Goal: Task Accomplishment & Management: Manage account settings

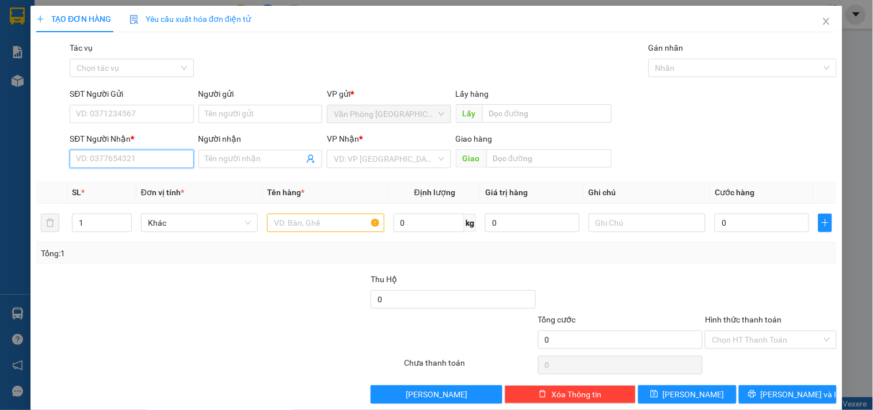
click at [119, 155] on input "SĐT Người Nhận *" at bounding box center [132, 159] width 124 height 18
click at [134, 184] on div "0986440604" at bounding box center [130, 182] width 109 height 13
type input "0986440604"
click at [288, 225] on input "text" at bounding box center [325, 223] width 117 height 18
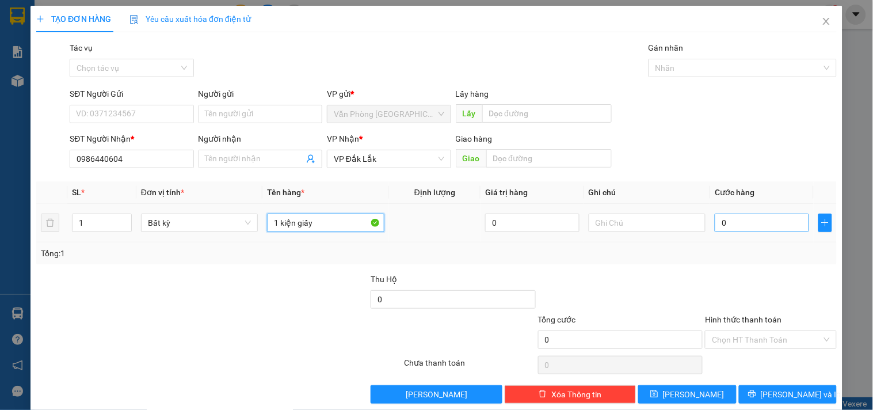
type input "1 kiện giấy"
click at [741, 225] on input "0" at bounding box center [762, 223] width 94 height 18
type input "3"
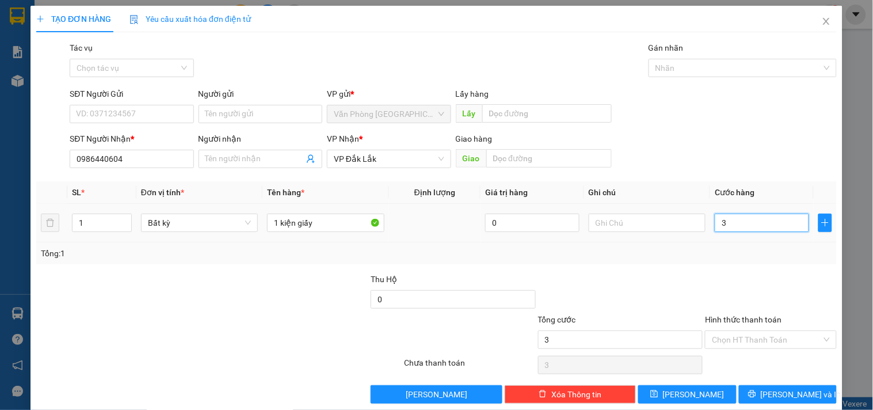
type input "30"
type input "300"
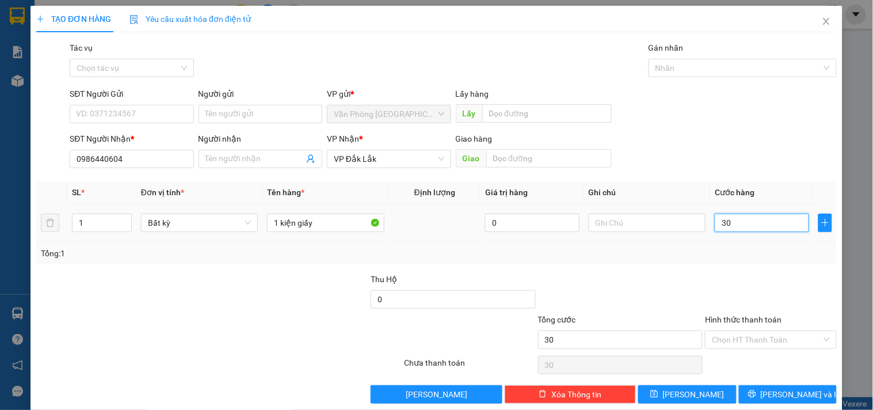
type input "300"
type input "3.000"
type input "30.000"
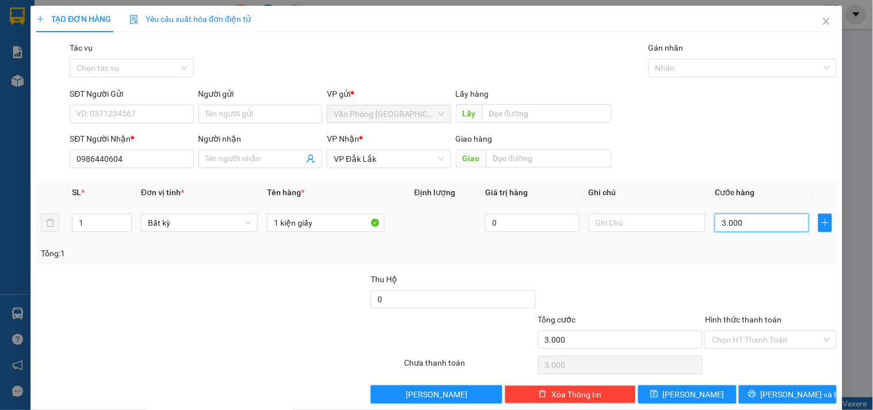
type input "30.000"
click at [794, 336] on input "Hình thức thanh toán" at bounding box center [766, 339] width 109 height 17
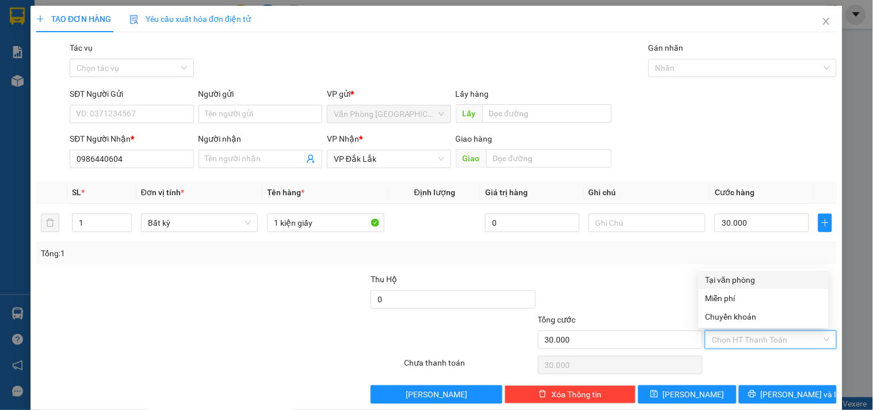
click at [754, 277] on div "Tại văn phòng" at bounding box center [764, 279] width 116 height 13
type input "0"
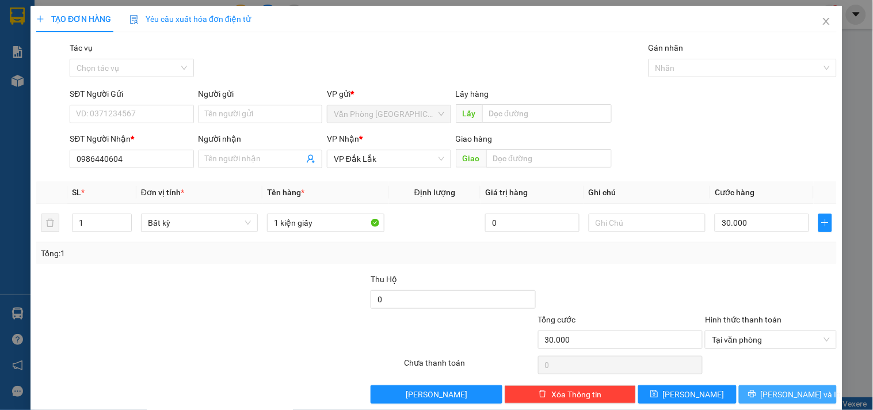
click at [756, 391] on icon "printer" at bounding box center [752, 394] width 8 height 8
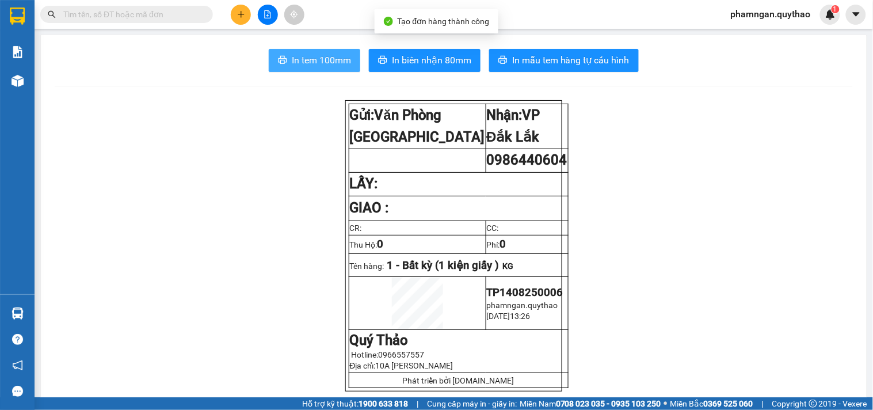
click at [306, 64] on span "In tem 100mm" at bounding box center [321, 60] width 59 height 14
click at [323, 55] on span "In tem 100mm" at bounding box center [321, 60] width 59 height 14
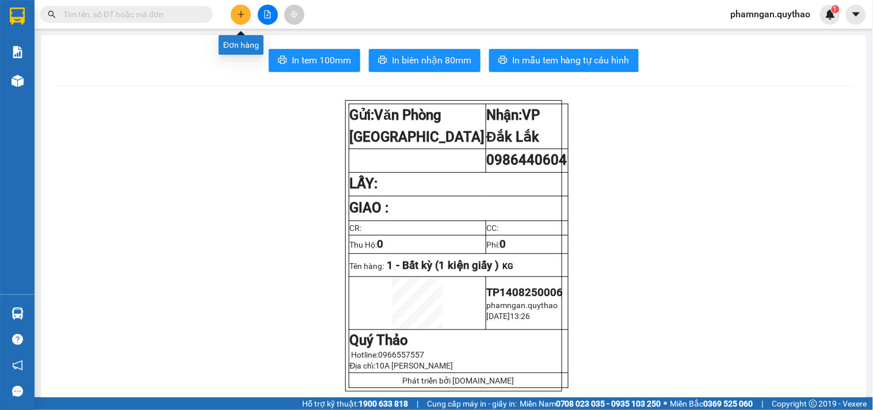
click at [241, 12] on icon "plus" at bounding box center [241, 14] width 1 height 6
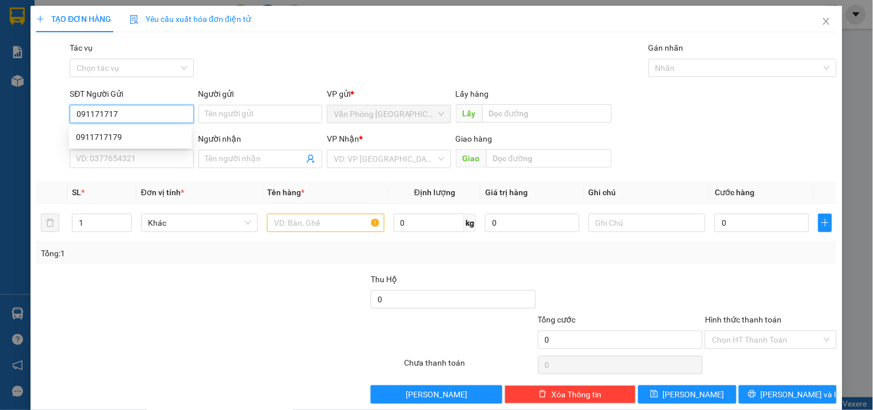
type input "0911717179"
click at [83, 134] on div "0911717179" at bounding box center [130, 137] width 109 height 13
type input "0343161035"
type input "EABAR"
type input "0911717179"
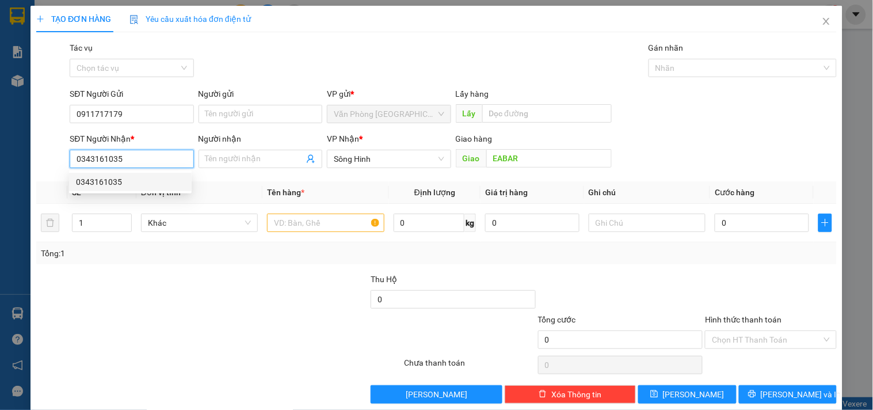
drag, startPoint x: 137, startPoint y: 158, endPoint x: 60, endPoint y: 160, distance: 76.6
click at [60, 160] on div "SĐT Người Nhận * 0343161035 Người nhận Tên người nhận VP Nhận * Sông Hinh Giao …" at bounding box center [436, 152] width 803 height 40
click at [343, 226] on input "text" at bounding box center [325, 223] width 117 height 18
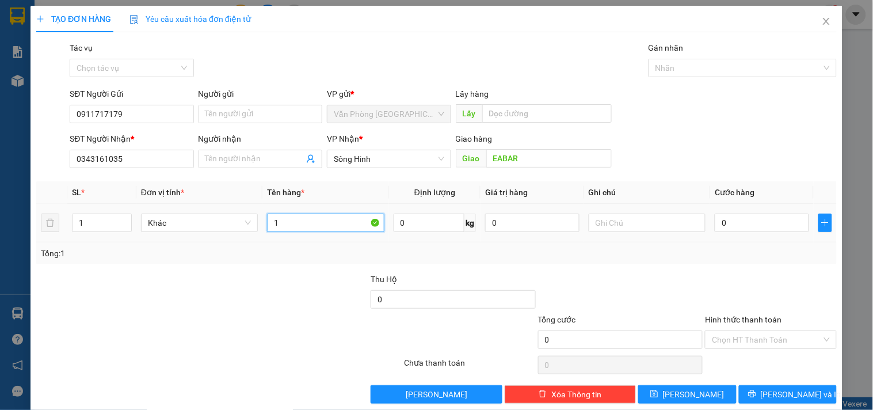
type input "1"
type input "1 THÙNG XỐP"
click at [729, 229] on input "0" at bounding box center [762, 223] width 94 height 18
type input "1"
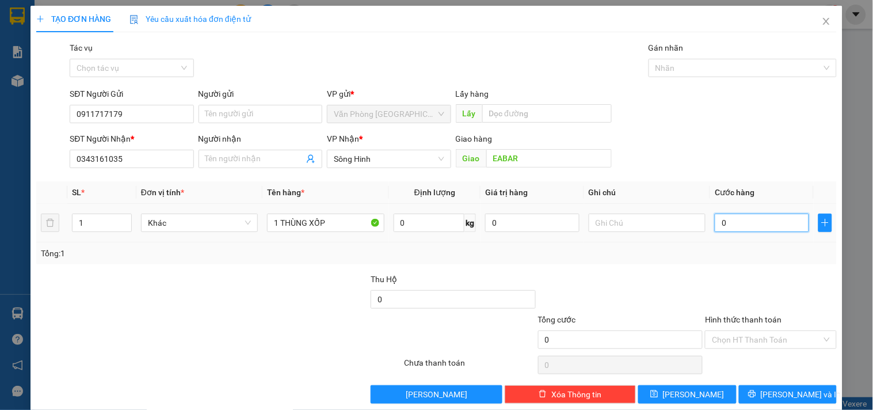
type input "1"
type input "10"
type input "100"
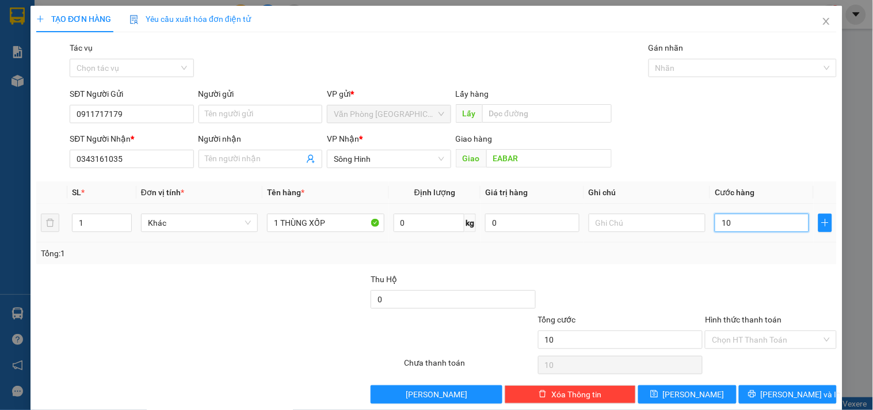
type input "100"
type input "1.000"
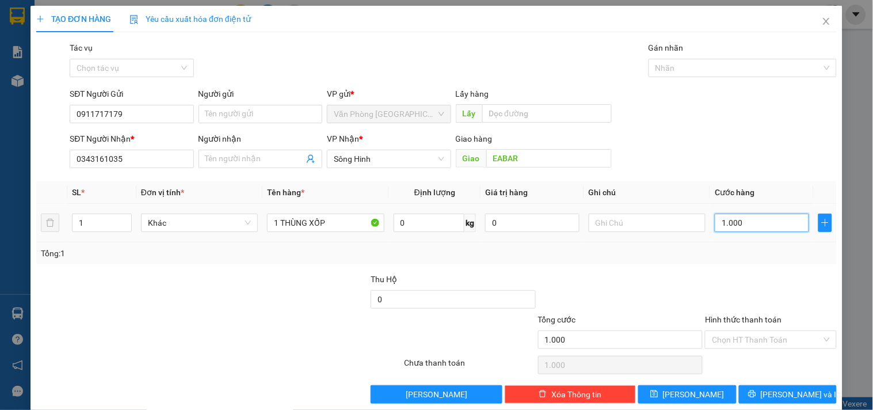
type input "10.000"
type input "100.000"
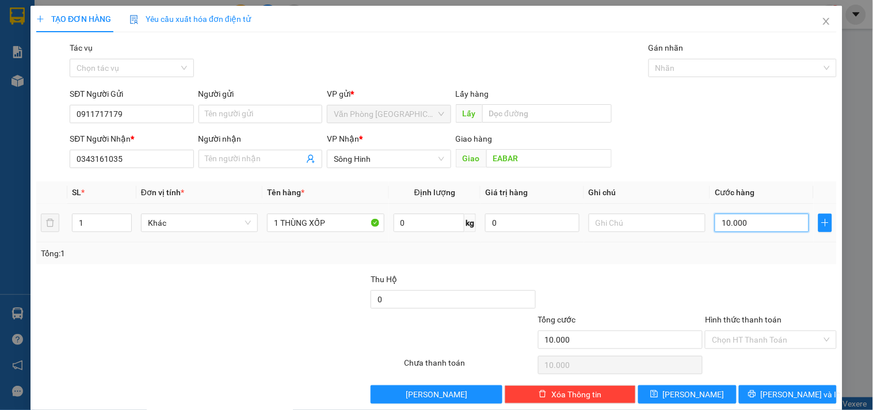
type input "100.000"
click at [766, 337] on input "Hình thức thanh toán" at bounding box center [766, 339] width 109 height 17
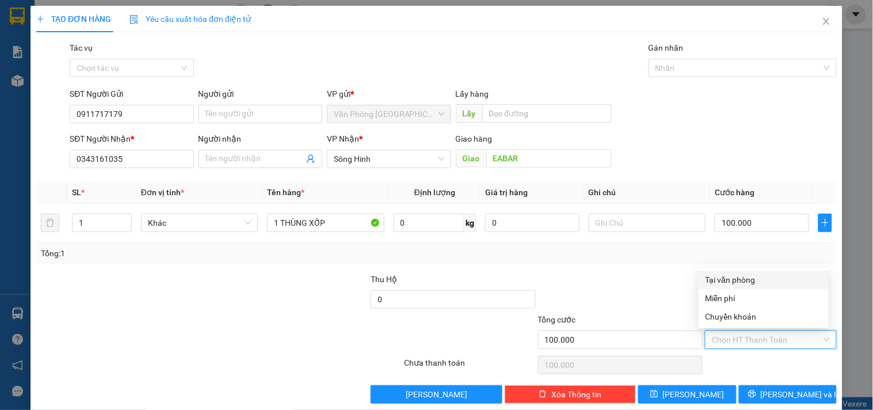
click at [744, 276] on div "Tại văn phòng" at bounding box center [764, 279] width 116 height 13
type input "0"
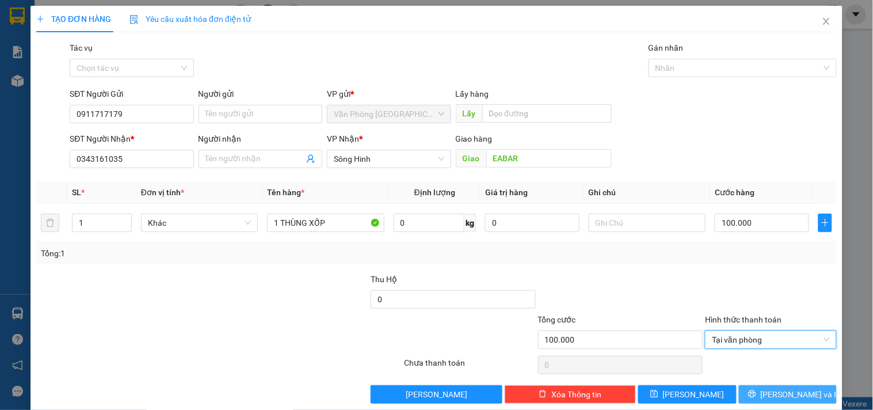
click at [780, 393] on span "[PERSON_NAME] và In" at bounding box center [801, 394] width 81 height 13
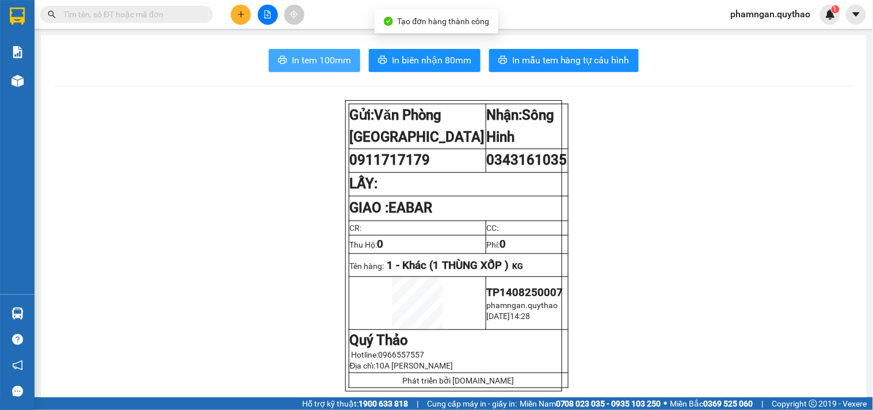
click at [309, 52] on button "In tem 100mm" at bounding box center [315, 60] width 92 height 23
click at [298, 56] on span "In tem 100mm" at bounding box center [321, 60] width 59 height 14
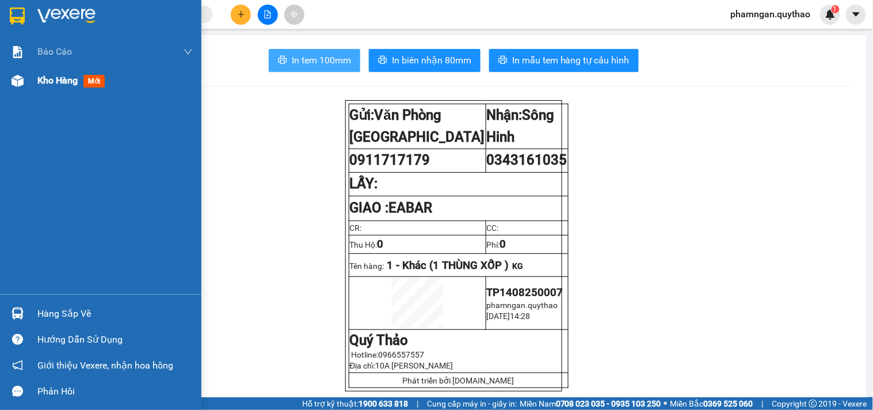
click at [22, 78] on img at bounding box center [18, 81] width 12 height 12
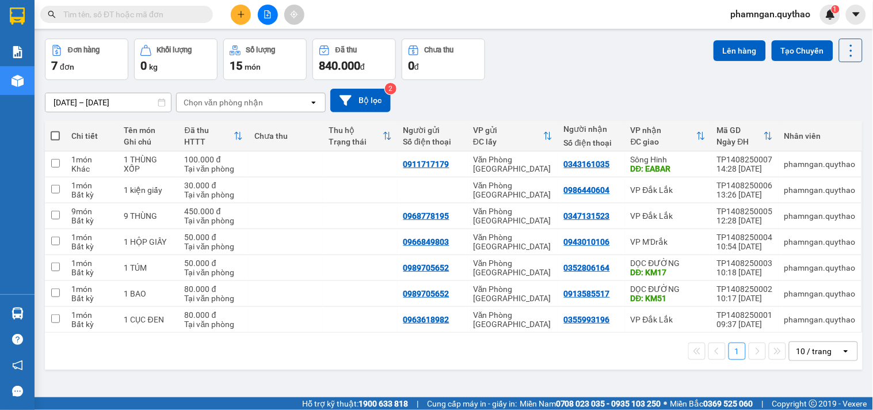
scroll to position [53, 0]
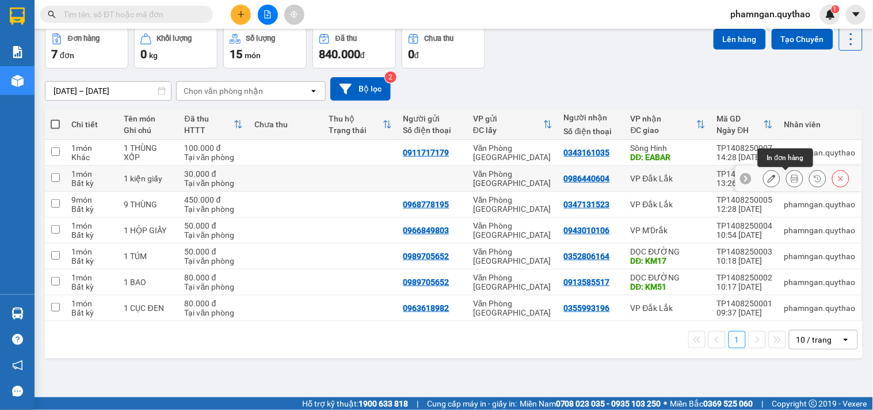
click at [791, 180] on button at bounding box center [795, 179] width 16 height 20
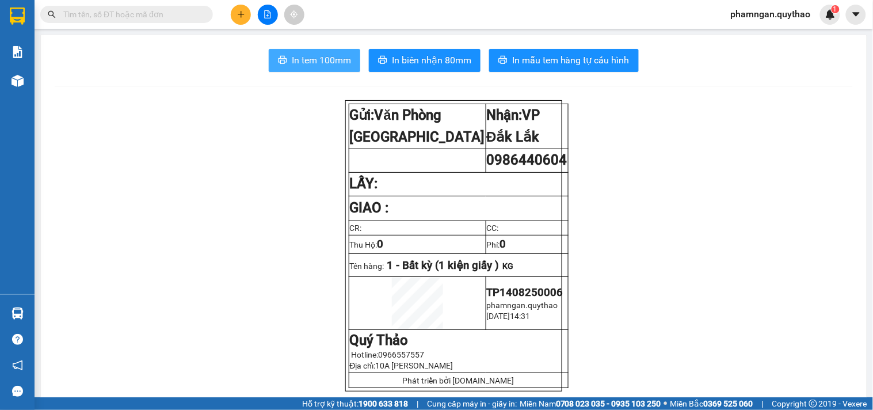
click at [309, 68] on button "In tem 100mm" at bounding box center [315, 60] width 92 height 23
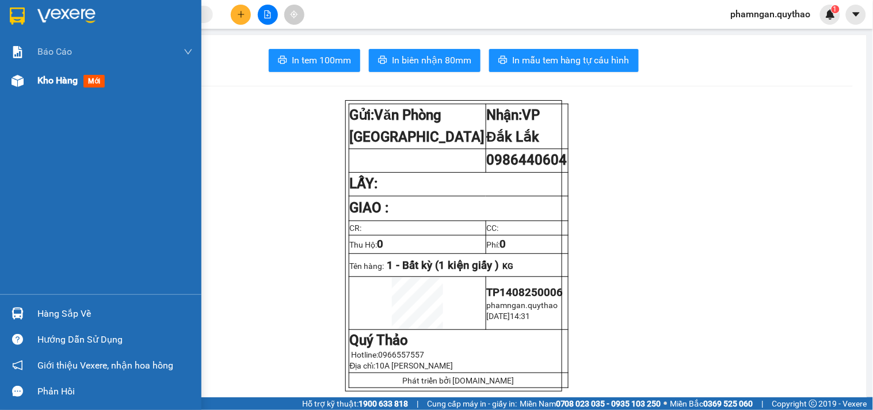
click at [55, 82] on span "Kho hàng" at bounding box center [57, 80] width 40 height 11
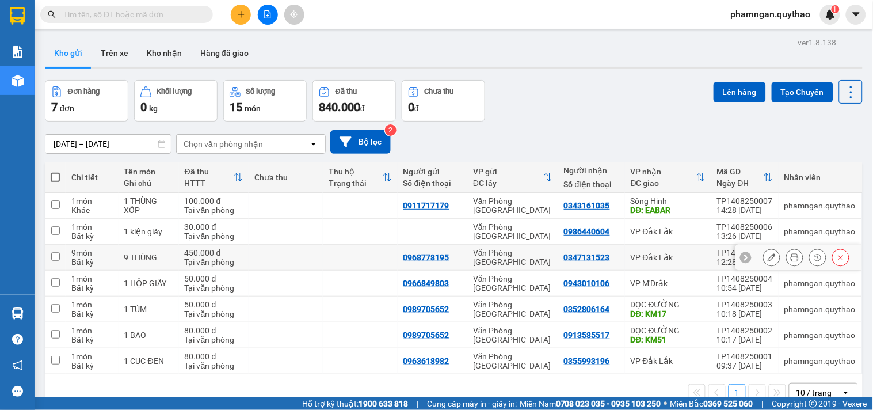
click at [791, 256] on icon at bounding box center [795, 257] width 8 height 8
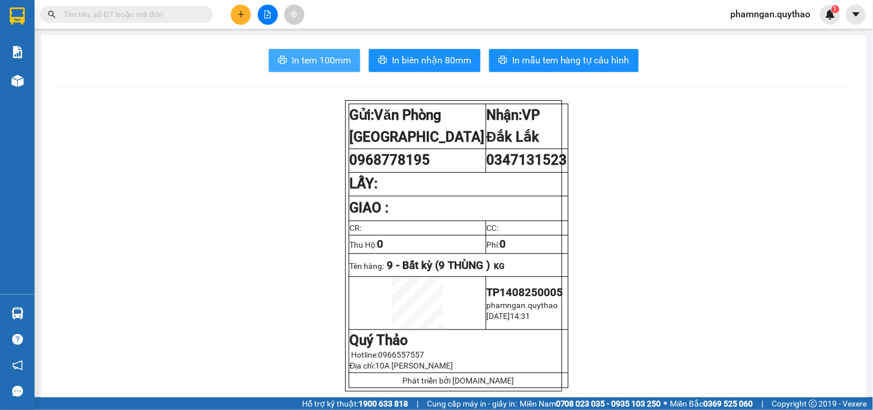
click at [307, 58] on span "In tem 100mm" at bounding box center [321, 60] width 59 height 14
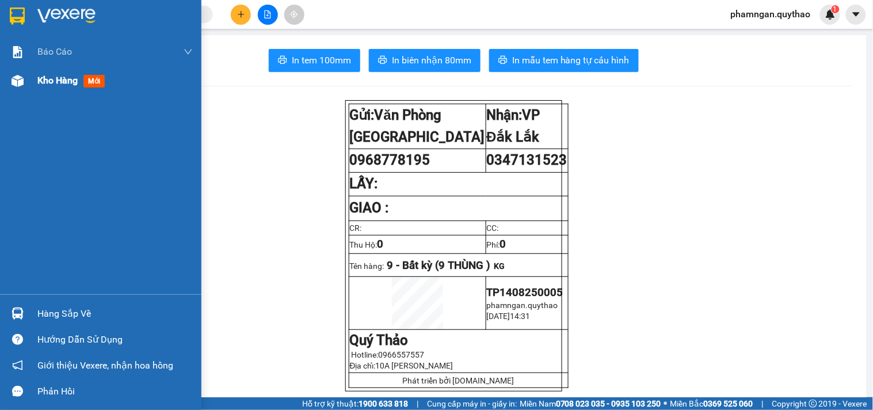
click at [50, 79] on span "Kho hàng" at bounding box center [57, 80] width 40 height 11
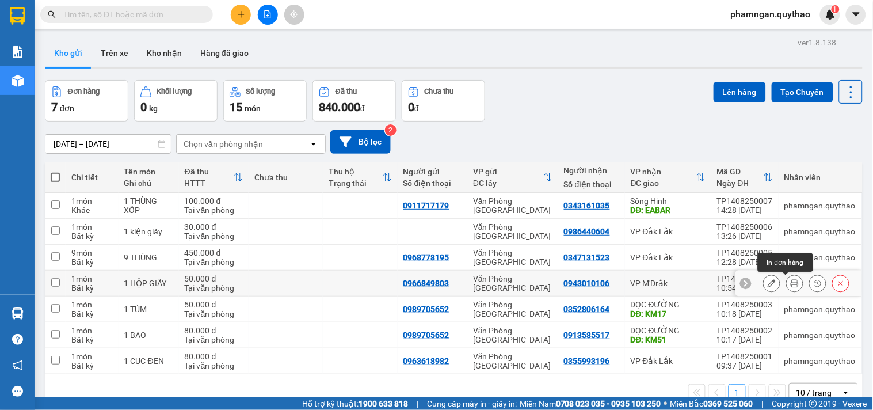
click at [788, 285] on button at bounding box center [795, 283] width 16 height 20
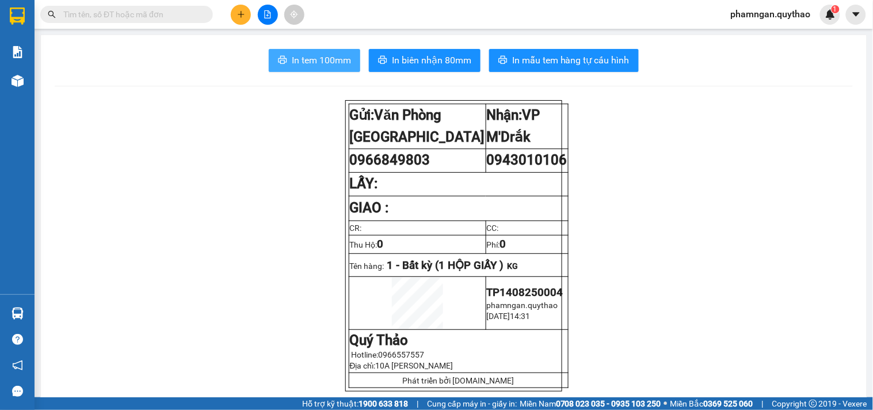
click at [314, 60] on span "In tem 100mm" at bounding box center [321, 60] width 59 height 14
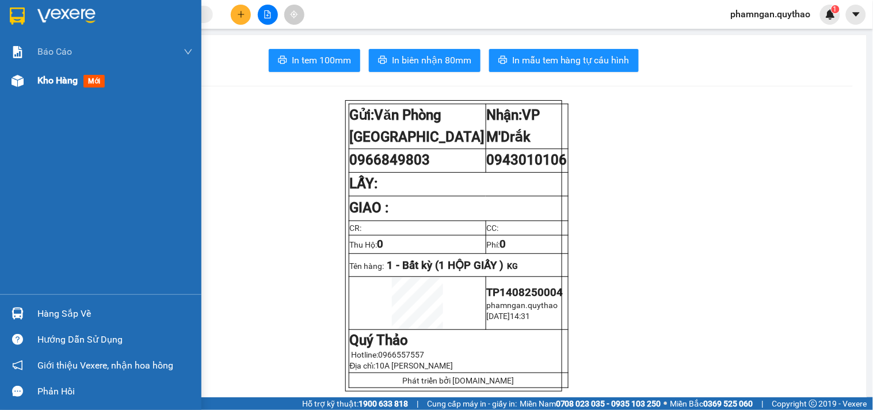
click at [33, 82] on div "Kho hàng mới" at bounding box center [100, 80] width 201 height 29
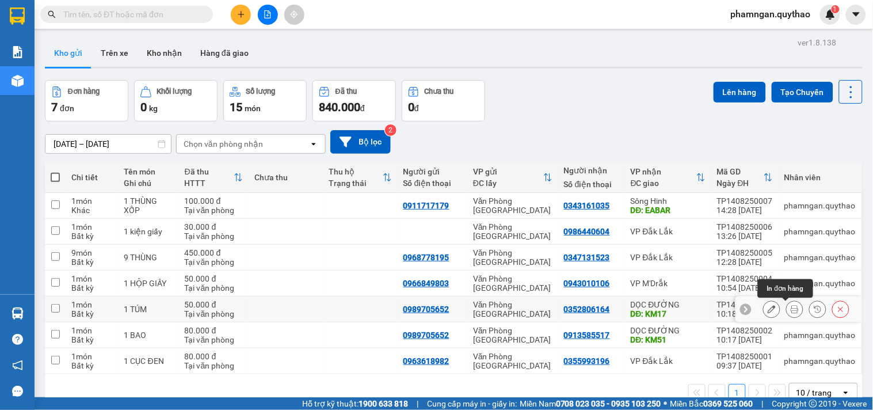
click at [790, 307] on button at bounding box center [795, 309] width 16 height 20
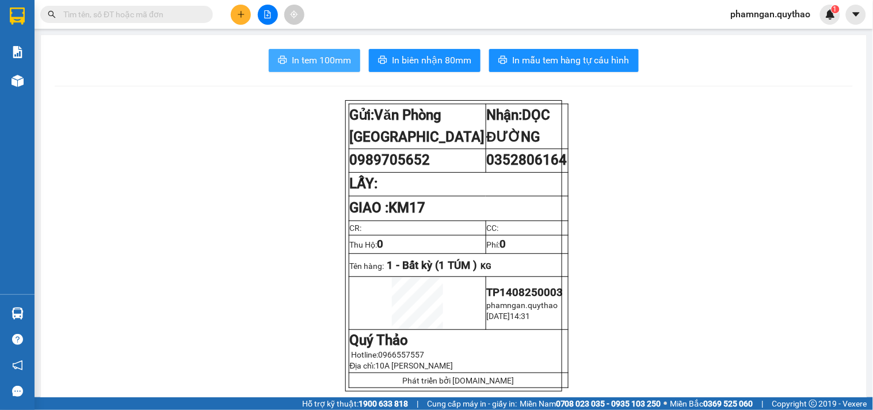
click at [317, 58] on span "In tem 100mm" at bounding box center [321, 60] width 59 height 14
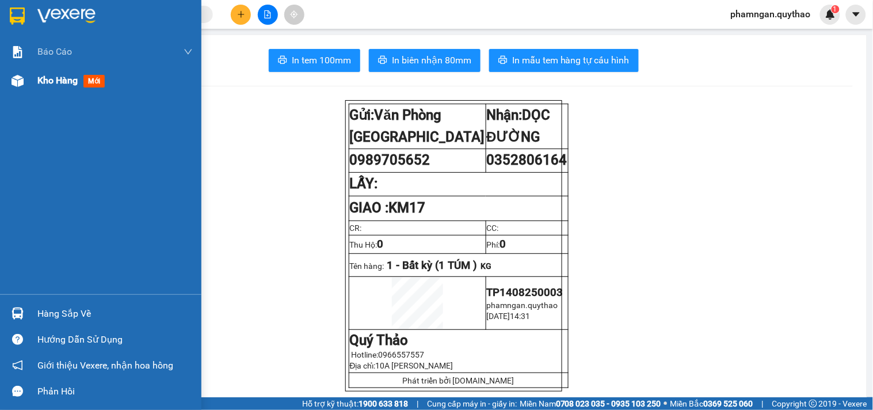
click at [78, 81] on span "Kho hàng" at bounding box center [57, 80] width 40 height 11
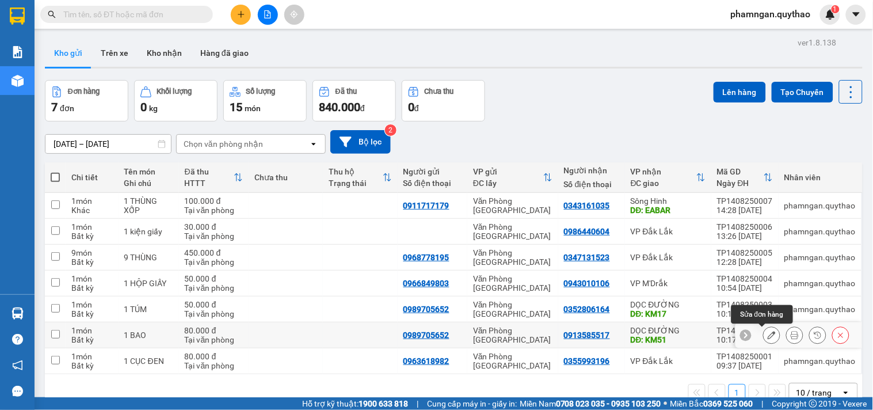
click at [791, 334] on icon at bounding box center [795, 335] width 8 height 8
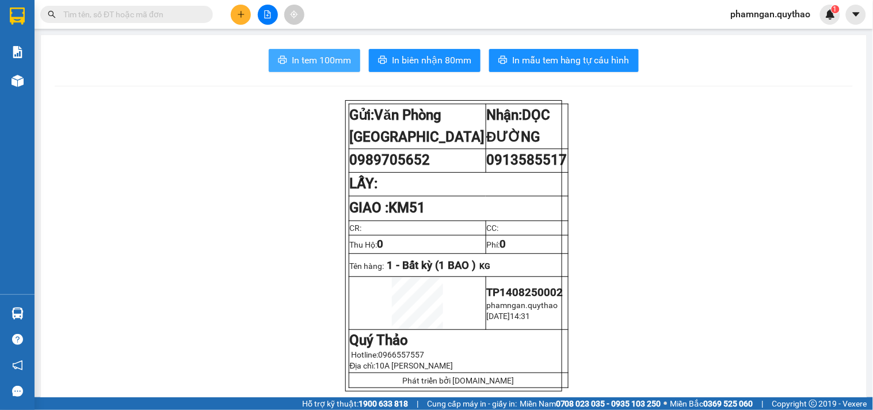
click at [302, 49] on button "In tem 100mm" at bounding box center [315, 60] width 92 height 23
drag, startPoint x: 98, startPoint y: 163, endPoint x: 77, endPoint y: 154, distance: 23.7
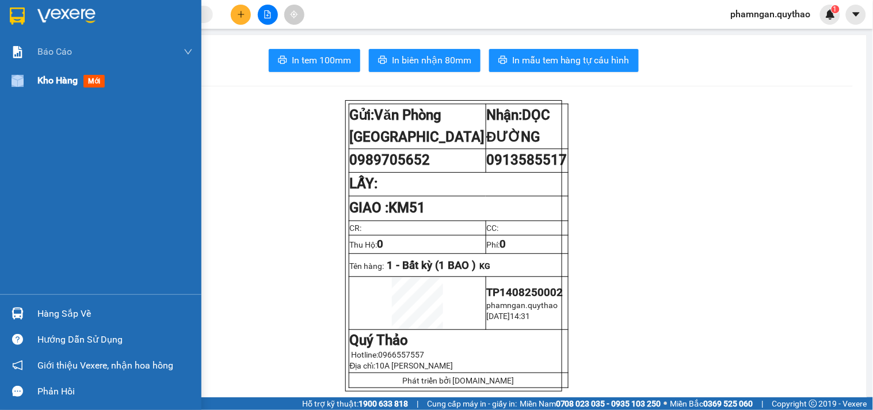
click at [33, 74] on div "Kho hàng mới" at bounding box center [100, 80] width 201 height 29
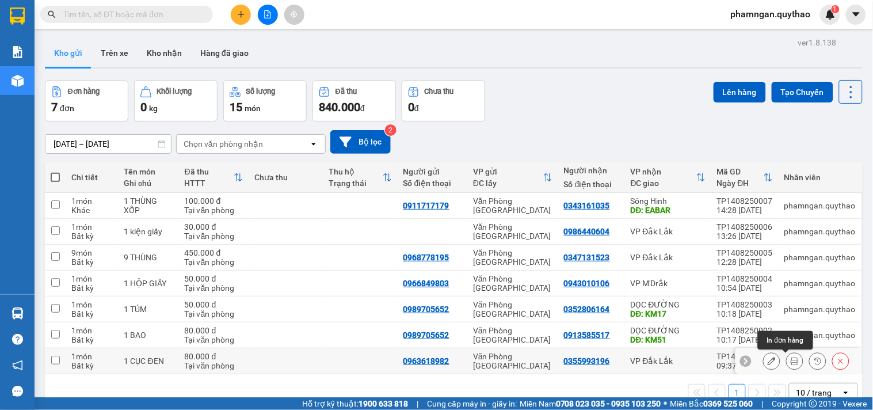
click at [791, 363] on icon at bounding box center [795, 361] width 8 height 8
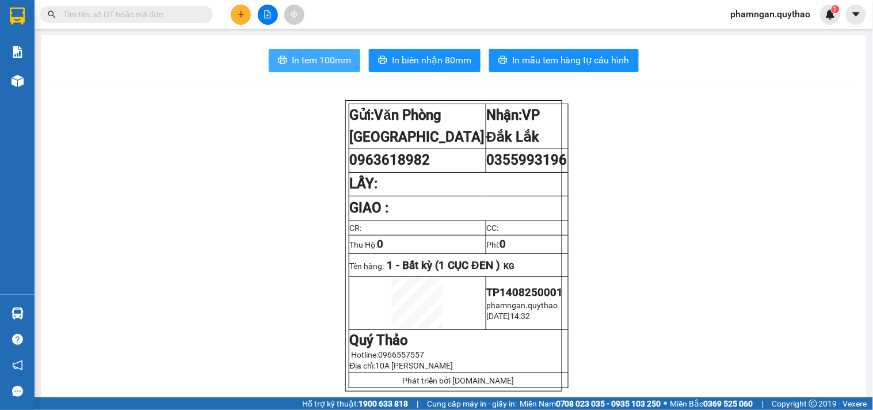
click at [319, 65] on span "In tem 100mm" at bounding box center [321, 60] width 59 height 14
click at [236, 8] on button at bounding box center [241, 15] width 20 height 20
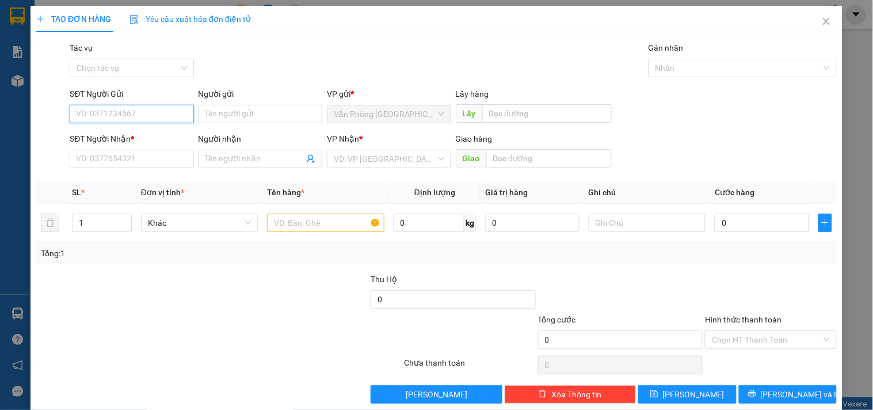
click at [165, 116] on input "SĐT Người Gửi" at bounding box center [132, 114] width 124 height 18
type input "0962657849"
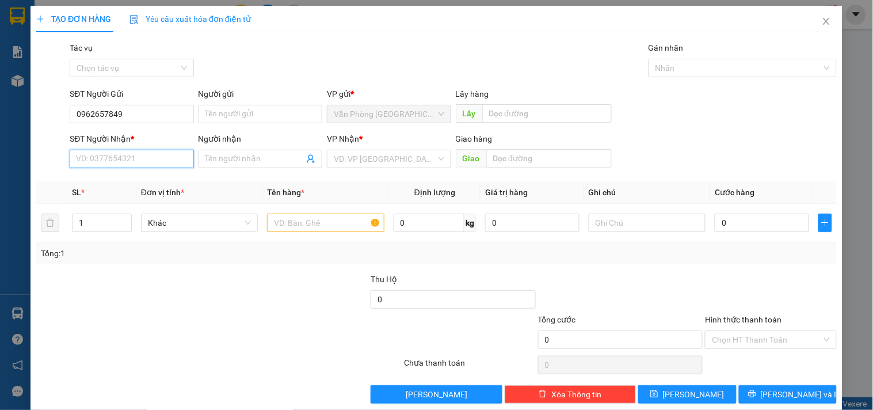
click at [165, 162] on input "SĐT Người Nhận *" at bounding box center [132, 159] width 124 height 18
type input "0862423604"
click at [397, 162] on input "search" at bounding box center [385, 158] width 102 height 17
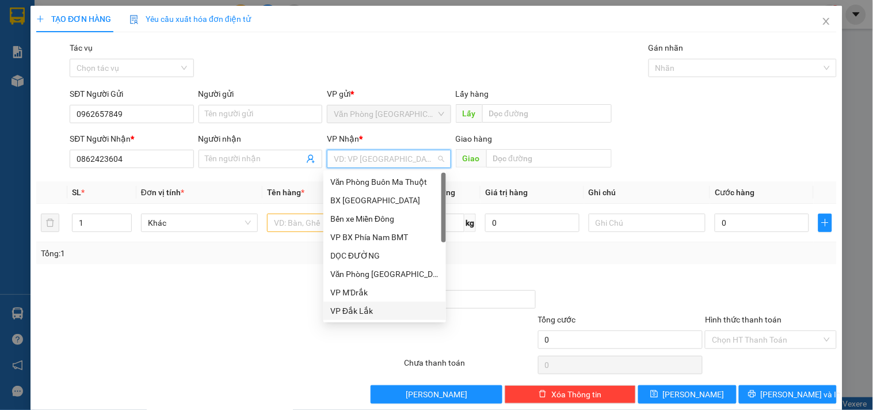
click at [359, 310] on div "VP Đắk Lắk" at bounding box center [384, 311] width 109 height 13
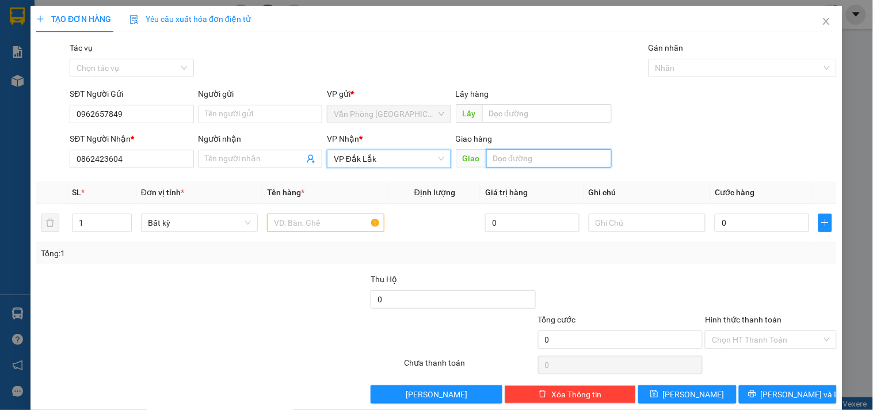
click at [538, 162] on input "text" at bounding box center [549, 158] width 126 height 18
type input "km 22"
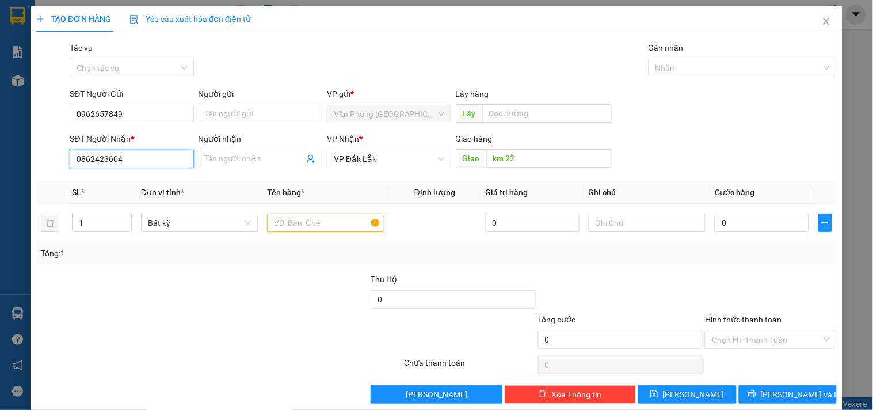
click at [131, 162] on input "0862423604" at bounding box center [132, 159] width 124 height 18
type input "KM 22"
click at [318, 223] on input "text" at bounding box center [325, 223] width 117 height 18
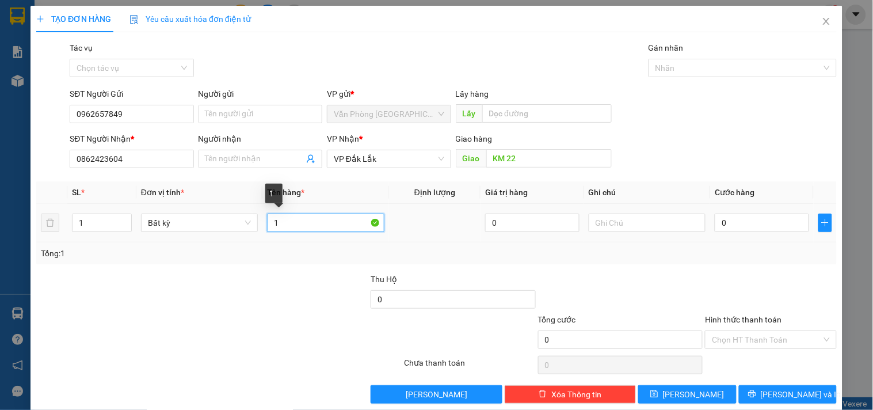
type input "1"
drag, startPoint x: 298, startPoint y: 217, endPoint x: 427, endPoint y: 256, distance: 134.0
type input "35 THÙNG GIẤY"
drag, startPoint x: 427, startPoint y: 256, endPoint x: 88, endPoint y: 225, distance: 340.5
click at [88, 225] on input "1" at bounding box center [102, 222] width 59 height 17
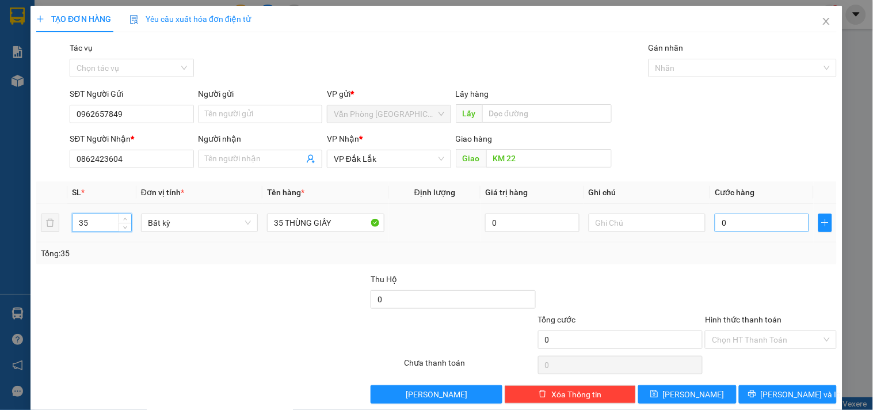
type input "35"
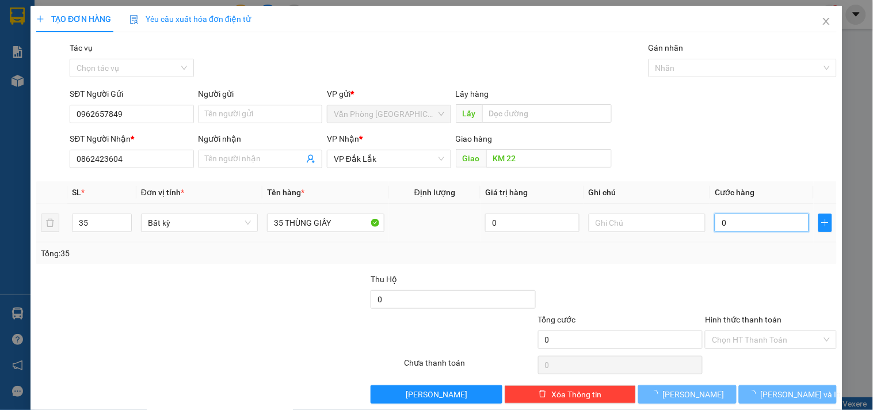
type input "1"
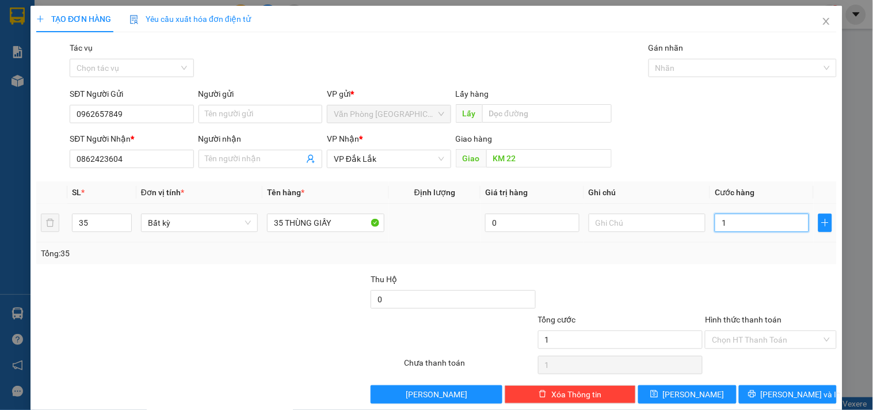
type input "1"
type input "14"
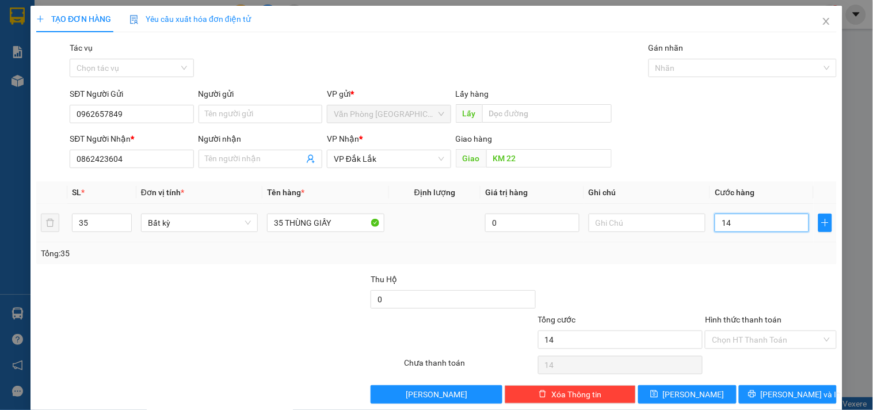
type input "140"
type input "1.400"
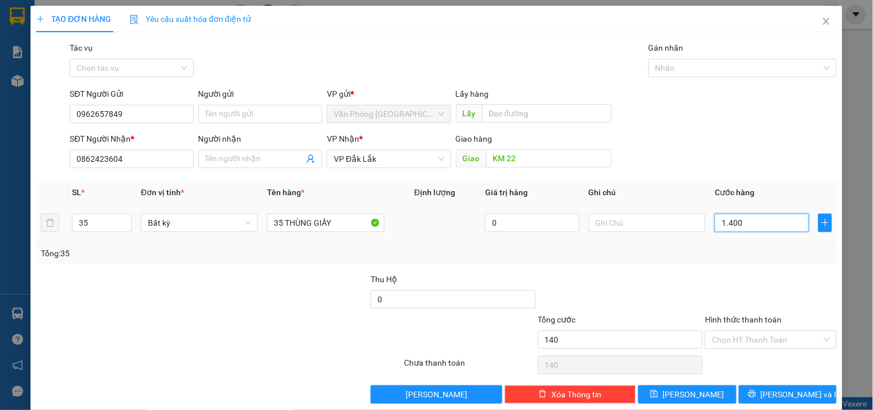
type input "1.400"
type input "14.000"
type input "140.000"
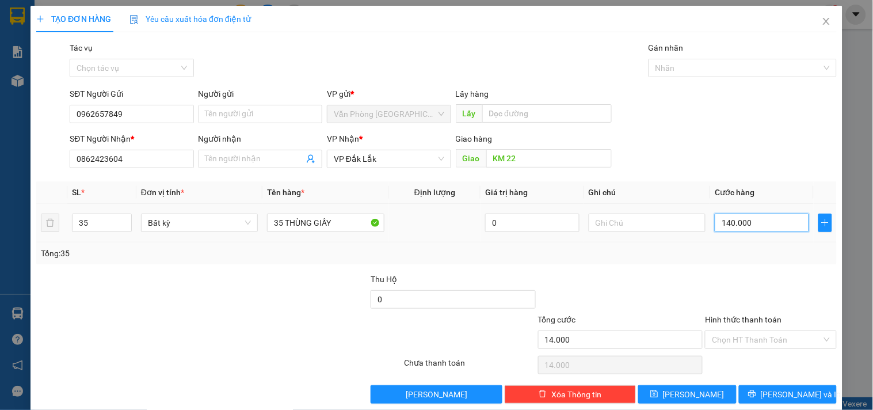
type input "140.000"
type input "1.400.000"
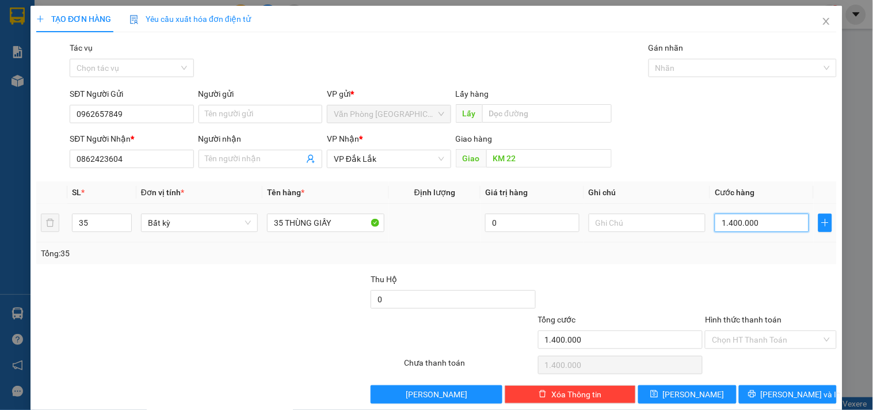
type input "14.000.000"
type input "1.400.000"
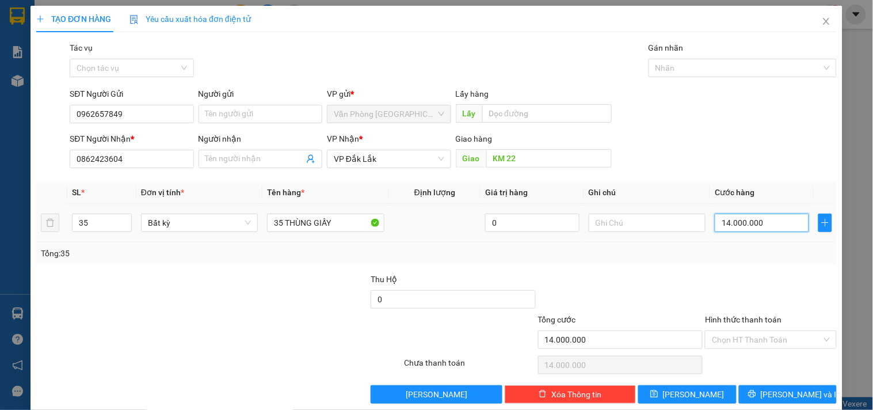
type input "1.400.000"
drag, startPoint x: 758, startPoint y: 335, endPoint x: 741, endPoint y: 281, distance: 56.6
click at [758, 332] on input "Hình thức thanh toán" at bounding box center [766, 339] width 109 height 17
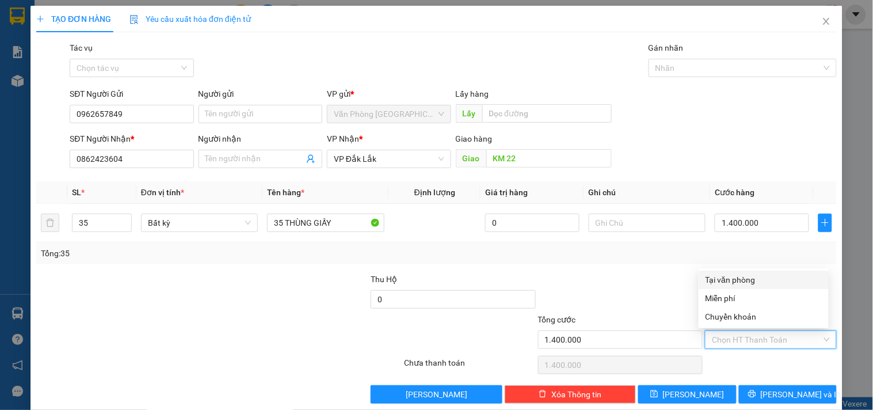
click at [739, 277] on div "Tại văn phòng" at bounding box center [764, 279] width 116 height 13
type input "0"
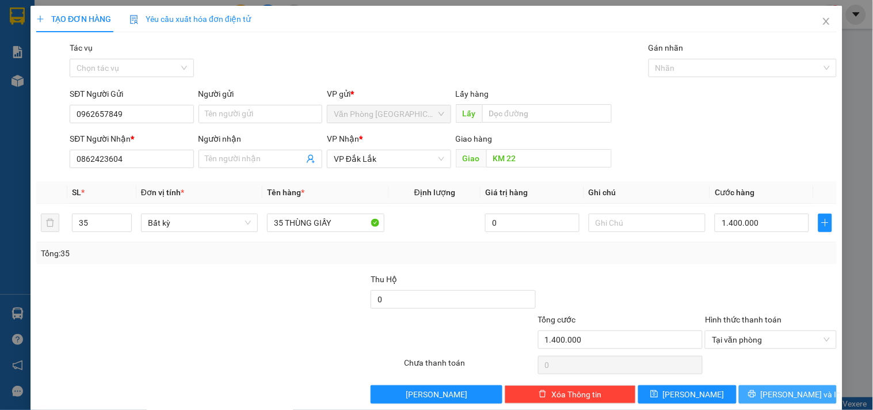
click at [786, 387] on button "Lưu và In" at bounding box center [788, 394] width 98 height 18
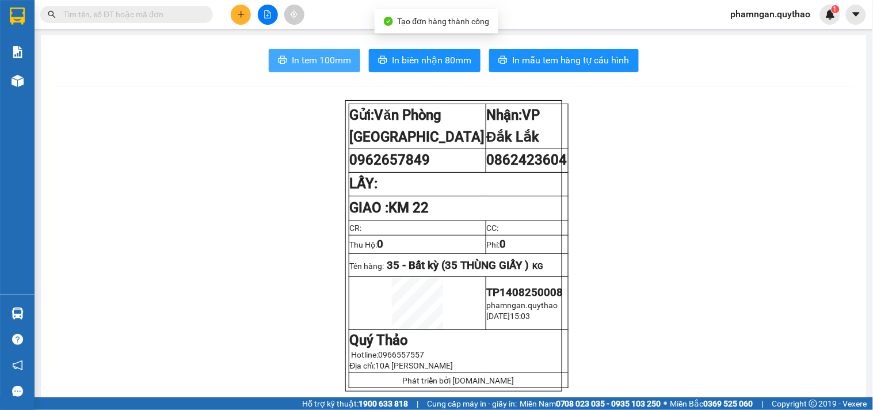
click at [320, 62] on span "In tem 100mm" at bounding box center [321, 60] width 59 height 14
click at [337, 63] on span "In tem 100mm" at bounding box center [321, 60] width 59 height 14
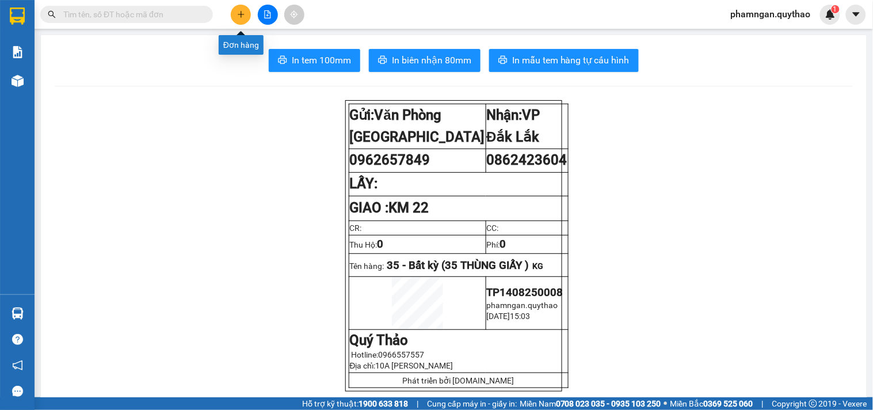
click at [248, 17] on button at bounding box center [241, 15] width 20 height 20
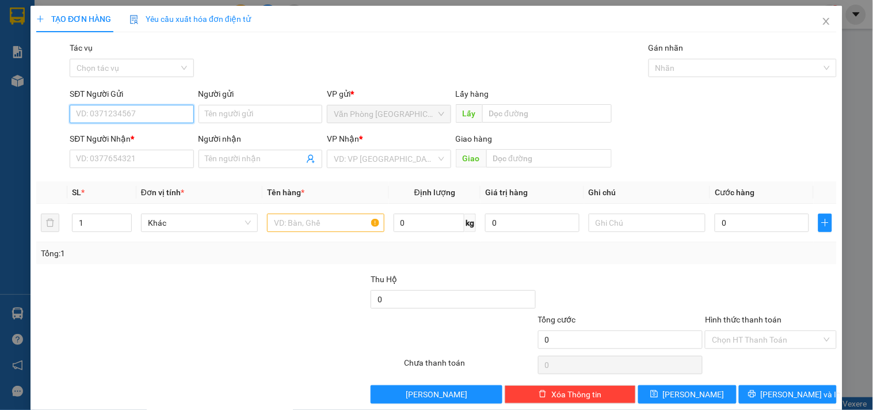
click at [96, 116] on input "SĐT Người Gửi" at bounding box center [132, 114] width 124 height 18
type input "0982103173"
click at [98, 140] on div "0982103173" at bounding box center [130, 137] width 109 height 13
type input "0977728828"
type input "NXE DŨNG LAN MỎ ĐẤT"
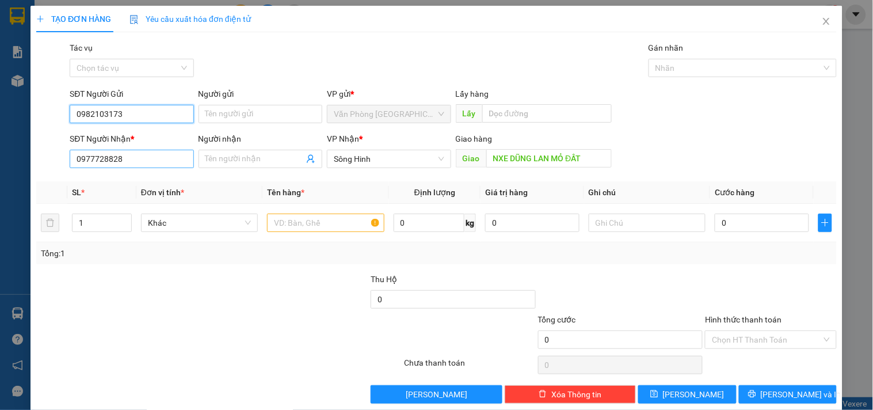
type input "0982103173"
drag, startPoint x: 123, startPoint y: 156, endPoint x: 0, endPoint y: 152, distance: 123.3
click at [0, 152] on div "TẠO ĐƠN HÀNG Yêu cầu xuất hóa đơn điện tử Transit Pickup Surcharge Ids Transit …" at bounding box center [436, 205] width 873 height 410
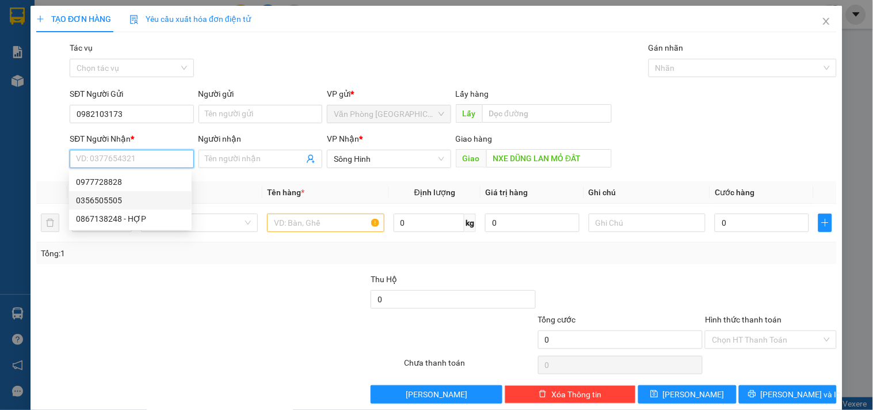
click at [105, 202] on div "0356505505" at bounding box center [130, 200] width 109 height 13
type input "0356505505"
type input "CX EABAR"
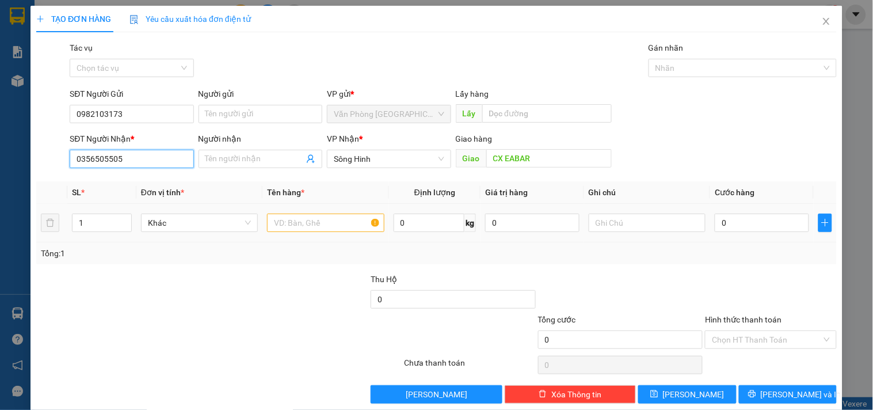
type input "0356505505"
click at [344, 229] on input "text" at bounding box center [325, 223] width 117 height 18
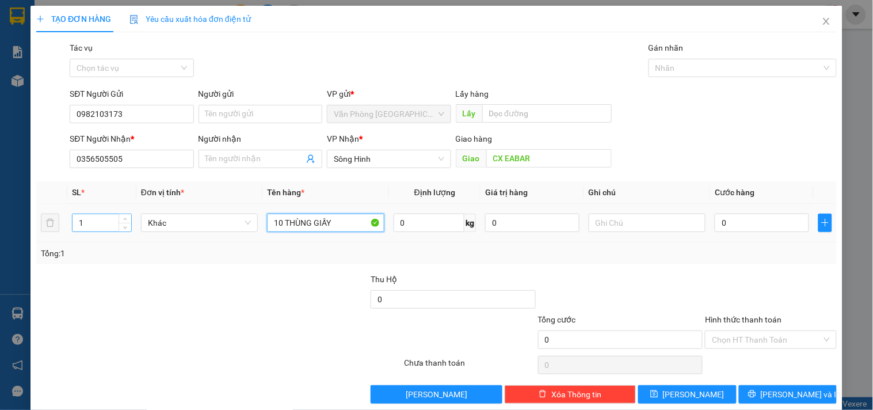
type input "10 THÙNG GIẤY"
click at [106, 223] on input "1" at bounding box center [102, 222] width 59 height 17
type input "10"
click at [754, 223] on input "0" at bounding box center [762, 223] width 94 height 18
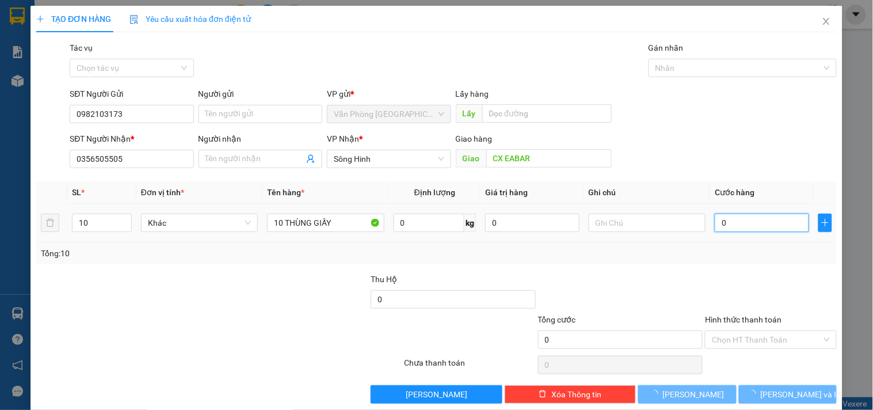
type input "6"
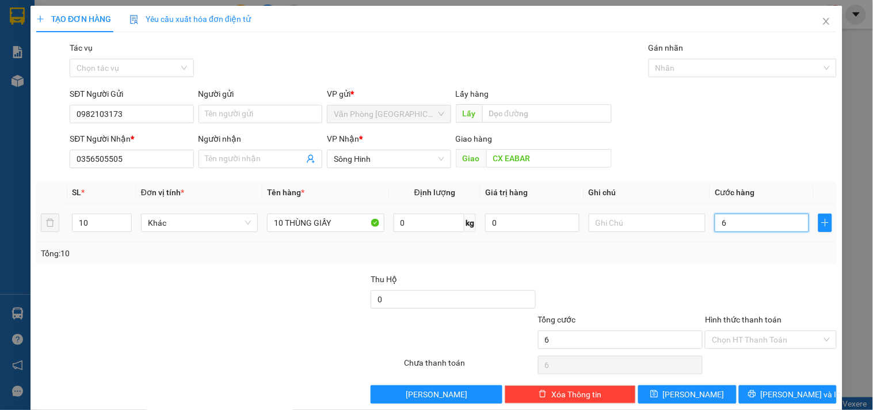
type input "6"
type input "60"
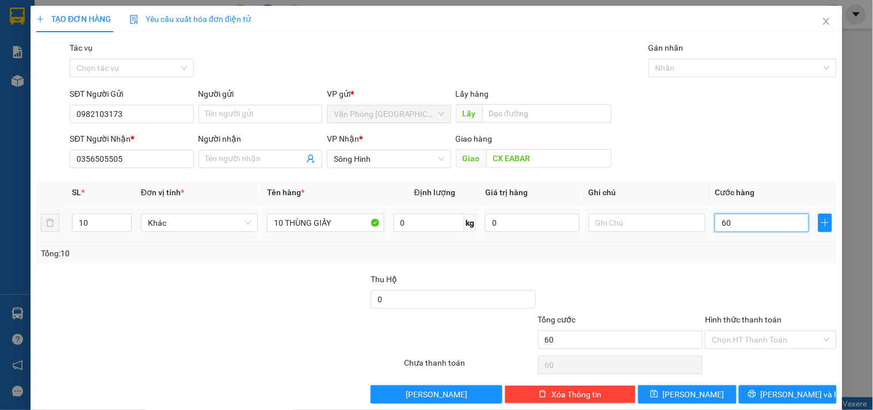
type input "600"
type input "6.000"
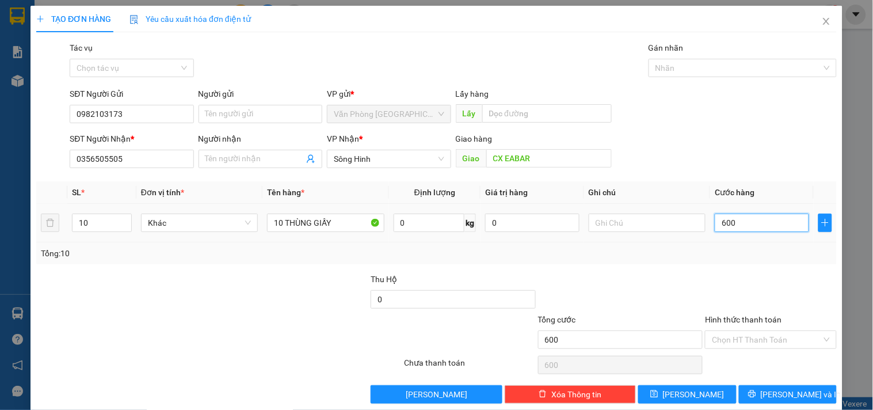
type input "6.000"
type input "60.000"
type input "600.000"
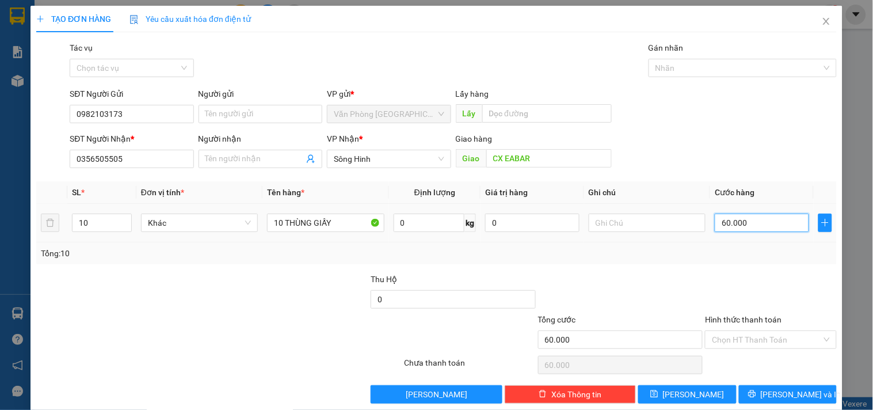
type input "600.000"
click at [744, 334] on input "Hình thức thanh toán" at bounding box center [766, 339] width 109 height 17
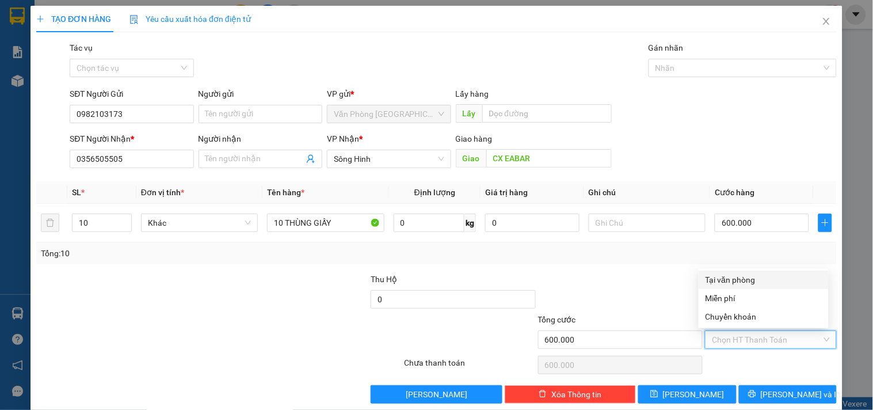
drag, startPoint x: 747, startPoint y: 277, endPoint x: 762, endPoint y: 307, distance: 33.5
click at [747, 278] on div "Tại văn phòng" at bounding box center [764, 279] width 116 height 13
type input "0"
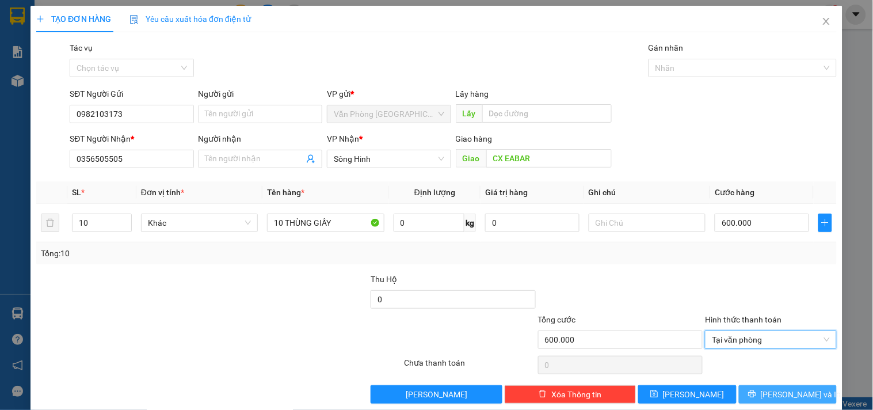
click at [766, 392] on button "Lưu và In" at bounding box center [788, 394] width 98 height 18
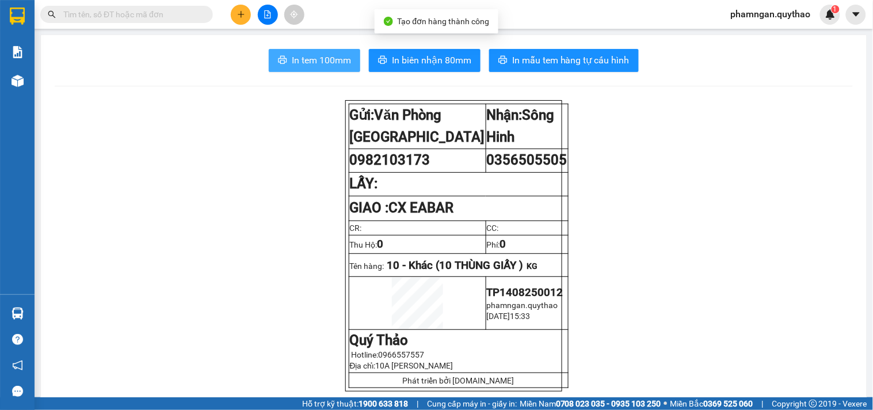
click at [308, 62] on span "In tem 100mm" at bounding box center [321, 60] width 59 height 14
click at [324, 58] on span "In tem 100mm" at bounding box center [321, 60] width 59 height 14
click at [332, 56] on span "In tem 100mm" at bounding box center [321, 60] width 59 height 14
click at [242, 15] on icon "plus" at bounding box center [241, 14] width 8 height 8
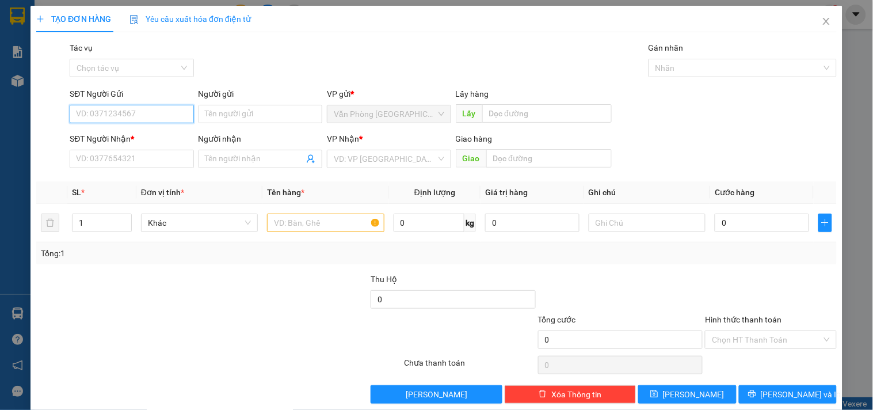
click at [135, 114] on input "SĐT Người Gửi" at bounding box center [132, 114] width 124 height 18
type input "0347049779"
click at [165, 136] on div "0347049779" at bounding box center [130, 137] width 109 height 13
type input "0346188033"
type input "0347049779"
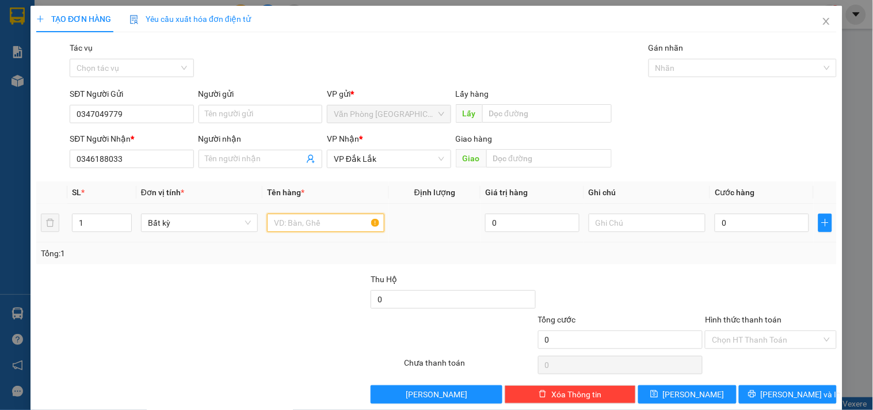
click at [318, 220] on input "text" at bounding box center [325, 223] width 117 height 18
type input "1 THÙNG XỐP"
click at [741, 228] on input "0" at bounding box center [762, 223] width 94 height 18
type input "1"
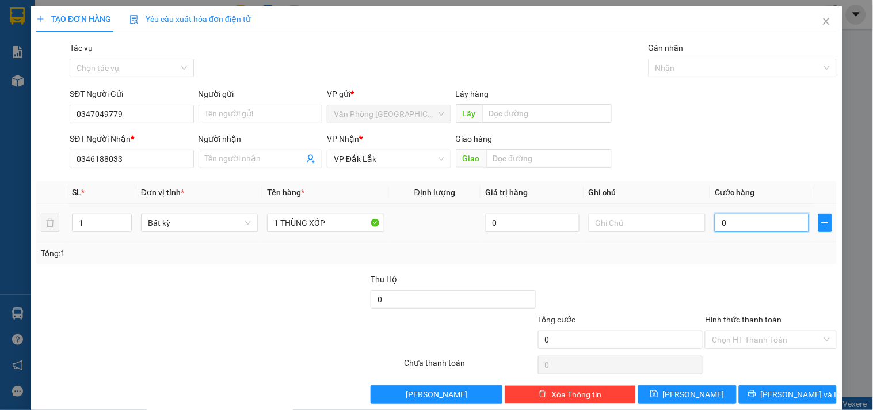
type input "1"
type input "10"
type input "100"
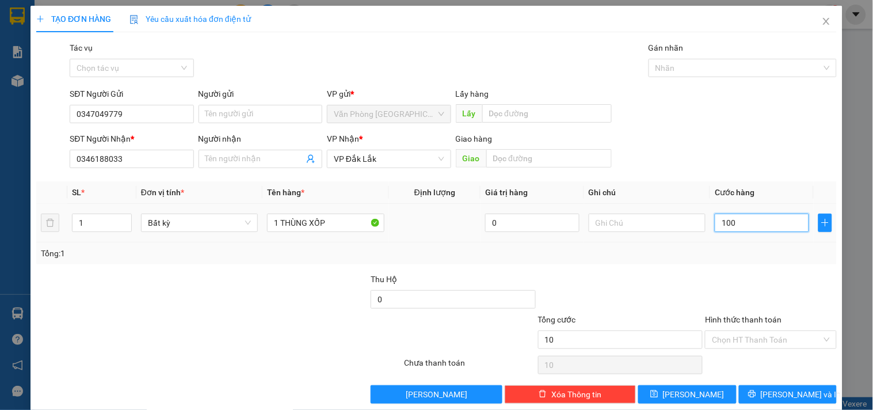
type input "100"
type input "1.000"
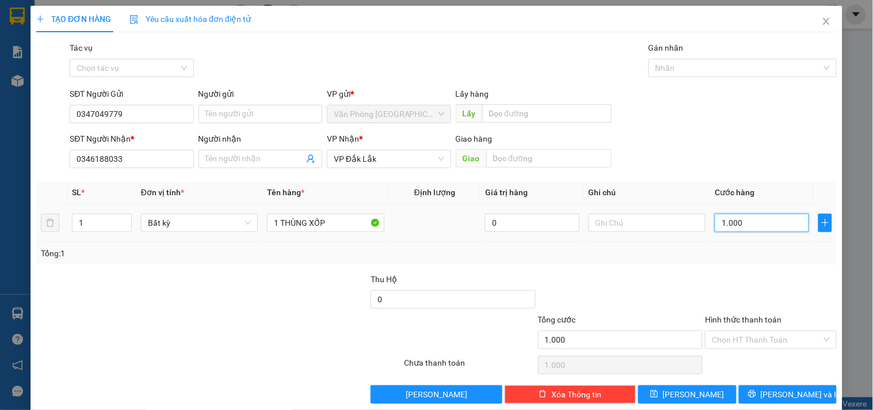
type input "10.000"
type input "100.000"
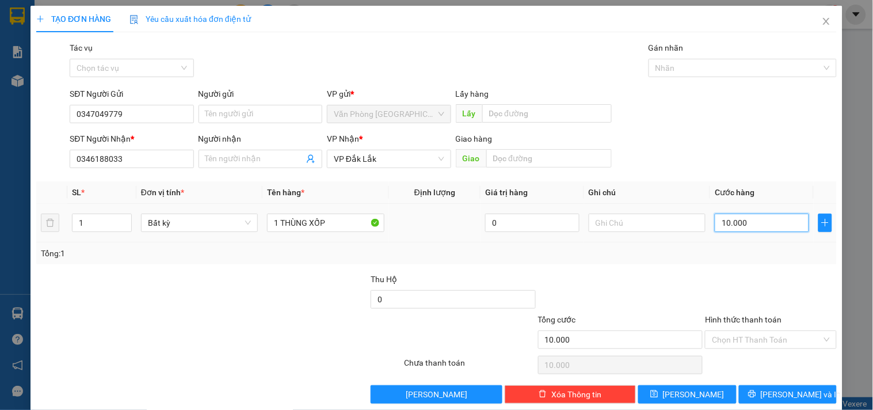
type input "100.000"
drag, startPoint x: 763, startPoint y: 336, endPoint x: 748, endPoint y: 299, distance: 39.6
click at [762, 336] on input "Hình thức thanh toán" at bounding box center [766, 339] width 109 height 17
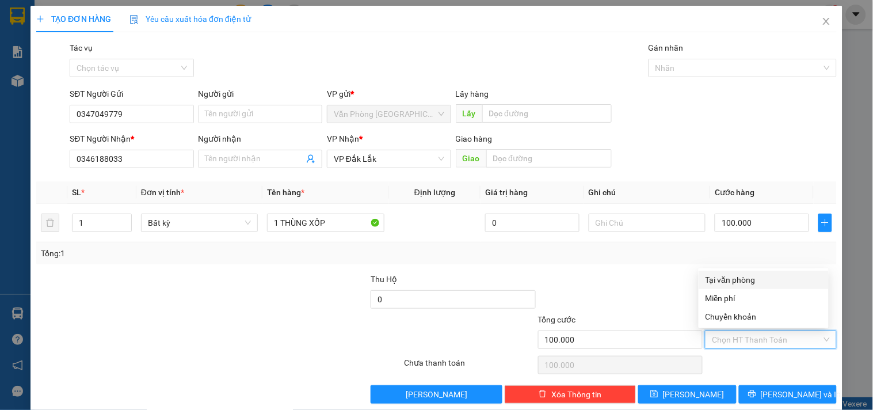
drag, startPoint x: 737, startPoint y: 273, endPoint x: 743, endPoint y: 309, distance: 36.3
click at [737, 273] on div "Tại văn phòng" at bounding box center [764, 279] width 116 height 13
type input "0"
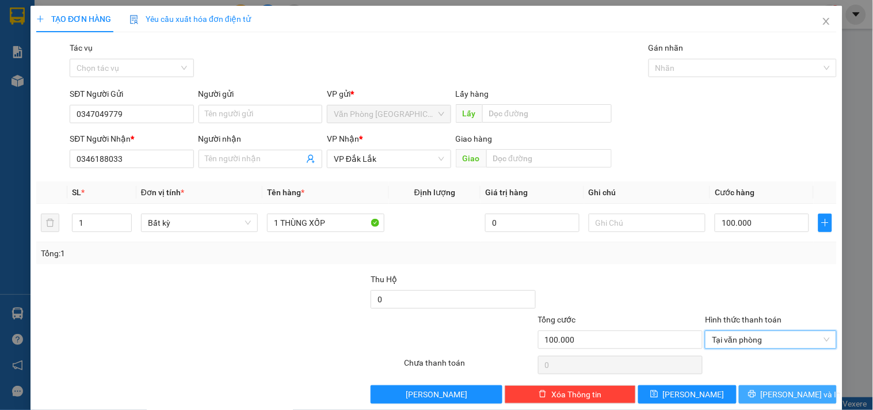
click at [770, 398] on span "Lưu và In" at bounding box center [801, 394] width 81 height 13
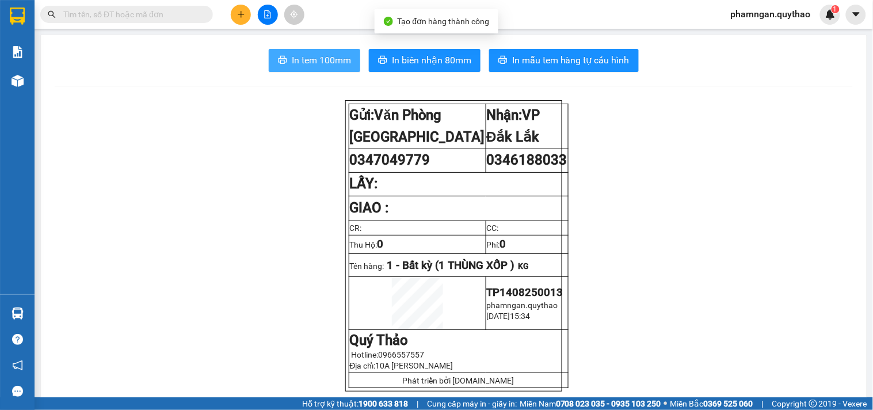
click at [286, 56] on button "In tem 100mm" at bounding box center [315, 60] width 92 height 23
click at [329, 63] on span "In tem 100mm" at bounding box center [321, 60] width 59 height 14
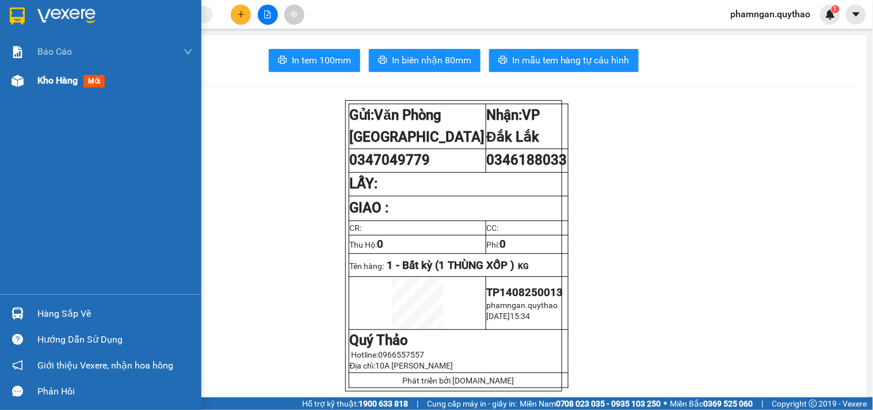
click at [18, 83] on img at bounding box center [18, 81] width 12 height 12
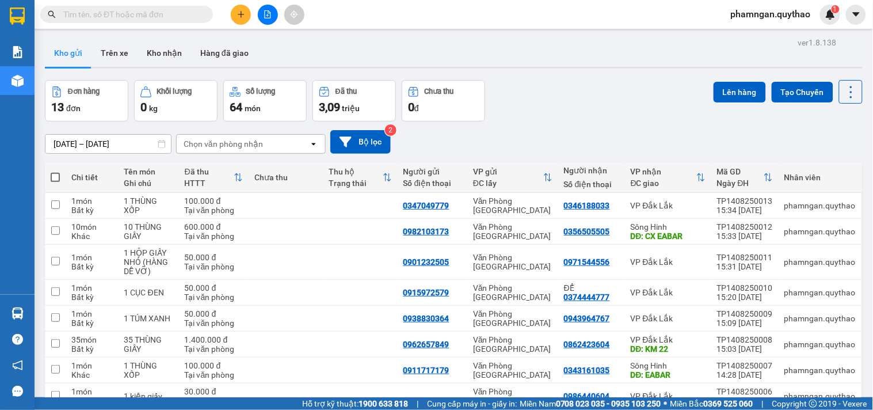
click at [173, 14] on input "text" at bounding box center [131, 14] width 136 height 13
paste input "0378877557"
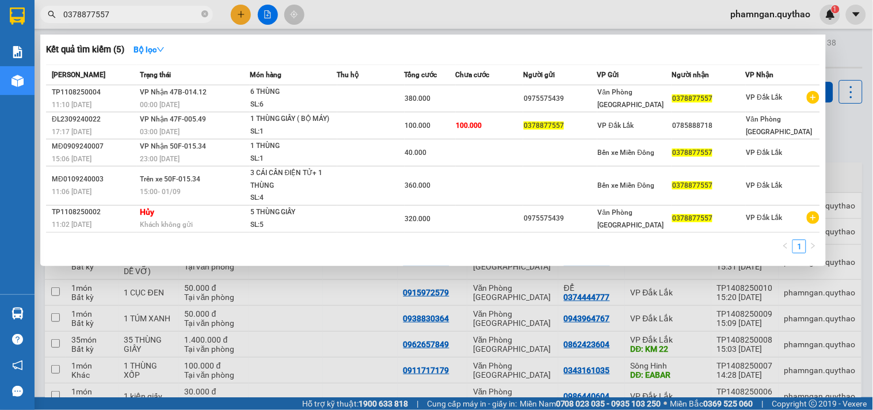
type input "0378877557"
click at [363, 376] on div at bounding box center [436, 205] width 873 height 410
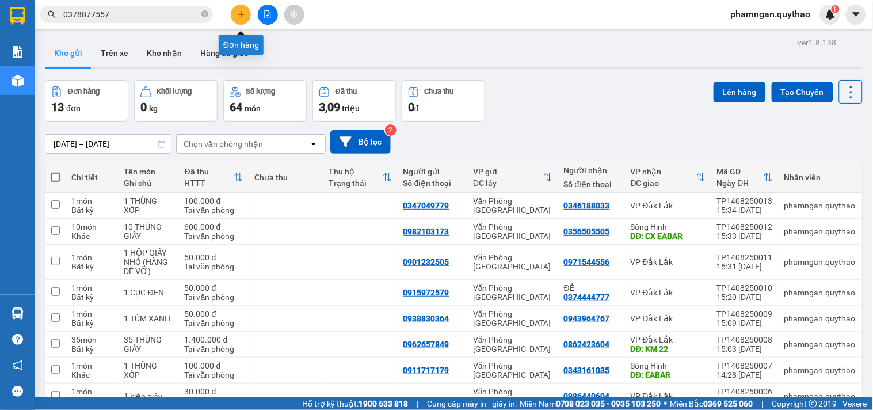
click at [238, 13] on icon "plus" at bounding box center [241, 14] width 8 height 8
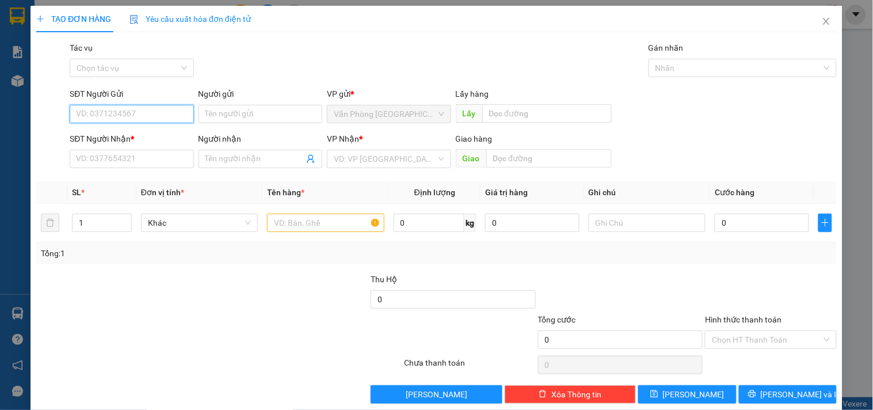
click at [146, 114] on input "SĐT Người Gửi" at bounding box center [132, 114] width 124 height 18
click at [104, 144] on div "0858196957" at bounding box center [130, 137] width 123 height 18
type input "0858196957"
type input "0905348768"
type input "KM12"
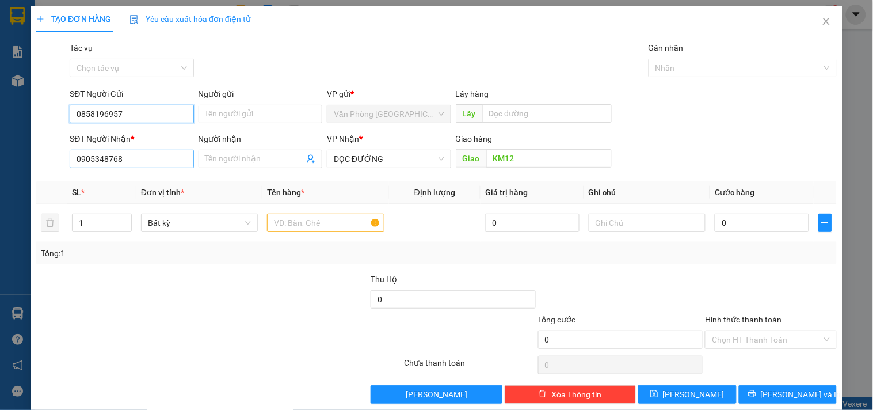
type input "0858196957"
click at [141, 163] on input "0905348768" at bounding box center [132, 159] width 124 height 18
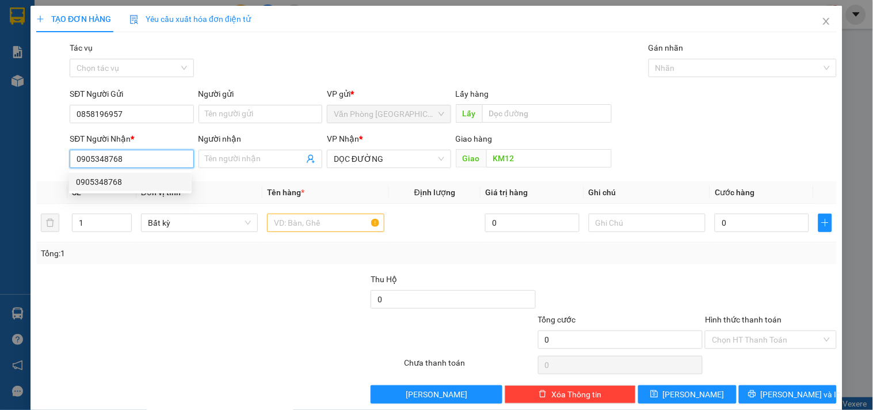
drag, startPoint x: 144, startPoint y: 162, endPoint x: 25, endPoint y: 163, distance: 118.6
click at [25, 163] on div "TẠO ĐƠN HÀNG Yêu cầu xuất hóa đơn điện tử Transit Pickup Surcharge Ids Transit …" at bounding box center [436, 205] width 873 height 410
click at [315, 220] on input "text" at bounding box center [325, 223] width 117 height 18
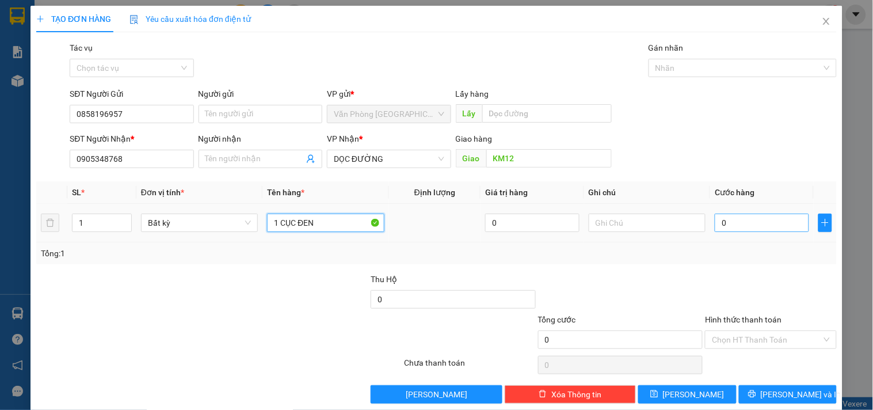
type input "1 CỤC ĐEN"
click at [720, 226] on input "0" at bounding box center [762, 223] width 94 height 18
type input "7"
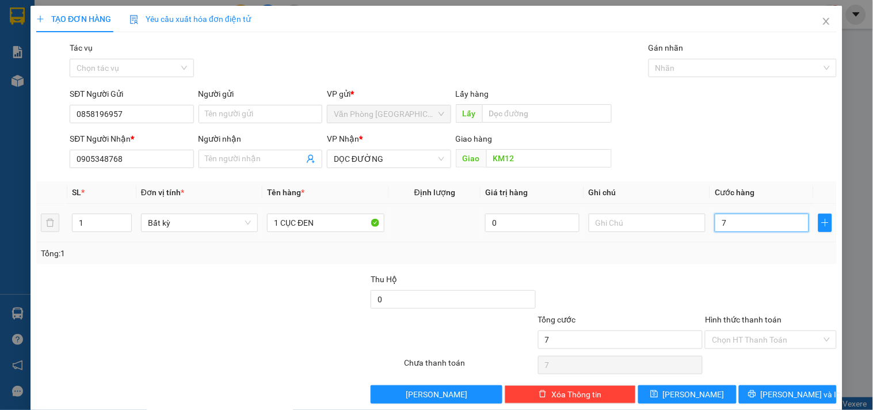
type input "70"
type input "700"
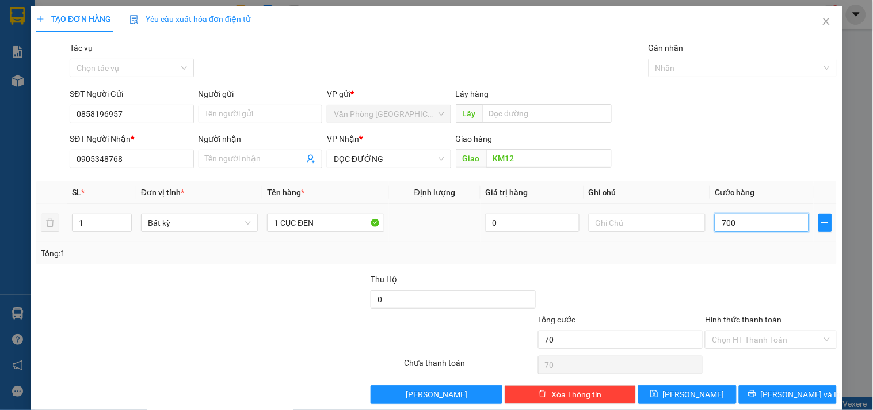
type input "700"
type input "7.000"
type input "70.000"
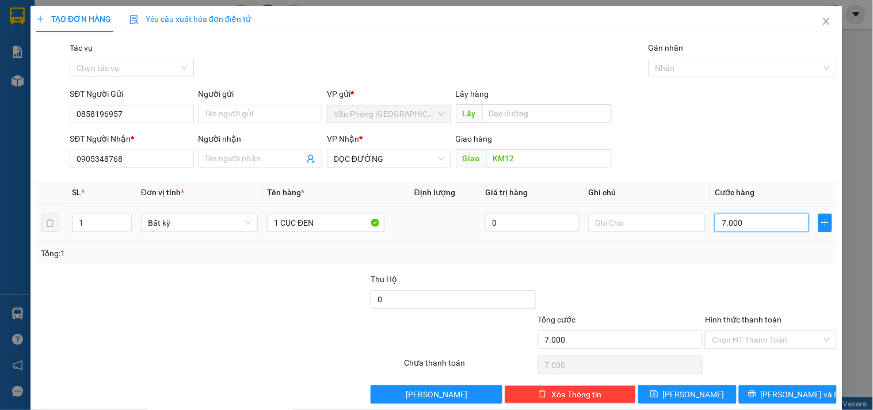
type input "70.000"
drag, startPoint x: 727, startPoint y: 341, endPoint x: 728, endPoint y: 333, distance: 8.7
click at [728, 337] on input "Hình thức thanh toán" at bounding box center [766, 339] width 109 height 17
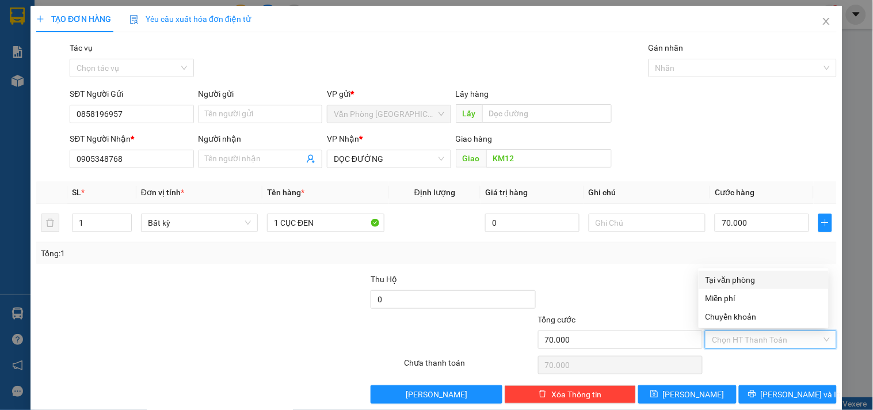
click at [736, 279] on div "Tại văn phòng" at bounding box center [764, 279] width 116 height 13
type input "0"
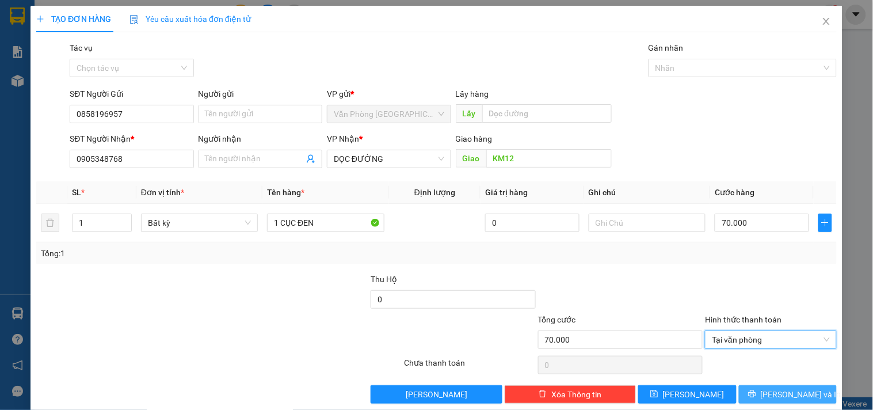
click at [765, 395] on button "Lưu và In" at bounding box center [788, 394] width 98 height 18
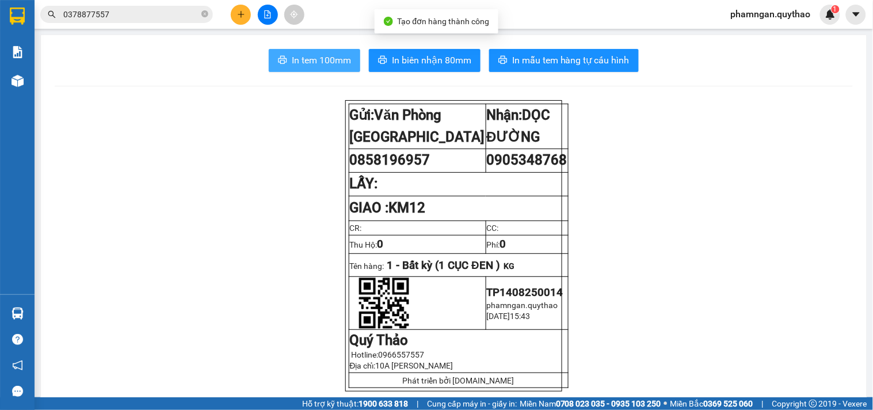
click at [286, 61] on button "In tem 100mm" at bounding box center [315, 60] width 92 height 23
drag, startPoint x: 317, startPoint y: 59, endPoint x: 280, endPoint y: 62, distance: 36.9
click at [315, 59] on span "In tem 100mm" at bounding box center [321, 60] width 59 height 14
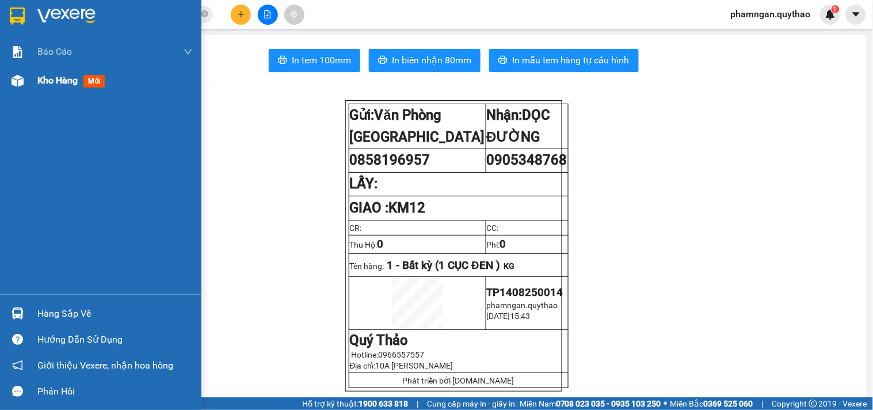
click at [46, 78] on span "Kho hàng" at bounding box center [57, 80] width 40 height 11
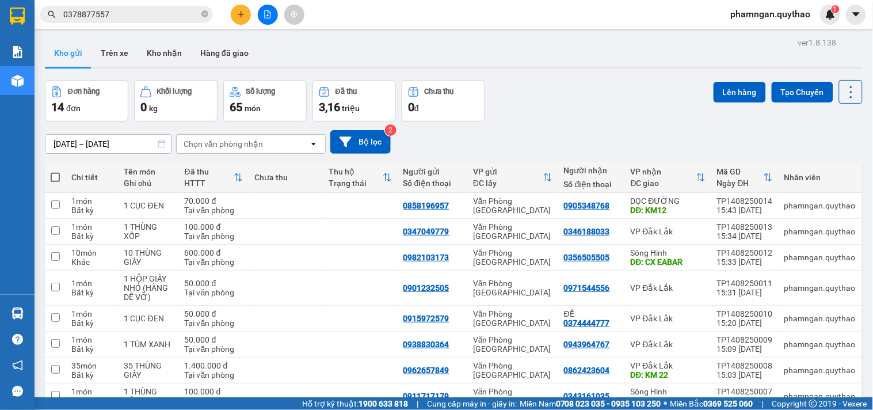
click at [534, 138] on div "12/08/2025 – 14/08/2025 Press the down arrow key to interact with the calendar …" at bounding box center [454, 142] width 818 height 24
click at [236, 13] on button at bounding box center [241, 15] width 20 height 20
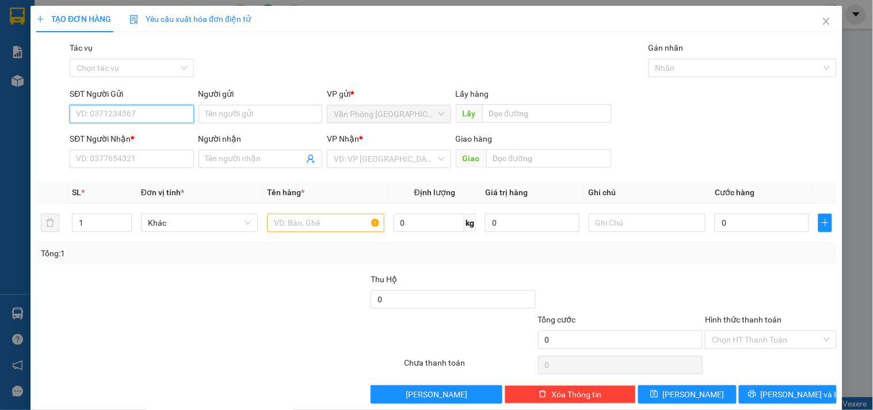
click at [142, 112] on input "SĐT Người Gửi" at bounding box center [132, 114] width 124 height 18
click at [146, 140] on div "0847113221" at bounding box center [130, 137] width 109 height 13
type input "0847113221"
type input "0931238183"
type input "KM17"
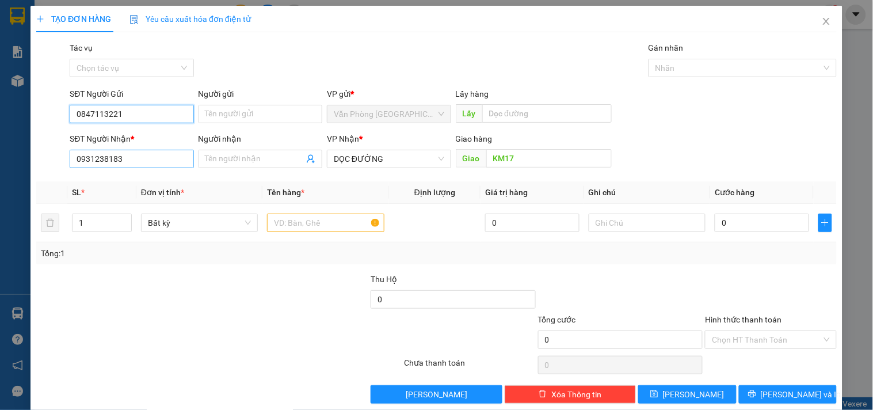
type input "0847113221"
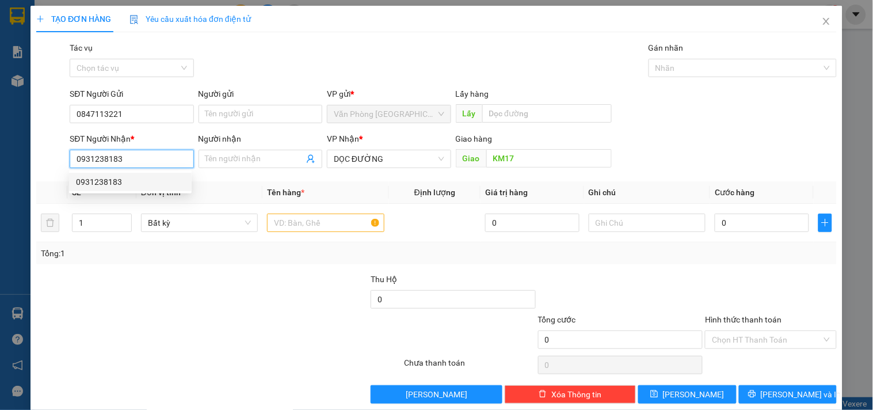
drag, startPoint x: 139, startPoint y: 158, endPoint x: 65, endPoint y: 157, distance: 73.7
click at [67, 160] on div "SĐT Người Nhận * 0931238183" at bounding box center [131, 152] width 128 height 40
type input "0919204477"
click at [96, 181] on div "0919204477" at bounding box center [130, 182] width 109 height 13
type input "KM 22"
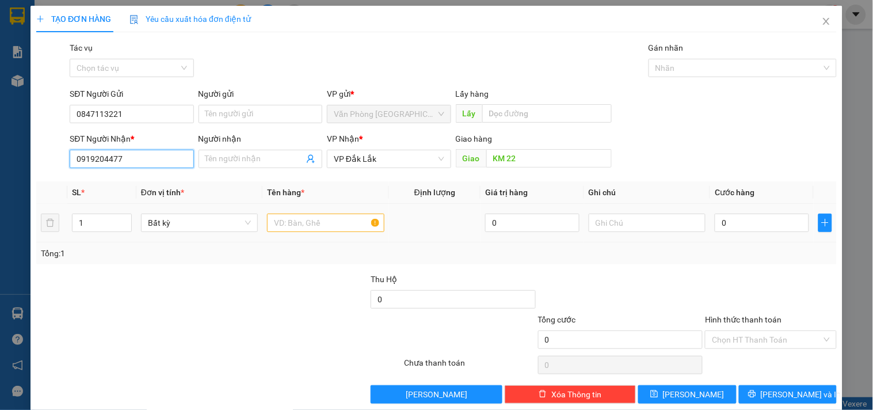
type input "0919204477"
click at [300, 227] on input "text" at bounding box center [325, 223] width 117 height 18
drag, startPoint x: 109, startPoint y: 223, endPoint x: 115, endPoint y: 198, distance: 25.4
click at [111, 222] on input "1" at bounding box center [102, 222] width 59 height 17
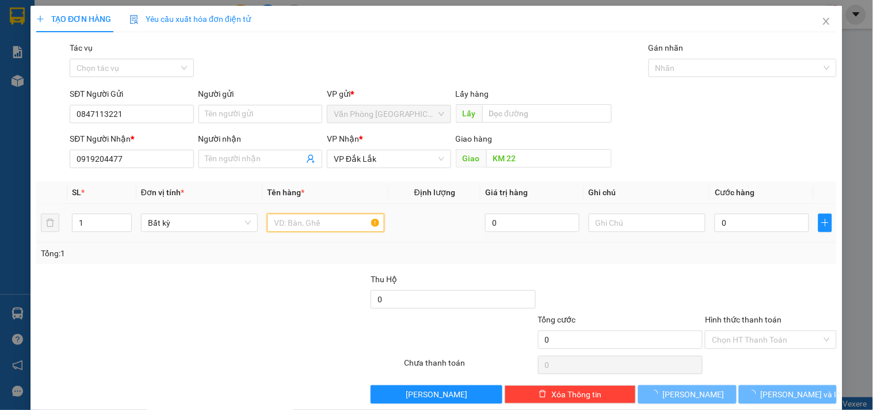
click at [291, 225] on input "text" at bounding box center [325, 223] width 117 height 18
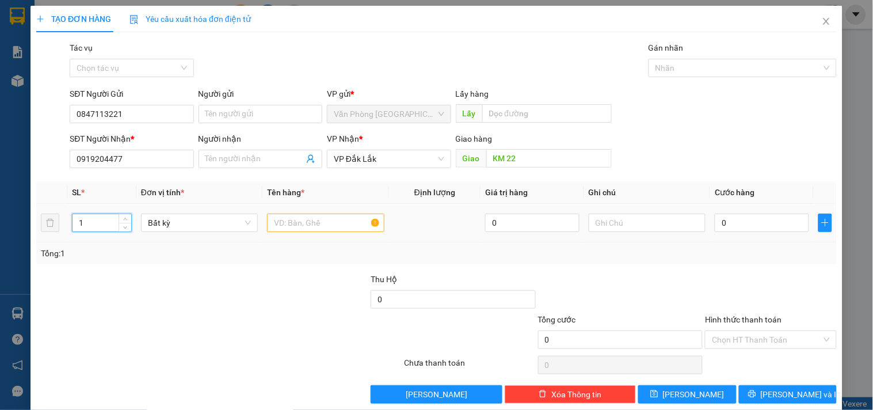
click at [102, 222] on input "1" at bounding box center [102, 222] width 59 height 17
type input "5"
click at [321, 220] on input "text" at bounding box center [325, 223] width 117 height 18
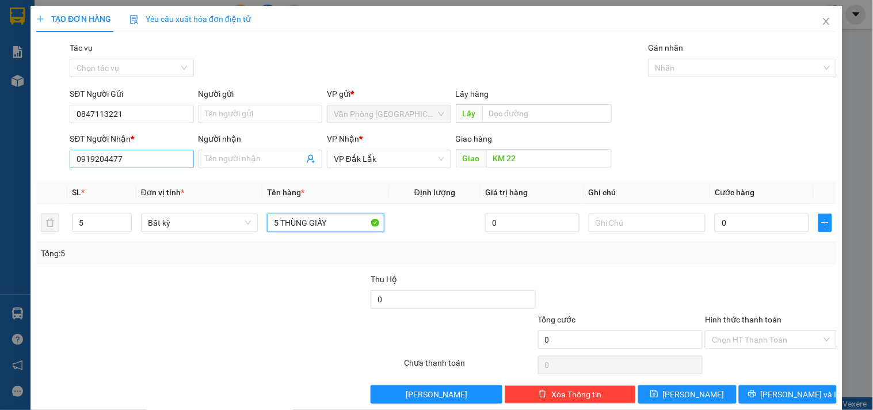
type input "5 THÙNG GIẤY"
drag, startPoint x: 128, startPoint y: 154, endPoint x: 0, endPoint y: 174, distance: 129.5
click at [0, 174] on div "TẠO ĐƠN HÀNG Yêu cầu xuất hóa đơn điện tử Transit Pickup Surcharge Ids Transit …" at bounding box center [436, 205] width 873 height 410
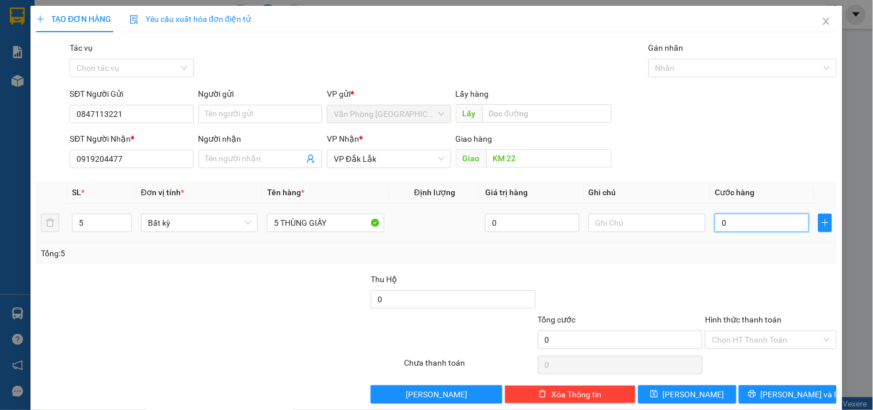
click at [740, 222] on input "0" at bounding box center [762, 223] width 94 height 18
type input "2"
type input "258"
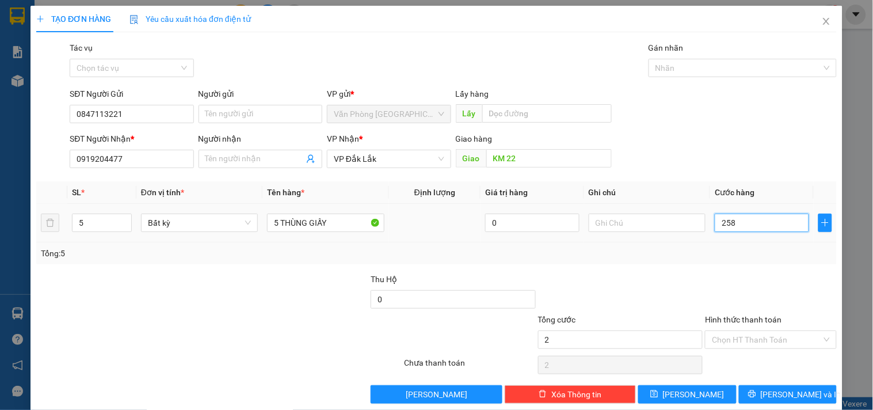
type input "258"
type input "2.580"
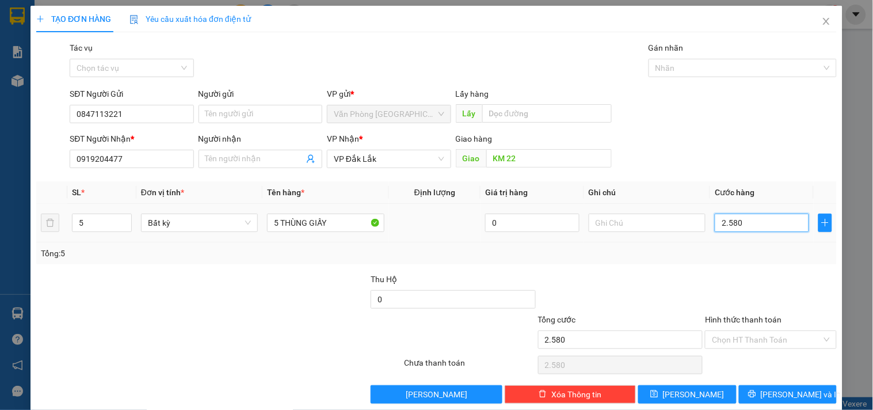
type input "25.800"
type input "258.000"
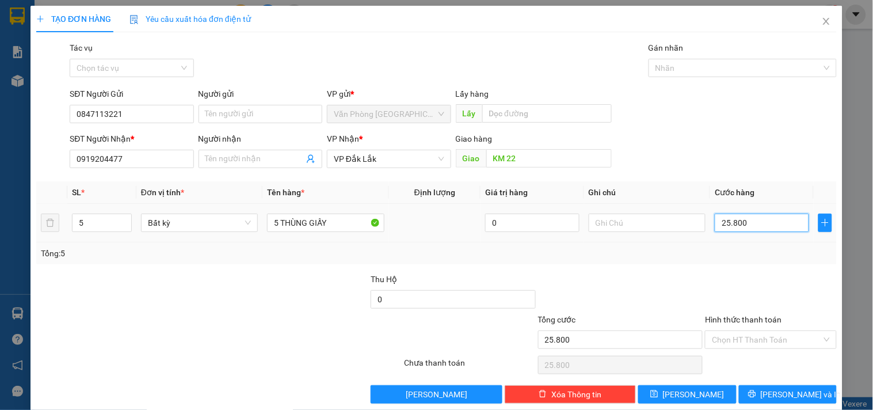
type input "258.000"
type input "25.800"
type input "2.580"
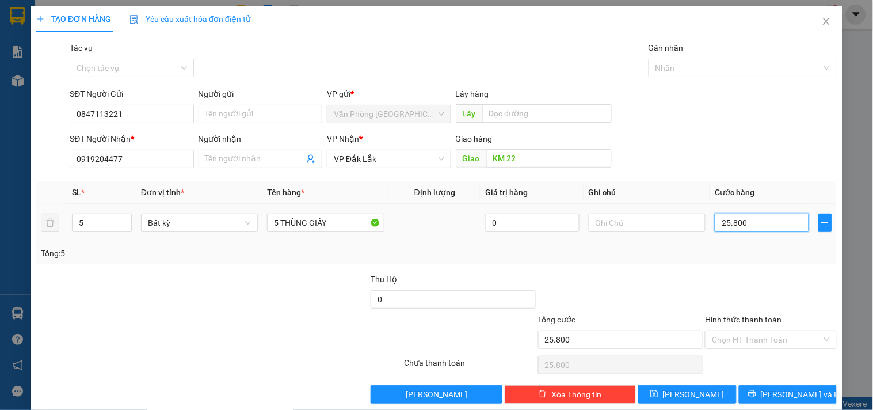
type input "2.580"
type input "258"
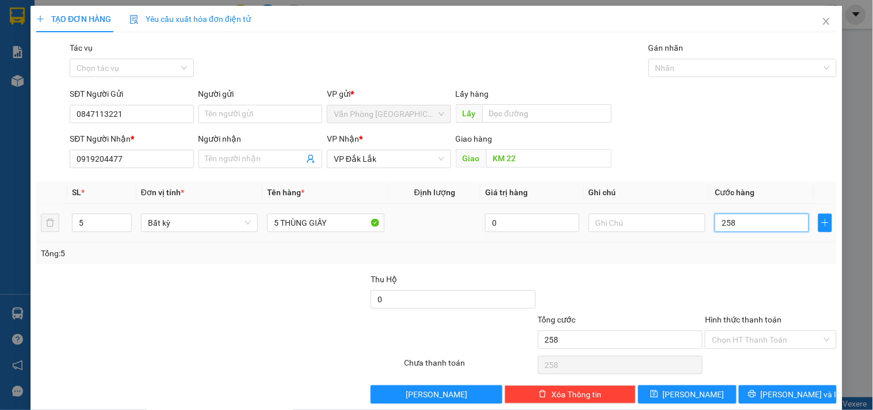
type input "25"
type input "250"
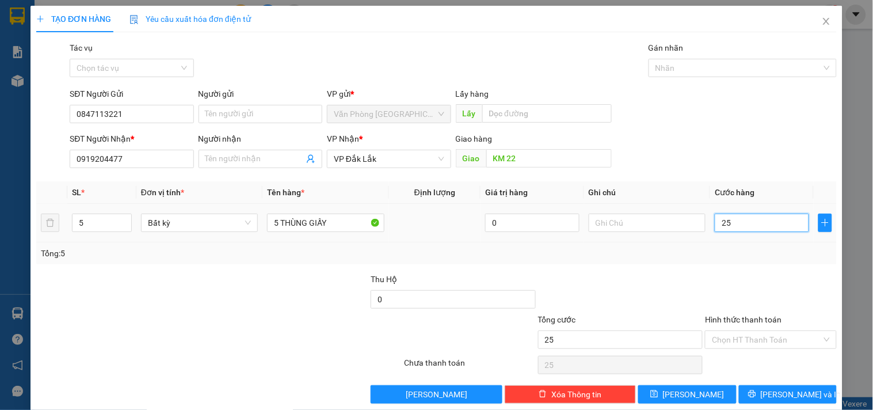
type input "250"
type input "2.500"
type input "25.000"
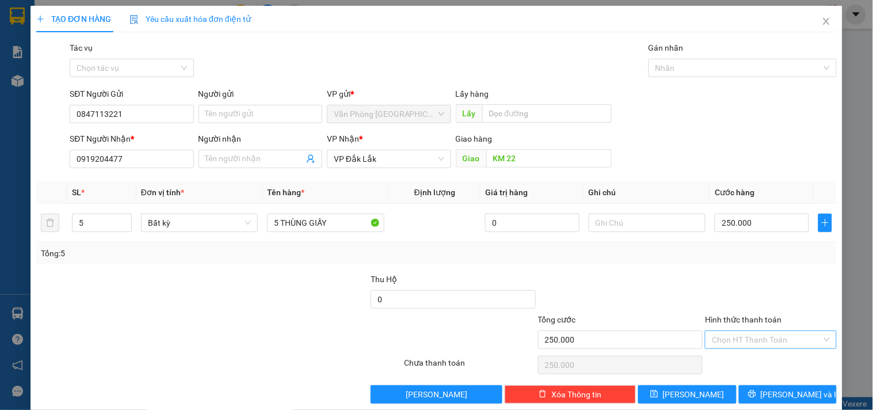
click at [778, 337] on input "Hình thức thanh toán" at bounding box center [766, 339] width 109 height 17
click at [750, 276] on div "Tại văn phòng" at bounding box center [764, 279] width 116 height 13
click at [766, 393] on button "Lưu và In" at bounding box center [788, 394] width 98 height 18
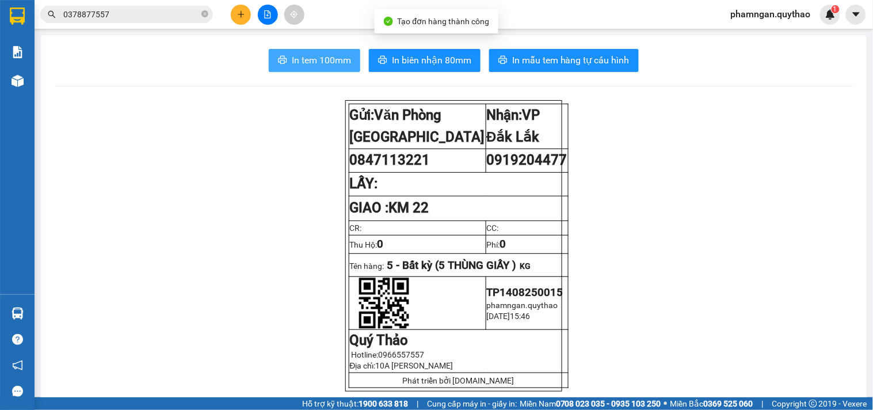
click at [309, 62] on span "In tem 100mm" at bounding box center [321, 60] width 59 height 14
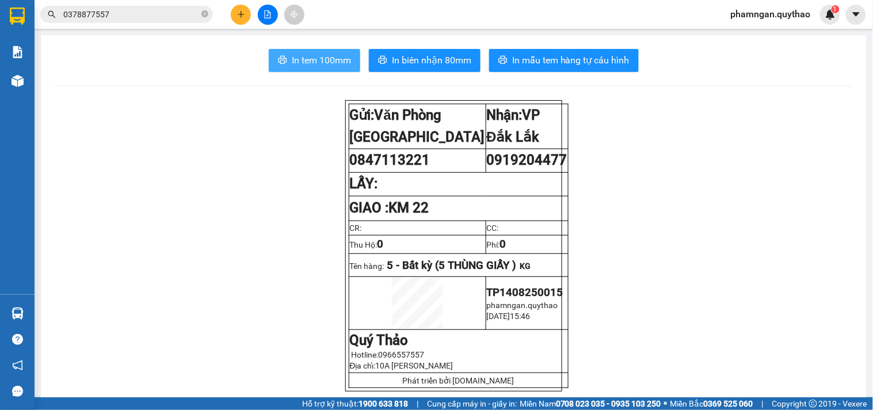
click at [311, 60] on span "In tem 100mm" at bounding box center [321, 60] width 59 height 14
drag, startPoint x: 349, startPoint y: 46, endPoint x: 733, endPoint y: 33, distance: 383.6
click at [489, 32] on main "In tem 100mm In biên nhận 80mm In mẫu tem hàng tự cấu hình Gửi: Văn Phòng Tân …" at bounding box center [436, 198] width 873 height 397
drag, startPoint x: 733, startPoint y: 33, endPoint x: 679, endPoint y: 355, distance: 325.7
click at [816, 39] on main "In tem 100mm In biên nhận 80mm In mẫu tem hàng tự cấu hình Gửi: Văn Phòng Tân …" at bounding box center [436, 198] width 873 height 397
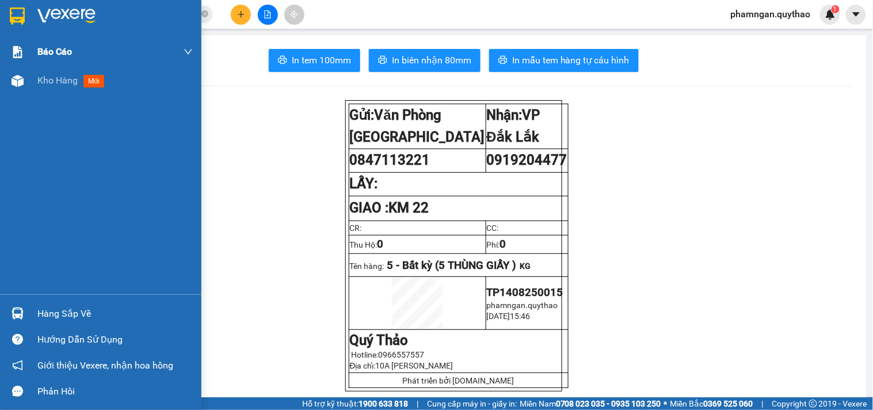
drag, startPoint x: 30, startPoint y: 78, endPoint x: 151, endPoint y: 51, distance: 124.0
click at [31, 78] on div "Kho hàng mới" at bounding box center [100, 80] width 201 height 29
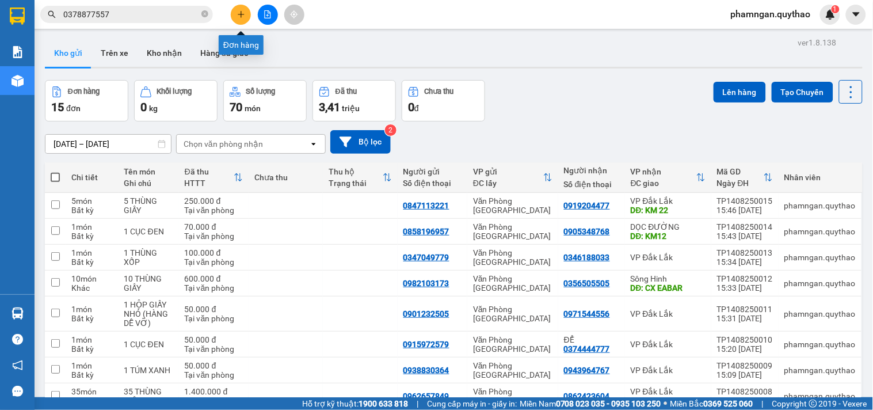
click at [234, 12] on button at bounding box center [241, 15] width 20 height 20
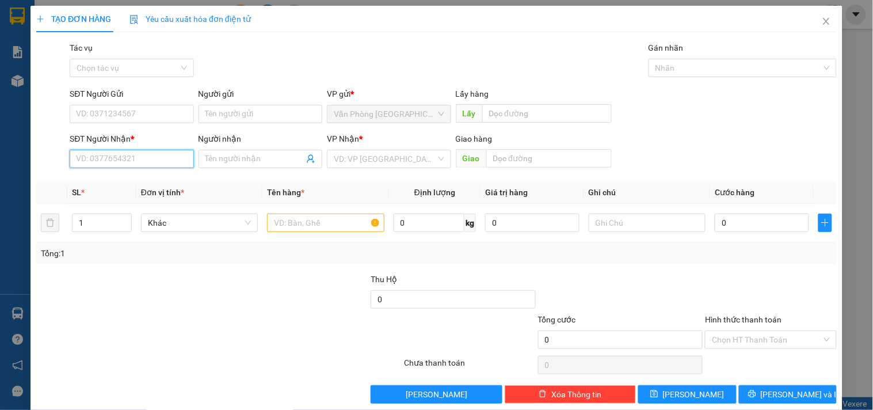
click at [157, 159] on input "SĐT Người Nhận *" at bounding box center [132, 159] width 124 height 18
click at [140, 182] on div "0367461259" at bounding box center [130, 182] width 109 height 13
click at [291, 222] on input "text" at bounding box center [325, 223] width 117 height 18
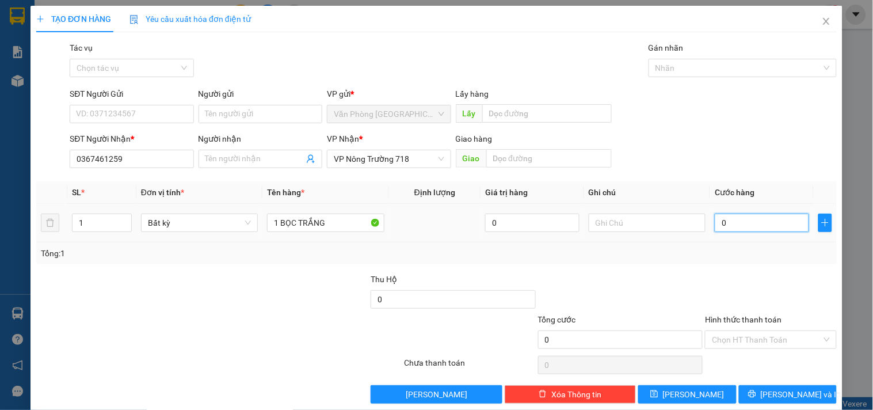
click at [768, 226] on input "0" at bounding box center [762, 223] width 94 height 18
drag, startPoint x: 752, startPoint y: 341, endPoint x: 752, endPoint y: 330, distance: 11.5
click at [752, 335] on input "Hình thức thanh toán" at bounding box center [766, 339] width 109 height 17
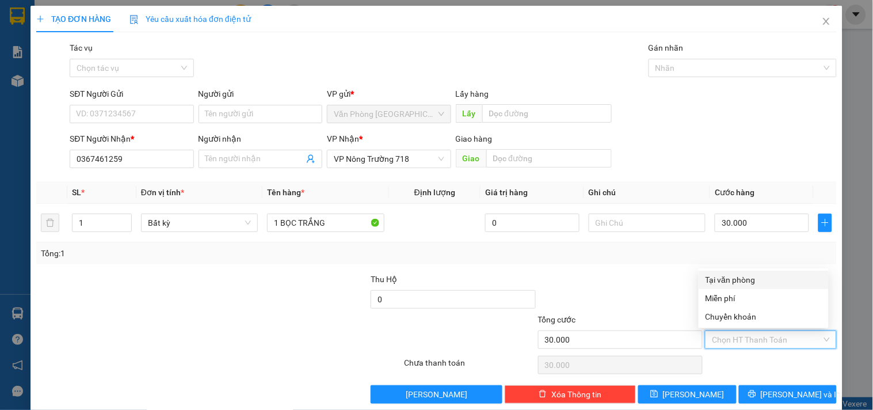
click at [726, 281] on div "Tại văn phòng" at bounding box center [764, 279] width 116 height 13
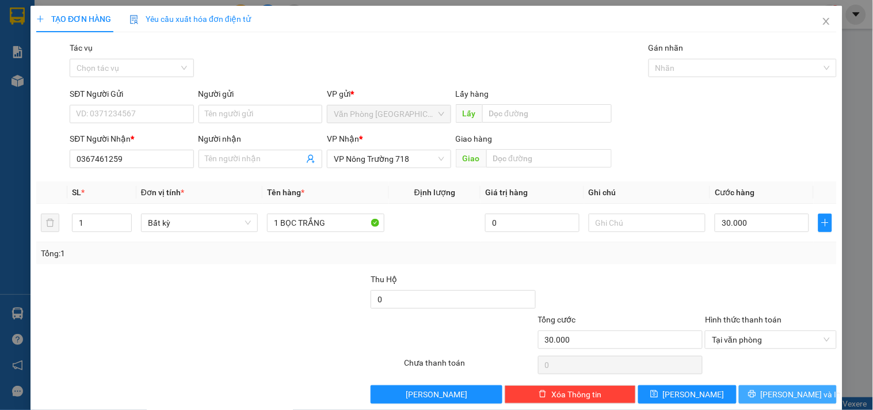
drag, startPoint x: 767, startPoint y: 399, endPoint x: 763, endPoint y: 393, distance: 7.0
click at [764, 398] on button "Lưu và In" at bounding box center [788, 394] width 98 height 18
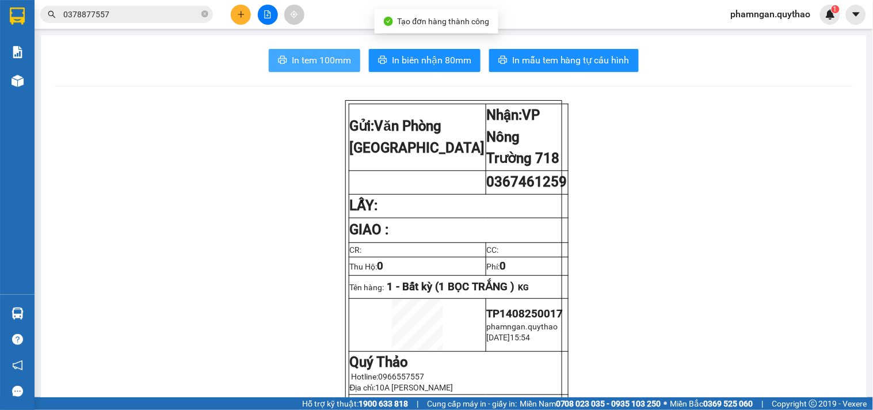
click at [323, 70] on button "In tem 100mm" at bounding box center [315, 60] width 92 height 23
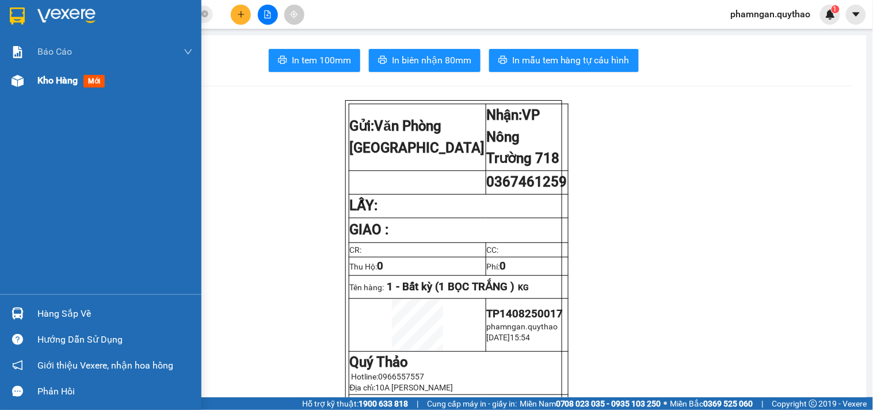
click at [26, 84] on div at bounding box center [17, 81] width 20 height 20
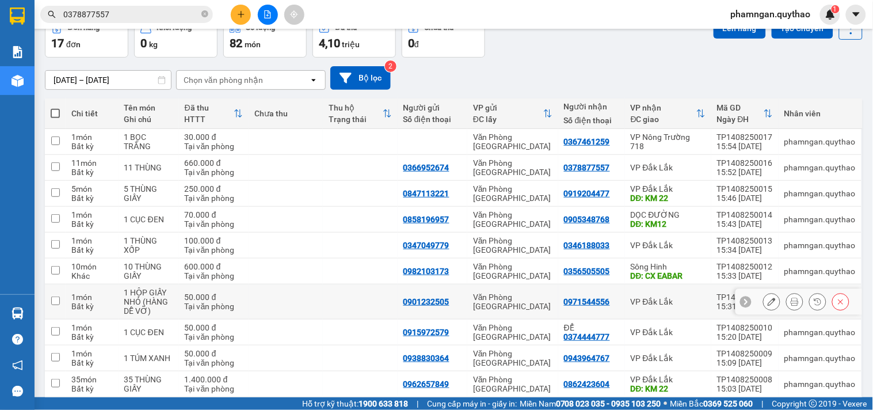
scroll to position [112, 0]
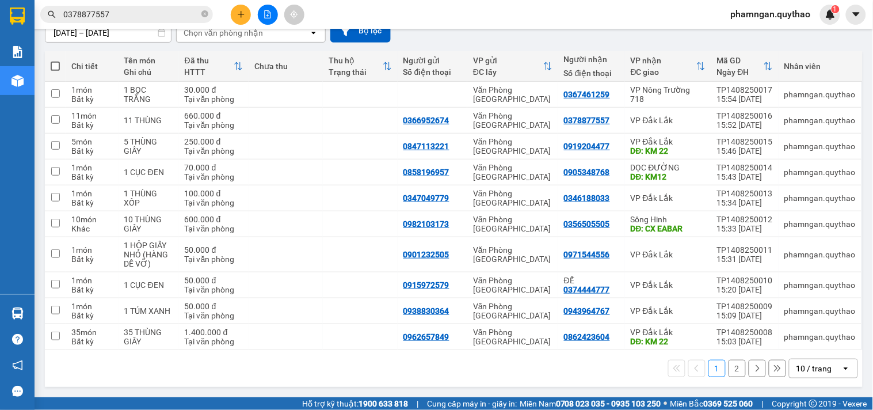
click at [729, 368] on button "2" at bounding box center [737, 368] width 17 height 17
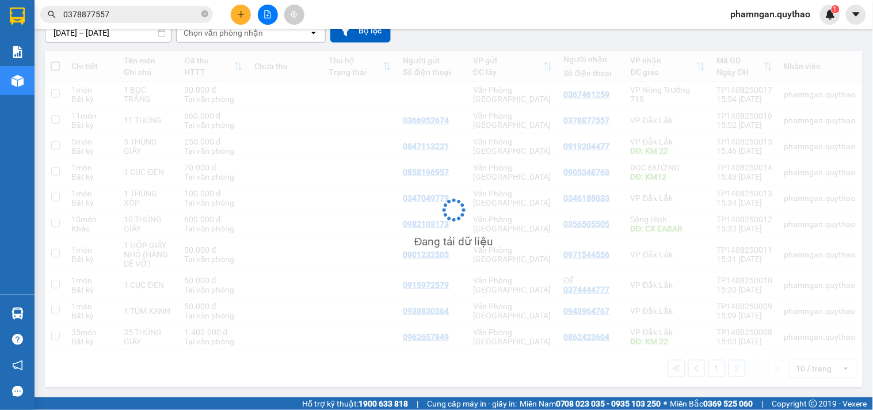
scroll to position [53, 0]
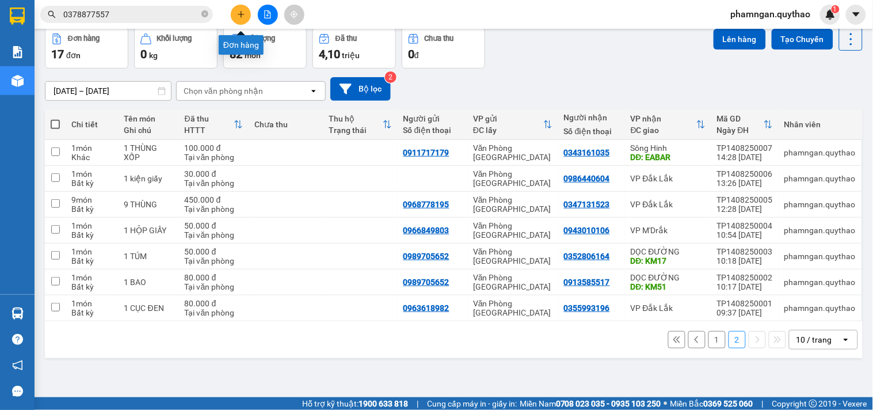
click at [248, 16] on button at bounding box center [241, 15] width 20 height 20
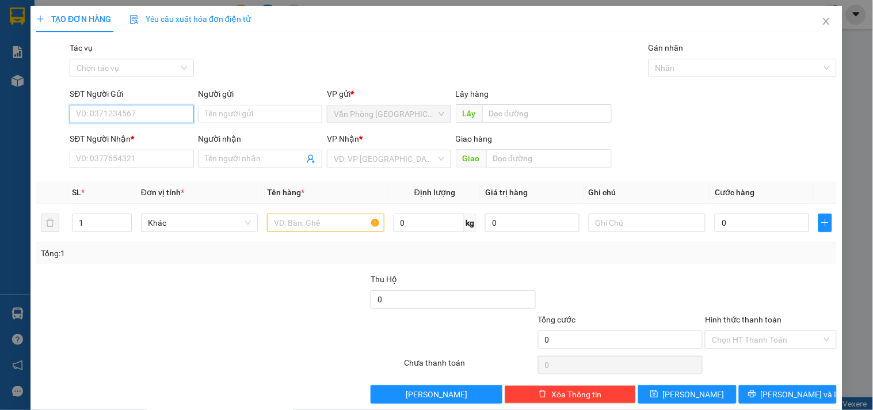
click at [124, 112] on input "SĐT Người Gửi" at bounding box center [132, 114] width 124 height 18
click at [163, 135] on div "0966757580" at bounding box center [130, 137] width 109 height 13
click at [343, 221] on input "text" at bounding box center [325, 223] width 117 height 18
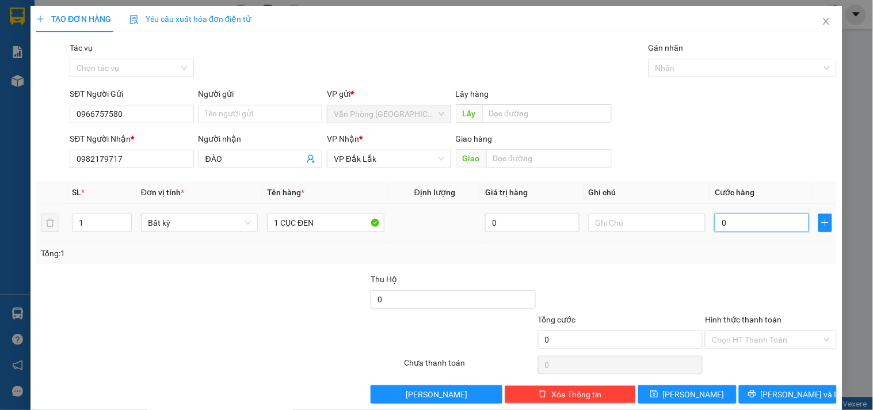
click at [767, 228] on input "0" at bounding box center [762, 223] width 94 height 18
click at [761, 332] on input "Hình thức thanh toán" at bounding box center [766, 339] width 109 height 17
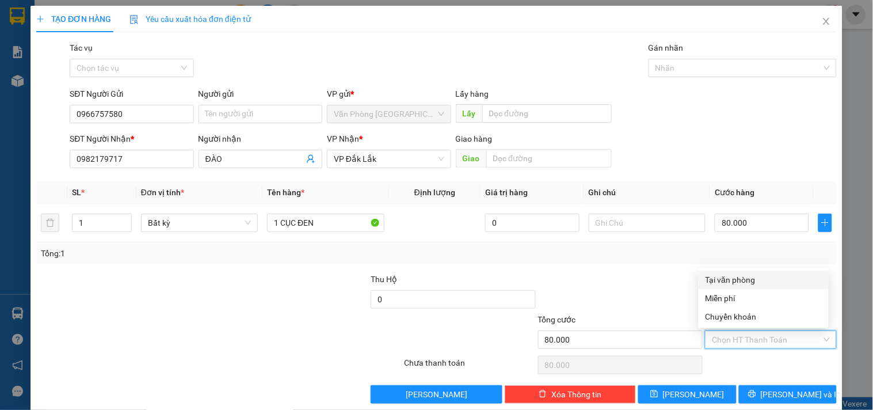
click at [740, 277] on div "Tại văn phòng" at bounding box center [764, 279] width 116 height 13
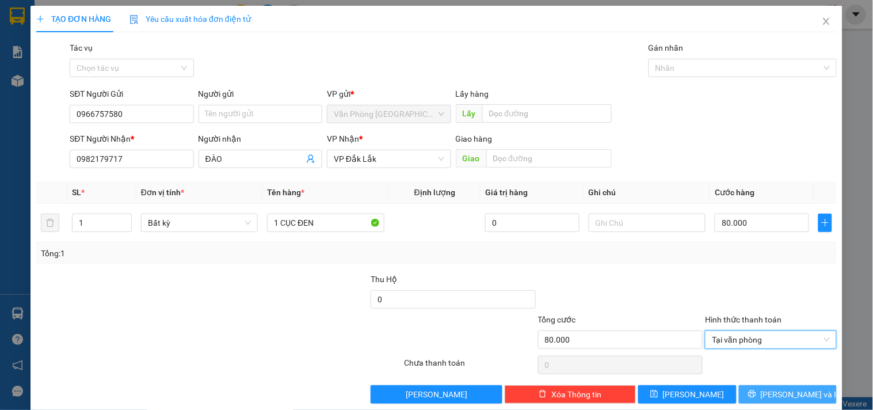
click at [754, 390] on button "Lưu và In" at bounding box center [788, 394] width 98 height 18
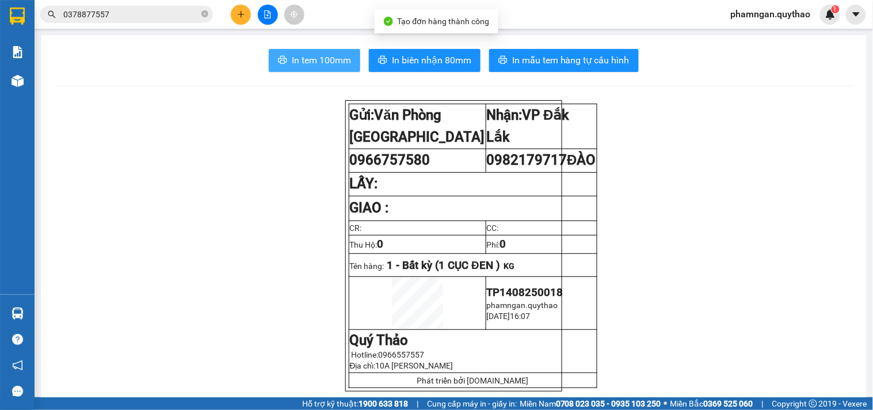
click at [318, 69] on button "In tem 100mm" at bounding box center [315, 60] width 92 height 23
click at [310, 51] on button "In tem 100mm" at bounding box center [315, 60] width 92 height 23
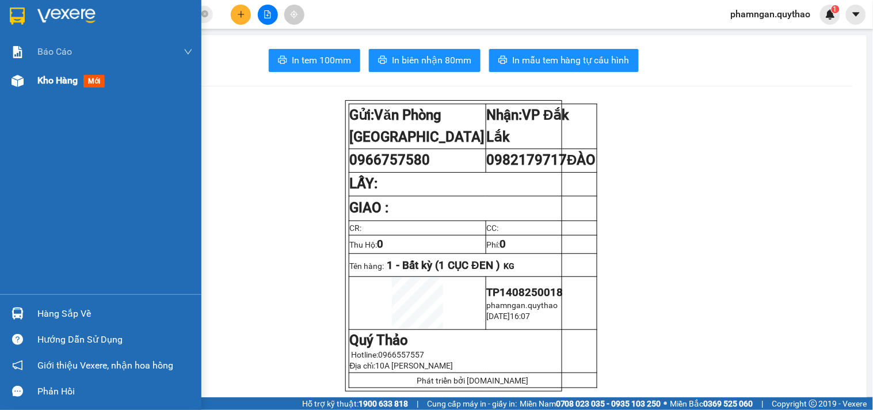
click at [31, 82] on div "Kho hàng mới" at bounding box center [100, 80] width 201 height 29
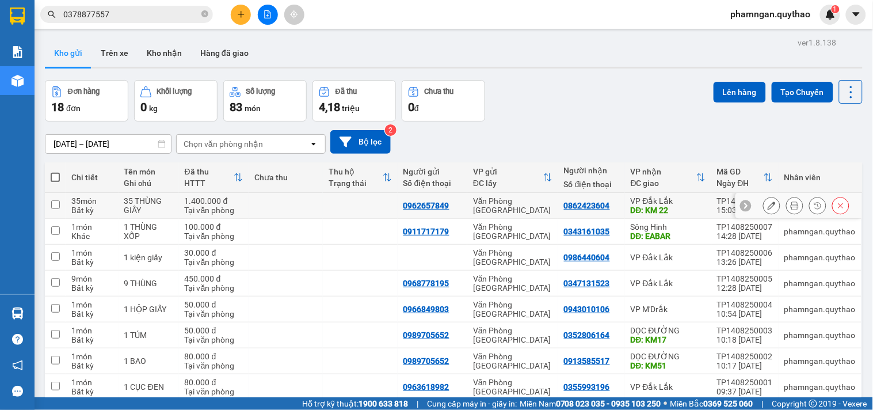
click at [287, 203] on td at bounding box center [286, 206] width 74 height 26
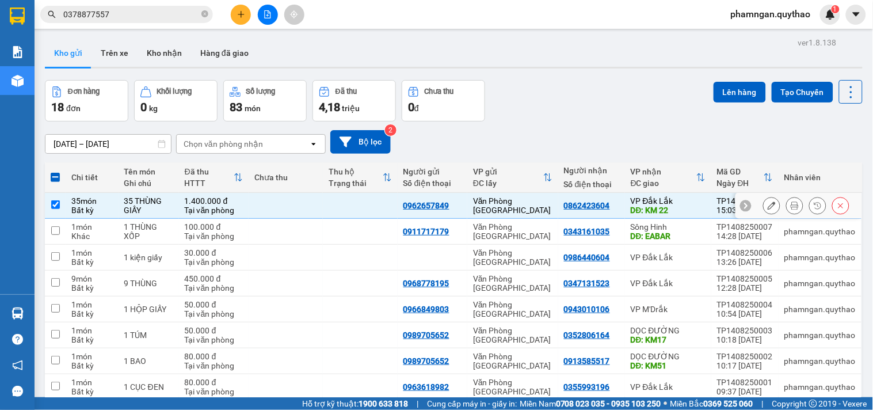
scroll to position [53, 0]
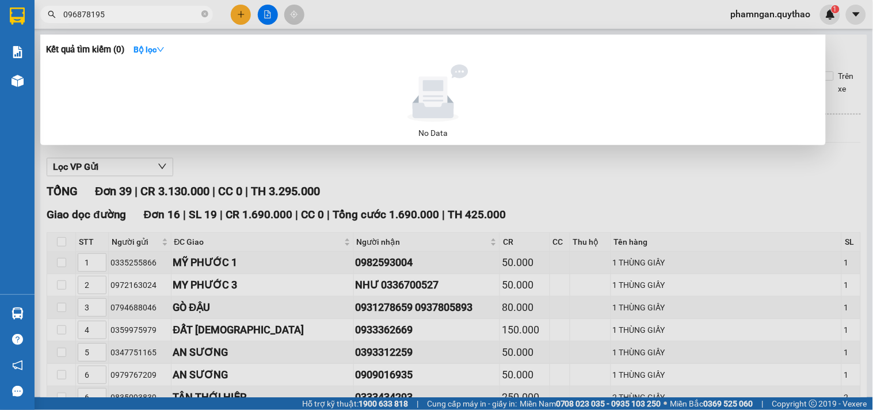
scroll to position [20, 0]
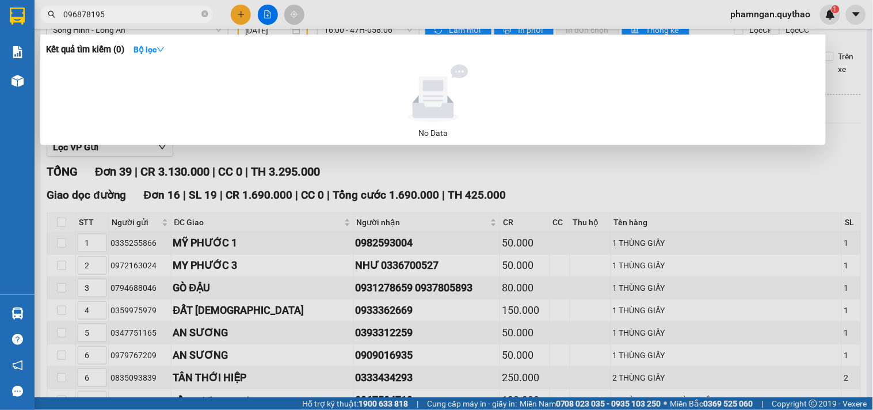
click at [204, 13] on icon "close-circle" at bounding box center [204, 13] width 7 height 7
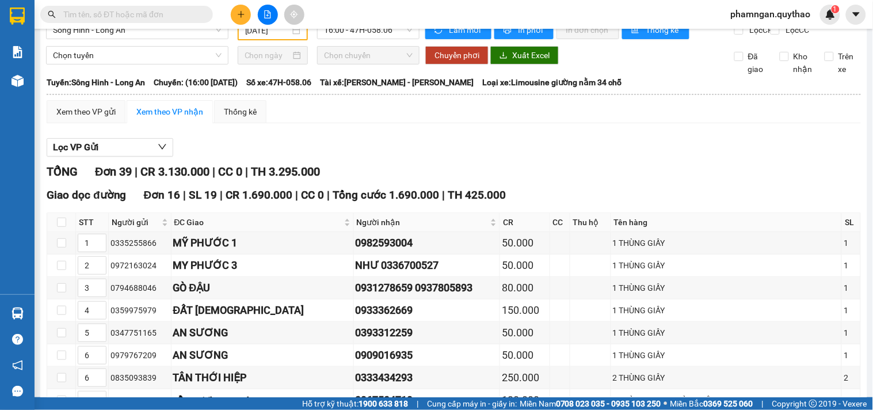
click at [160, 13] on input "text" at bounding box center [131, 14] width 136 height 13
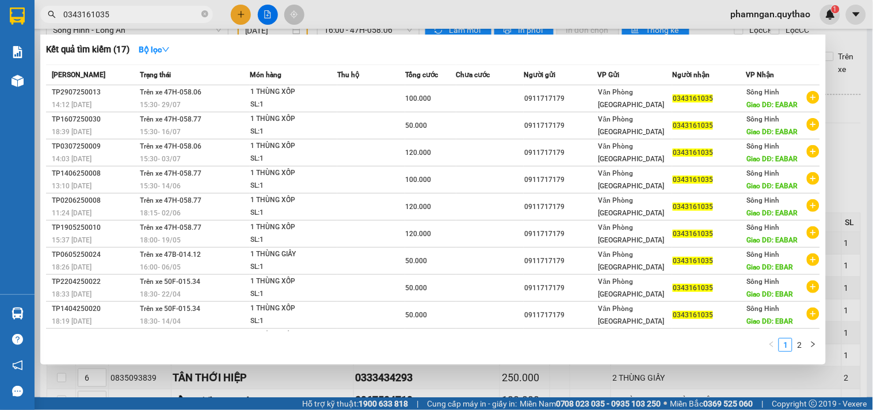
type input "0343161035"
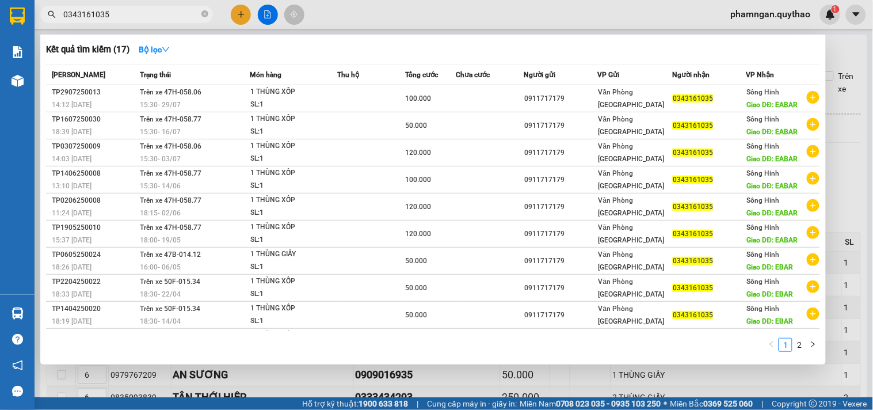
scroll to position [20, 0]
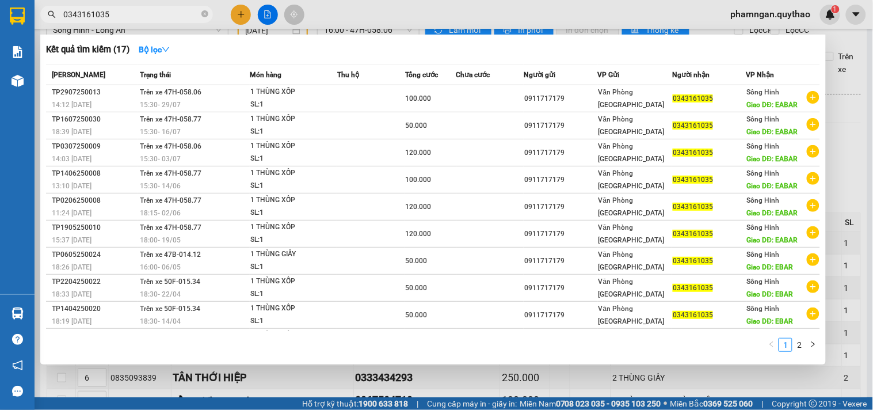
click at [372, 14] on div at bounding box center [436, 205] width 873 height 410
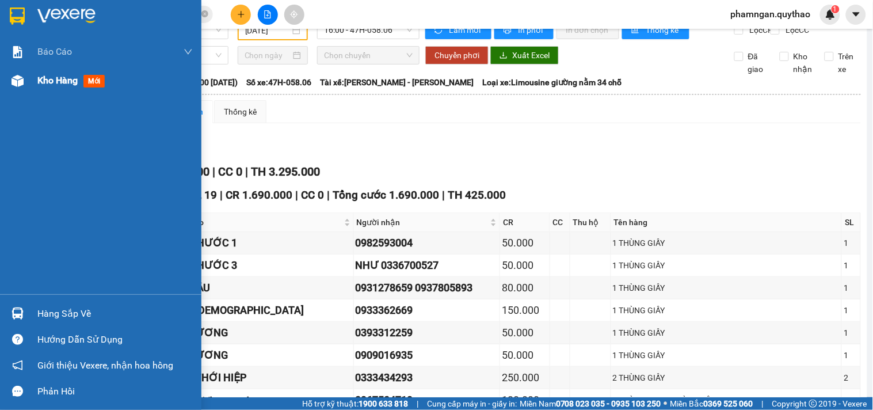
click at [23, 87] on div at bounding box center [17, 81] width 20 height 20
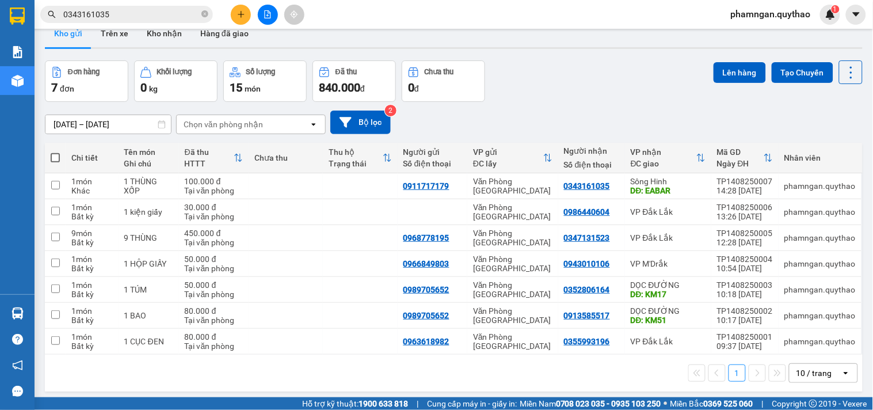
click at [236, 9] on button at bounding box center [241, 15] width 20 height 20
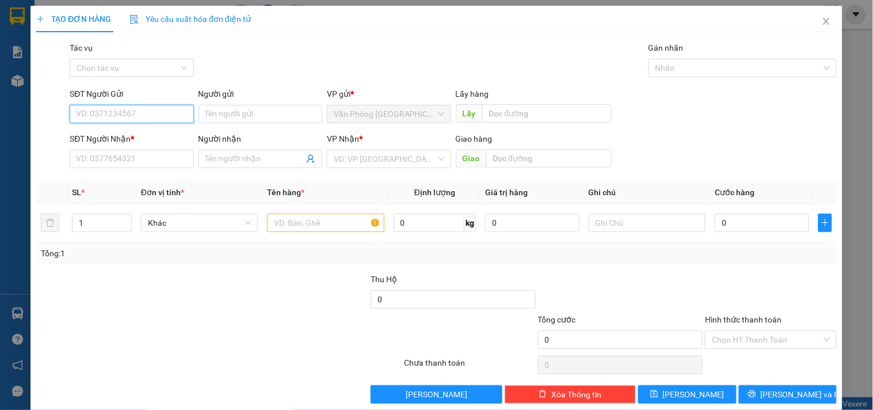
click at [162, 116] on input "SĐT Người Gửi" at bounding box center [132, 114] width 124 height 18
type input "0938830364"
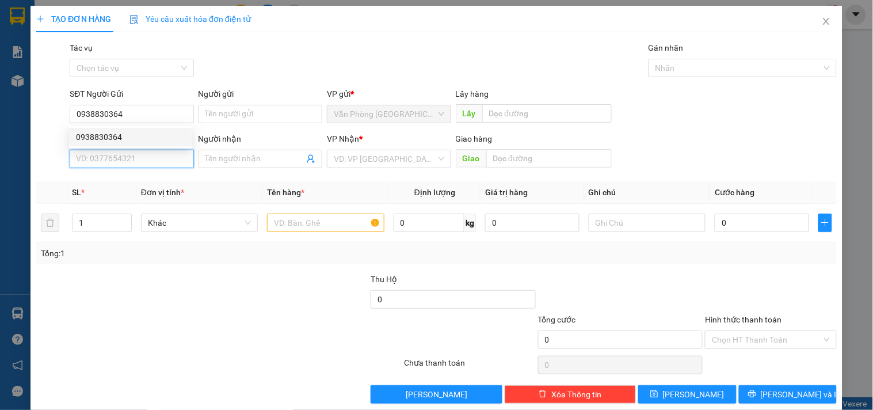
click at [158, 153] on input "SĐT Người Nhận *" at bounding box center [132, 159] width 124 height 18
click at [134, 187] on div "0943964767" at bounding box center [130, 182] width 109 height 13
type input "0943964767"
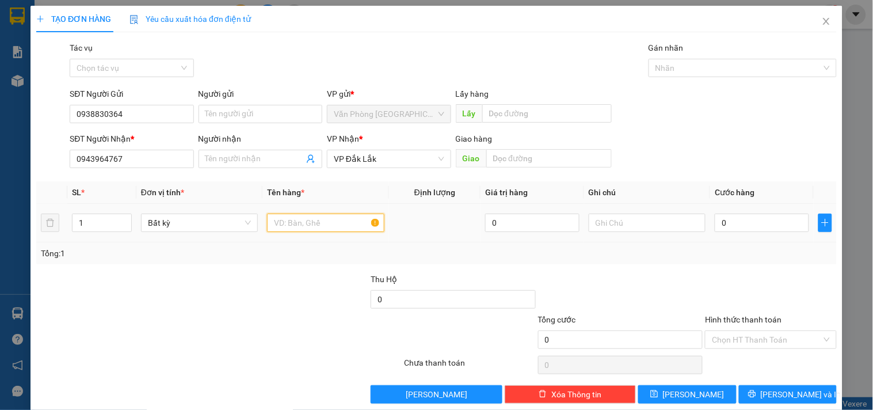
drag, startPoint x: 314, startPoint y: 231, endPoint x: 318, endPoint y: 221, distance: 11.1
click at [313, 231] on input "text" at bounding box center [325, 223] width 117 height 18
type input "1 TÚM XANH"
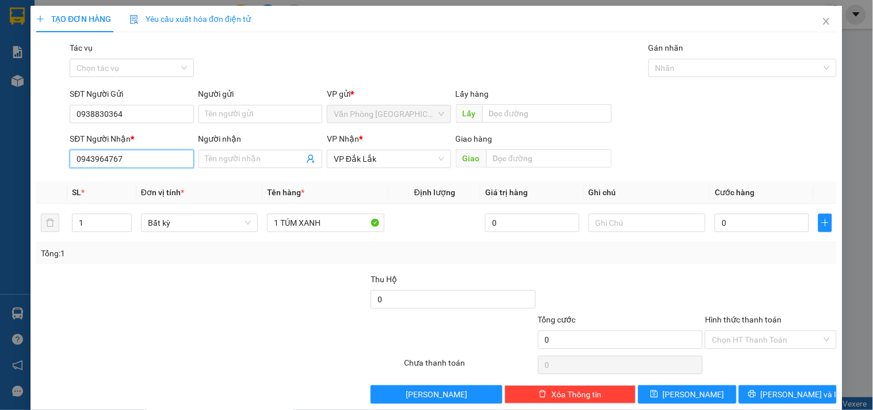
drag, startPoint x: 142, startPoint y: 160, endPoint x: 0, endPoint y: 170, distance: 142.5
click at [0, 171] on div "TẠO ĐƠN HÀNG Yêu cầu xuất hóa đơn điện tử Transit Pickup Surcharge Ids Transit …" at bounding box center [436, 205] width 873 height 410
click at [741, 226] on input "0" at bounding box center [762, 223] width 94 height 18
type input "5"
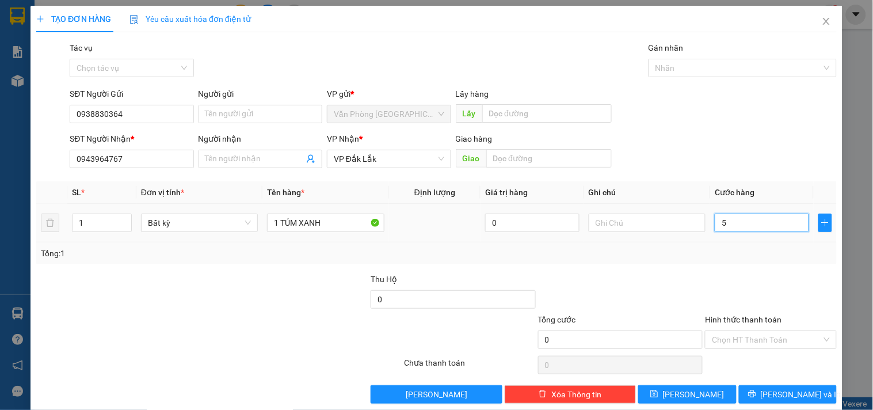
type input "5"
type input "50"
type input "500"
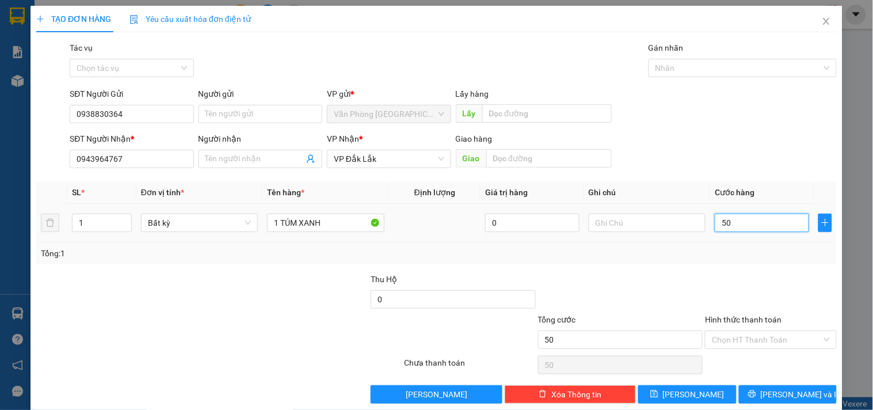
type input "500"
type input "5.000"
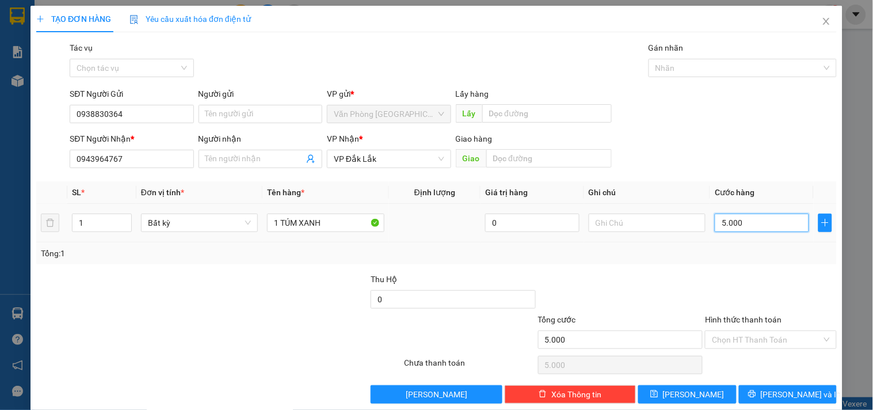
type input "50.000"
click at [740, 341] on input "Hình thức thanh toán" at bounding box center [766, 339] width 109 height 17
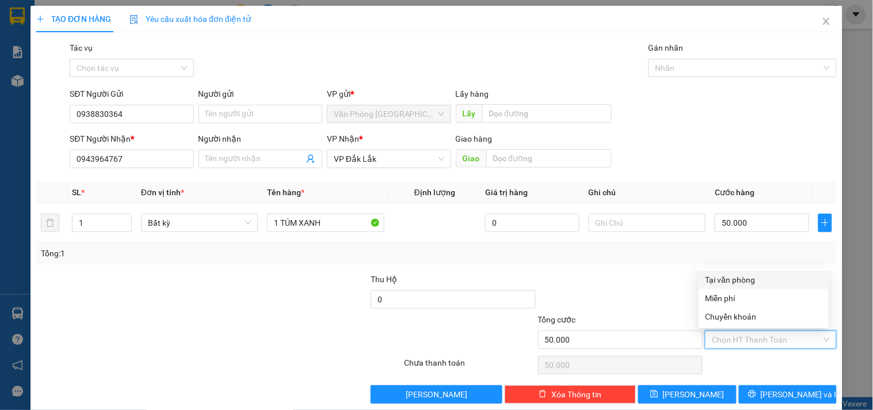
click at [734, 281] on div "Tại văn phòng" at bounding box center [764, 279] width 116 height 13
type input "0"
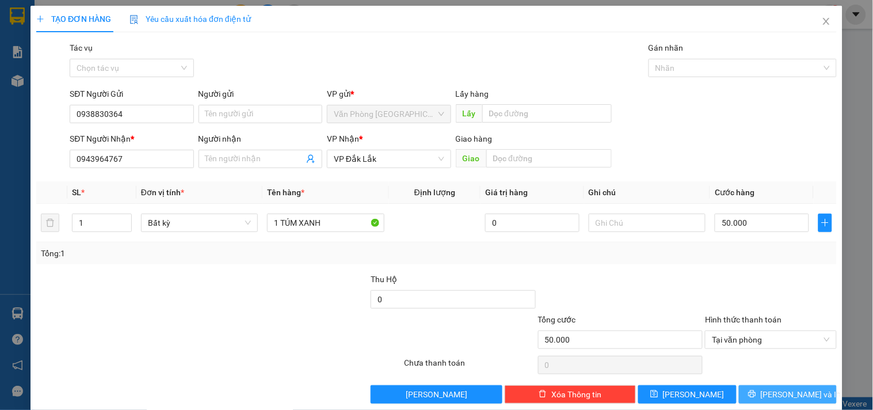
drag, startPoint x: 793, startPoint y: 390, endPoint x: 675, endPoint y: 342, distance: 127.9
click at [793, 389] on span "Lưu và In" at bounding box center [801, 394] width 81 height 13
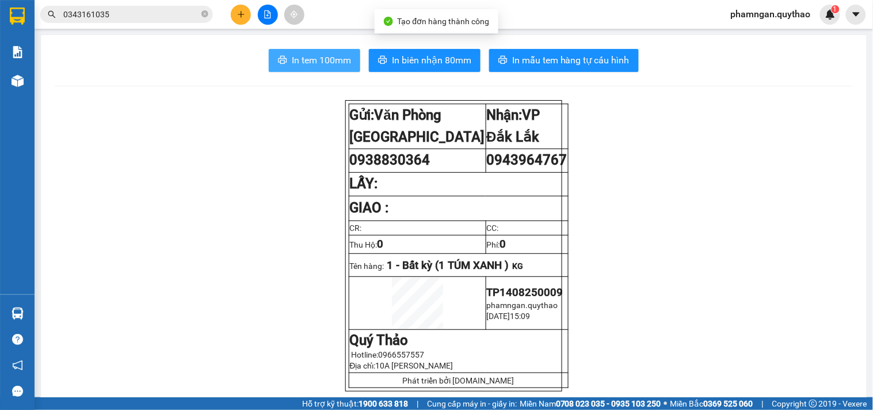
click at [318, 70] on button "In tem 100mm" at bounding box center [315, 60] width 92 height 23
click at [314, 62] on span "In tem 100mm" at bounding box center [321, 60] width 59 height 14
click at [305, 61] on span "In tem 100mm" at bounding box center [321, 60] width 59 height 14
click at [246, 12] on button at bounding box center [241, 15] width 20 height 20
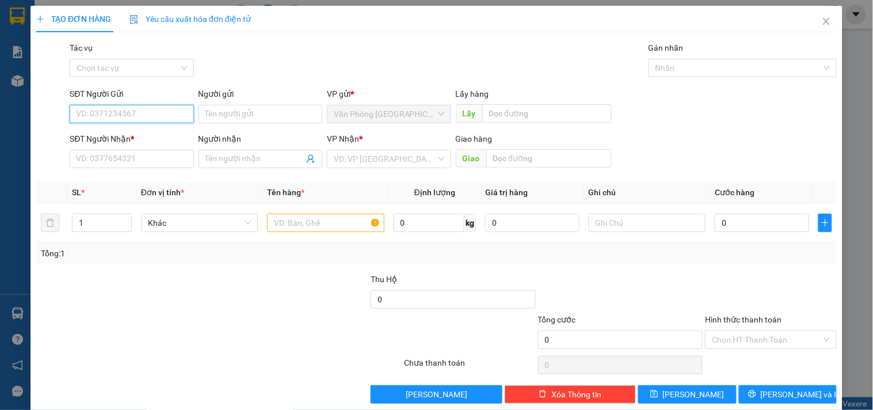
click at [132, 111] on input "SĐT Người Gửi" at bounding box center [132, 114] width 124 height 18
type input "0915972579"
click at [141, 135] on div "0915972579" at bounding box center [130, 137] width 109 height 13
type input "0374444777"
type input "ĐỂ"
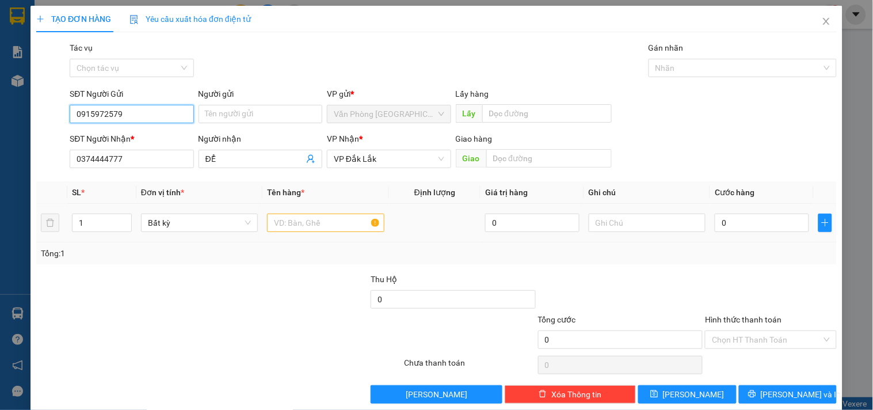
type input "0915972579"
click at [278, 222] on input "text" at bounding box center [325, 223] width 117 height 18
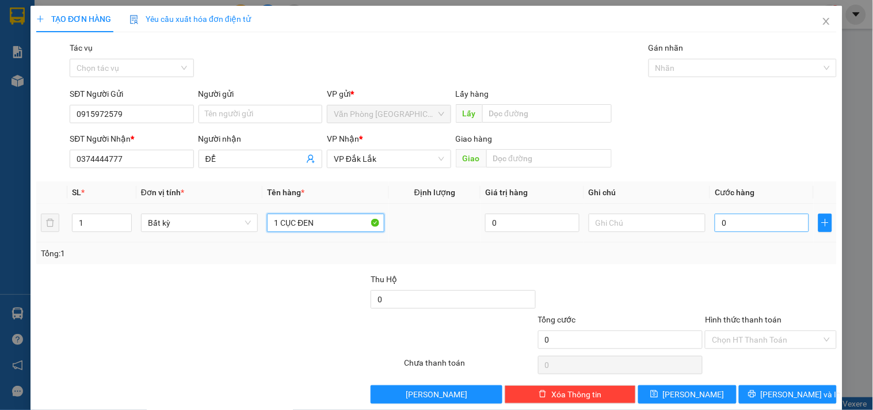
type input "1 CỤC ĐEN"
type input "5"
type input "50"
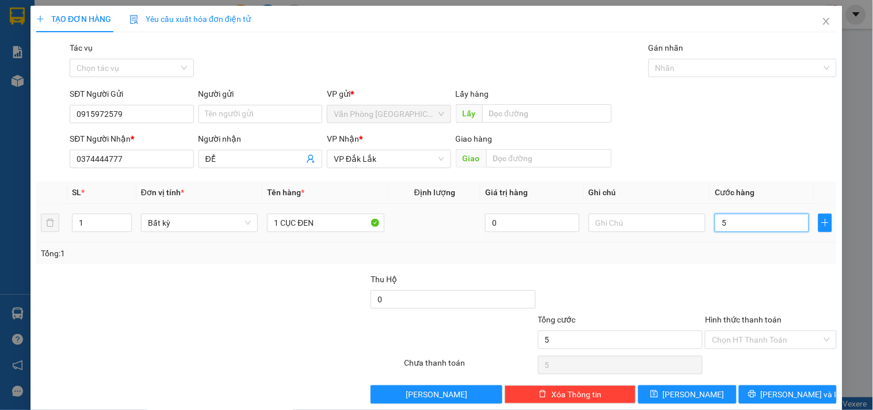
type input "50"
type input "500"
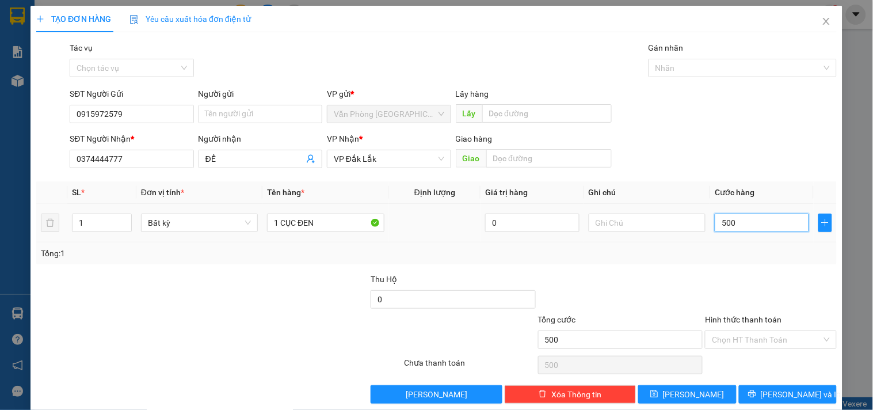
type input "5.000"
type input "50.000"
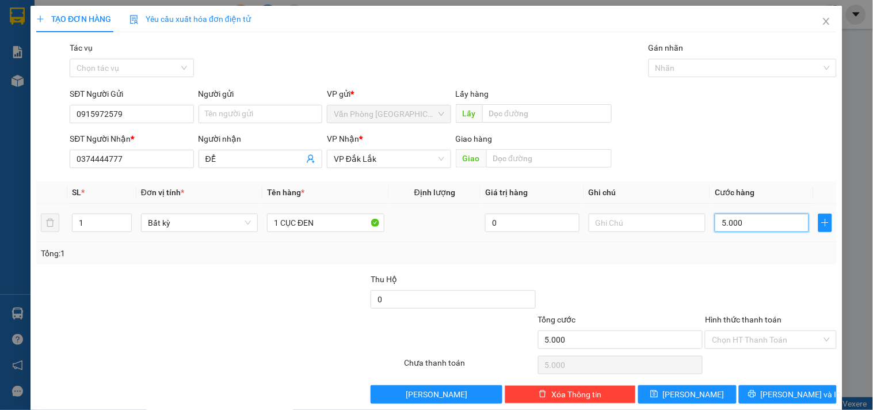
type input "50.000"
click at [797, 342] on input "Hình thức thanh toán" at bounding box center [766, 339] width 109 height 17
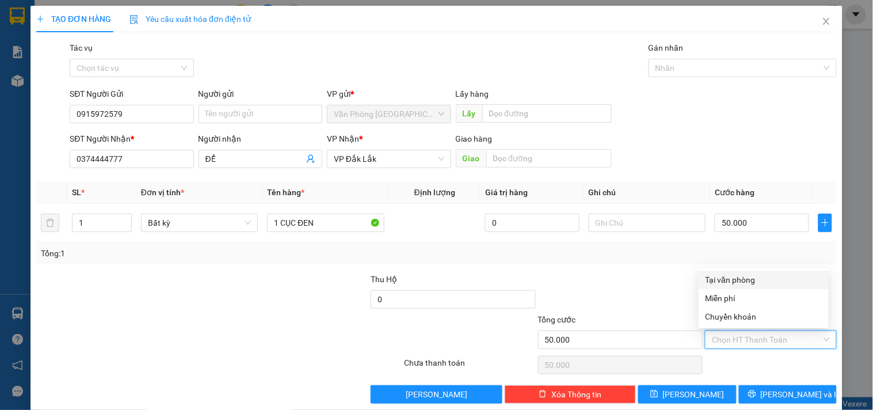
drag, startPoint x: 727, startPoint y: 279, endPoint x: 749, endPoint y: 292, distance: 26.1
click at [728, 280] on div "Tại văn phòng" at bounding box center [764, 279] width 116 height 13
type input "0"
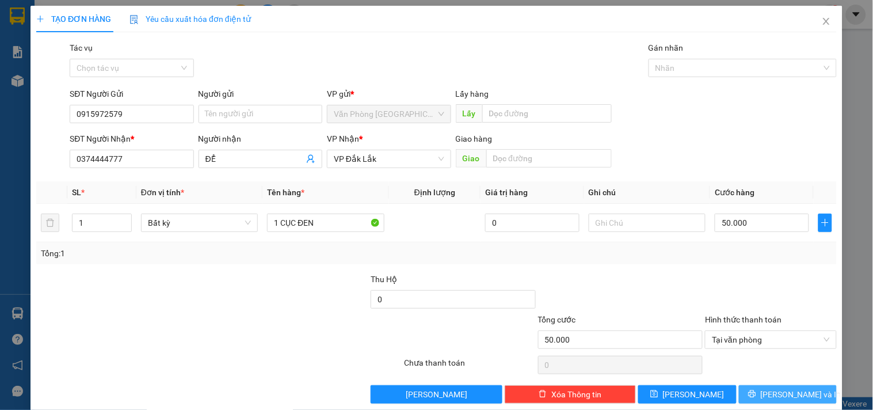
click at [797, 393] on span "[PERSON_NAME] và In" at bounding box center [801, 394] width 81 height 13
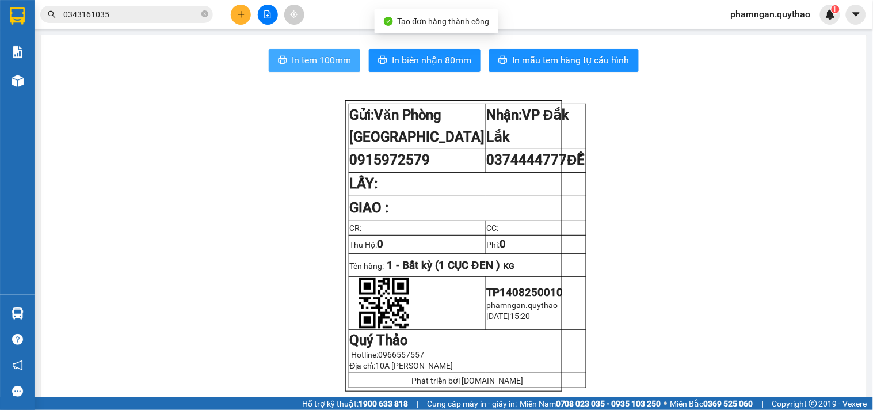
click at [332, 65] on span "In tem 100mm" at bounding box center [321, 60] width 59 height 14
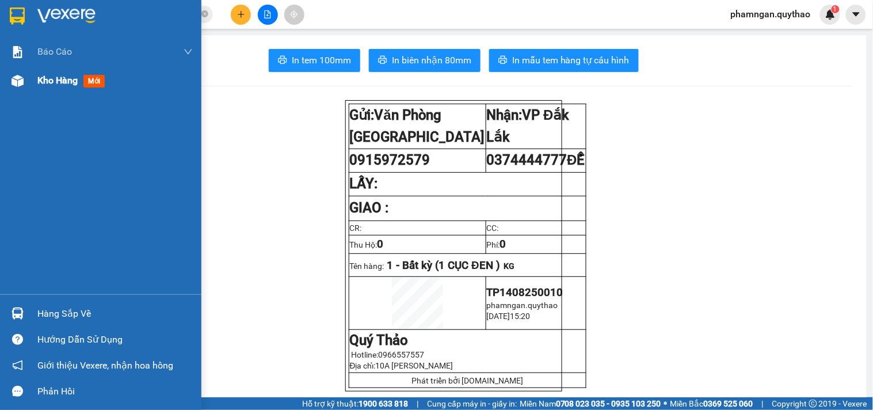
click at [39, 83] on span "Kho hàng" at bounding box center [57, 80] width 40 height 11
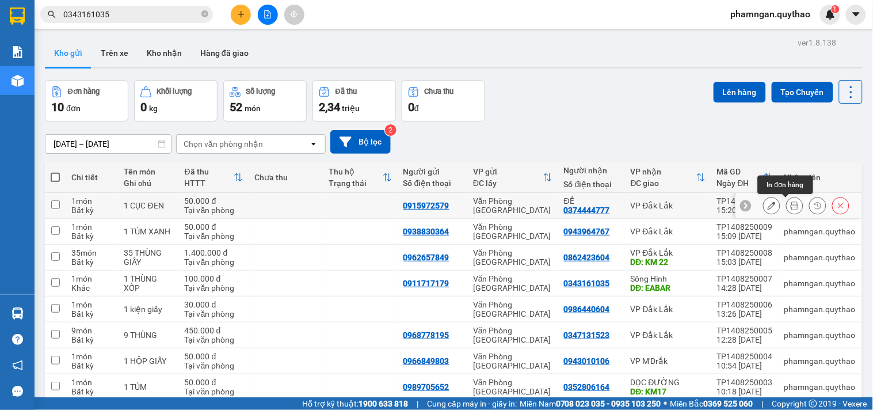
click at [791, 206] on icon at bounding box center [795, 205] width 8 height 8
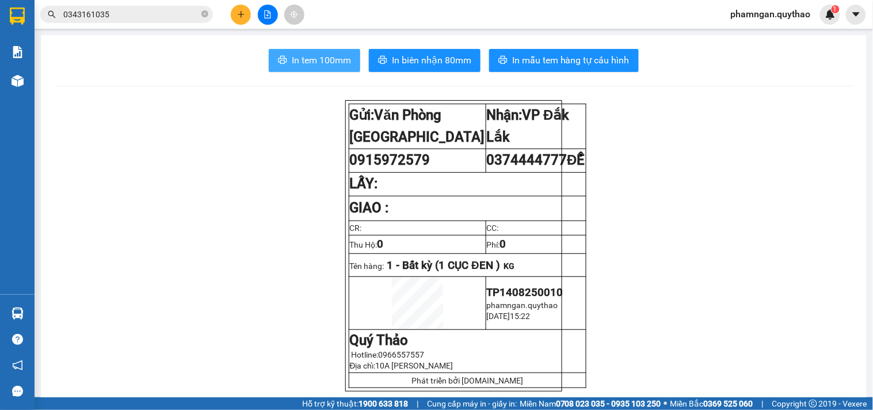
click at [315, 67] on button "In tem 100mm" at bounding box center [315, 60] width 92 height 23
click at [253, 17] on div at bounding box center [268, 15] width 86 height 20
click at [245, 17] on button at bounding box center [241, 15] width 20 height 20
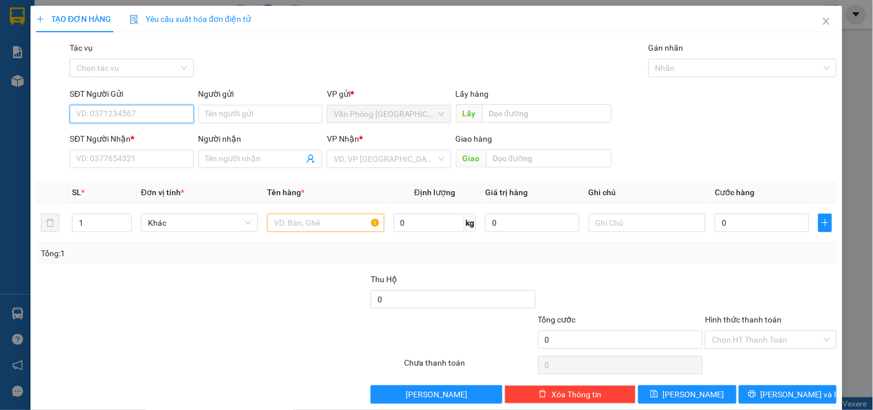
click at [153, 119] on input "SĐT Người Gửi" at bounding box center [132, 114] width 124 height 18
type input "0901232505"
click at [134, 140] on div "0901232505" at bounding box center [130, 137] width 109 height 13
type input "0971544556"
type input "0901232505"
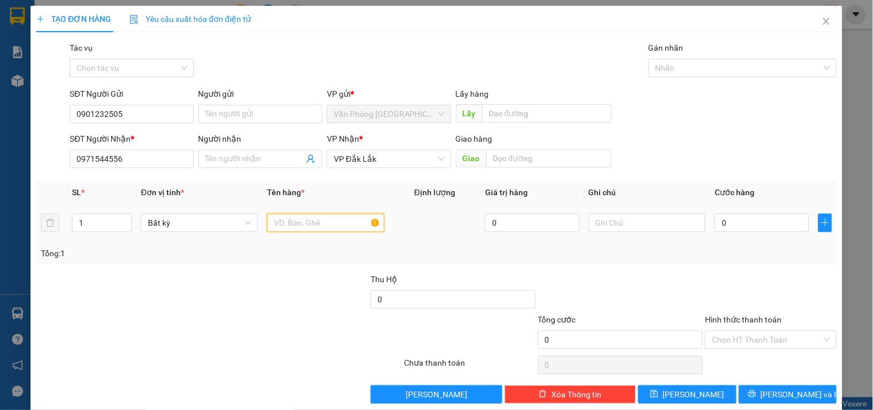
click at [284, 228] on input "text" at bounding box center [325, 223] width 117 height 18
type input "1 HỘP GIẤY NHỎ (HÀNG DỄ VỠ)"
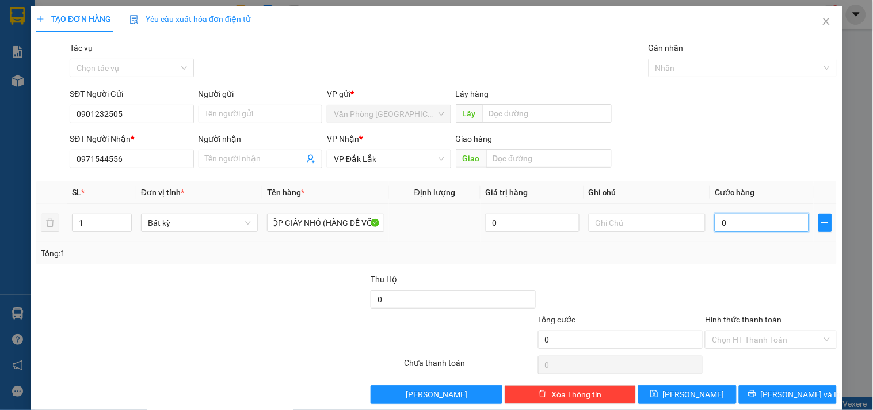
click at [737, 221] on input "0" at bounding box center [762, 223] width 94 height 18
type input "5"
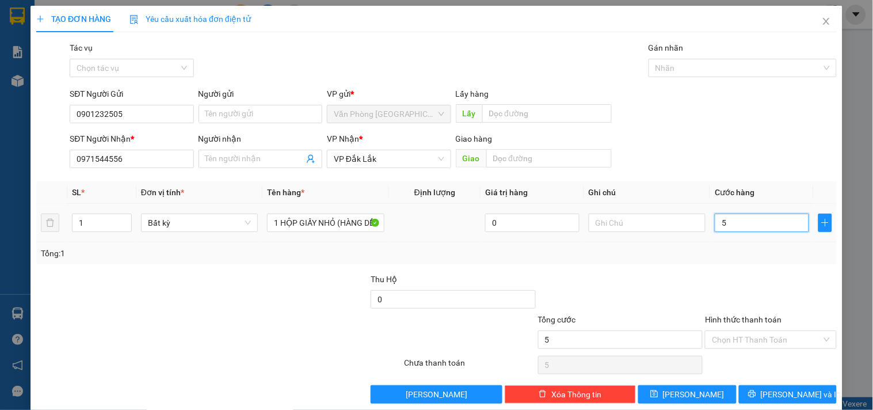
type input "50"
type input "500"
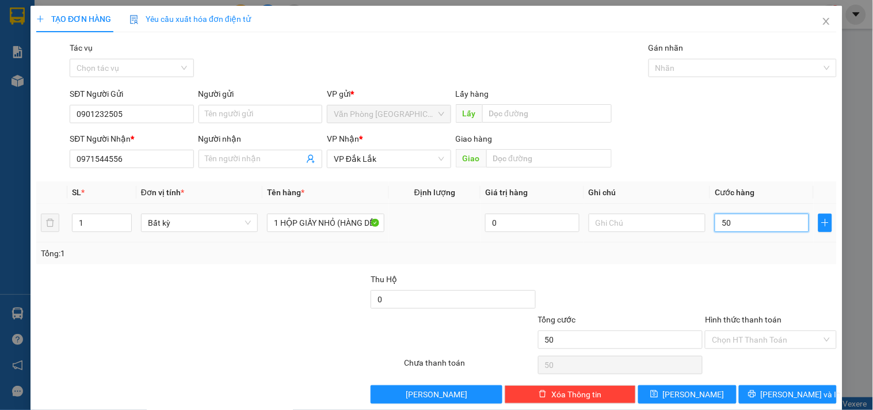
type input "500"
type input "5.000"
type input "50.000"
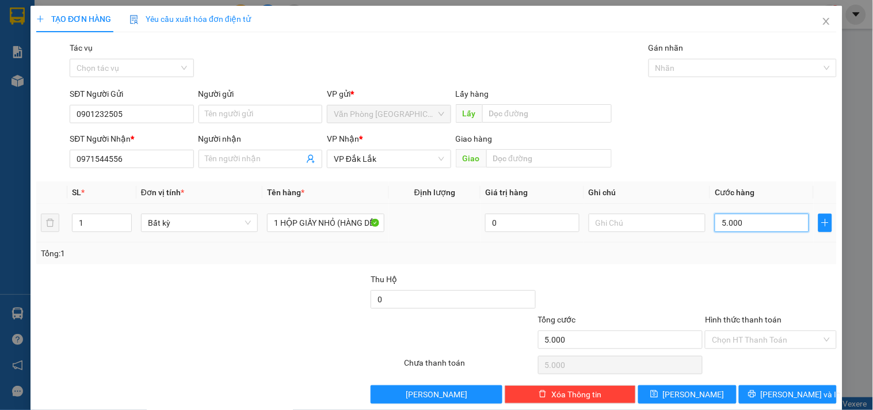
type input "50.000"
drag, startPoint x: 735, startPoint y: 340, endPoint x: 740, endPoint y: 336, distance: 6.5
click at [738, 340] on input "Hình thức thanh toán" at bounding box center [766, 339] width 109 height 17
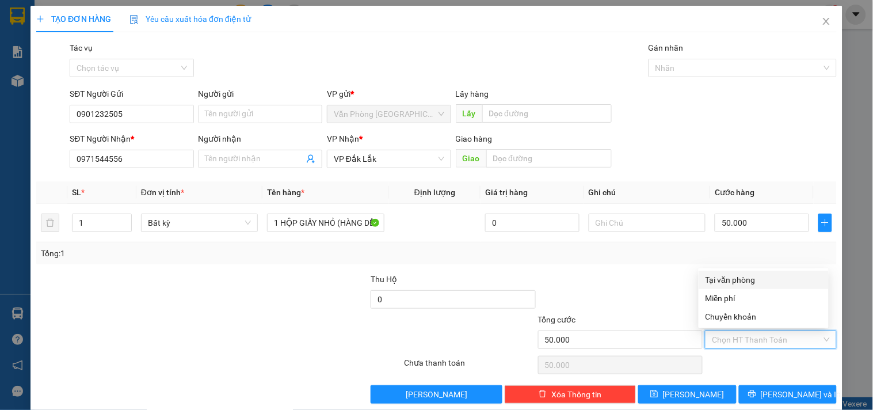
click at [737, 279] on div "Tại văn phòng" at bounding box center [764, 279] width 116 height 13
type input "0"
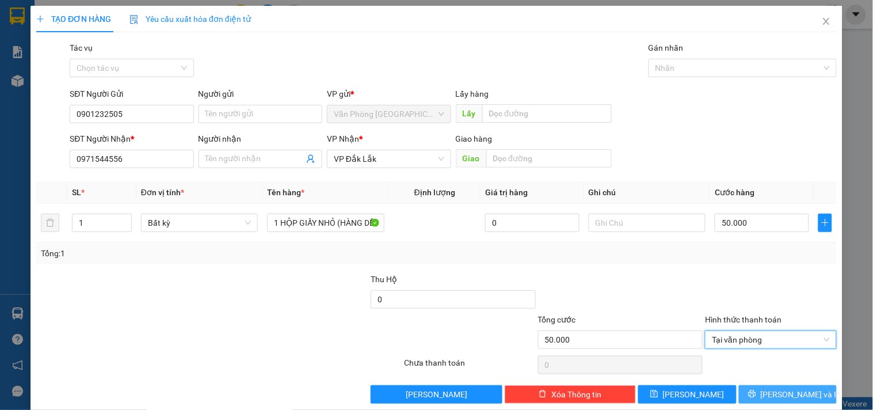
click at [786, 395] on span "[PERSON_NAME] và In" at bounding box center [801, 394] width 81 height 13
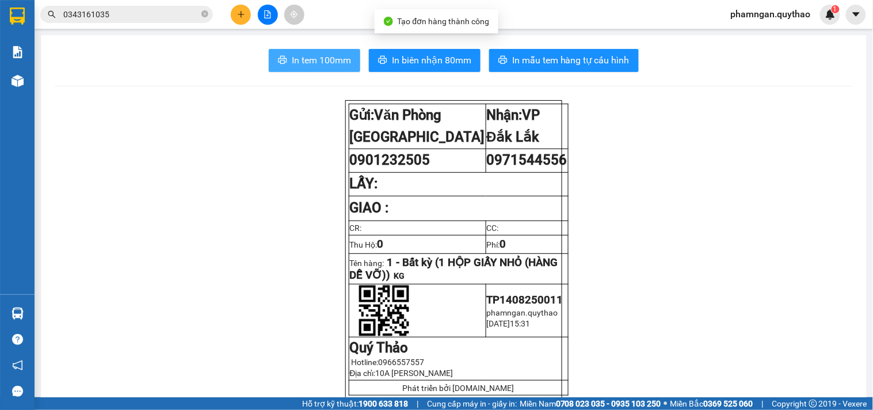
click at [330, 55] on span "In tem 100mm" at bounding box center [321, 60] width 59 height 14
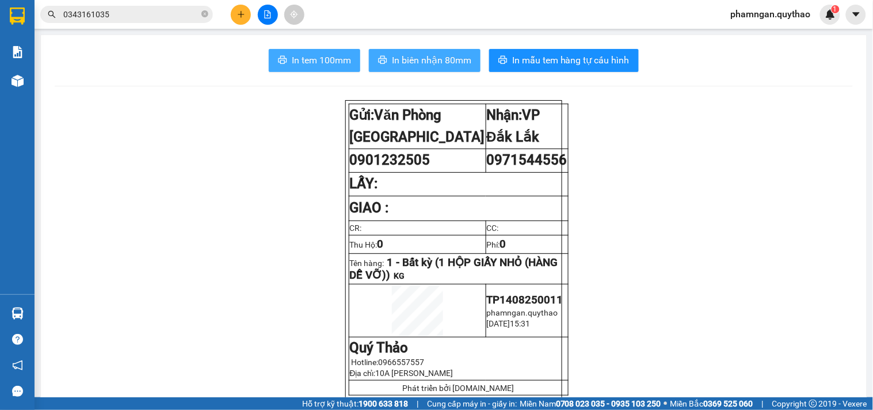
drag, startPoint x: 336, startPoint y: 64, endPoint x: 382, endPoint y: 54, distance: 47.2
click at [337, 63] on span "In tem 100mm" at bounding box center [321, 60] width 59 height 14
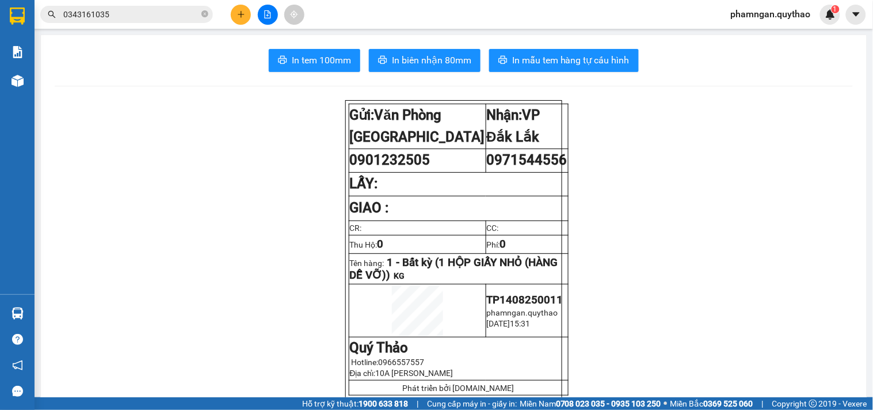
scroll to position [25, 0]
click at [238, 12] on icon "plus" at bounding box center [241, 14] width 8 height 8
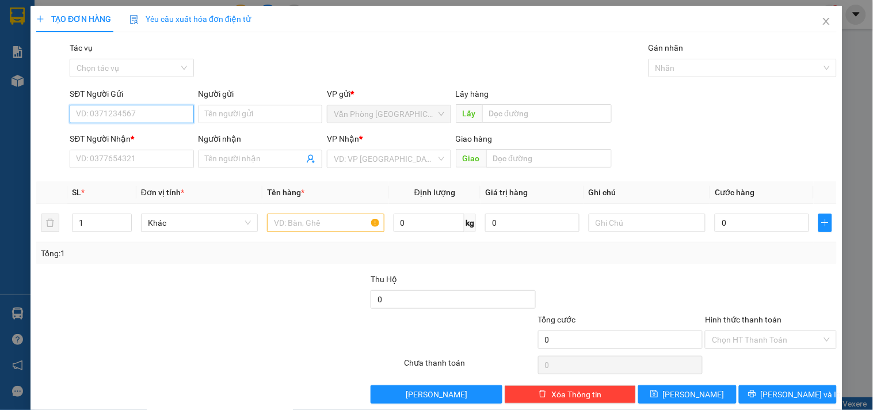
click at [119, 111] on input "SĐT Người Gửi" at bounding box center [132, 114] width 124 height 18
type input "0366952674"
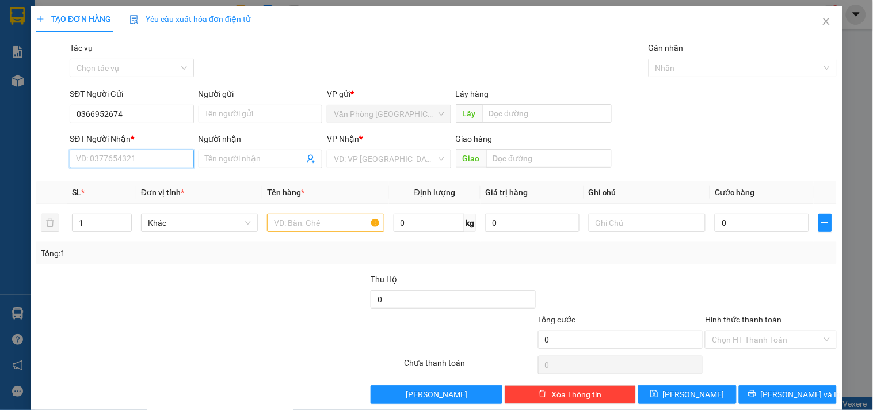
click at [130, 154] on input "SĐT Người Nhận *" at bounding box center [132, 159] width 124 height 18
click at [88, 181] on div "0378877557" at bounding box center [130, 182] width 109 height 13
drag, startPoint x: 133, startPoint y: 158, endPoint x: 0, endPoint y: 174, distance: 133.9
click at [0, 174] on div "TẠO ĐƠN HÀNG Yêu cầu xuất hóa đơn điện tử Transit Pickup Surcharge Ids Transit …" at bounding box center [436, 205] width 873 height 410
type input "0378877557"
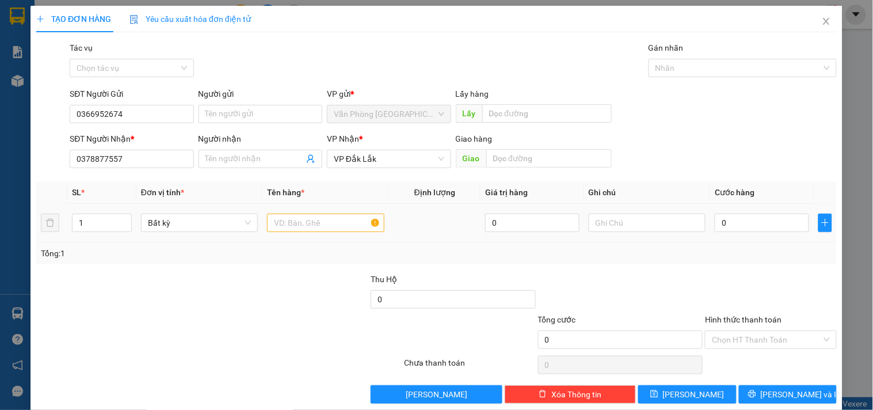
click at [97, 212] on div "1" at bounding box center [102, 222] width 60 height 23
type input "11"
click at [296, 226] on input "text" at bounding box center [325, 223] width 117 height 18
type input "11 THÙNG"
click at [740, 219] on input "0" at bounding box center [762, 223] width 94 height 18
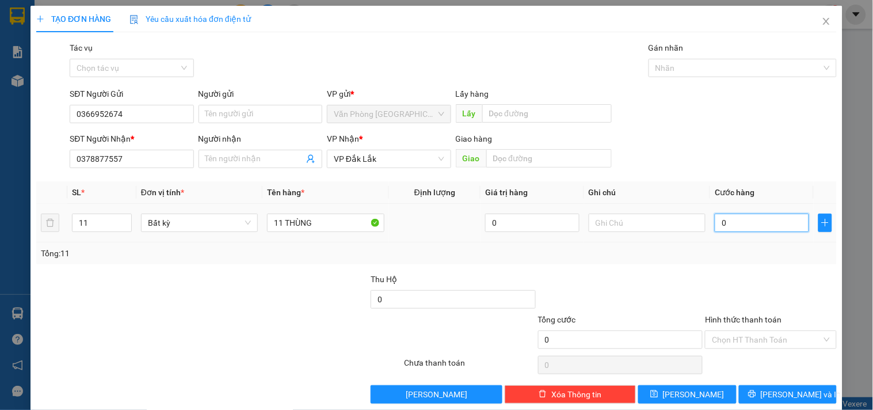
type input "6"
type input "66"
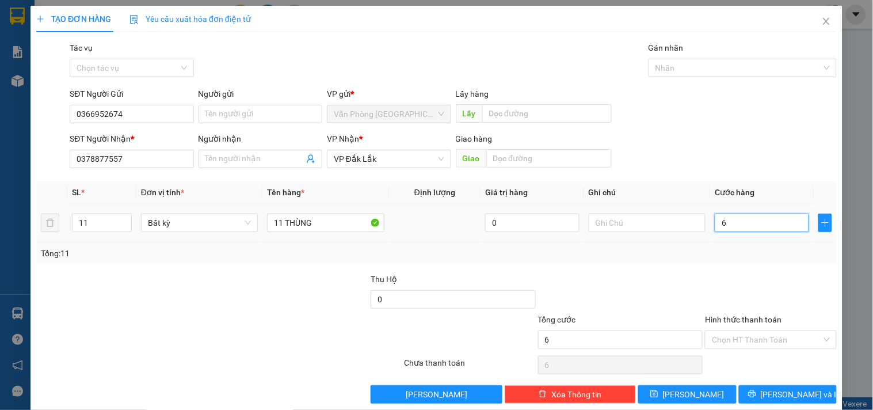
type input "66"
type input "660"
type input "6.600"
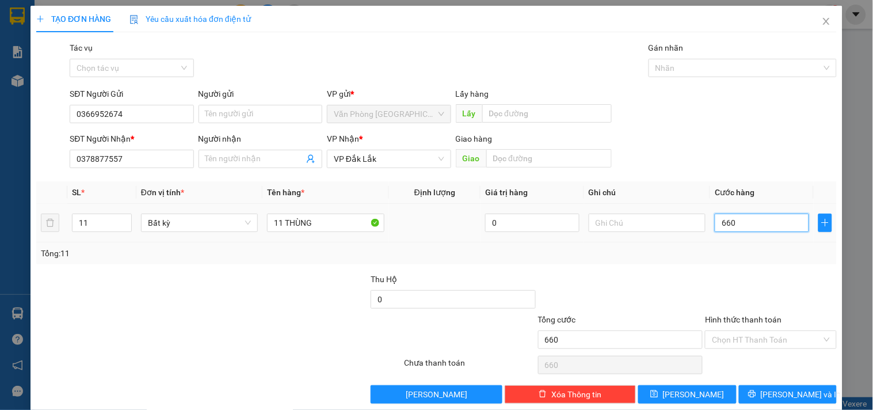
type input "6.600"
type input "66.000"
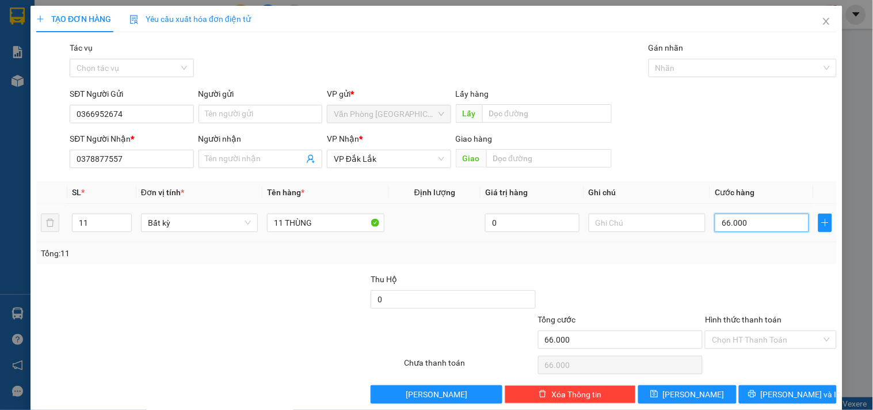
type input "660.000"
drag, startPoint x: 732, startPoint y: 347, endPoint x: 727, endPoint y: 330, distance: 16.9
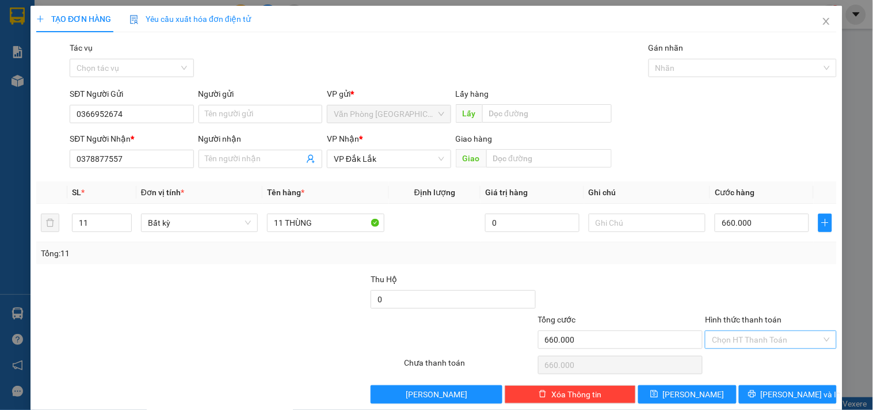
click at [732, 343] on input "Hình thức thanh toán" at bounding box center [766, 339] width 109 height 17
click at [724, 280] on div "Tại văn phòng" at bounding box center [764, 279] width 116 height 13
type input "0"
click at [580, 261] on div "Tổng: 11" at bounding box center [436, 253] width 801 height 22
drag, startPoint x: 769, startPoint y: 398, endPoint x: 762, endPoint y: 386, distance: 14.4
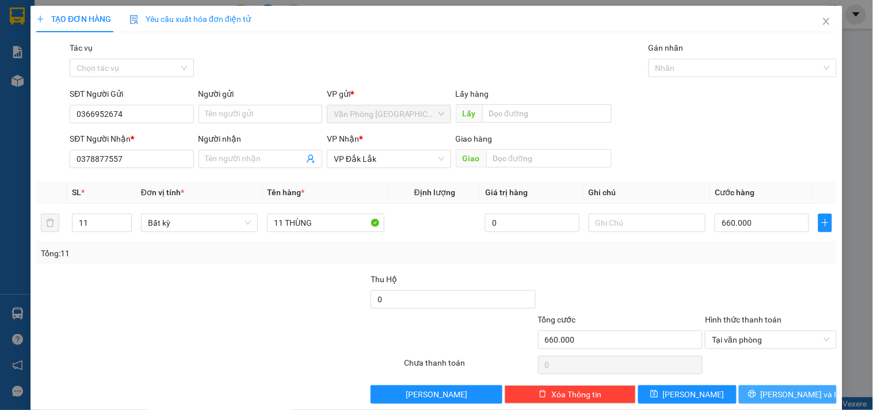
click at [769, 396] on button "[PERSON_NAME] và In" at bounding box center [788, 394] width 98 height 18
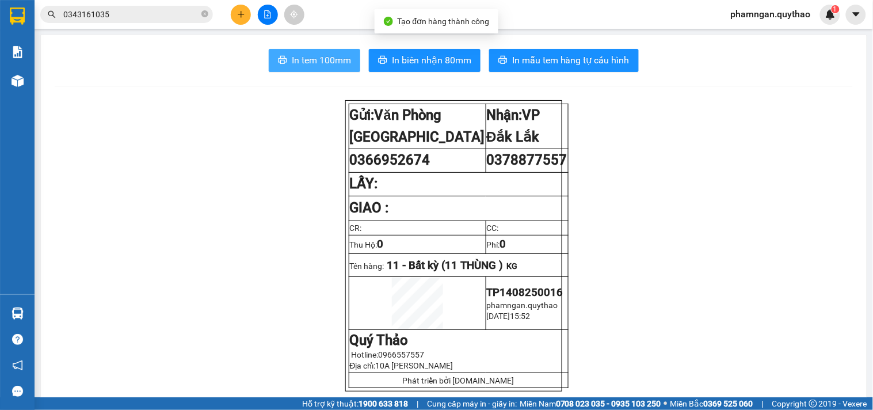
click at [300, 66] on span "In tem 100mm" at bounding box center [321, 60] width 59 height 14
click at [303, 60] on span "In tem 100mm" at bounding box center [321, 60] width 59 height 14
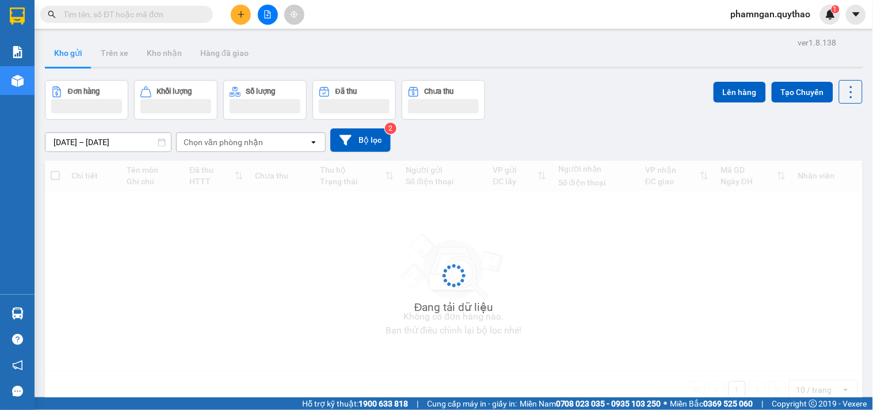
click at [96, 12] on input "text" at bounding box center [131, 14] width 136 height 13
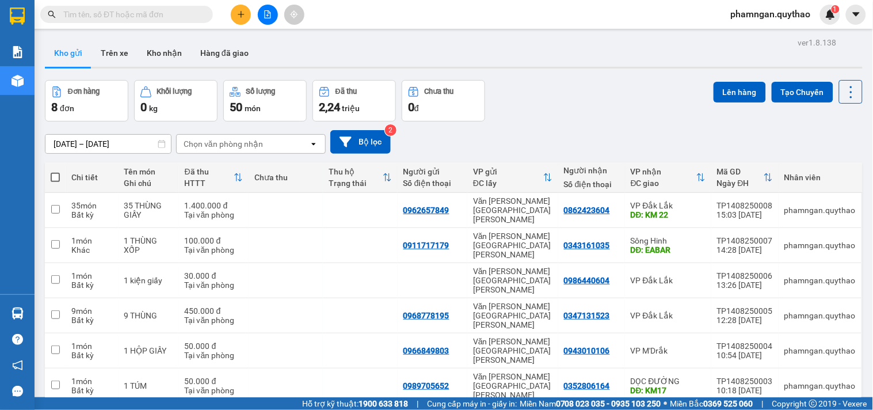
paste input "0943964767"
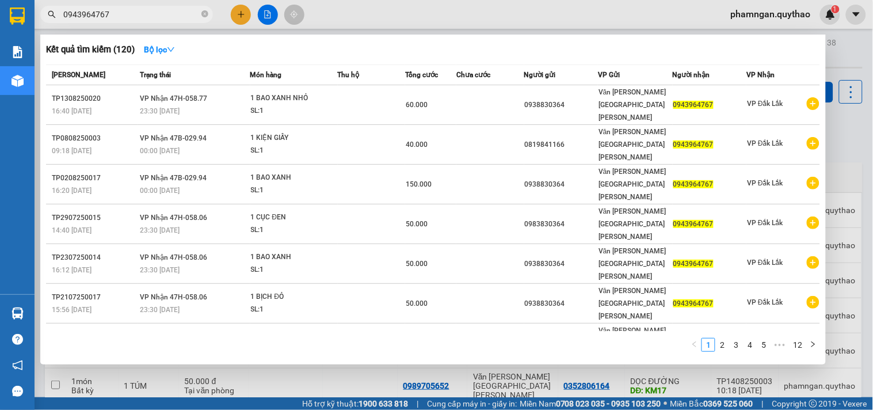
type input "0943964767"
drag, startPoint x: 204, startPoint y: 14, endPoint x: 165, endPoint y: 14, distance: 39.1
click at [203, 14] on icon "close-circle" at bounding box center [204, 13] width 7 height 7
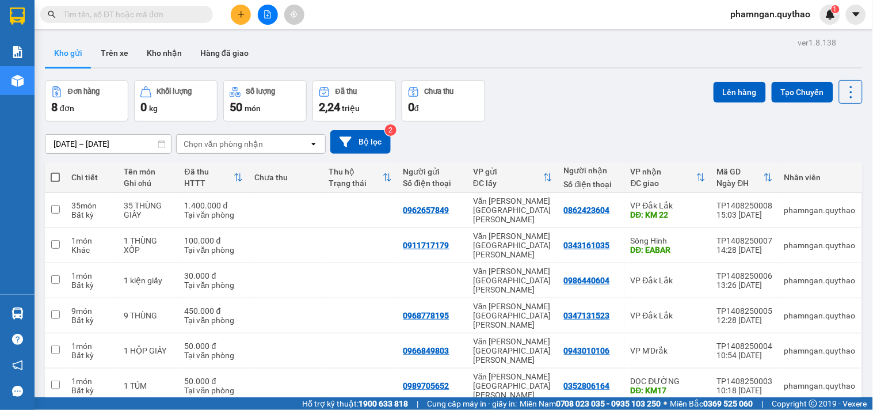
click at [165, 14] on input "text" at bounding box center [131, 14] width 136 height 13
paste input "0905348768"
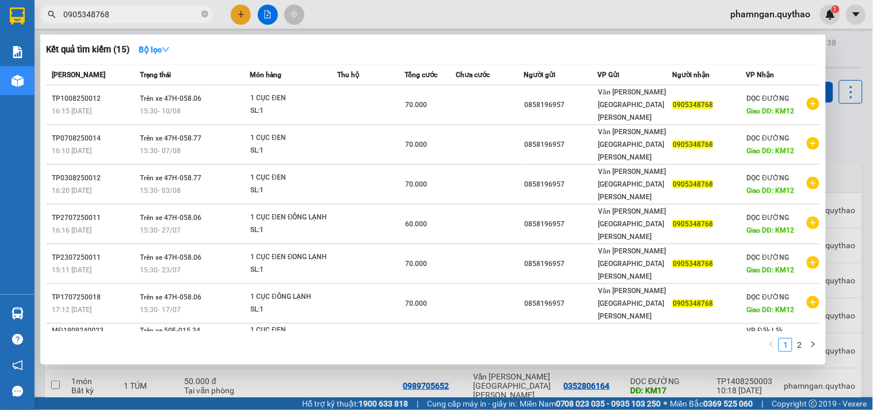
type input "0905348768"
click at [367, 27] on div at bounding box center [436, 205] width 873 height 410
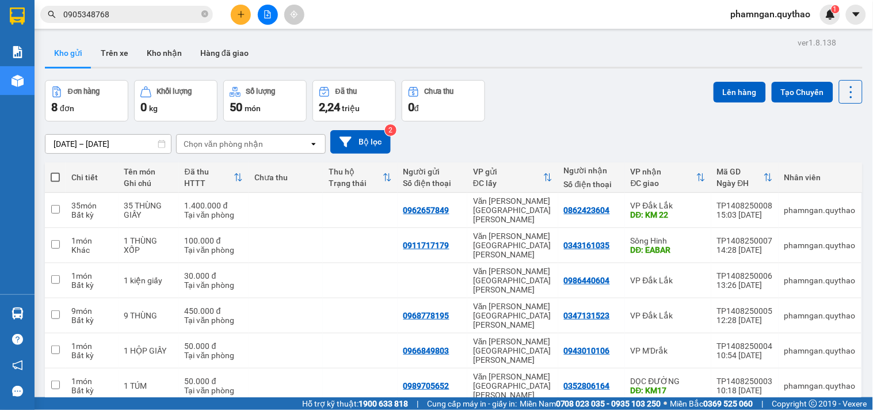
drag, startPoint x: 205, startPoint y: 13, endPoint x: 146, endPoint y: 12, distance: 59.3
click at [203, 12] on icon "close-circle" at bounding box center [204, 13] width 7 height 7
click at [145, 12] on input "text" at bounding box center [131, 14] width 136 height 13
paste input "0919204477"
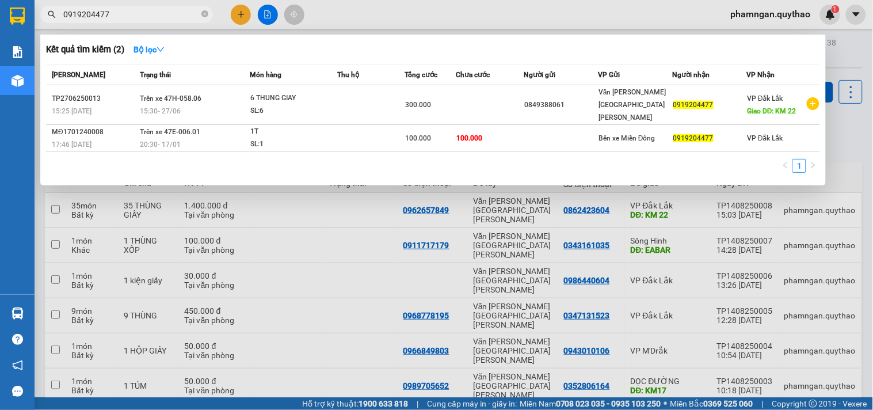
type input "0919204477"
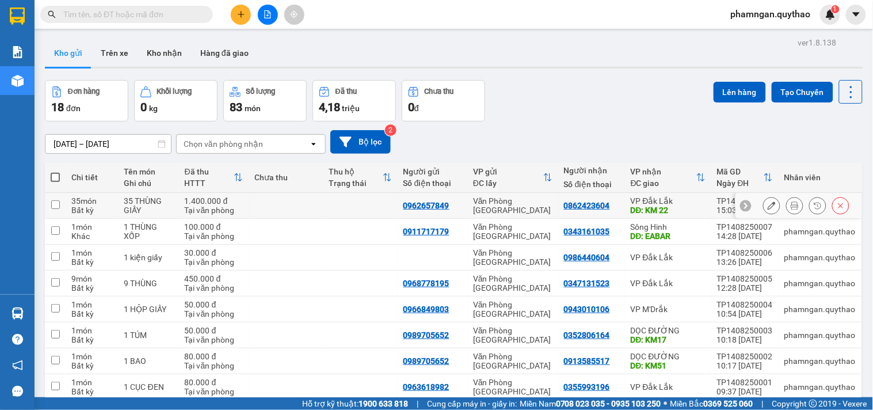
click at [329, 195] on td at bounding box center [360, 206] width 74 height 26
checkbox input "true"
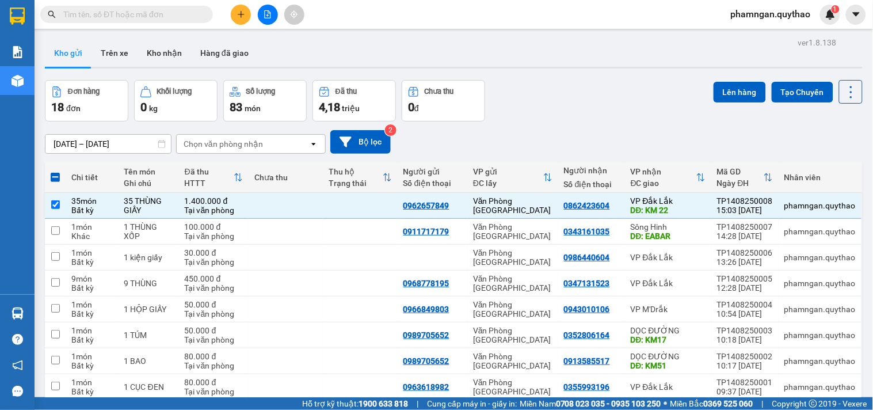
scroll to position [53, 0]
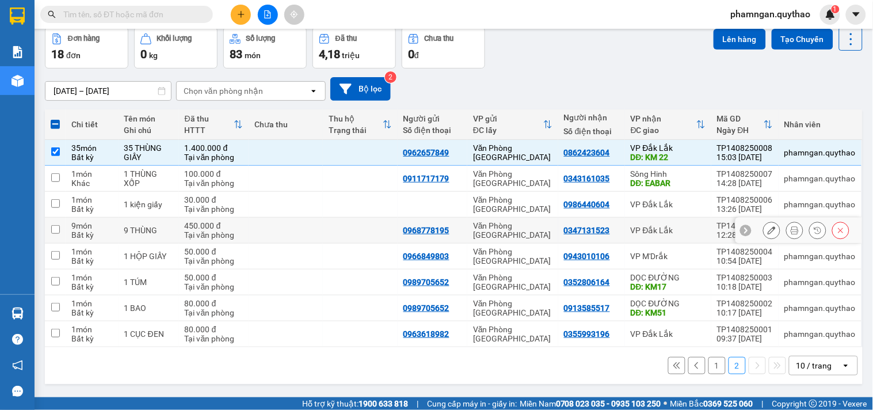
click at [361, 236] on td at bounding box center [360, 231] width 74 height 26
checkbox input "true"
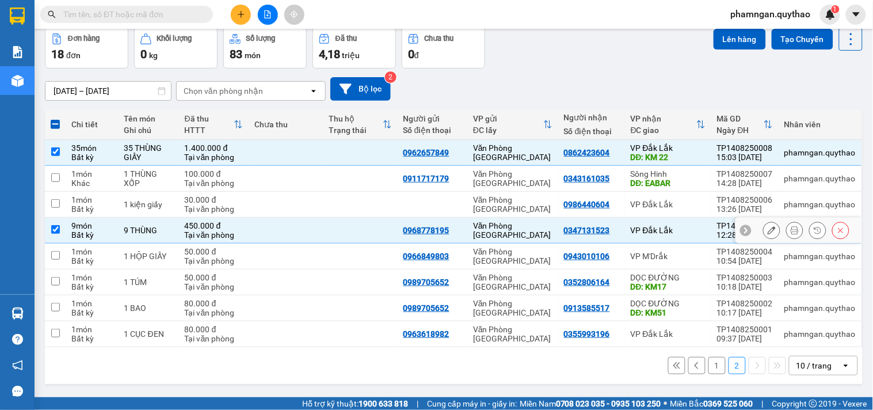
click at [406, 234] on div "0968778195" at bounding box center [427, 230] width 46 height 9
click at [734, 42] on button "Lên hàng" at bounding box center [740, 39] width 52 height 21
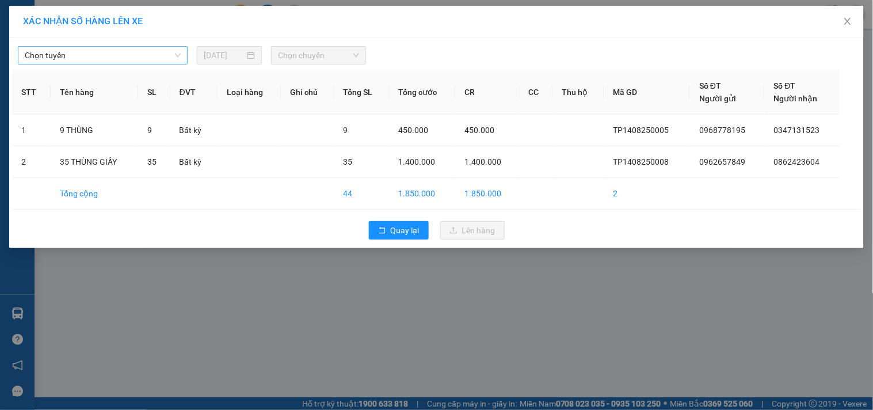
click at [174, 55] on span "Chọn tuyến" at bounding box center [103, 55] width 156 height 17
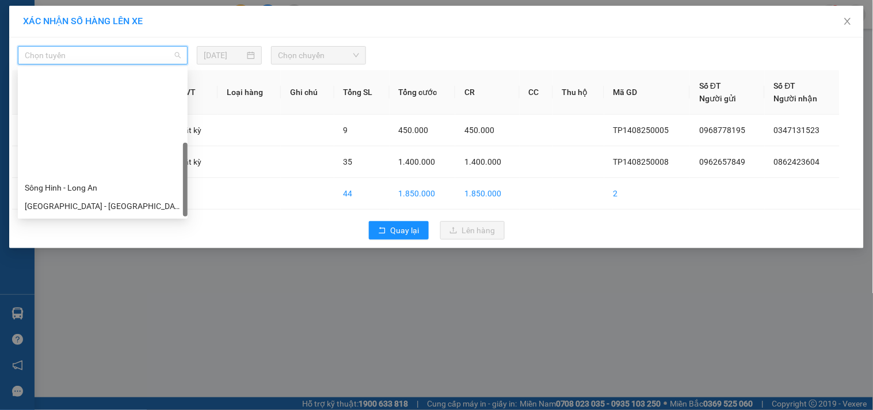
scroll to position [129, 0]
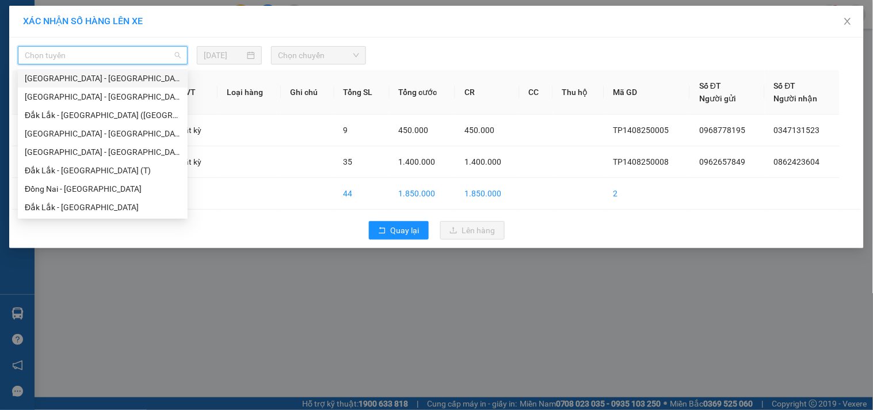
click at [89, 78] on div "[GEOGRAPHIC_DATA] - [GEOGRAPHIC_DATA] ([GEOGRAPHIC_DATA])" at bounding box center [103, 78] width 156 height 13
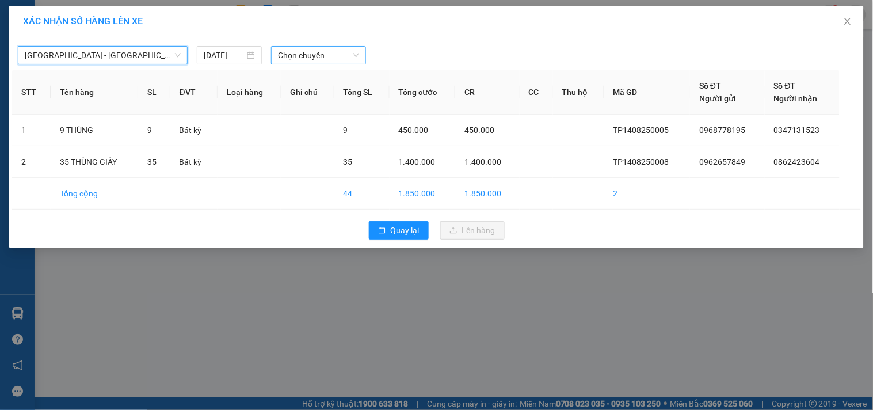
click at [322, 55] on span "Chọn chuyến" at bounding box center [318, 55] width 81 height 17
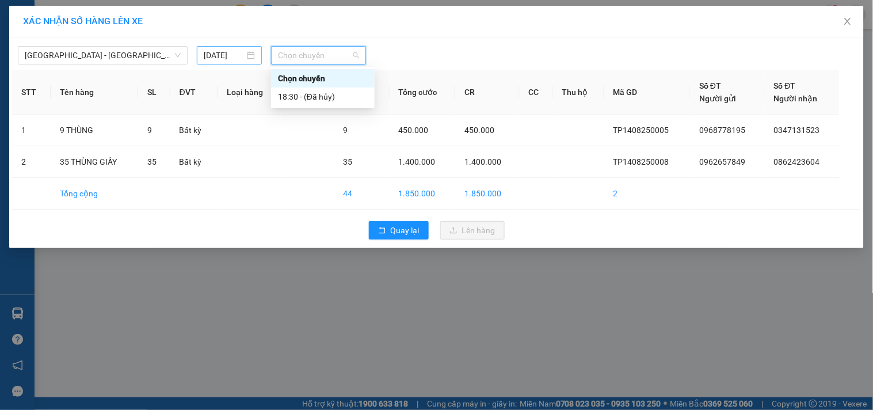
click at [226, 54] on input "[DATE]" at bounding box center [224, 55] width 41 height 13
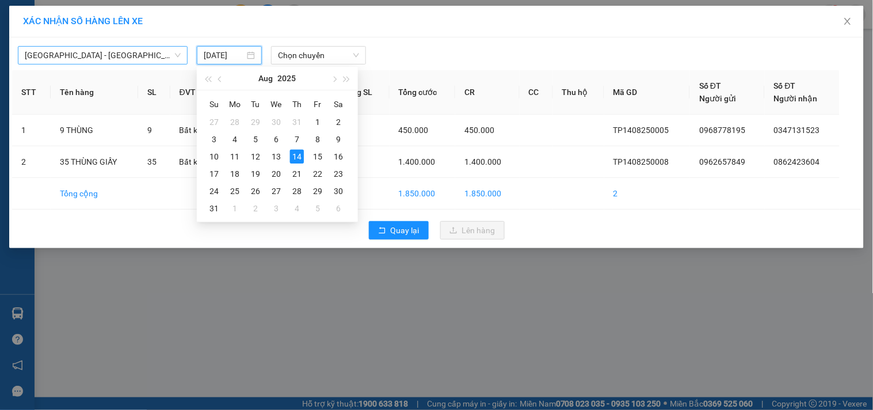
click at [128, 63] on div "[GEOGRAPHIC_DATA] - [GEOGRAPHIC_DATA] ([GEOGRAPHIC_DATA])" at bounding box center [103, 55] width 170 height 18
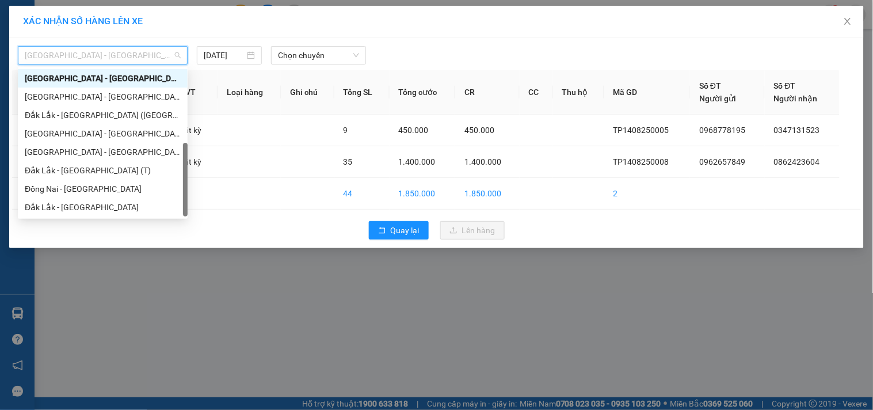
click at [134, 56] on span "[GEOGRAPHIC_DATA] - [GEOGRAPHIC_DATA] ([GEOGRAPHIC_DATA])" at bounding box center [103, 55] width 156 height 17
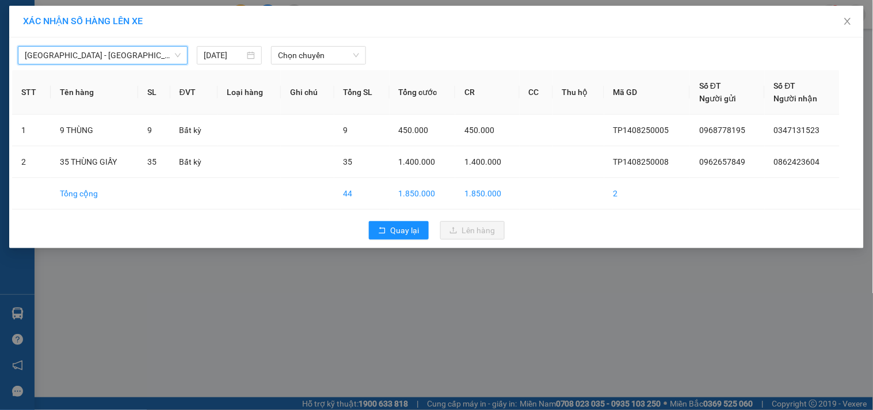
click at [135, 62] on span "[GEOGRAPHIC_DATA] - [GEOGRAPHIC_DATA] ([GEOGRAPHIC_DATA])" at bounding box center [103, 55] width 156 height 17
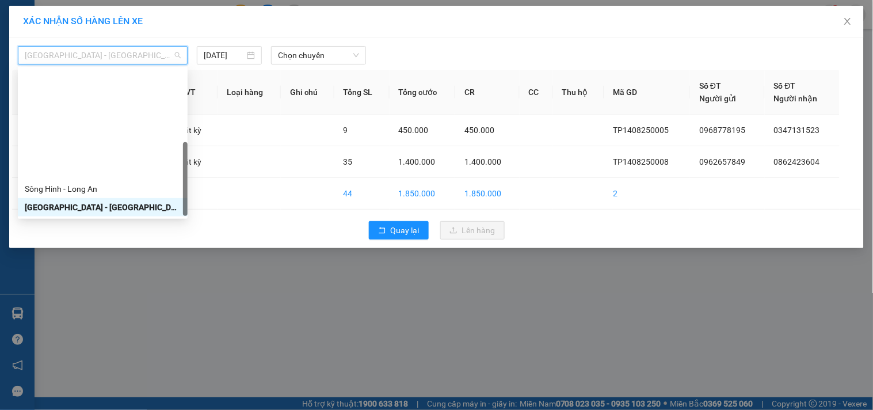
scroll to position [128, 0]
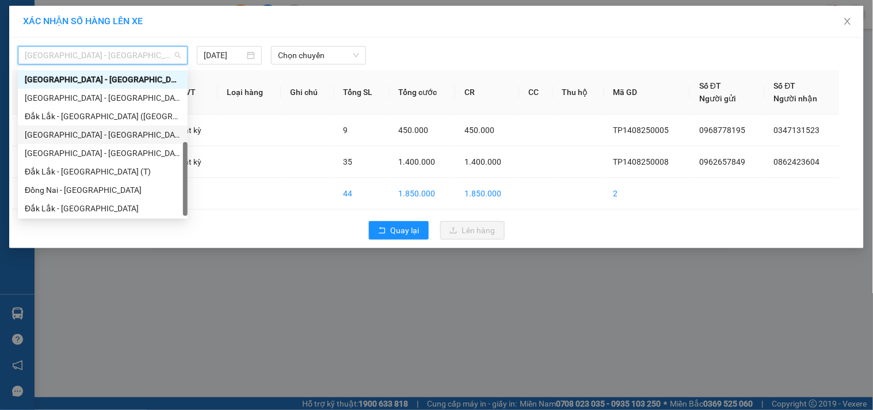
click at [81, 137] on div "[GEOGRAPHIC_DATA] - [GEOGRAPHIC_DATA]" at bounding box center [103, 134] width 156 height 13
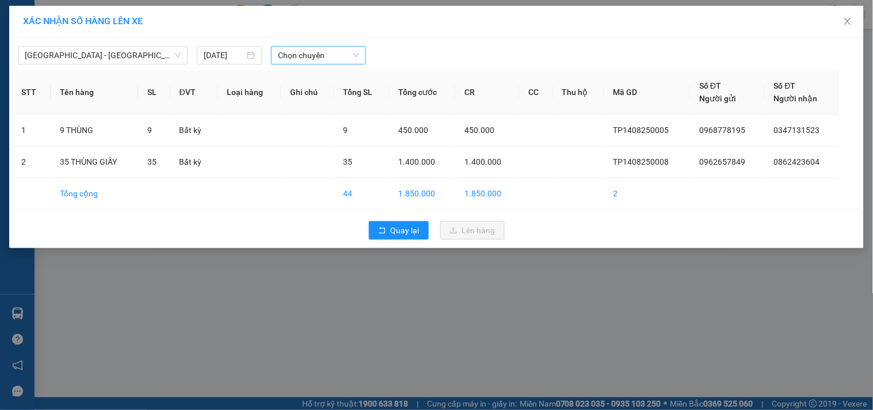
drag, startPoint x: 377, startPoint y: 55, endPoint x: 330, endPoint y: 55, distance: 46.6
click at [372, 55] on div at bounding box center [544, 55] width 351 height 18
click at [330, 55] on span "Chọn chuyến" at bounding box center [318, 55] width 81 height 17
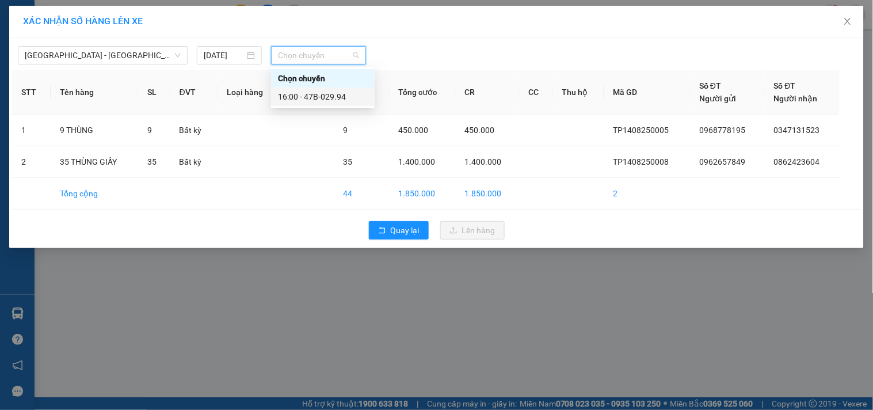
click at [344, 89] on div "16:00 - 47B-029.94" at bounding box center [323, 97] width 104 height 18
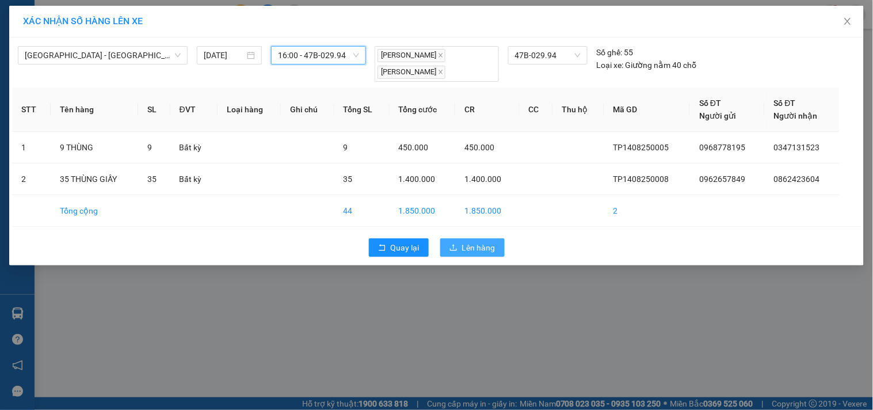
drag, startPoint x: 461, startPoint y: 244, endPoint x: 457, endPoint y: 236, distance: 8.2
click at [461, 243] on button "Lên hàng" at bounding box center [472, 247] width 64 height 18
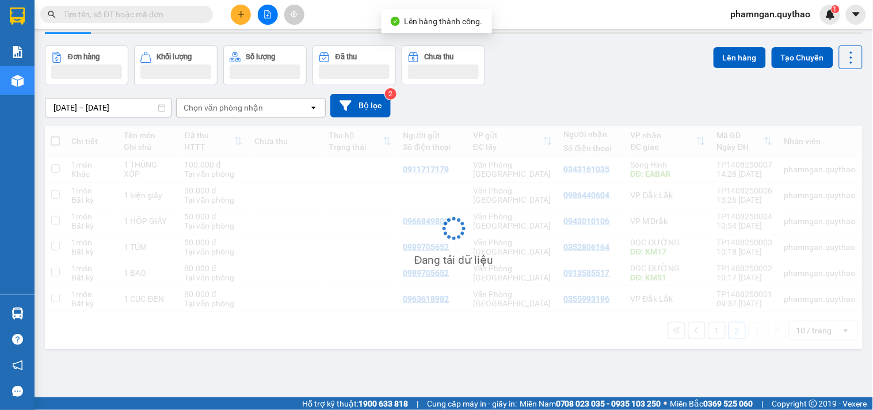
scroll to position [53, 0]
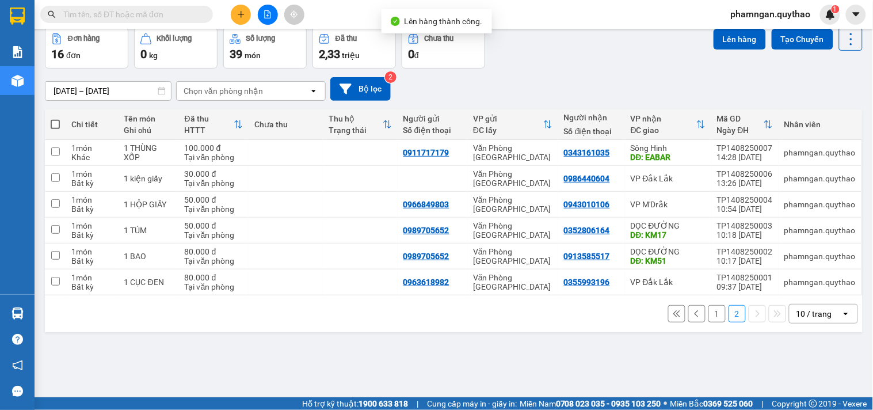
click at [709, 313] on button "1" at bounding box center [717, 313] width 17 height 17
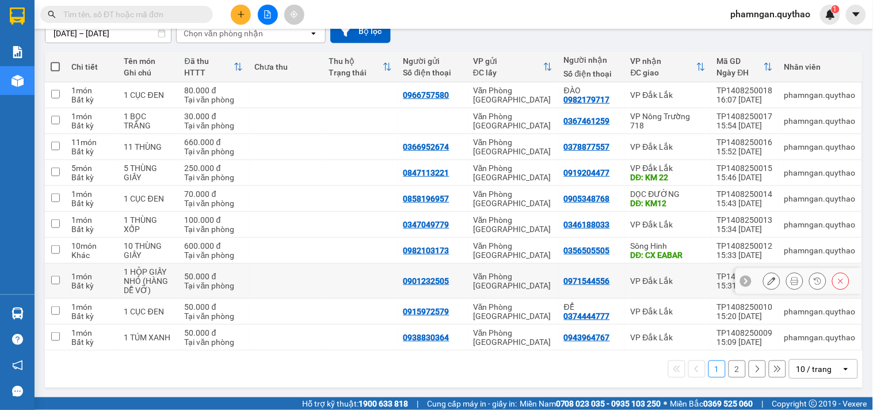
scroll to position [112, 0]
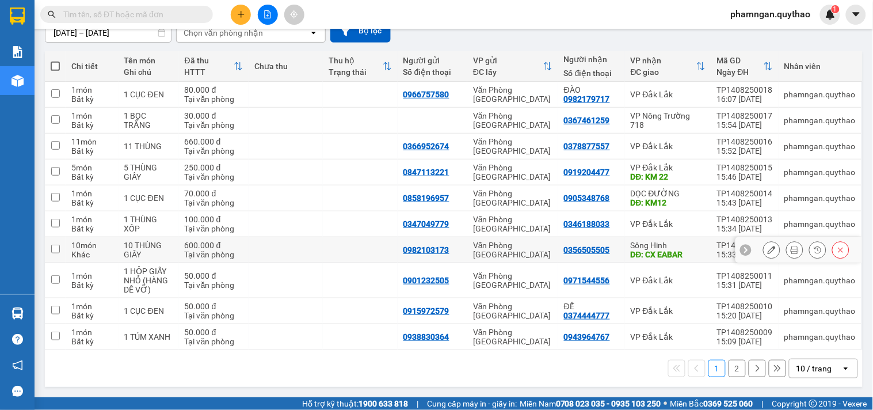
click at [203, 250] on div "Tại văn phòng" at bounding box center [214, 254] width 58 height 9
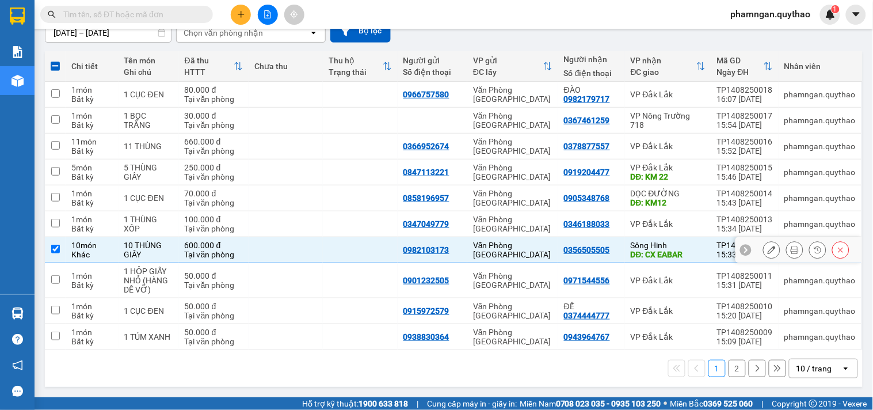
click at [380, 252] on td at bounding box center [360, 250] width 74 height 26
checkbox input "false"
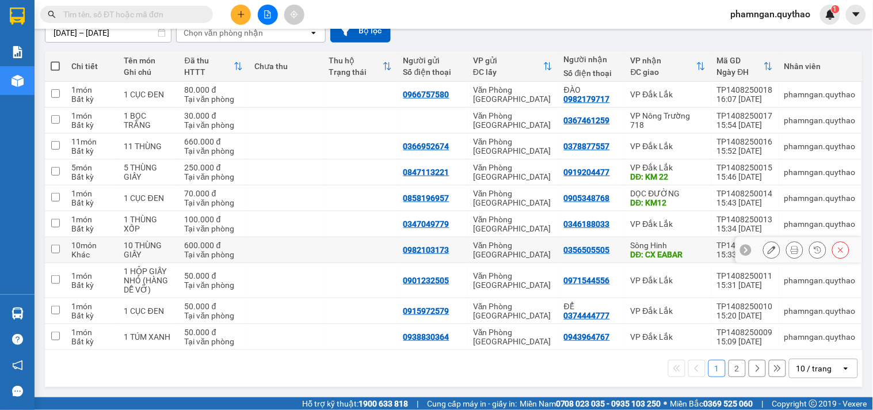
scroll to position [48, 0]
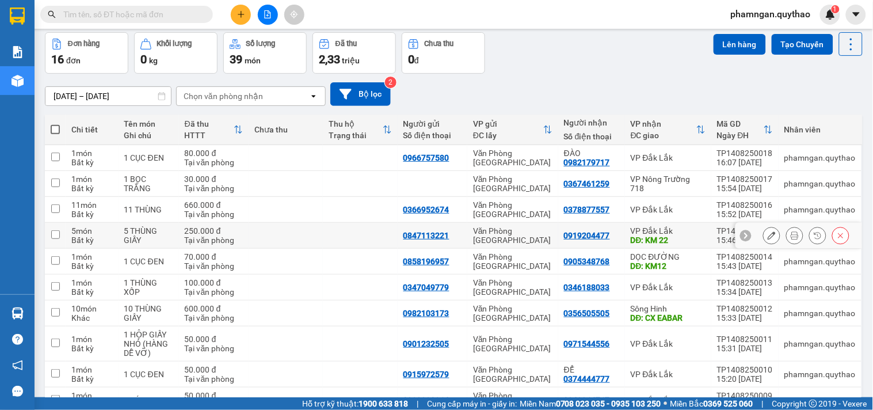
click at [254, 238] on td at bounding box center [286, 236] width 74 height 26
checkbox input "true"
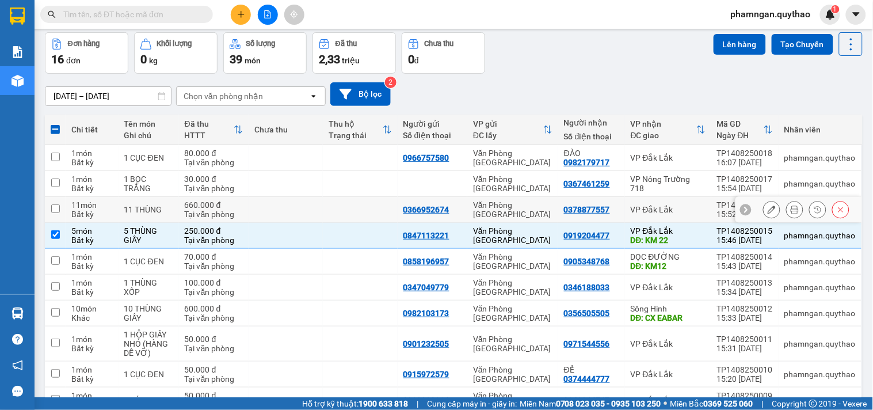
drag, startPoint x: 231, startPoint y: 204, endPoint x: 246, endPoint y: 195, distance: 18.4
click at [232, 203] on div "660.000 đ" at bounding box center [214, 204] width 58 height 9
checkbox input "true"
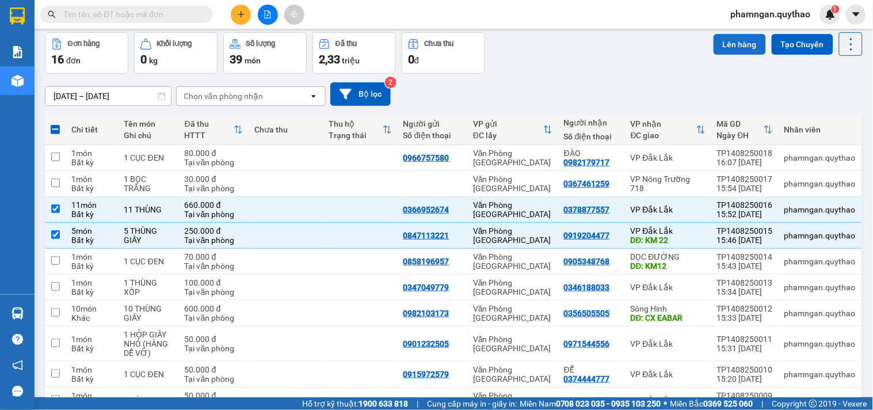
click at [717, 48] on button "Lên hàng" at bounding box center [740, 44] width 52 height 21
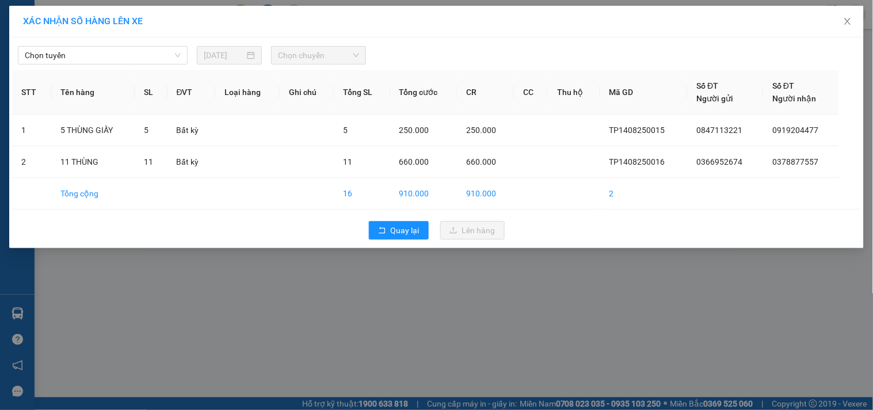
click at [100, 64] on div "Chọn tuyến" at bounding box center [102, 55] width 179 height 18
click at [110, 67] on div "Chọn tuyến [DATE] Chọn chuyến STT Tên hàng SL ĐVT Loại hàng Ghi chú Tổng SL Tổn…" at bounding box center [436, 142] width 855 height 211
click at [119, 58] on span "Chọn tuyến" at bounding box center [103, 55] width 156 height 17
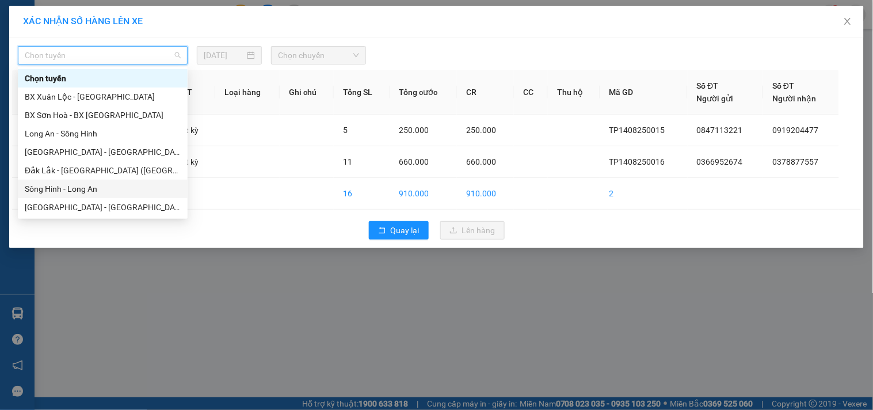
scroll to position [119, 0]
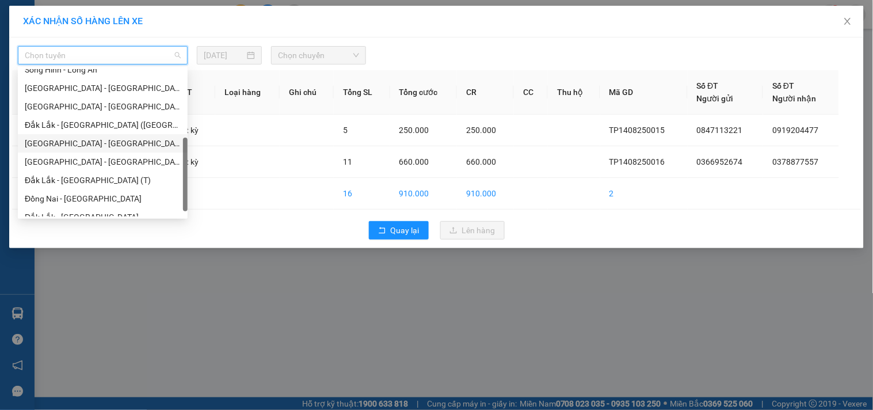
drag, startPoint x: 68, startPoint y: 142, endPoint x: 218, endPoint y: 104, distance: 154.6
click at [71, 141] on div "[GEOGRAPHIC_DATA] - [GEOGRAPHIC_DATA]" at bounding box center [103, 143] width 156 height 13
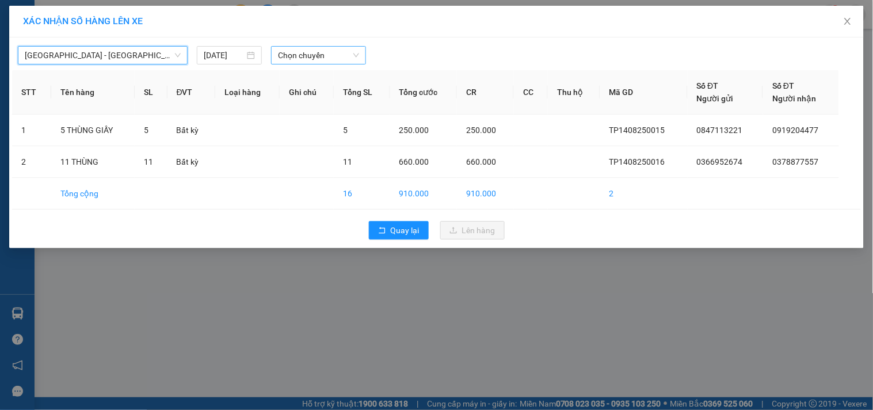
click at [318, 62] on span "Chọn chuyến" at bounding box center [318, 55] width 81 height 17
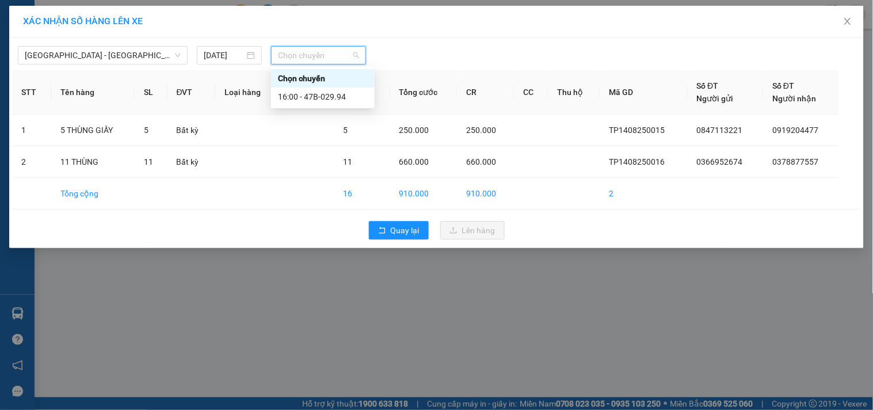
click at [327, 86] on div "Chọn chuyến" at bounding box center [323, 78] width 104 height 18
click at [314, 47] on span "Chọn chuyến" at bounding box center [318, 55] width 81 height 17
click at [337, 89] on div "16:00 - 47B-029.94" at bounding box center [323, 97] width 104 height 18
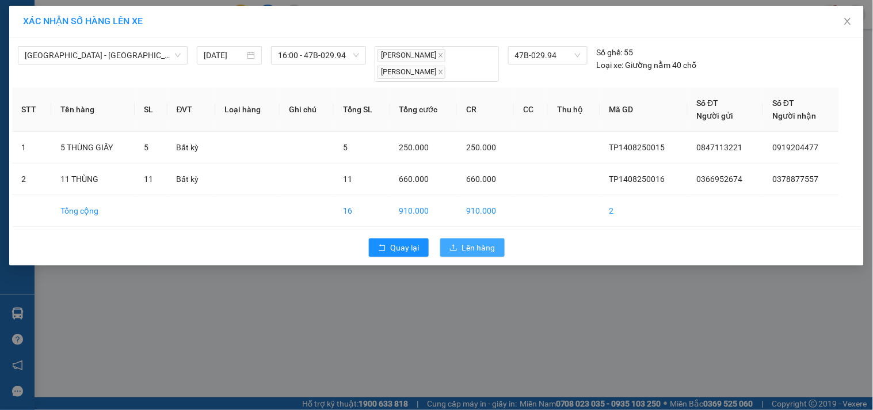
click at [462, 246] on span "Lên hàng" at bounding box center [478, 247] width 33 height 13
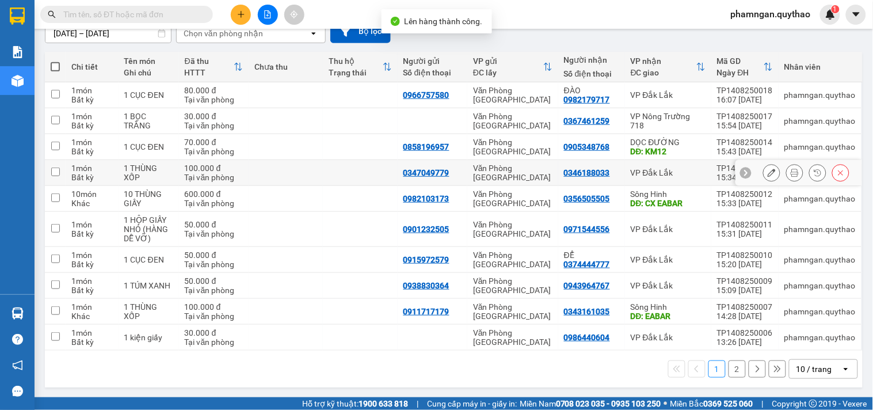
scroll to position [112, 0]
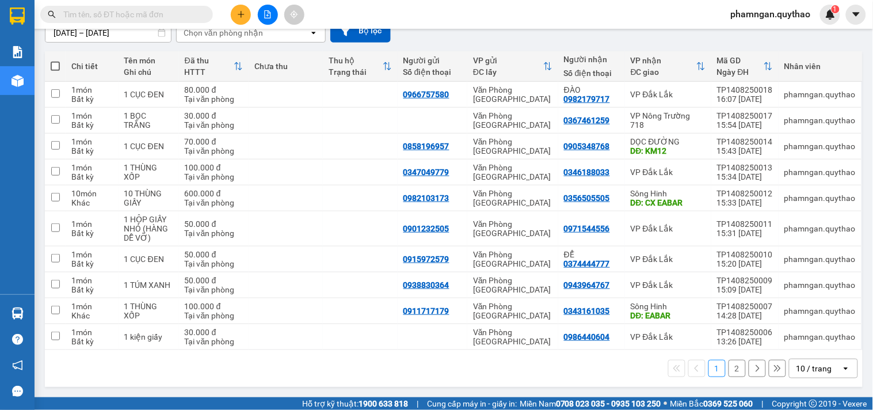
click at [729, 364] on button "2" at bounding box center [737, 368] width 17 height 17
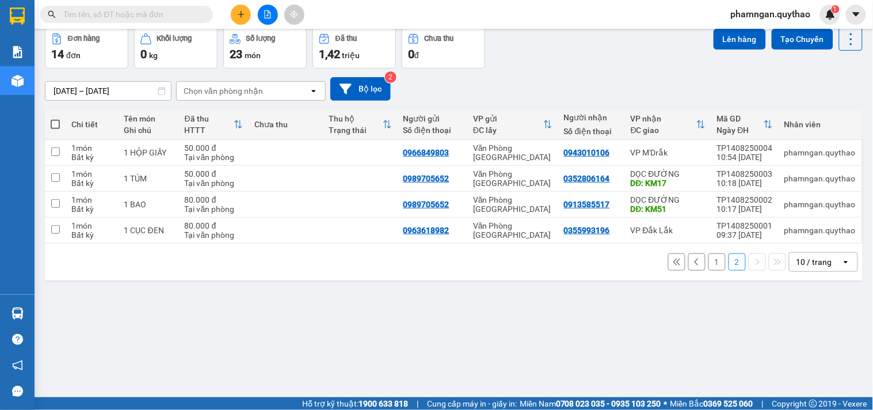
click at [709, 259] on button "1" at bounding box center [717, 261] width 17 height 17
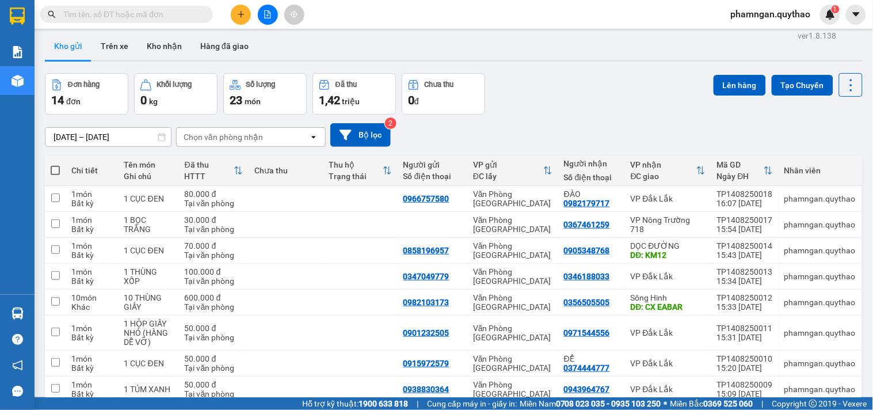
scroll to position [0, 0]
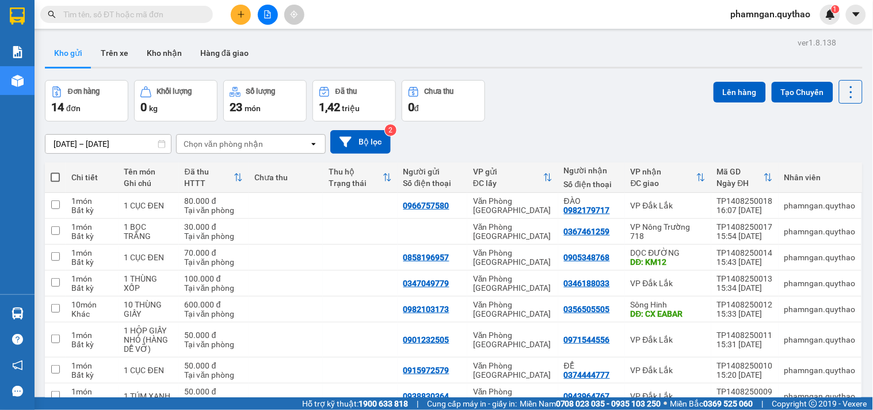
drag, startPoint x: 271, startPoint y: 16, endPoint x: 252, endPoint y: 20, distance: 19.9
click at [271, 16] on icon "file-add" at bounding box center [268, 14] width 8 height 8
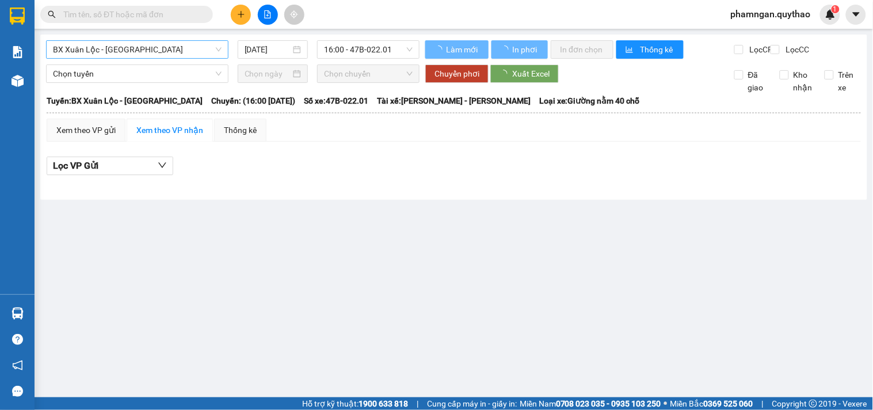
click at [123, 52] on span "BX Xuân Lộc - [GEOGRAPHIC_DATA]" at bounding box center [137, 49] width 169 height 17
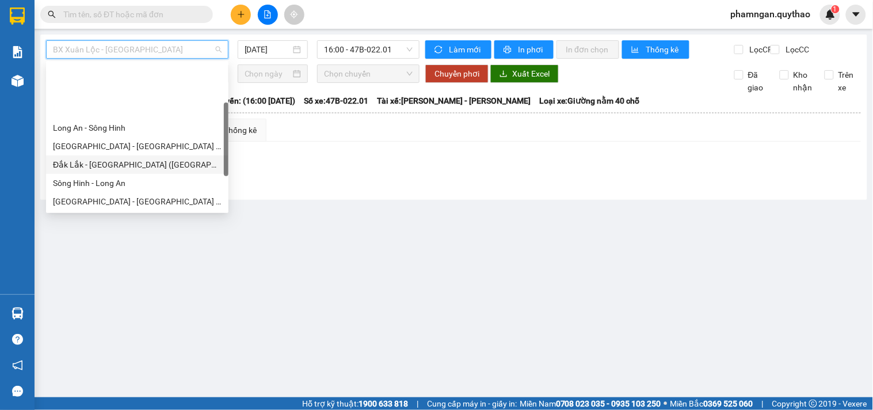
scroll to position [64, 0]
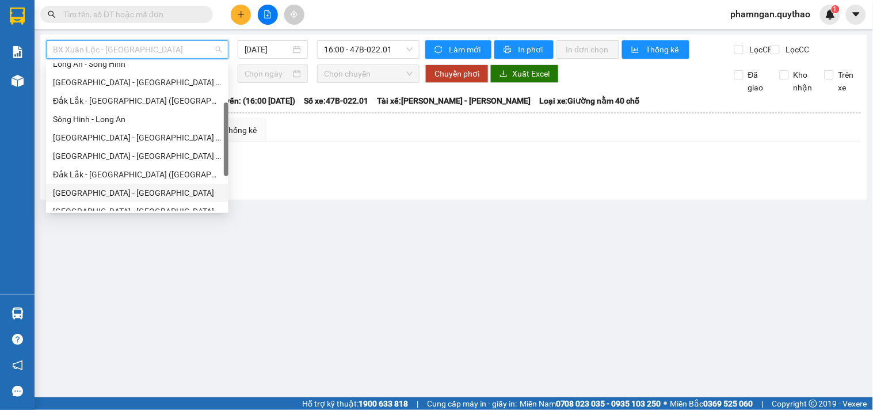
drag, startPoint x: 74, startPoint y: 192, endPoint x: 239, endPoint y: 95, distance: 191.5
click at [74, 189] on div "[GEOGRAPHIC_DATA] - [GEOGRAPHIC_DATA]" at bounding box center [137, 193] width 169 height 13
type input "[DATE]"
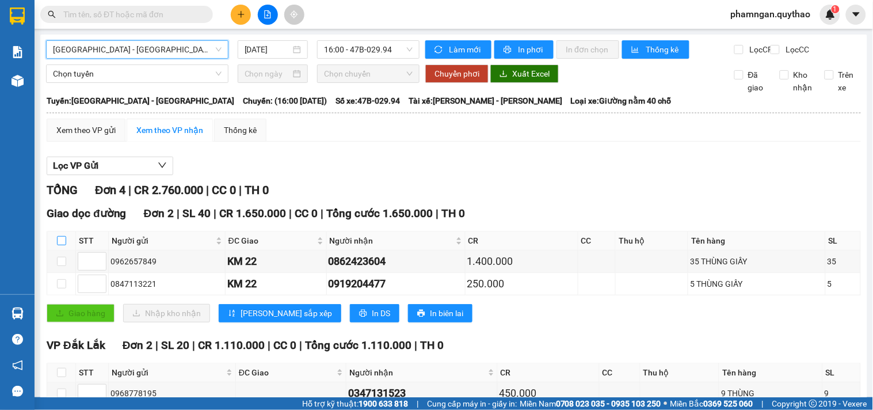
click at [60, 245] on input "checkbox" at bounding box center [61, 240] width 9 height 9
checkbox input "true"
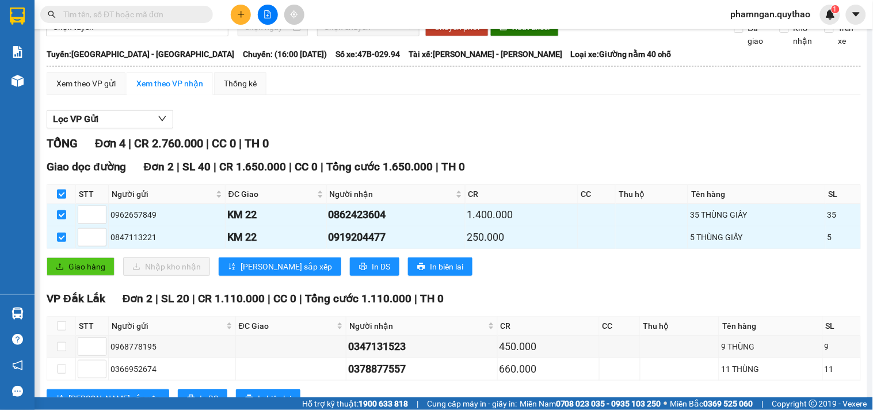
scroll to position [100, 0]
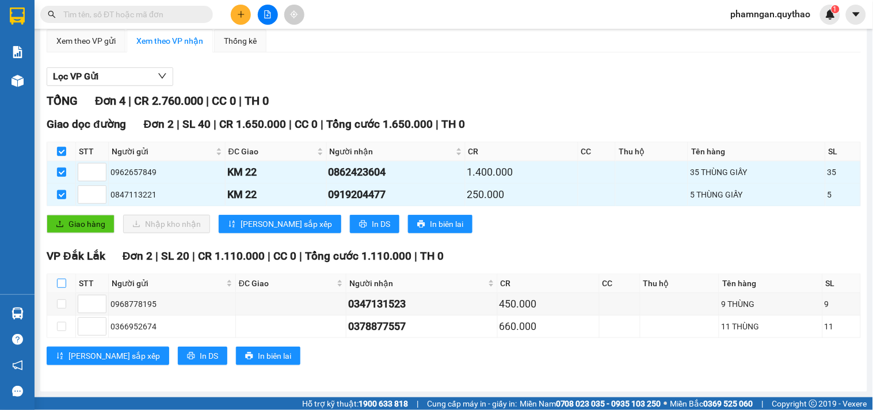
click at [60, 280] on input "checkbox" at bounding box center [61, 283] width 9 height 9
checkbox input "true"
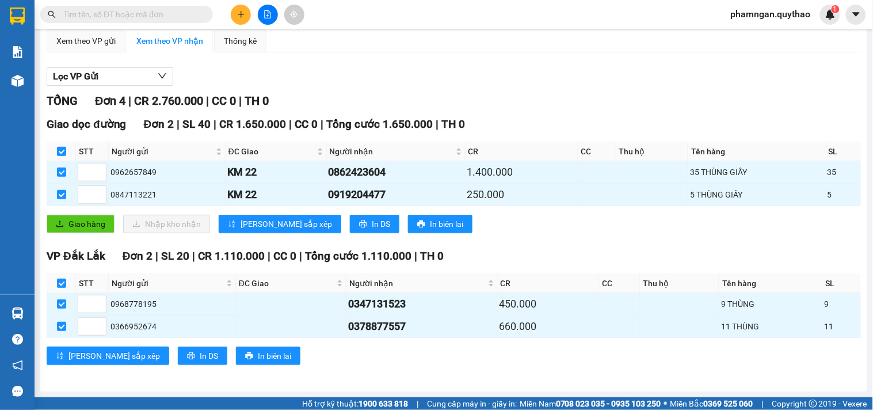
scroll to position [0, 0]
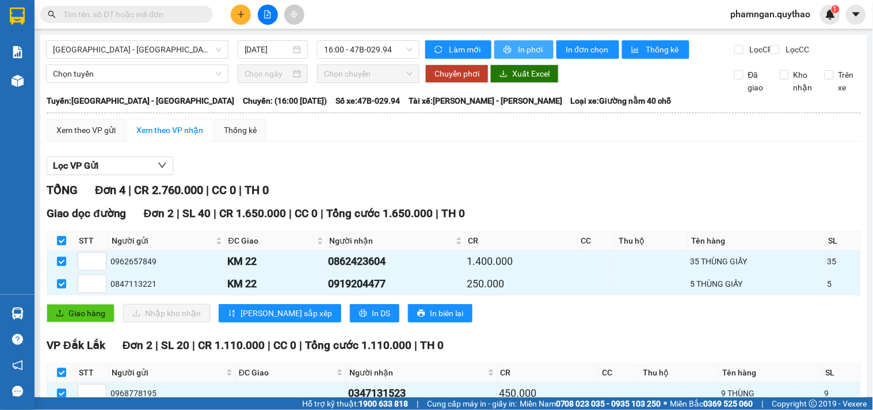
click at [533, 50] on span "In phơi" at bounding box center [531, 49] width 26 height 13
click at [463, 187] on div "Lọc VP Gửi TỔNG Đơn 4 | CR 2.760.000 | CC 0 | TH 0 Giao dọc đường Đơn 2 | SL 4…" at bounding box center [454, 310] width 815 height 318
click at [242, 16] on icon "plus" at bounding box center [241, 14] width 8 height 8
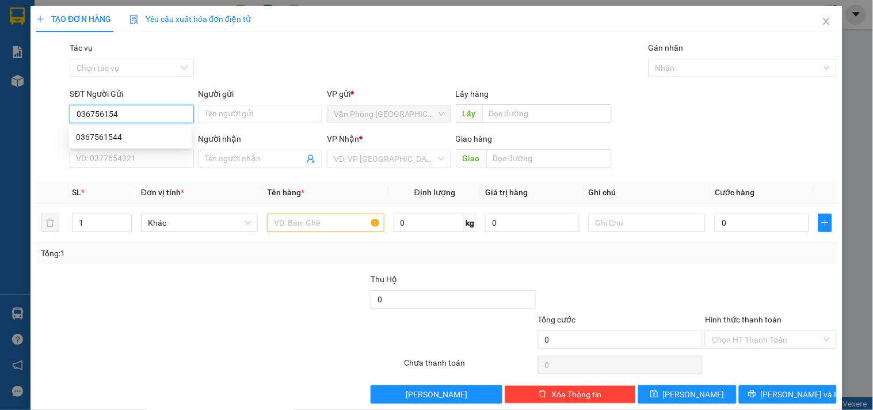
type input "0367561544"
click at [147, 131] on div "0367561544" at bounding box center [130, 137] width 109 height 13
type input "0799390089"
type input "0367561544"
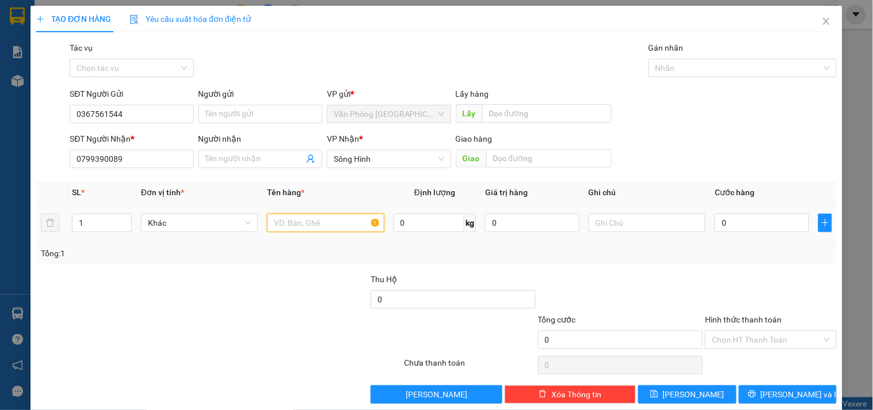
click at [302, 223] on input "text" at bounding box center [325, 223] width 117 height 18
type input "2 BAO XANH"
click at [90, 223] on input "1" at bounding box center [102, 222] width 59 height 17
type input "2"
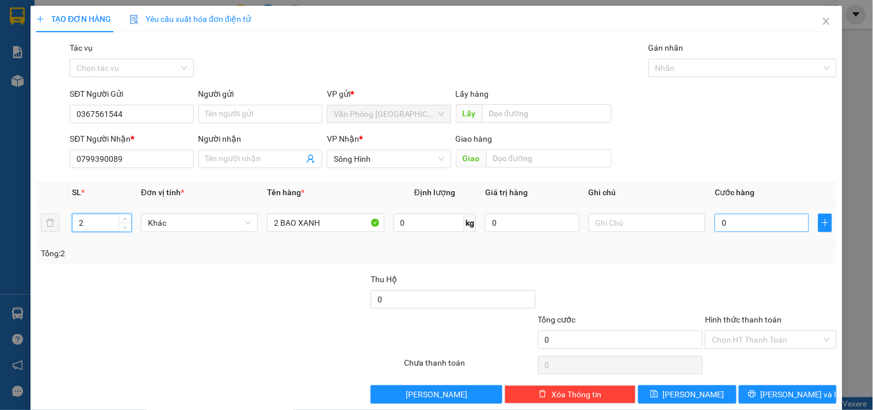
drag, startPoint x: 755, startPoint y: 233, endPoint x: 755, endPoint y: 225, distance: 8.6
click at [755, 229] on div "0" at bounding box center [762, 222] width 94 height 23
click at [755, 225] on input "0" at bounding box center [762, 223] width 94 height 18
type input "2"
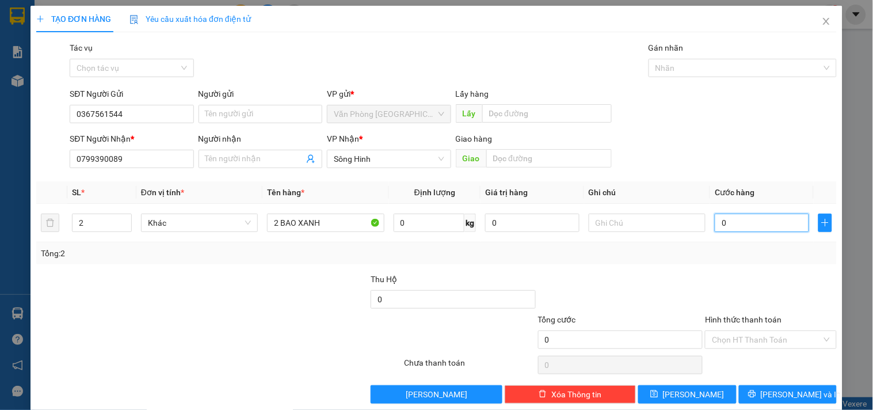
type input "2"
type input "20"
type input "200"
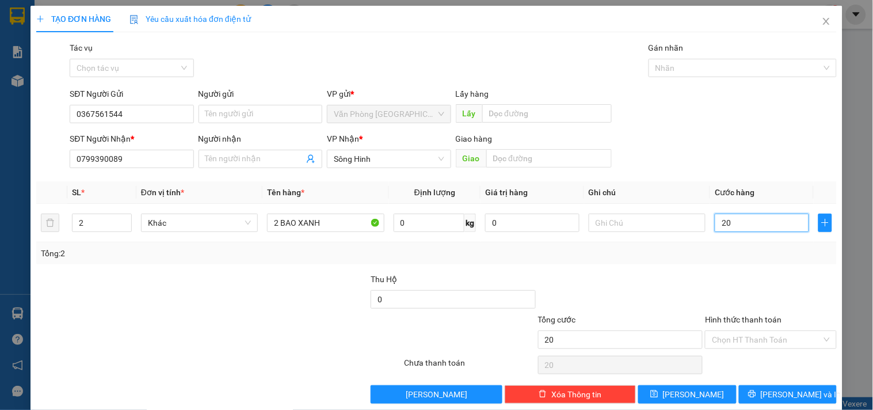
type input "200"
type input "2.000"
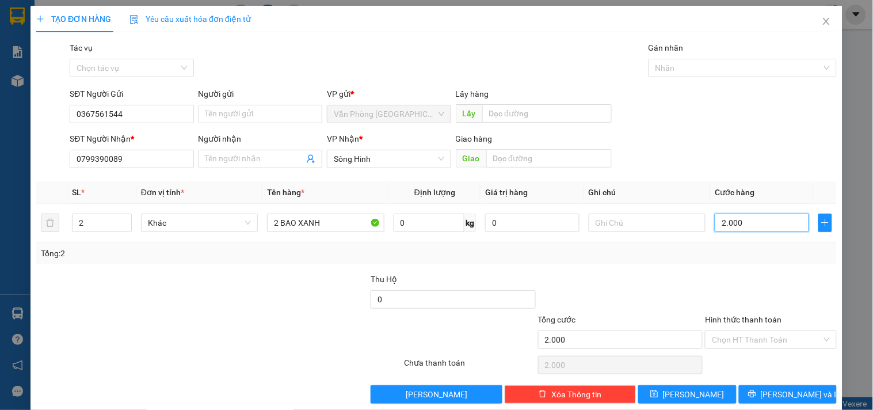
type input "20.000"
type input "200.000"
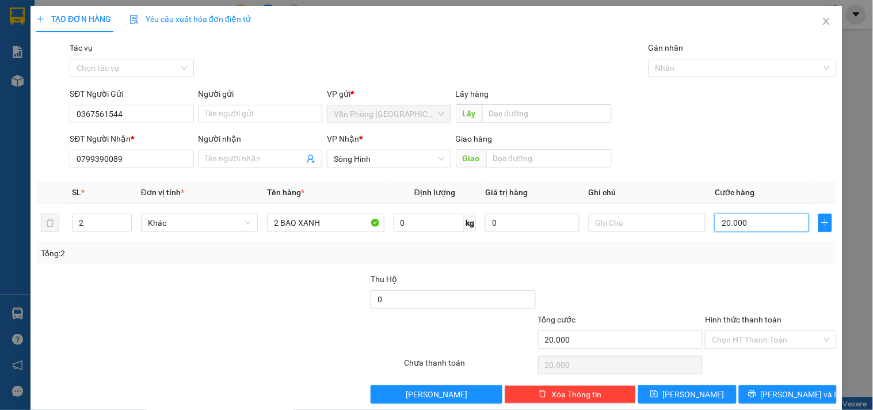
type input "200.000"
click at [775, 336] on input "Hình thức thanh toán" at bounding box center [766, 339] width 109 height 17
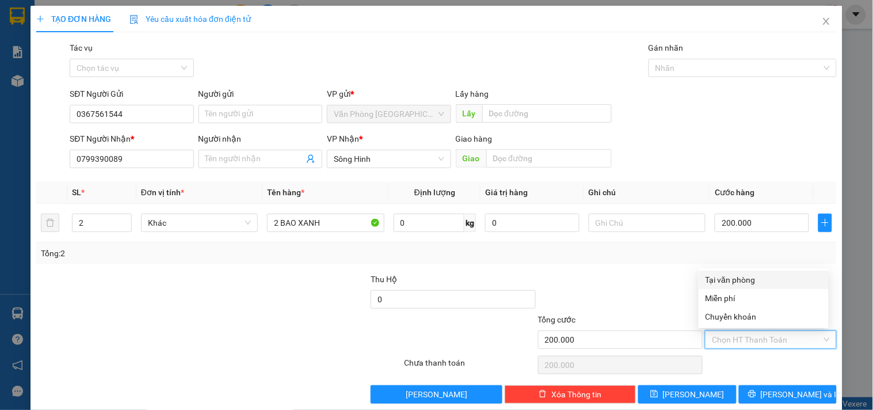
click at [739, 279] on div "Tại văn phòng" at bounding box center [764, 279] width 116 height 13
type input "0"
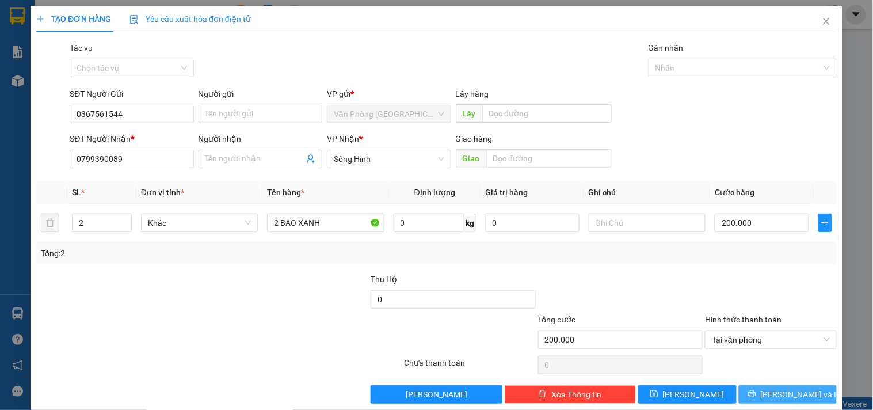
click at [744, 397] on button "[PERSON_NAME] và In" at bounding box center [788, 394] width 98 height 18
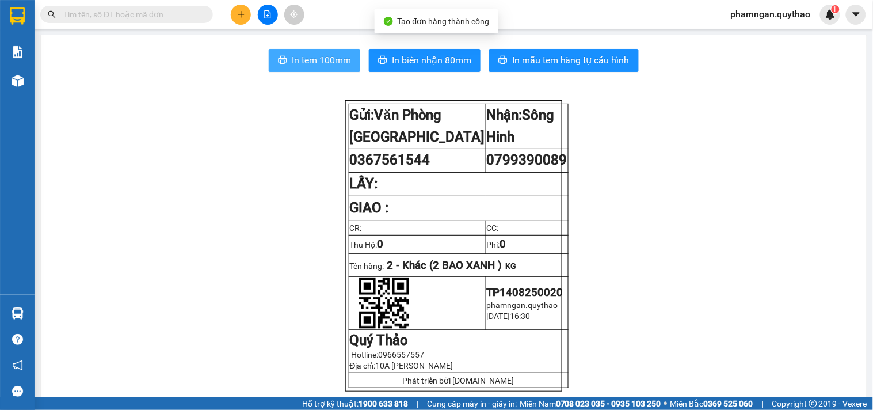
drag, startPoint x: 341, startPoint y: 62, endPoint x: 302, endPoint y: 64, distance: 39.2
click at [340, 62] on span "In tem 100mm" at bounding box center [321, 60] width 59 height 14
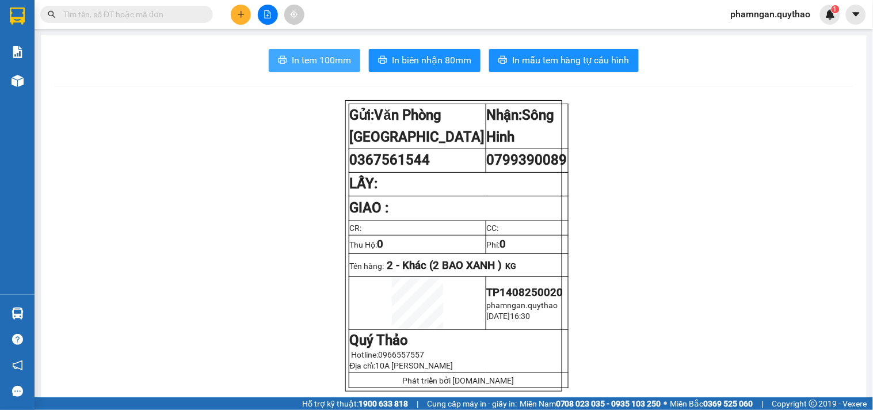
click at [324, 61] on span "In tem 100mm" at bounding box center [321, 60] width 59 height 14
click at [264, 18] on icon "file-add" at bounding box center [268, 14] width 8 height 8
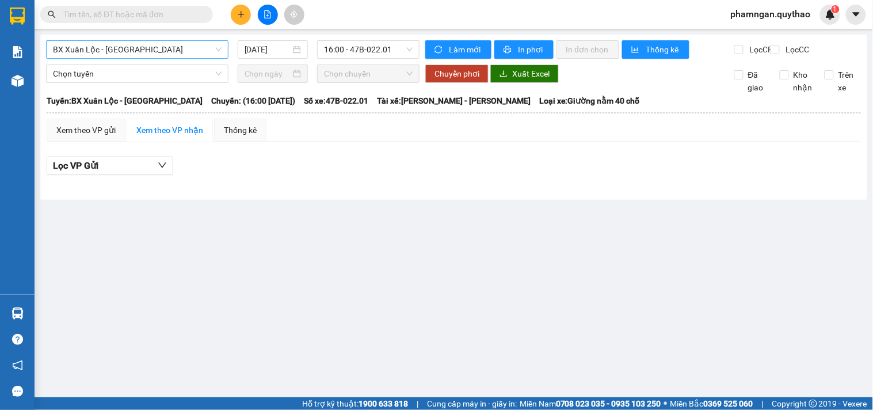
click at [131, 40] on div "BX Xuân Lộc - BX Sơn Hoà 14/08/2025 16:00 - 47B-022.01 Làm mới In phơi In đơn c…" at bounding box center [453, 117] width 827 height 165
click at [149, 49] on span "BX Xuân Lộc - [GEOGRAPHIC_DATA]" at bounding box center [137, 49] width 169 height 17
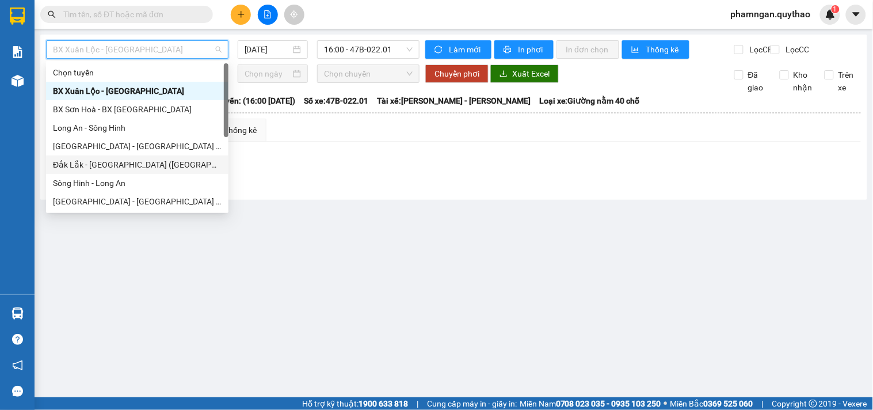
scroll to position [119, 0]
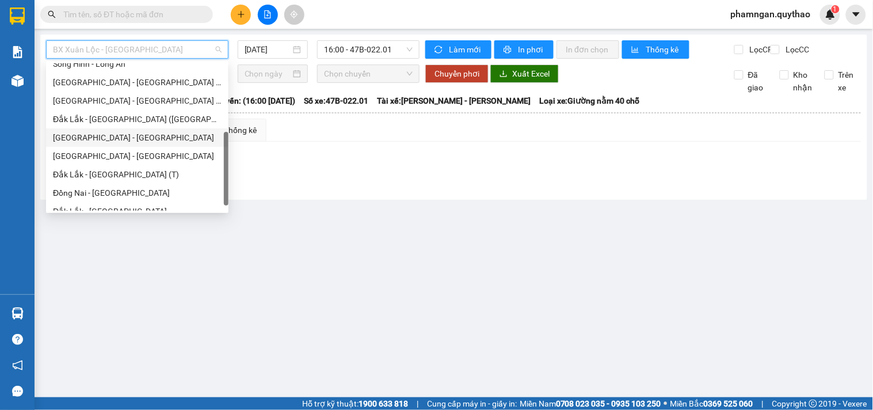
click at [99, 132] on div "[GEOGRAPHIC_DATA] - [GEOGRAPHIC_DATA]" at bounding box center [137, 137] width 169 height 13
type input "[DATE]"
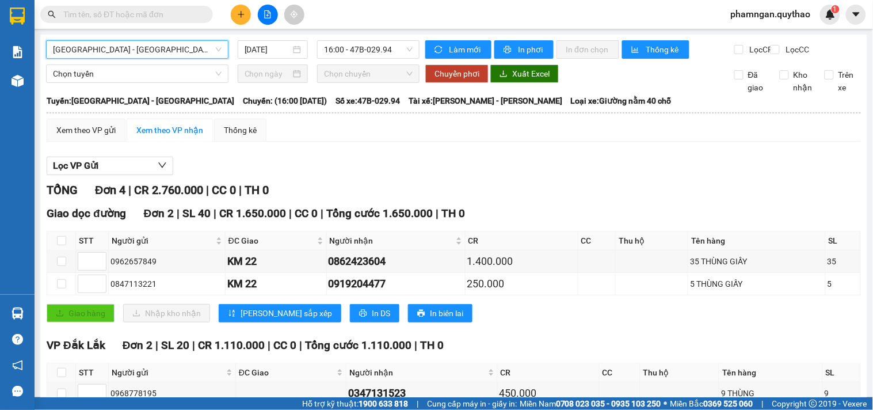
click at [242, 15] on icon "plus" at bounding box center [241, 14] width 8 height 8
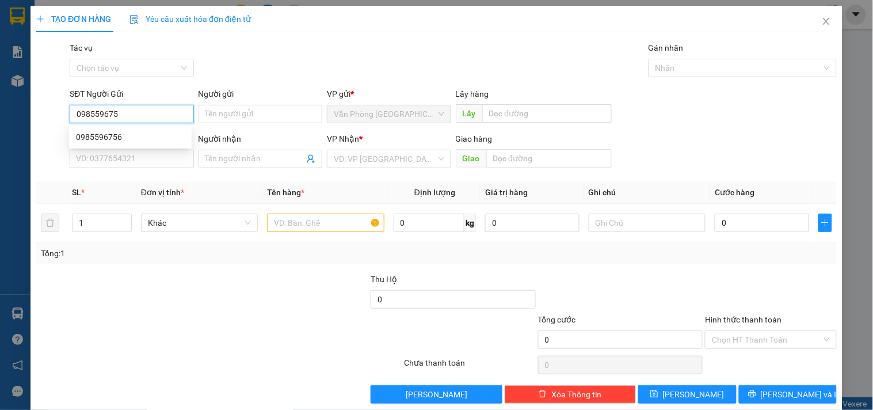
type input "0985596756"
drag, startPoint x: 96, startPoint y: 135, endPoint x: 374, endPoint y: 231, distance: 294.8
click at [96, 136] on div "0985596756" at bounding box center [130, 137] width 109 height 13
type input "0935883358"
type input "LAN 718"
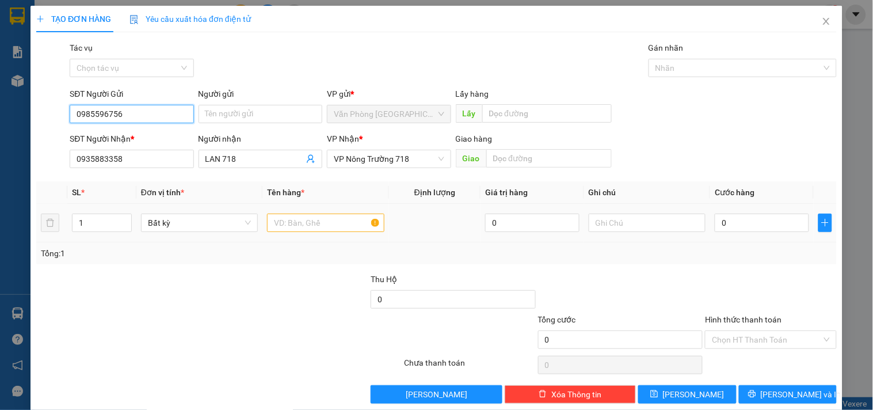
type input "0985596756"
click at [331, 226] on input "text" at bounding box center [325, 223] width 117 height 18
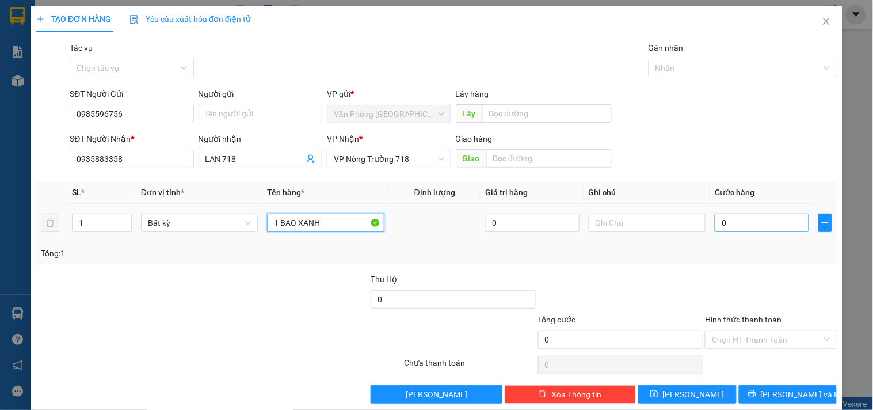
type input "1 BAO XANH"
click at [750, 227] on input "0" at bounding box center [762, 223] width 94 height 18
type input "1"
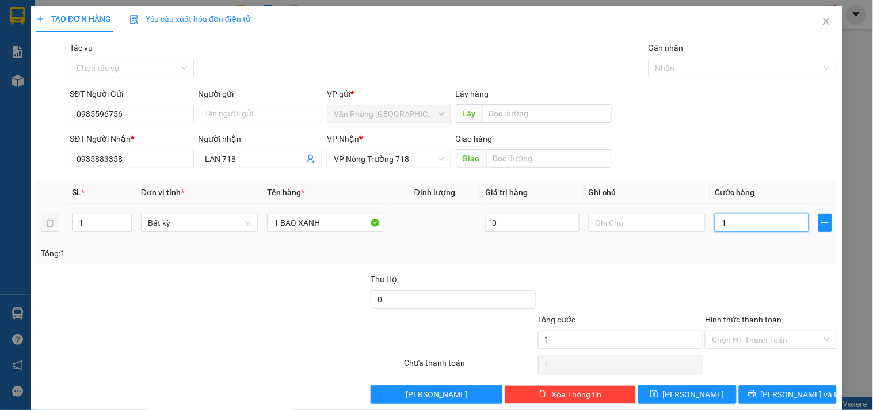
type input "10"
type input "100"
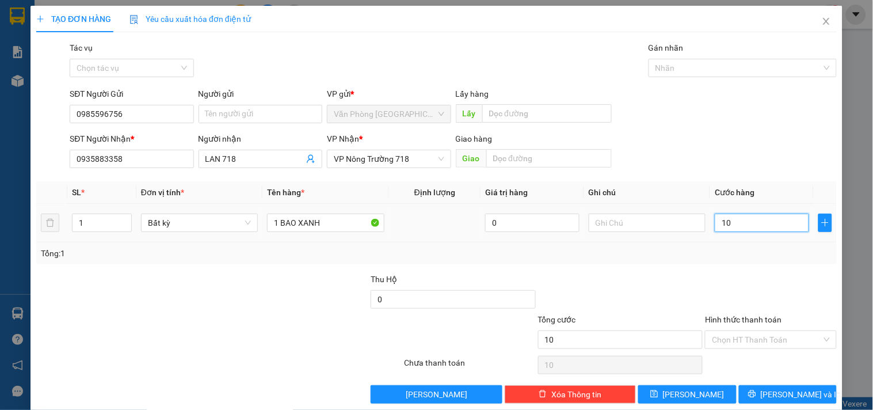
type input "100"
type input "1.000"
type input "10.000"
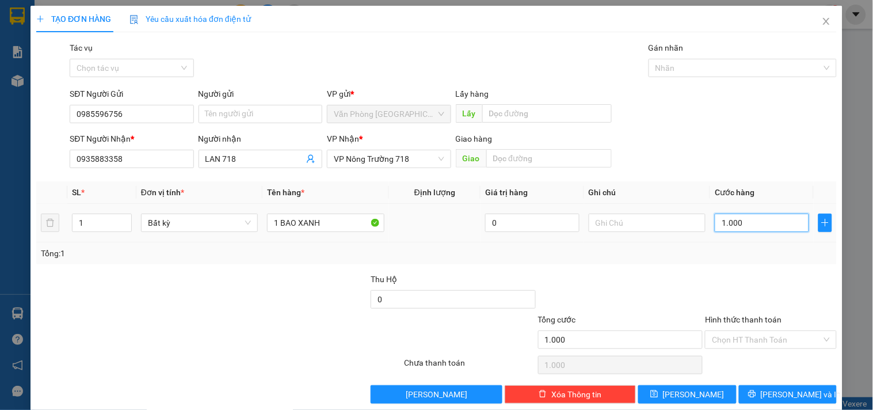
type input "10.000"
type input "100.000"
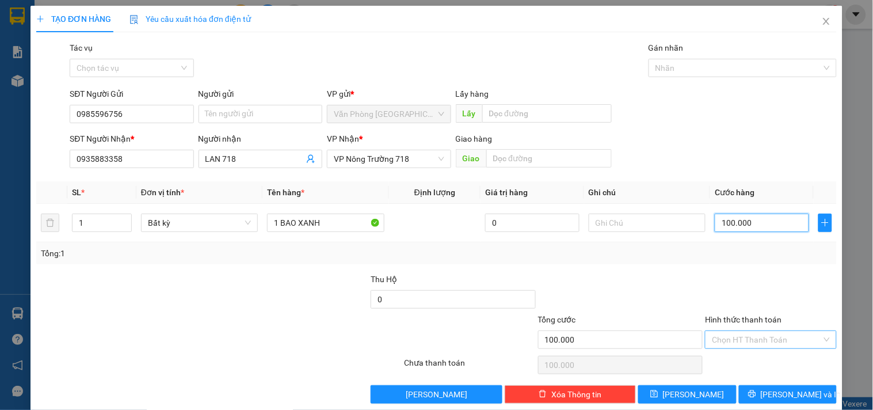
type input "100.000"
drag, startPoint x: 712, startPoint y: 338, endPoint x: 717, endPoint y: 329, distance: 10.9
click at [714, 337] on input "Hình thức thanh toán" at bounding box center [766, 339] width 109 height 17
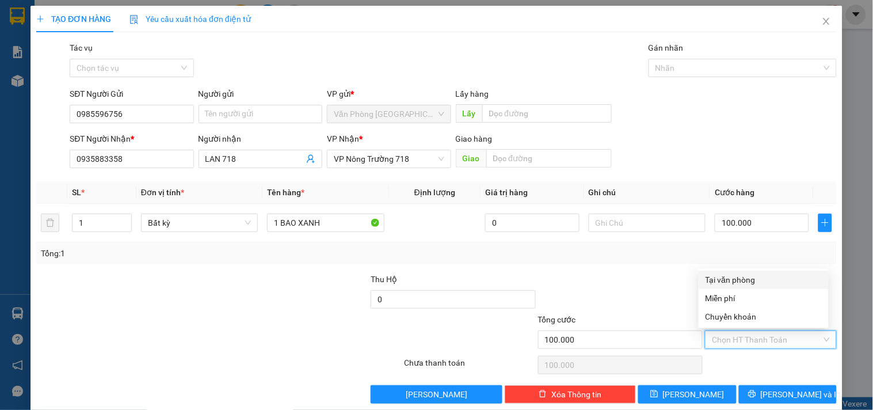
click at [724, 275] on div "Tại văn phòng" at bounding box center [764, 279] width 116 height 13
type input "0"
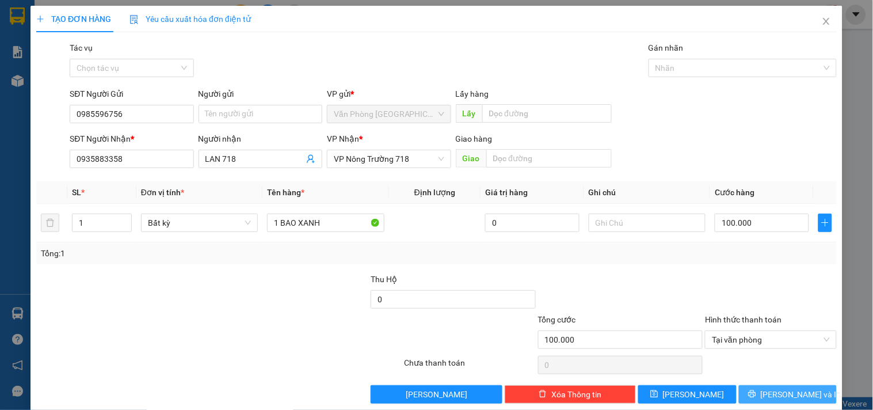
drag, startPoint x: 779, startPoint y: 394, endPoint x: 705, endPoint y: 364, distance: 80.8
click at [778, 395] on span "[PERSON_NAME] và In" at bounding box center [801, 394] width 81 height 13
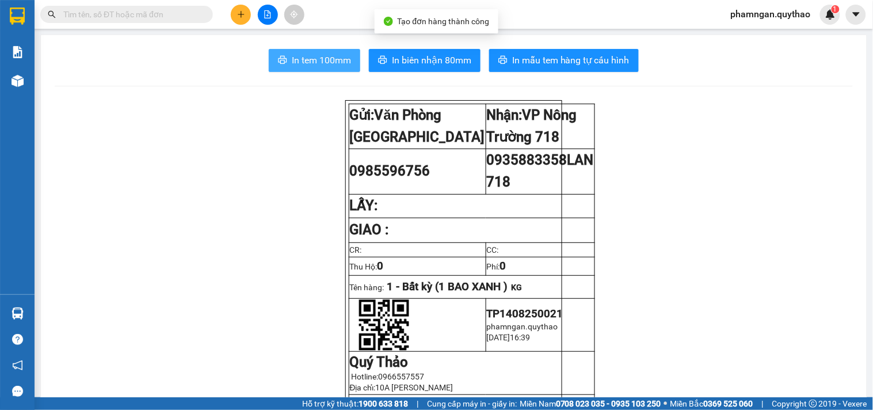
click at [325, 55] on span "In tem 100mm" at bounding box center [321, 60] width 59 height 14
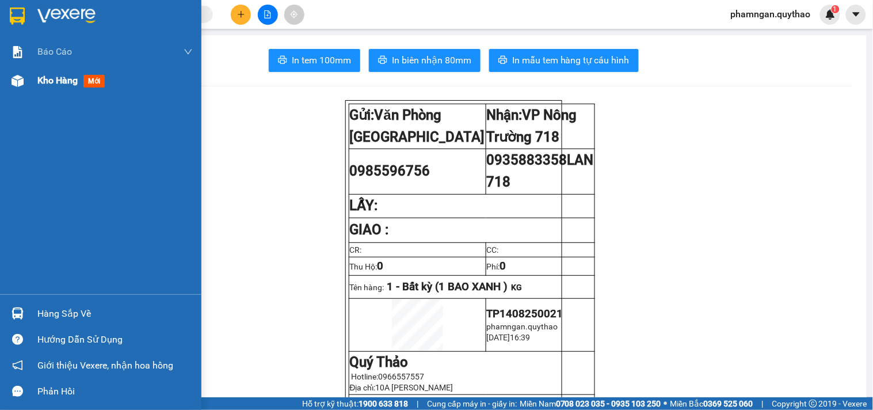
click at [24, 88] on div at bounding box center [17, 81] width 20 height 20
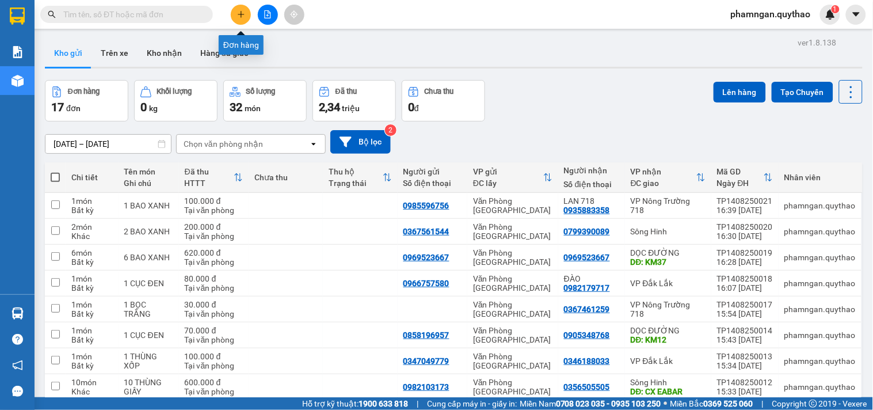
click at [238, 16] on icon "plus" at bounding box center [241, 14] width 8 height 8
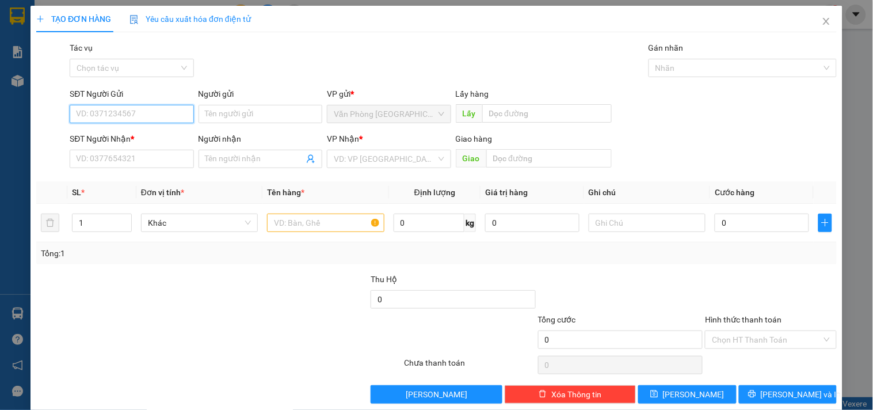
click at [133, 111] on input "SĐT Người Gửi" at bounding box center [132, 114] width 124 height 18
type input "0903118170"
click at [132, 139] on div "0903118170" at bounding box center [130, 137] width 109 height 13
type input "0383116795"
type input "TÌNH"
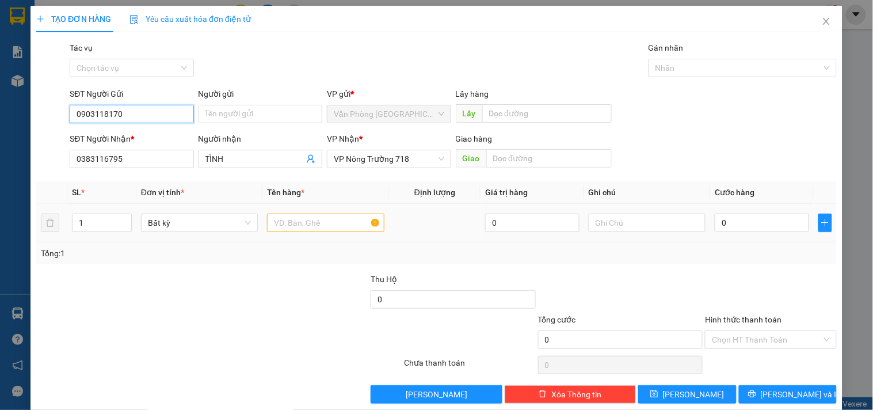
type input "0903118170"
click at [304, 225] on input "text" at bounding box center [325, 223] width 117 height 18
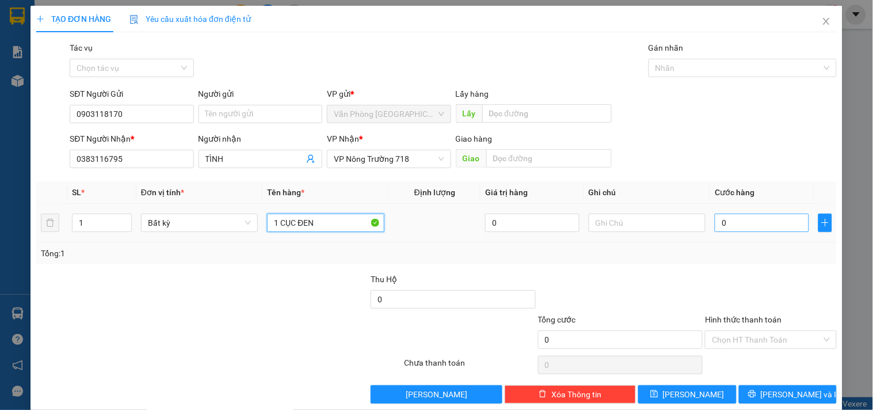
type input "1 CỤC ĐEN"
click at [730, 222] on input "0" at bounding box center [762, 223] width 94 height 18
type input "7"
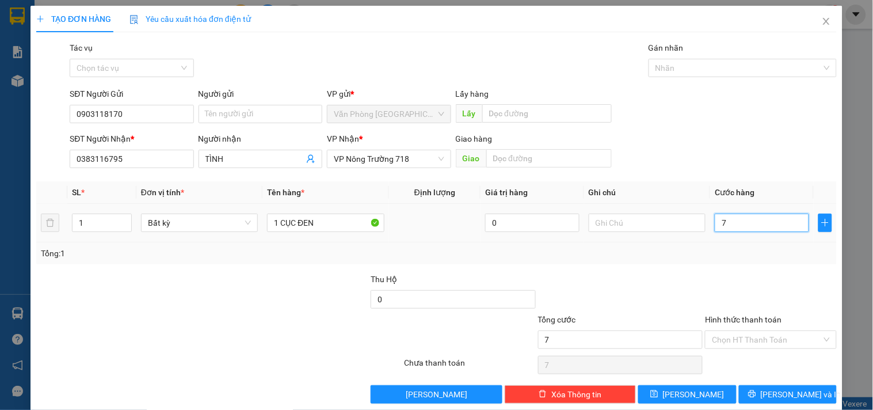
type input "70"
type input "700"
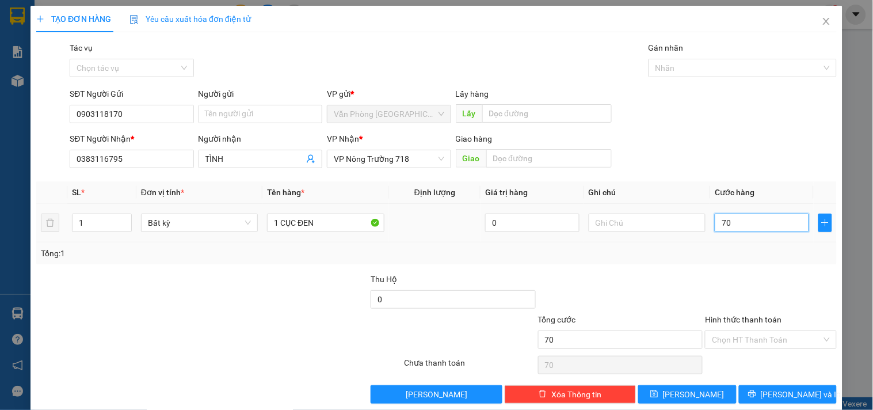
type input "700"
type input "7.000"
type input "70.000"
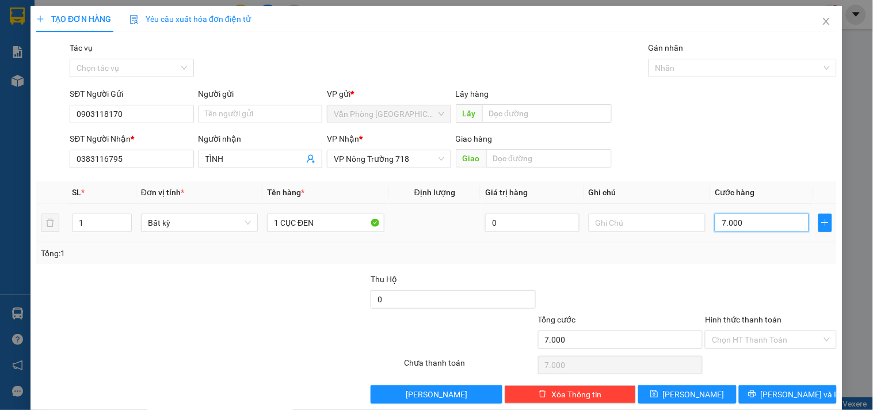
type input "70.000"
click at [790, 337] on input "Hình thức thanh toán" at bounding box center [766, 339] width 109 height 17
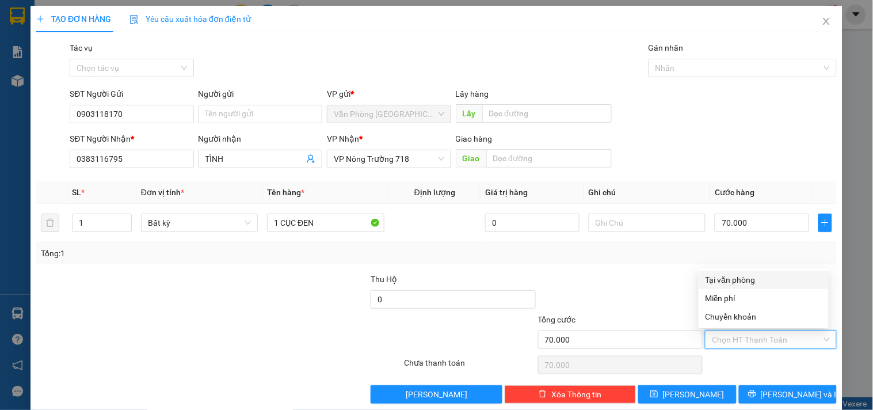
click at [752, 273] on div "Tại văn phòng" at bounding box center [764, 279] width 116 height 13
type input "0"
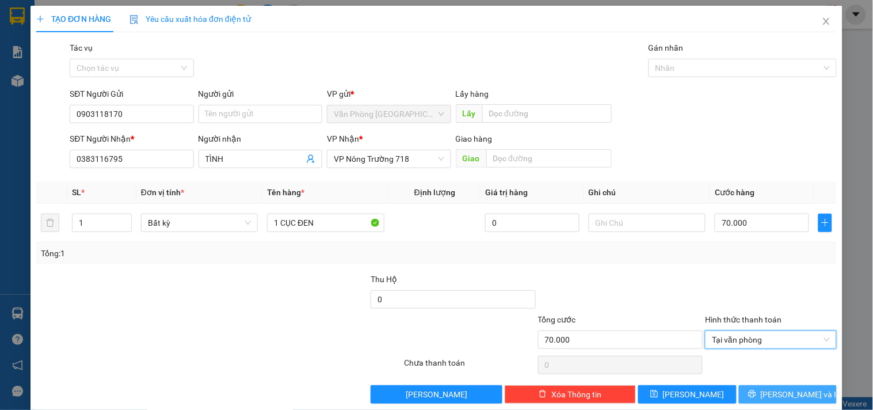
click at [756, 390] on icon "printer" at bounding box center [752, 394] width 8 height 8
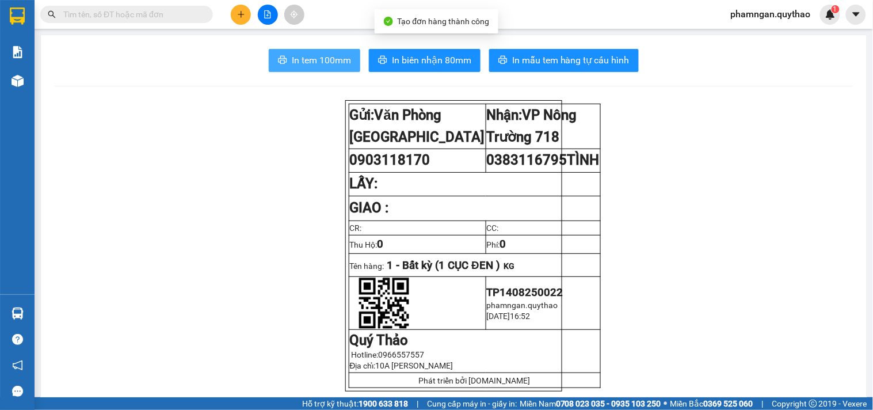
click at [315, 63] on span "In tem 100mm" at bounding box center [321, 60] width 59 height 14
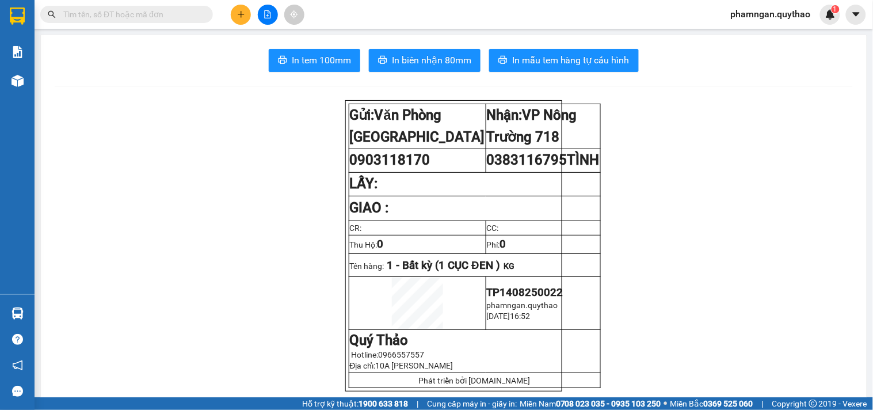
click at [329, 59] on span "In tem 100mm" at bounding box center [321, 60] width 59 height 14
click at [248, 16] on button at bounding box center [241, 15] width 20 height 20
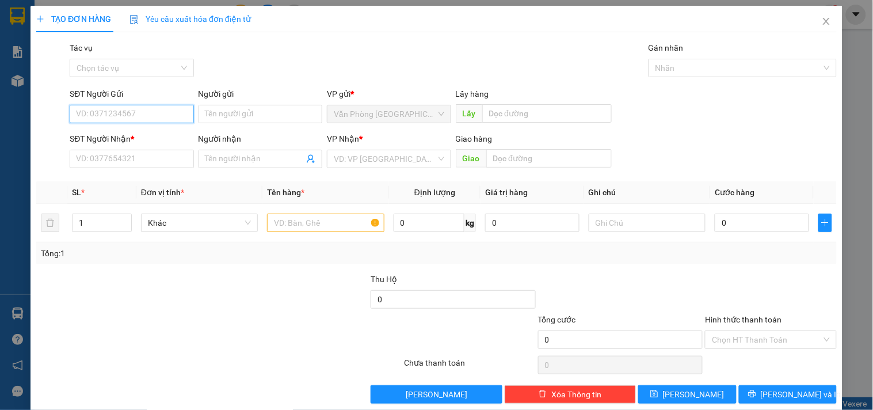
click at [136, 105] on input "SĐT Người Gửi" at bounding box center [132, 114] width 124 height 18
type input "0982103173"
click at [128, 137] on div "0982103173" at bounding box center [130, 137] width 109 height 13
type input "0356505505"
type input "CX EABAR"
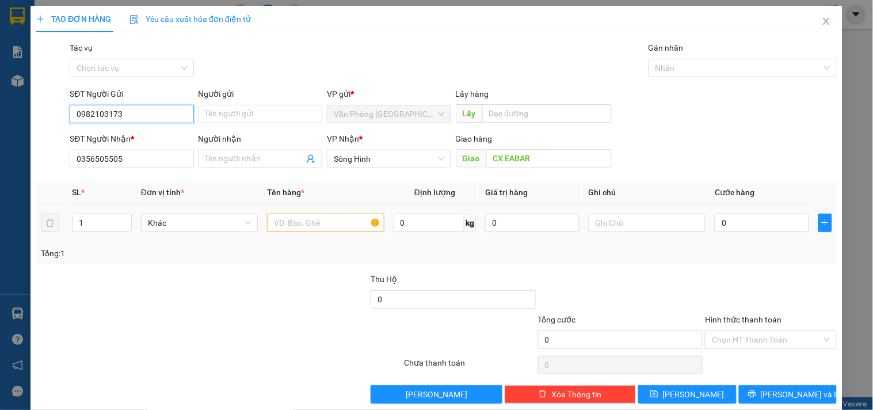
type input "0982103173"
click at [291, 219] on input "text" at bounding box center [325, 223] width 117 height 18
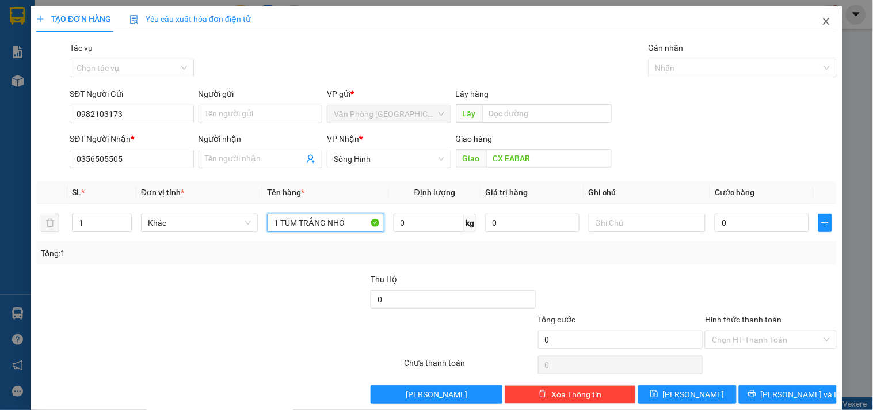
type input "1 TÚM TRẮNG NHỎ"
click at [822, 21] on icon "close" at bounding box center [826, 21] width 9 height 9
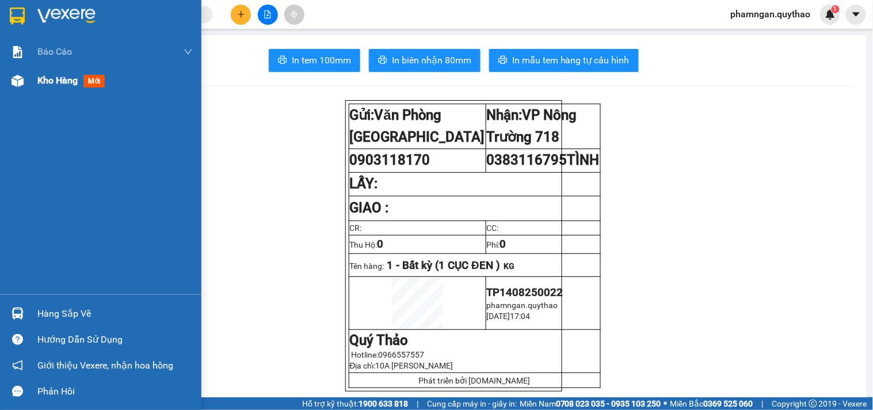
click at [26, 75] on div at bounding box center [17, 81] width 20 height 20
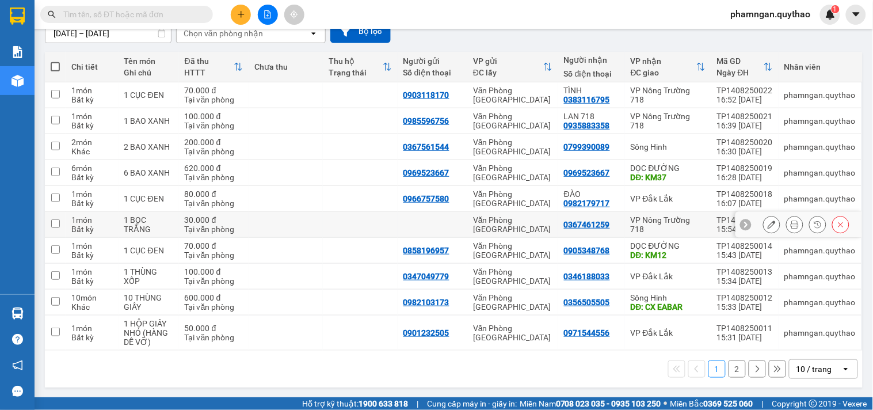
scroll to position [112, 0]
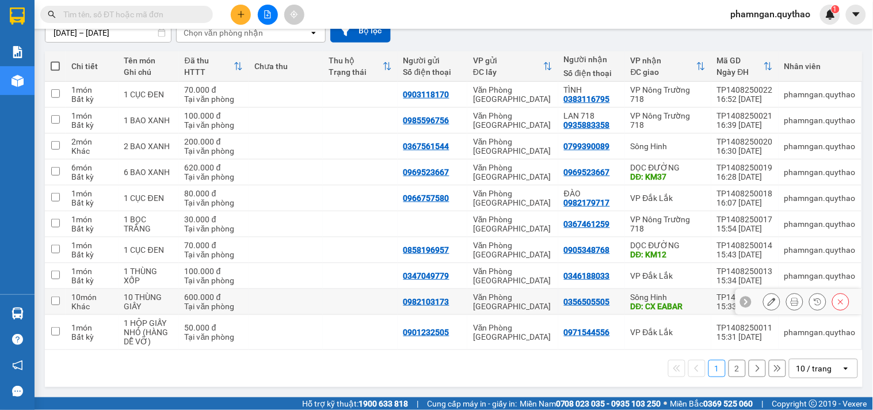
click at [768, 302] on icon at bounding box center [772, 302] width 8 height 8
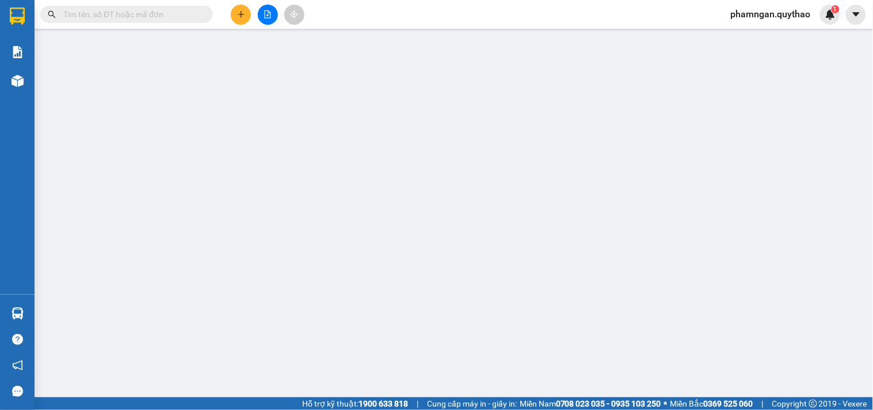
type input "0982103173"
type input "0356505505"
type input "CX EABAR"
type input "600.000"
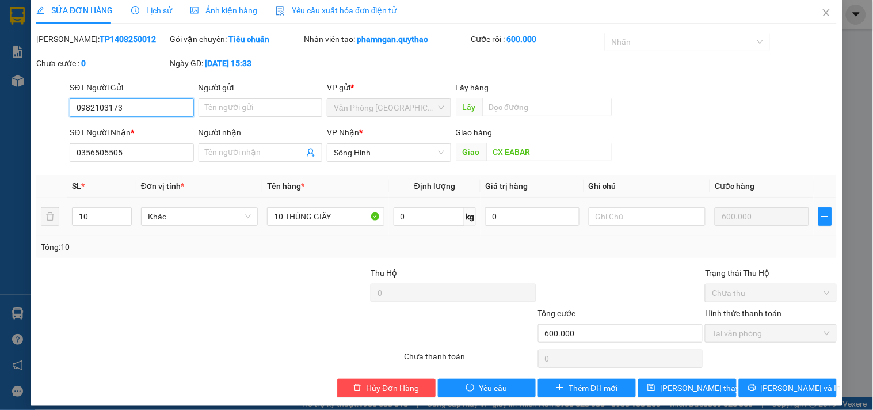
scroll to position [13, 0]
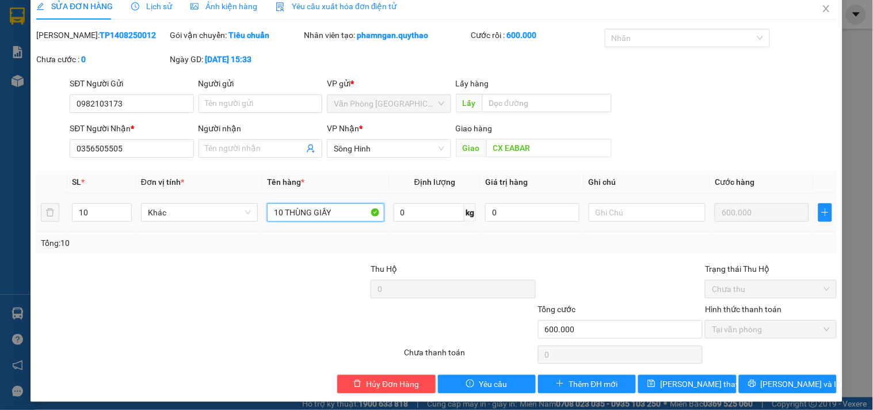
click at [341, 216] on input "10 THÙNG GIẤY" at bounding box center [325, 212] width 117 height 18
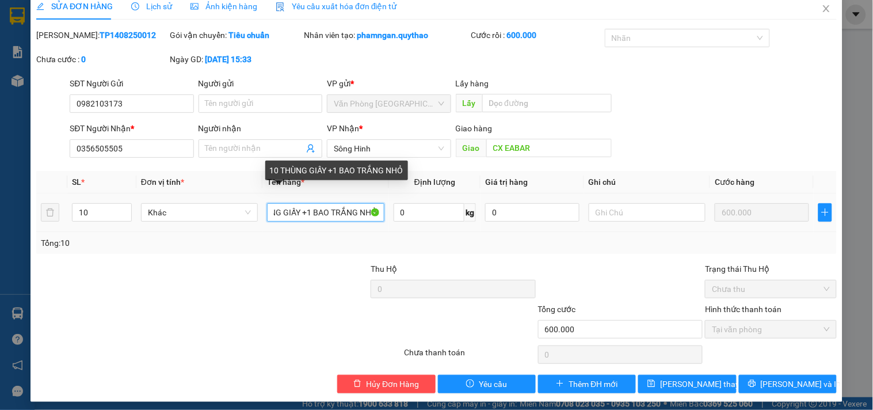
scroll to position [0, 33]
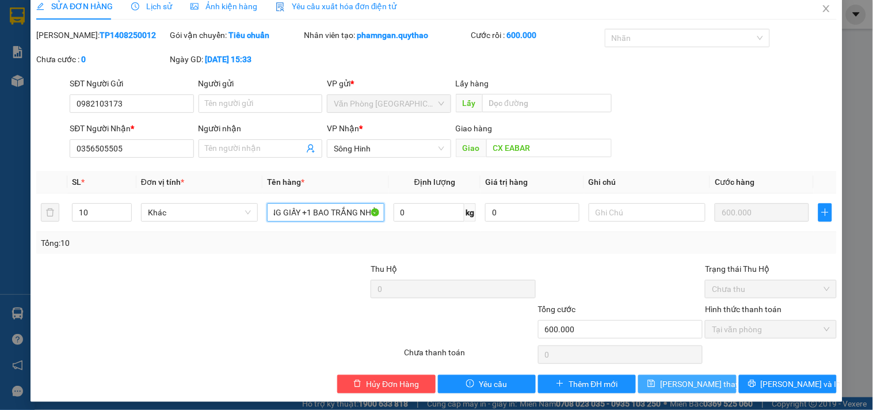
type input "10 THÙNG GIẤY +1 BAO TRẮNG NHỎ"
click at [667, 383] on span "[PERSON_NAME] thay đổi" at bounding box center [706, 384] width 92 height 13
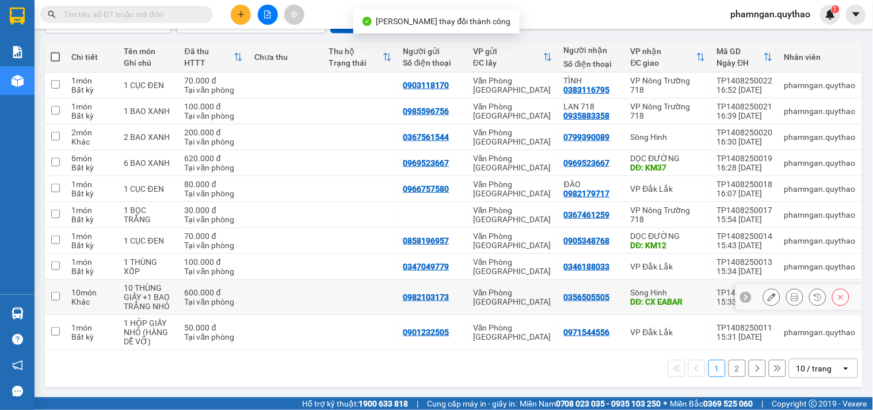
scroll to position [121, 0]
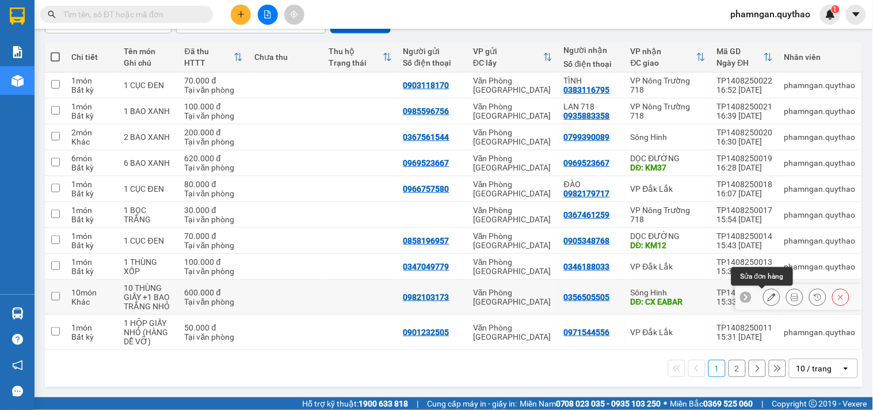
click at [791, 296] on icon at bounding box center [795, 297] width 8 height 8
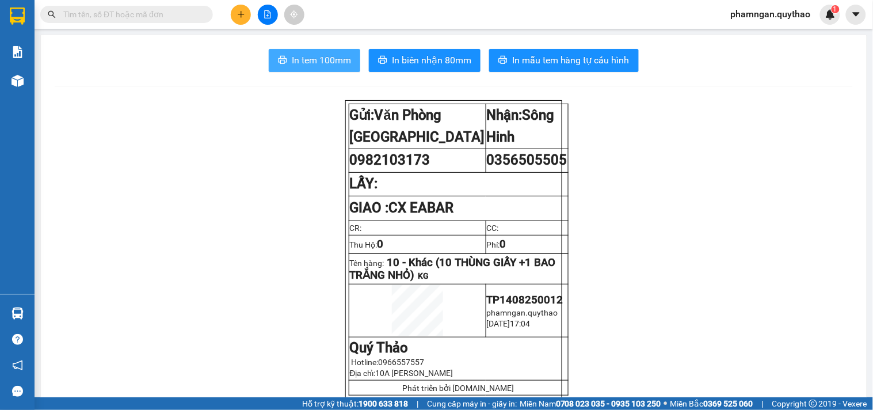
click at [325, 60] on span "In tem 100mm" at bounding box center [321, 60] width 59 height 14
click at [339, 52] on button "In tem 100mm" at bounding box center [315, 60] width 92 height 23
click at [237, 14] on icon "plus" at bounding box center [241, 14] width 8 height 8
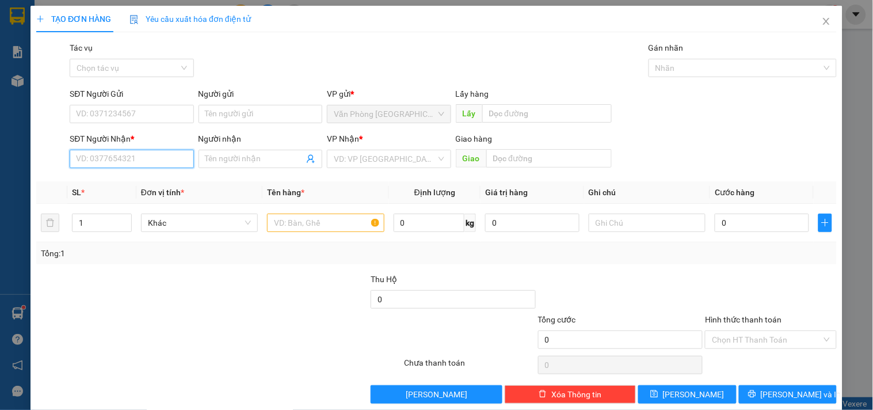
click at [146, 159] on input "SĐT Người Nhận *" at bounding box center [132, 159] width 124 height 18
click at [145, 162] on input "0984451344" at bounding box center [132, 159] width 124 height 18
type input "0984451344"
click at [364, 158] on input "search" at bounding box center [385, 158] width 102 height 17
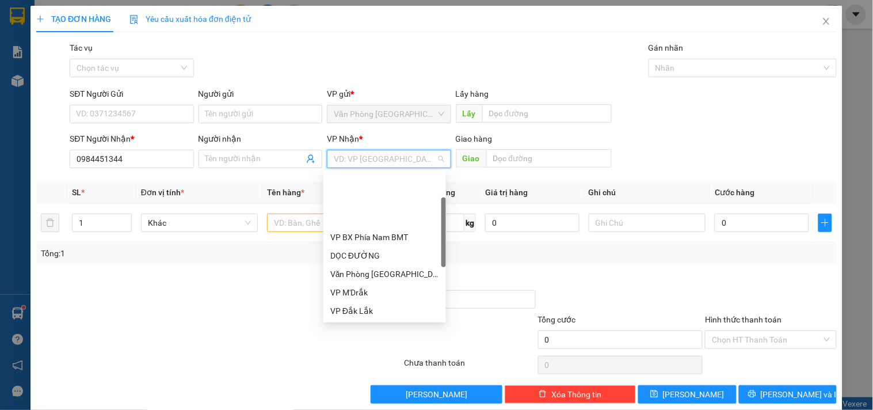
scroll to position [64, 0]
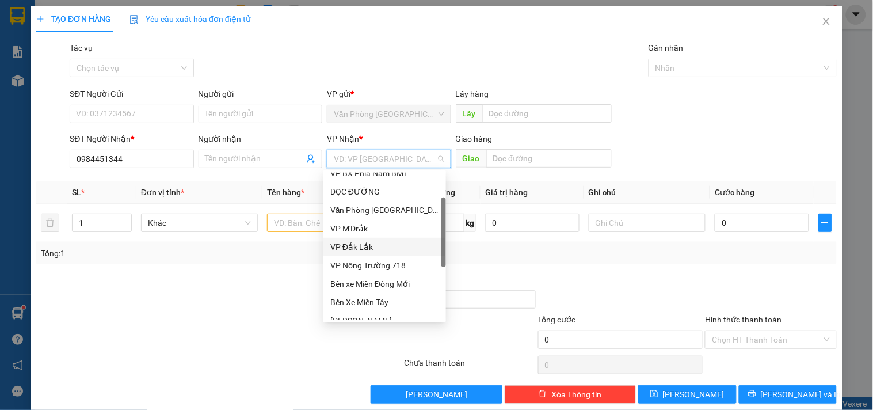
click at [348, 241] on div "VP Đắk Lắk" at bounding box center [384, 247] width 109 height 13
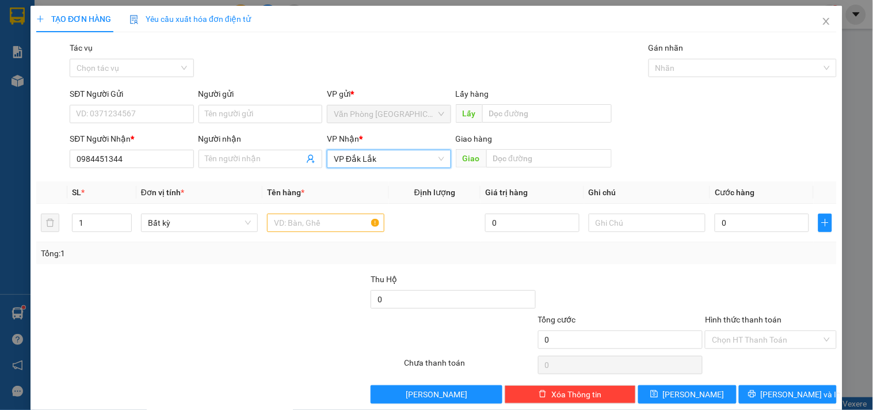
click at [411, 159] on span "VP Đắk Lắk" at bounding box center [389, 158] width 110 height 17
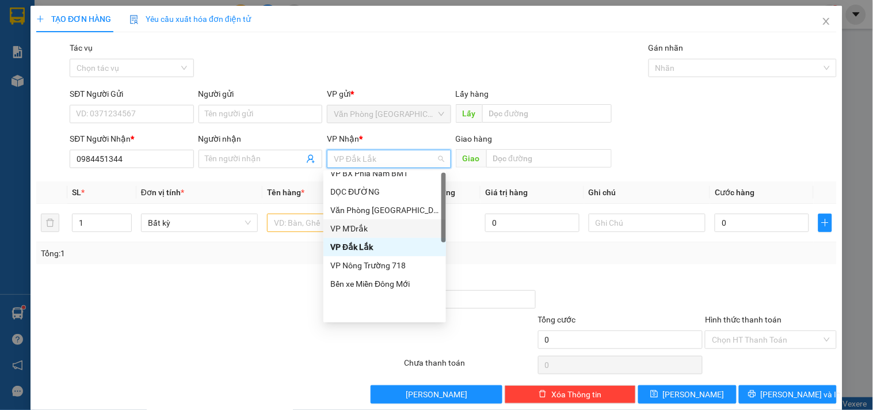
scroll to position [0, 0]
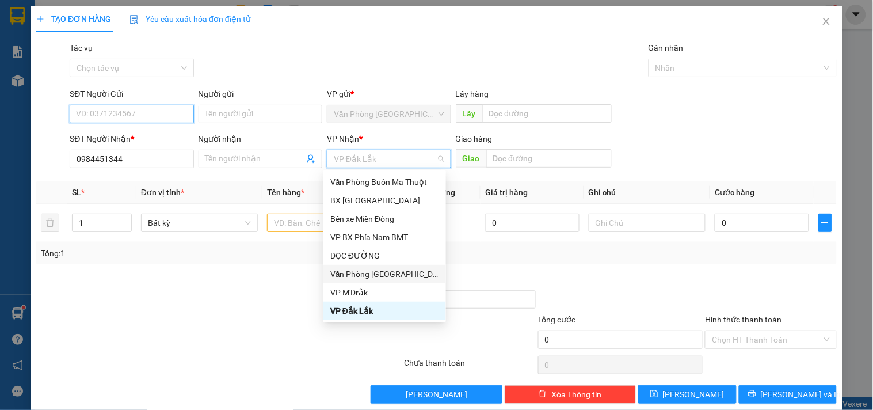
click at [134, 116] on input "SĐT Người Gửi" at bounding box center [132, 114] width 124 height 18
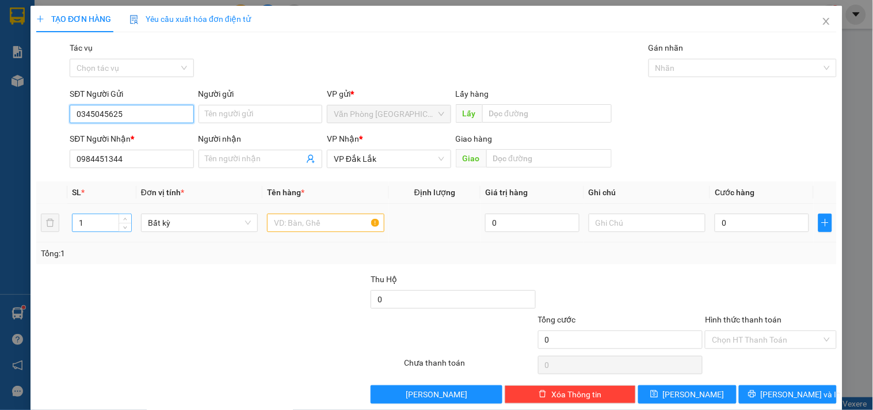
type input "0345045625"
click at [89, 223] on input "1" at bounding box center [102, 222] width 59 height 17
click at [317, 223] on input "text" at bounding box center [325, 223] width 117 height 18
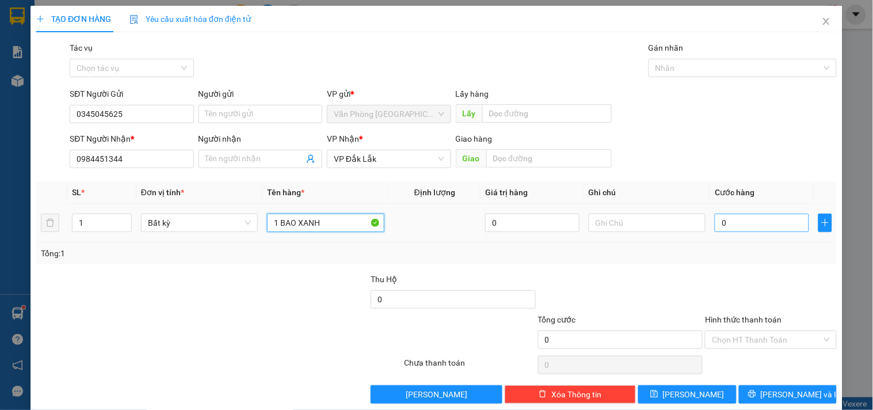
type input "1 BAO XANH"
click at [743, 225] on input "0" at bounding box center [762, 223] width 94 height 18
type input "8"
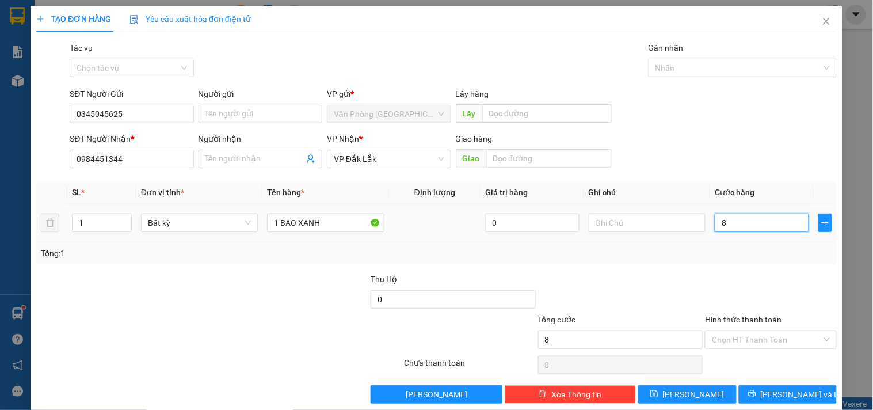
type input "80"
type input "800"
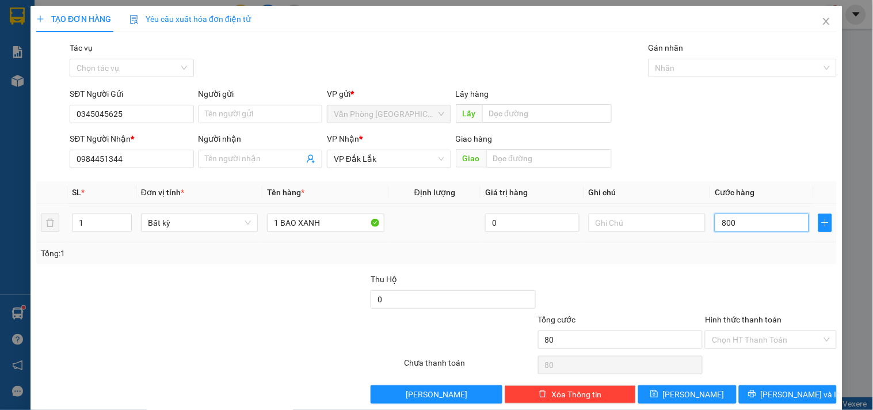
type input "800"
type input "8.000"
type input "80.000"
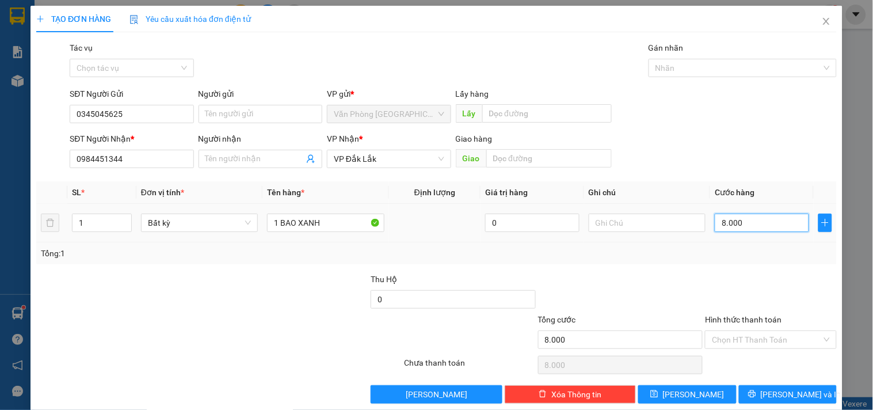
type input "80.000"
click at [404, 156] on span "VP Đắk Lắk" at bounding box center [389, 158] width 110 height 17
click at [775, 335] on input "Hình thức thanh toán" at bounding box center [766, 339] width 109 height 17
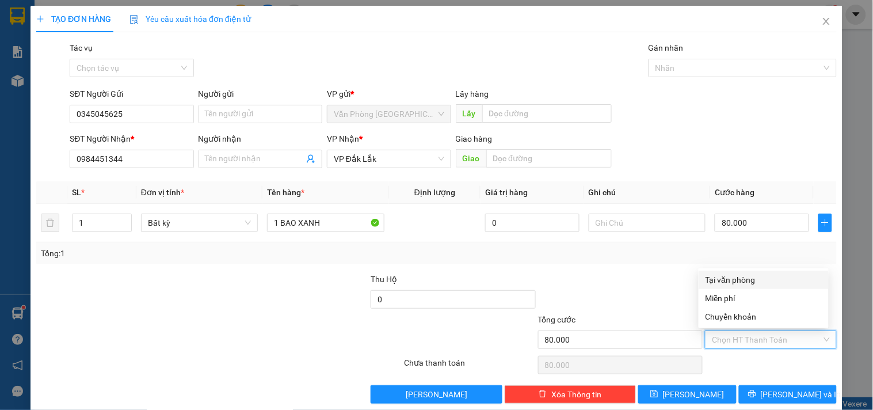
click at [755, 278] on div "Tại văn phòng" at bounding box center [764, 279] width 116 height 13
type input "0"
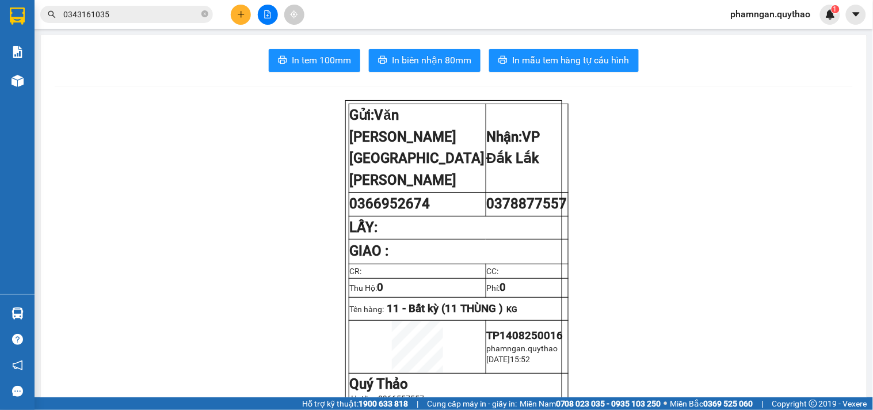
click at [233, 10] on button at bounding box center [241, 15] width 20 height 20
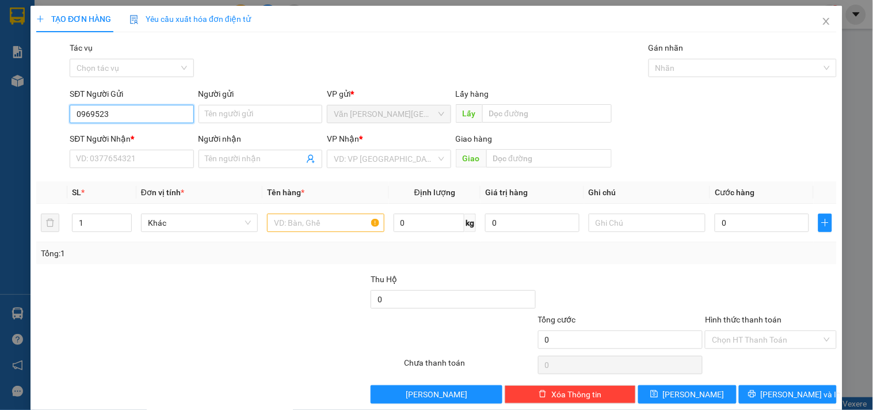
click at [146, 123] on div "SĐT Người Gửi 0969523" at bounding box center [132, 108] width 124 height 40
click at [135, 111] on input "0969523" at bounding box center [132, 114] width 124 height 18
click at [113, 133] on div "0969523667" at bounding box center [130, 137] width 109 height 13
type input "0969523667"
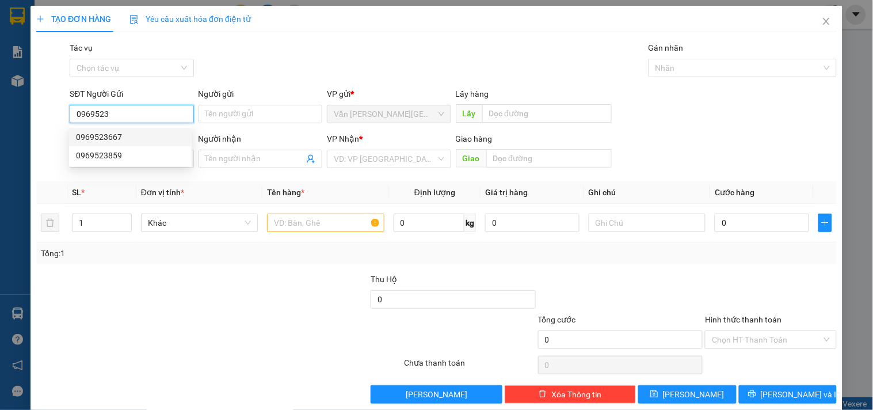
type input "KM37"
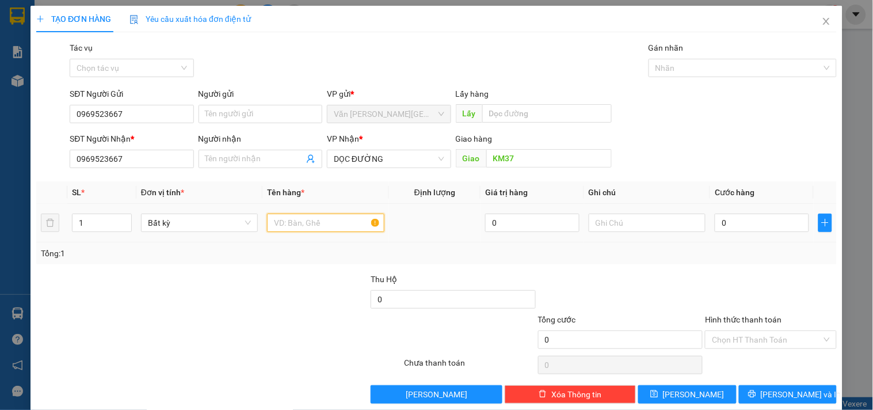
click at [337, 217] on input "text" at bounding box center [325, 223] width 117 height 18
type input "6 BAO XANH"
click at [100, 225] on input "1" at bounding box center [102, 222] width 59 height 17
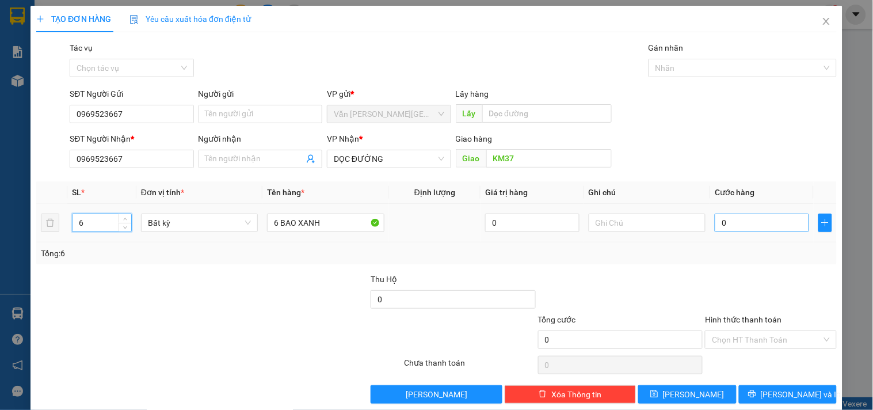
type input "6"
click at [758, 226] on input "0" at bounding box center [762, 223] width 94 height 18
type input "3"
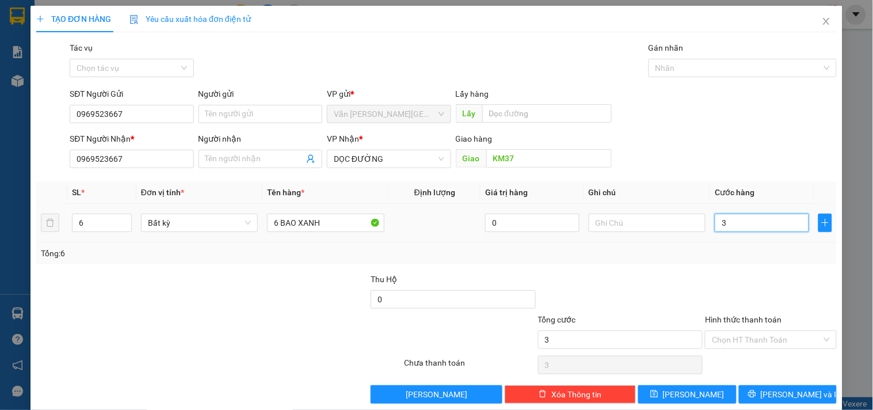
type input "0"
type input "06"
type input "6"
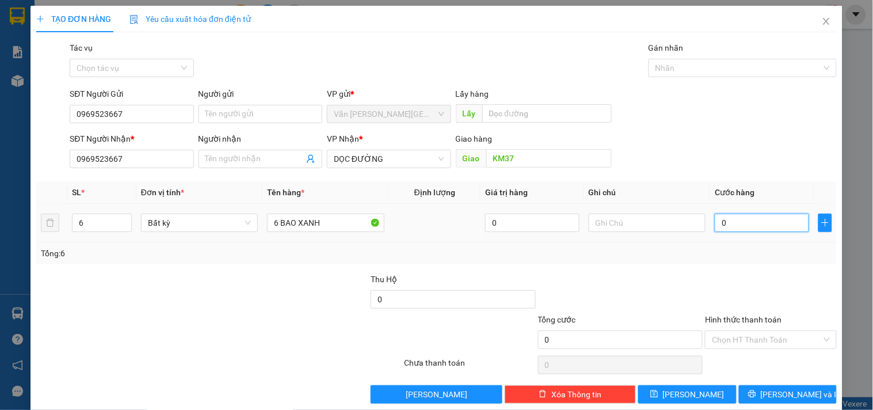
type input "6"
type input "062"
type input "62"
type input "0.620"
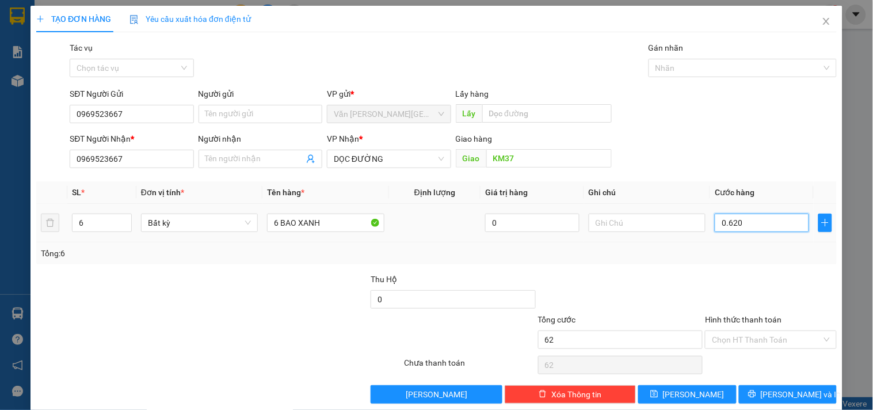
type input "620"
type input "06.200"
type input "6.200"
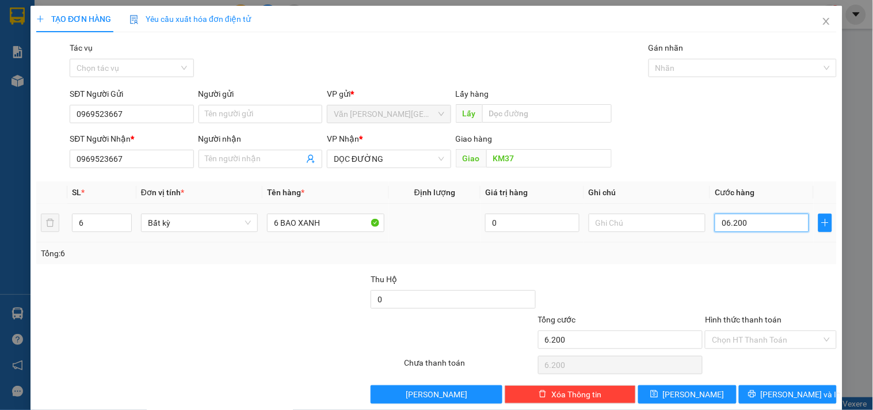
type input "062.000"
type input "62.000"
type input "0.620.000"
type input "620.000"
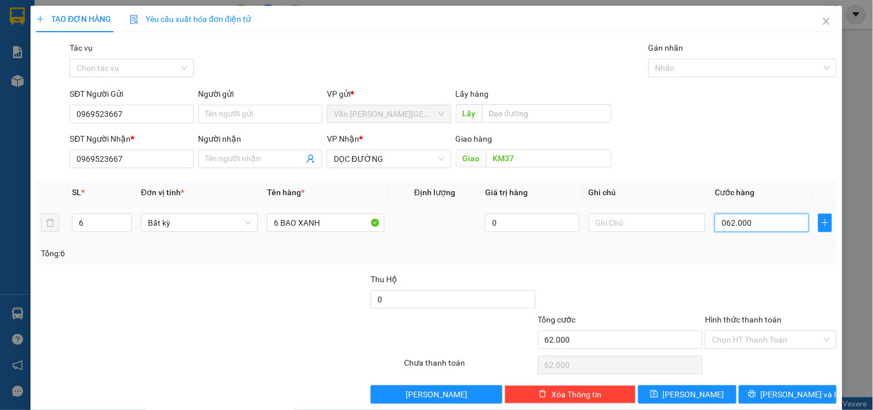
type input "620.000"
drag, startPoint x: 728, startPoint y: 348, endPoint x: 727, endPoint y: 341, distance: 6.4
click at [728, 347] on input "Hình thức thanh toán" at bounding box center [766, 339] width 109 height 17
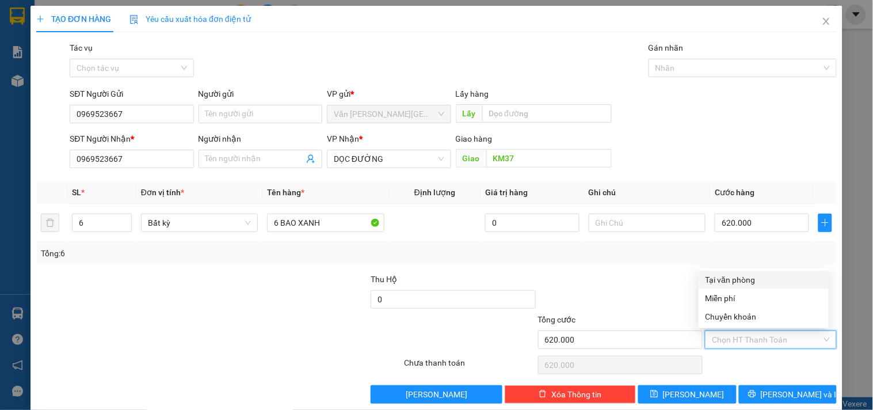
drag, startPoint x: 729, startPoint y: 277, endPoint x: 731, endPoint y: 292, distance: 15.6
click at [729, 276] on div "Tại văn phòng" at bounding box center [764, 279] width 116 height 13
type input "0"
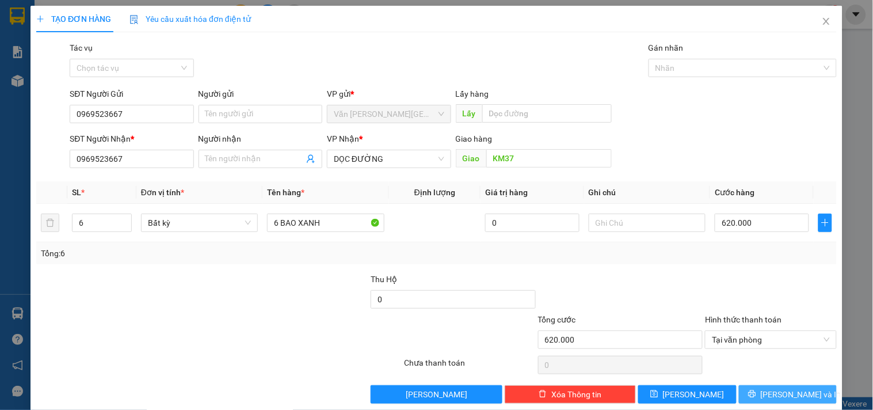
drag, startPoint x: 775, startPoint y: 390, endPoint x: 775, endPoint y: 370, distance: 19.6
click at [775, 387] on button "Lưu và In" at bounding box center [788, 394] width 98 height 18
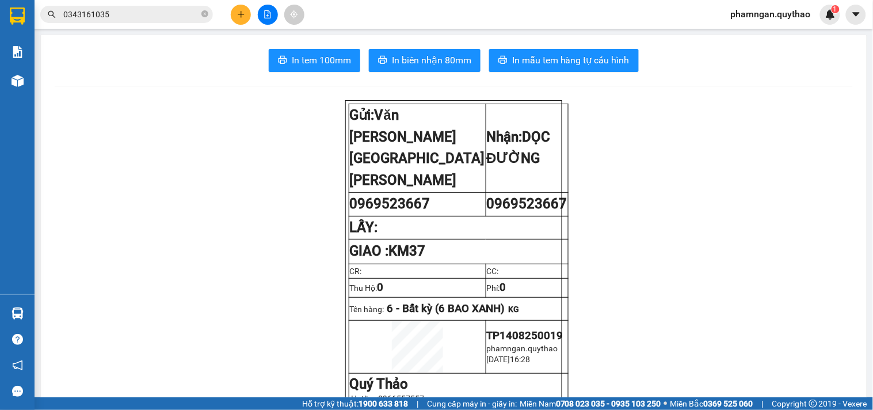
click at [33, 81] on div "Kho hàng mới" at bounding box center [17, 80] width 35 height 29
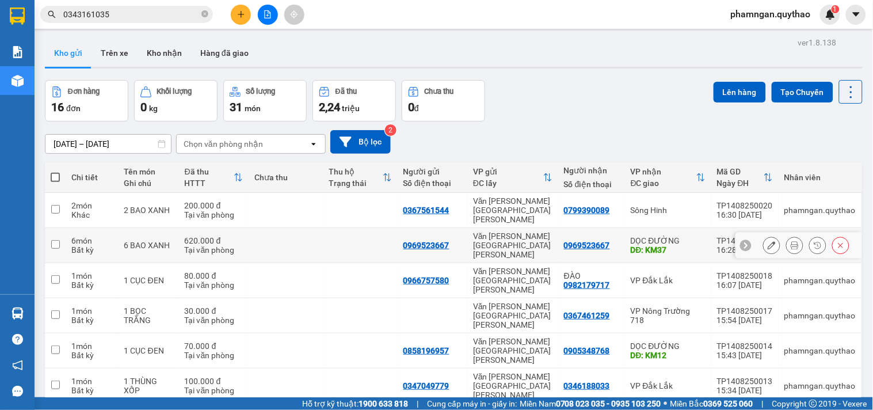
drag, startPoint x: 781, startPoint y: 230, endPoint x: 779, endPoint y: 220, distance: 9.9
click at [786, 237] on div at bounding box center [794, 245] width 17 height 17
click at [791, 241] on icon at bounding box center [795, 245] width 8 height 8
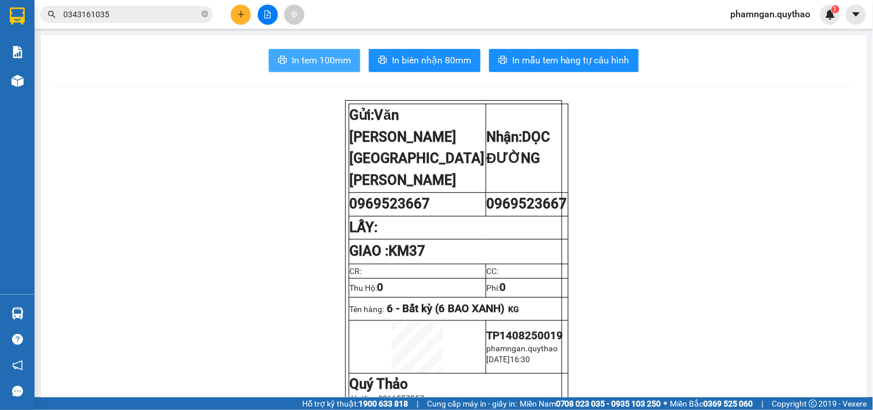
click at [286, 59] on button "In tem 100mm" at bounding box center [315, 60] width 92 height 23
click at [306, 55] on span "In tem 100mm" at bounding box center [321, 60] width 59 height 14
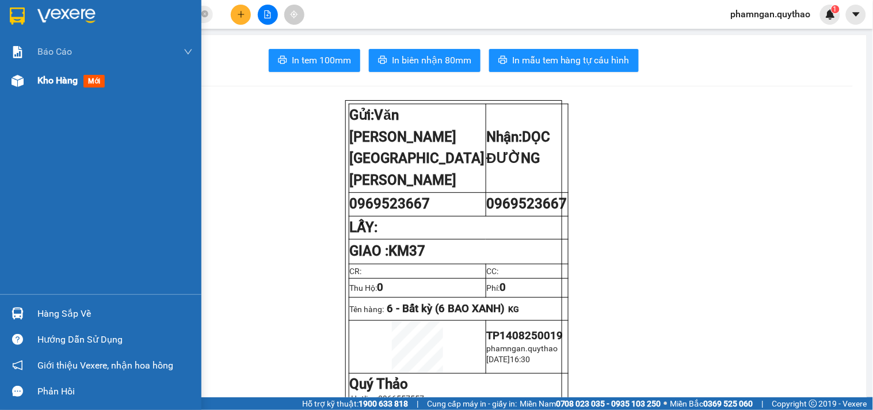
click at [33, 83] on div "Kho hàng mới" at bounding box center [100, 80] width 201 height 29
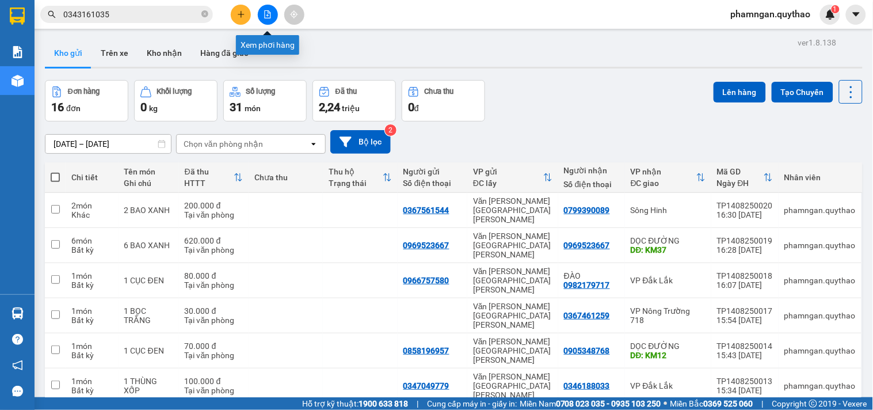
click at [265, 10] on icon "file-add" at bounding box center [268, 14] width 6 height 8
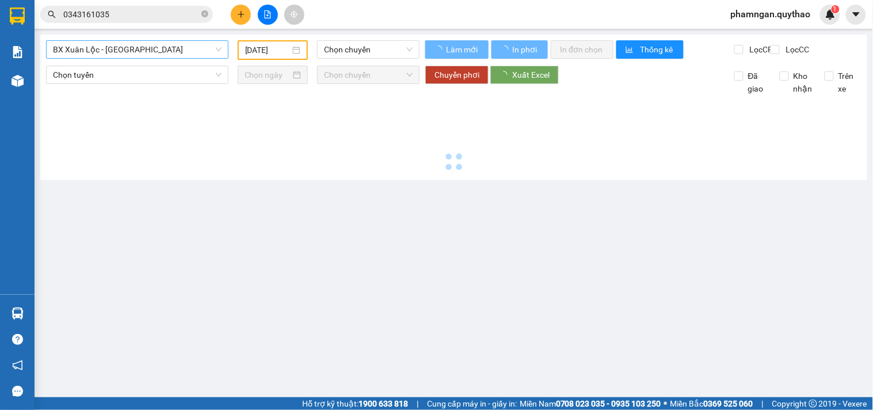
click at [165, 48] on span "BX Xuân Lộc - [GEOGRAPHIC_DATA]" at bounding box center [137, 49] width 169 height 17
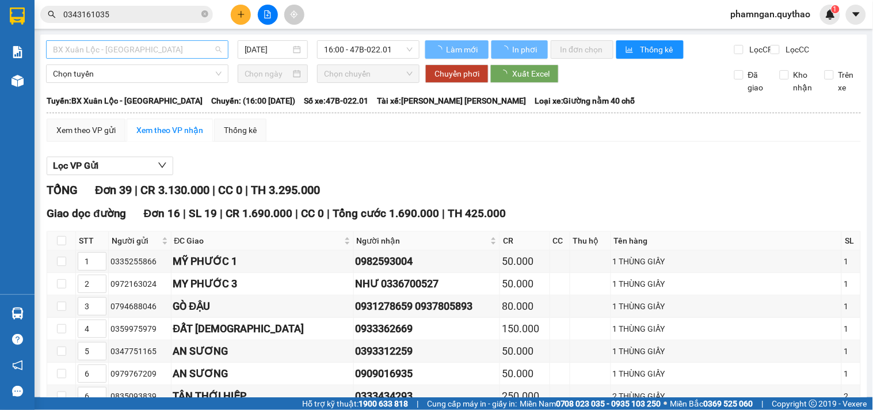
type input "[DATE]"
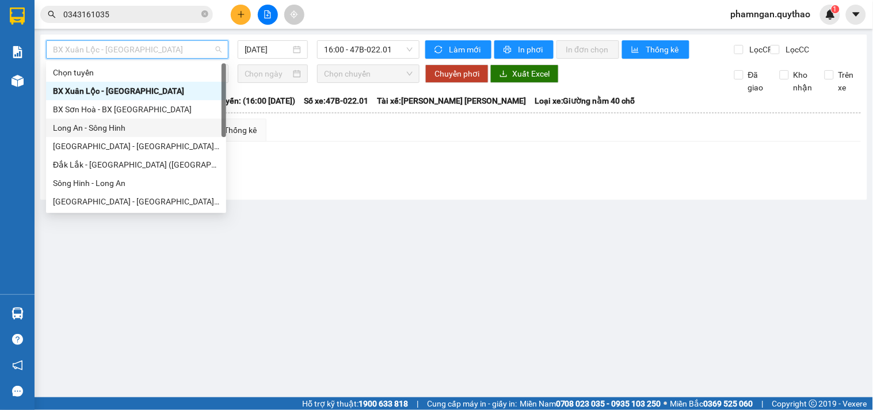
click at [100, 124] on div "Long An - Sông Hinh" at bounding box center [136, 127] width 166 height 13
type input "[DATE]"
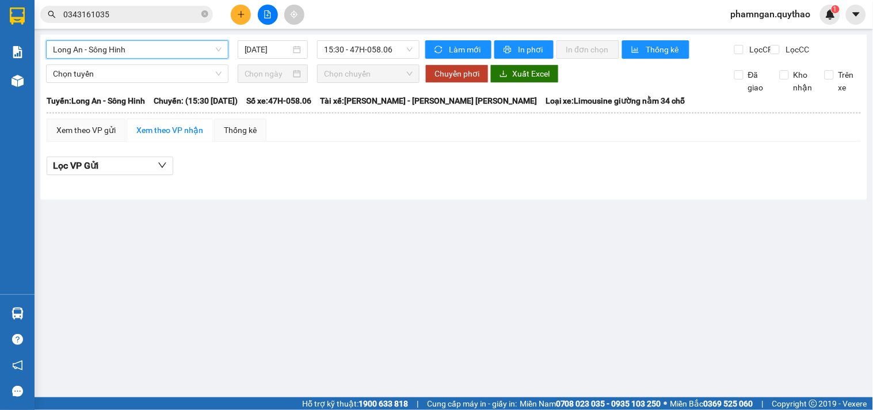
click at [142, 48] on span "Long An - Sông Hinh" at bounding box center [137, 49] width 169 height 17
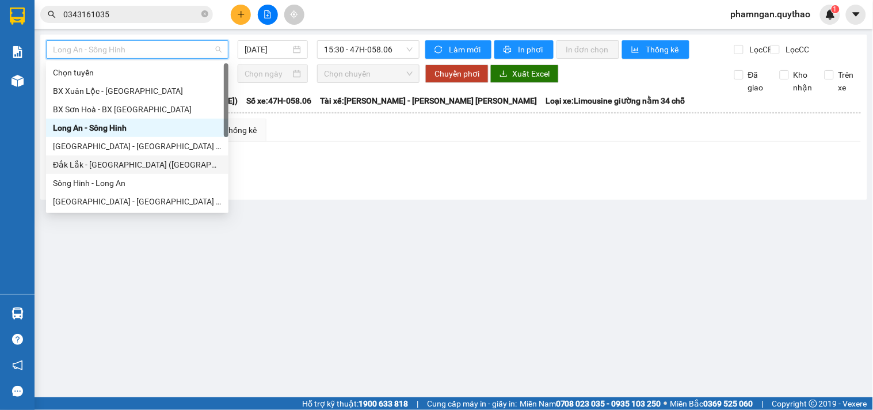
scroll to position [64, 0]
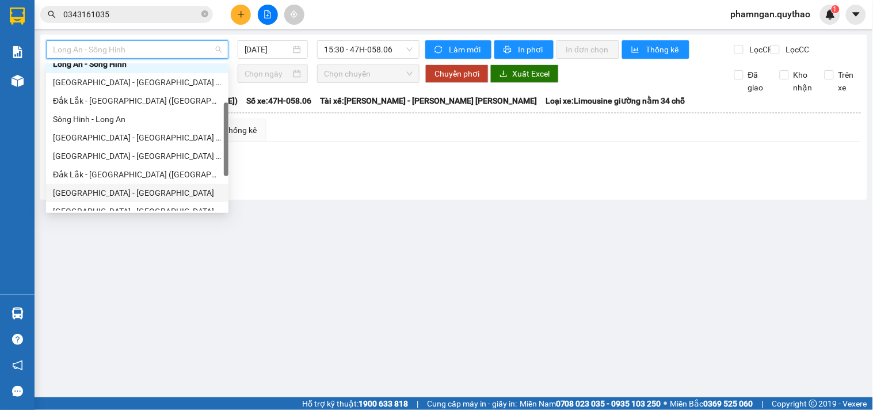
click at [94, 187] on div "[GEOGRAPHIC_DATA] - [GEOGRAPHIC_DATA]" at bounding box center [137, 193] width 169 height 13
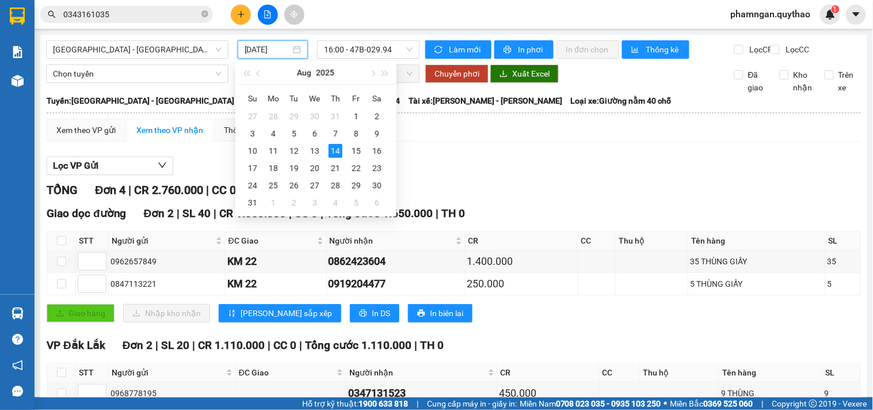
click at [281, 48] on input "[DATE]" at bounding box center [268, 49] width 47 height 13
type input "[DATE]"
click at [496, 172] on div "Lọc VP Gửi" at bounding box center [454, 166] width 815 height 19
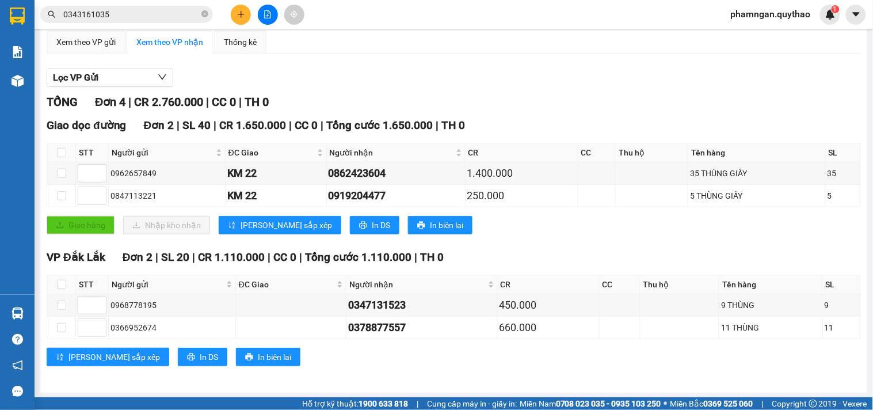
scroll to position [100, 0]
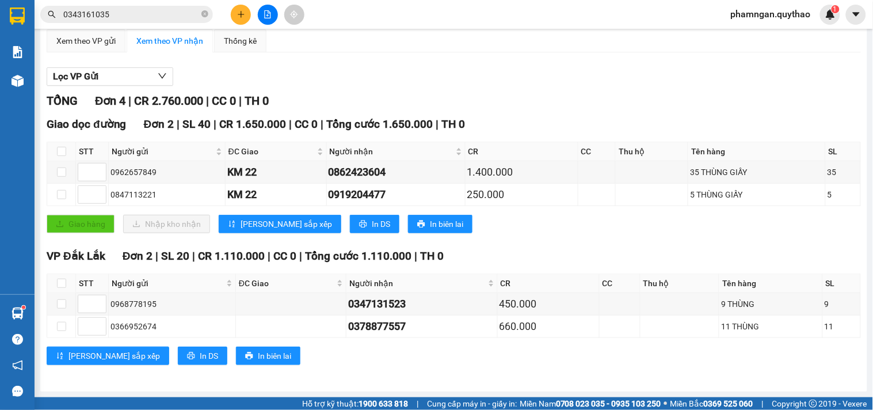
click at [237, 14] on icon "plus" at bounding box center [241, 14] width 8 height 8
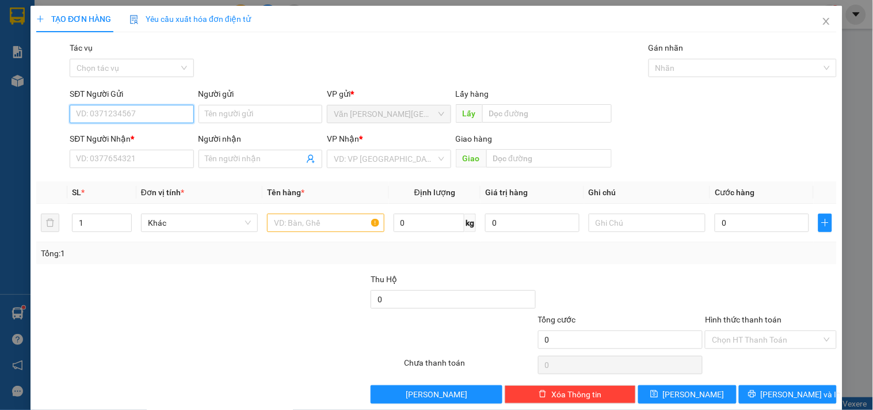
click at [128, 116] on input "SĐT Người Gửi" at bounding box center [132, 114] width 124 height 18
type input "0908985342"
click at [131, 145] on div "0908985342" at bounding box center [130, 137] width 123 height 18
type input "0978179717"
type input "0908985342"
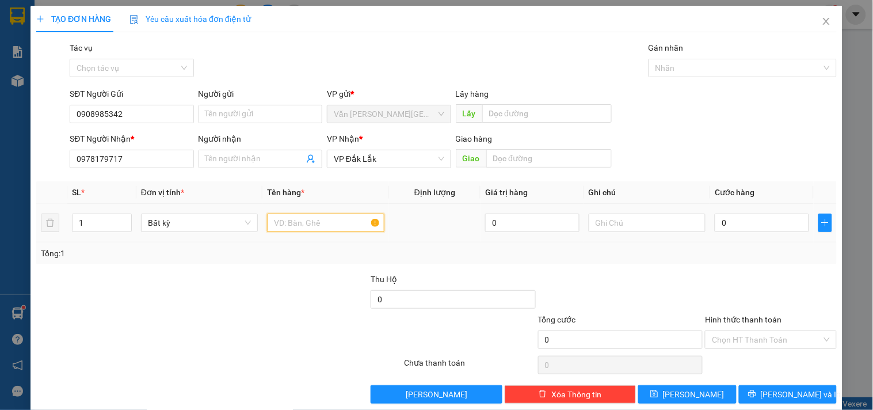
click at [310, 217] on input "text" at bounding box center [325, 223] width 117 height 18
type input "1 CỤC ĐEN"
type input "6"
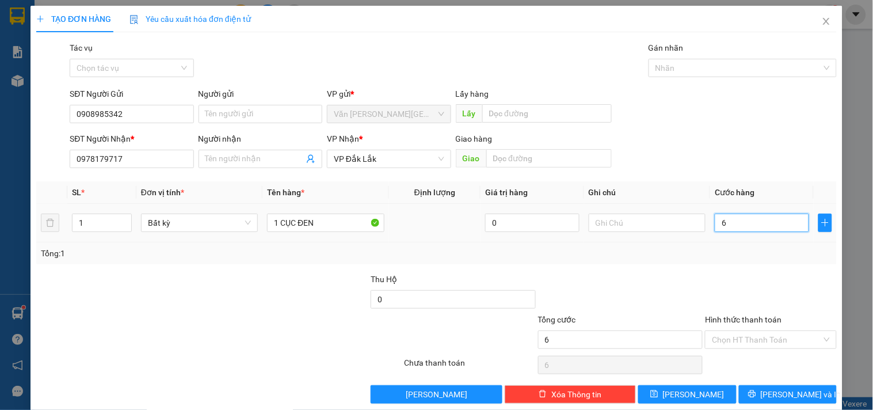
type input "60"
type input "600"
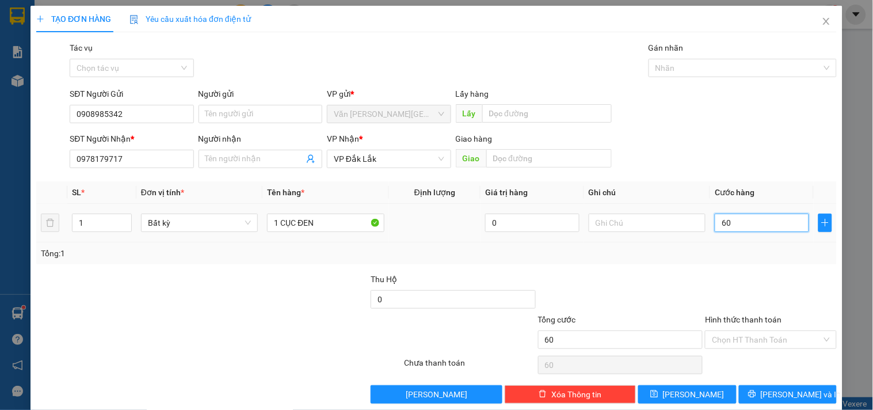
type input "600"
type input "6.000"
type input "60.000"
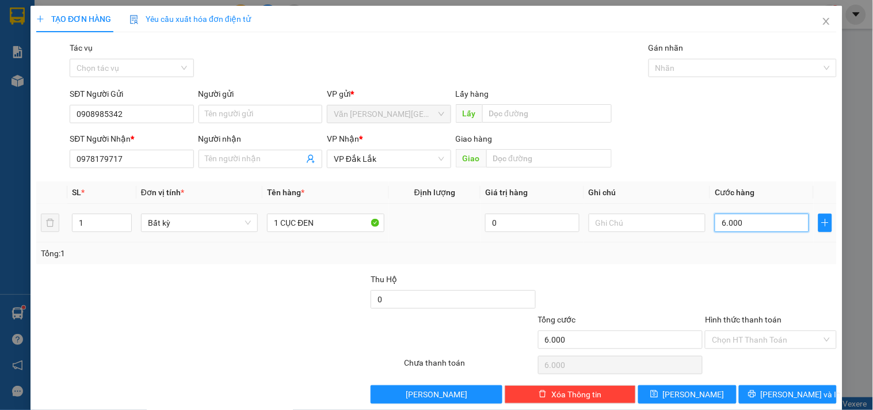
type input "60.000"
drag, startPoint x: 743, startPoint y: 352, endPoint x: 743, endPoint y: 344, distance: 8.1
click at [743, 344] on div "Hình thức thanh toán Chọn HT Thanh Toán" at bounding box center [770, 333] width 131 height 40
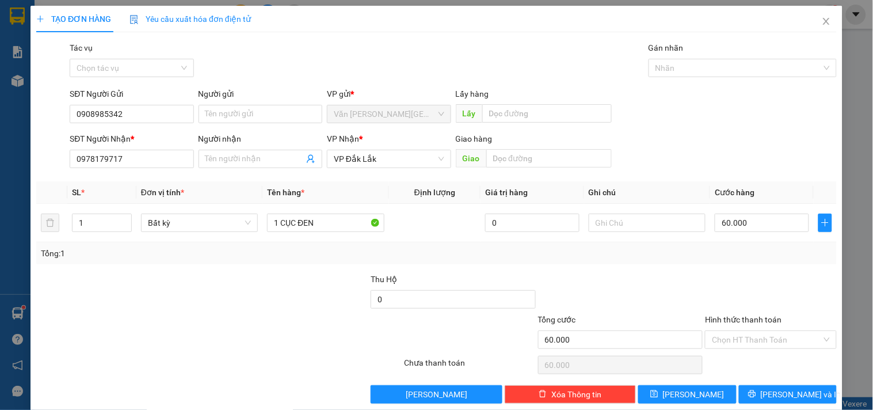
click at [743, 324] on label "Hình thức thanh toán" at bounding box center [743, 319] width 77 height 9
click at [743, 331] on input "Hình thức thanh toán" at bounding box center [766, 339] width 109 height 17
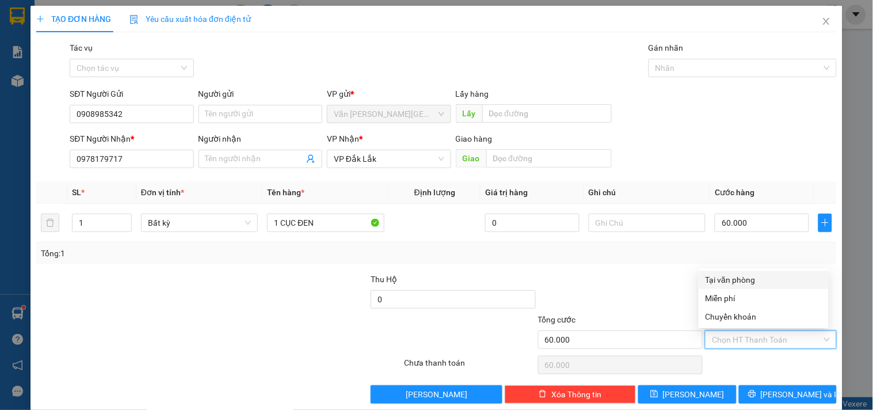
click at [729, 275] on div "Tại văn phòng" at bounding box center [764, 279] width 116 height 13
type input "0"
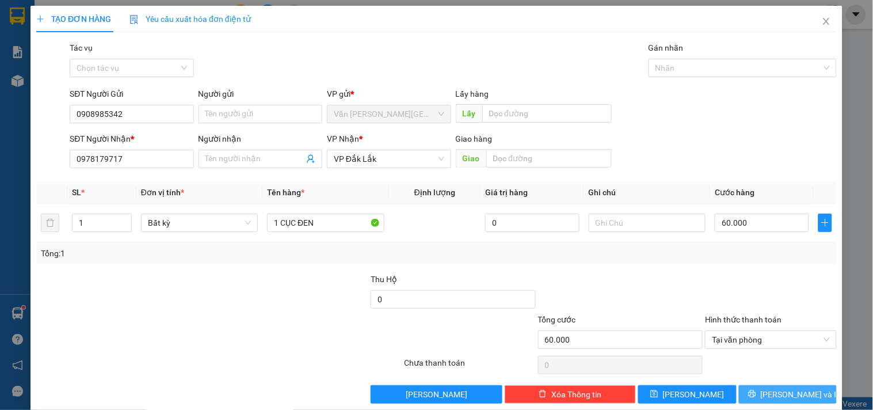
click at [764, 387] on button "Lưu và In" at bounding box center [788, 394] width 98 height 18
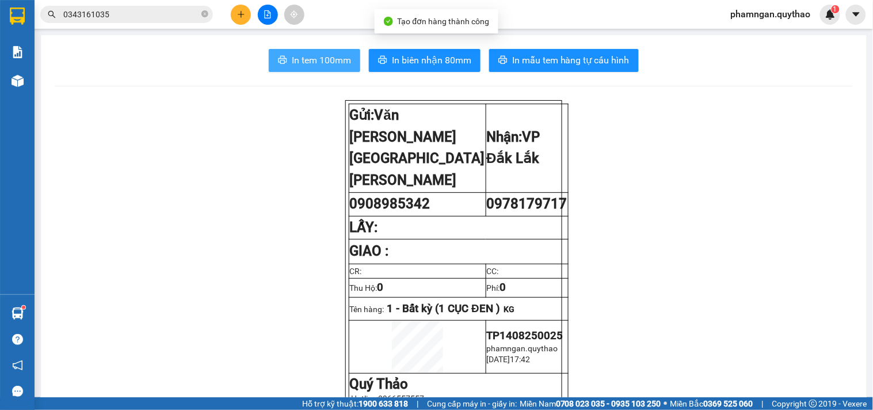
drag, startPoint x: 306, startPoint y: 58, endPoint x: 329, endPoint y: 50, distance: 24.8
click at [306, 58] on span "In tem 100mm" at bounding box center [321, 60] width 59 height 14
click at [304, 61] on span "In tem 100mm" at bounding box center [321, 60] width 59 height 14
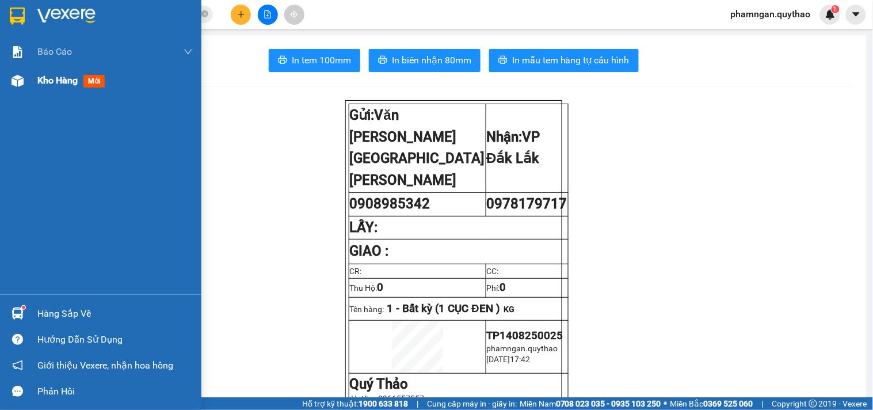
click at [18, 81] on img at bounding box center [18, 81] width 12 height 12
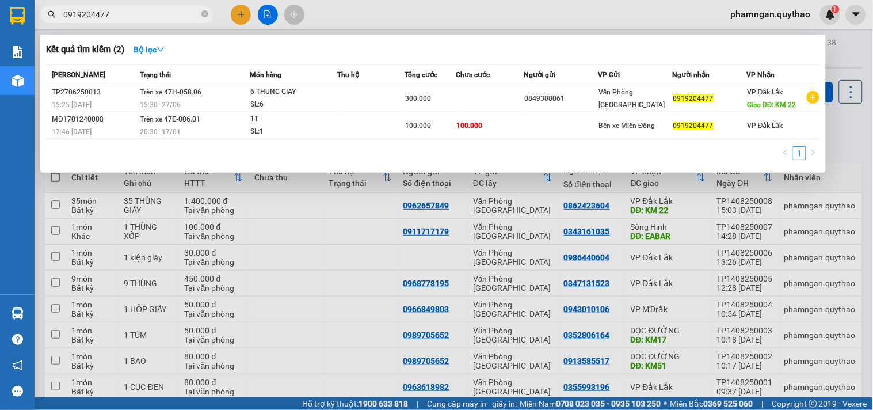
click at [264, 14] on div at bounding box center [436, 205] width 873 height 410
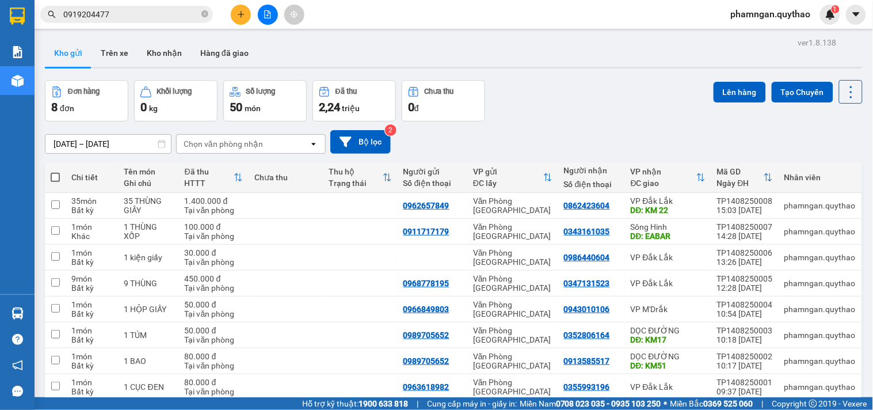
click at [241, 20] on button at bounding box center [241, 15] width 20 height 20
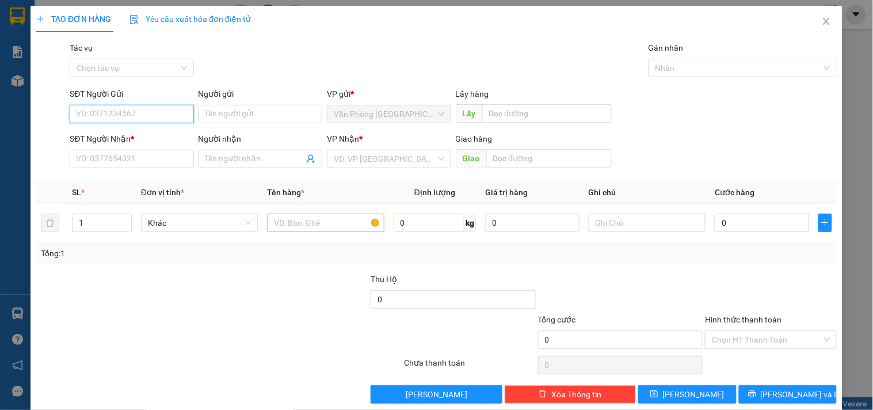
click at [137, 113] on input "SĐT Người Gửi" at bounding box center [132, 114] width 124 height 18
type input "0356505505"
click at [137, 137] on div "0356505505" at bounding box center [130, 137] width 109 height 13
type input "0985804610"
type input "N3 [PERSON_NAME]"
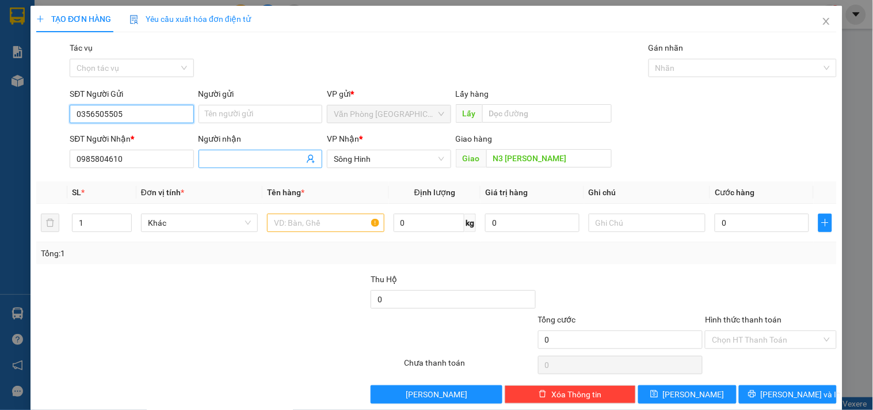
type input "0356505505"
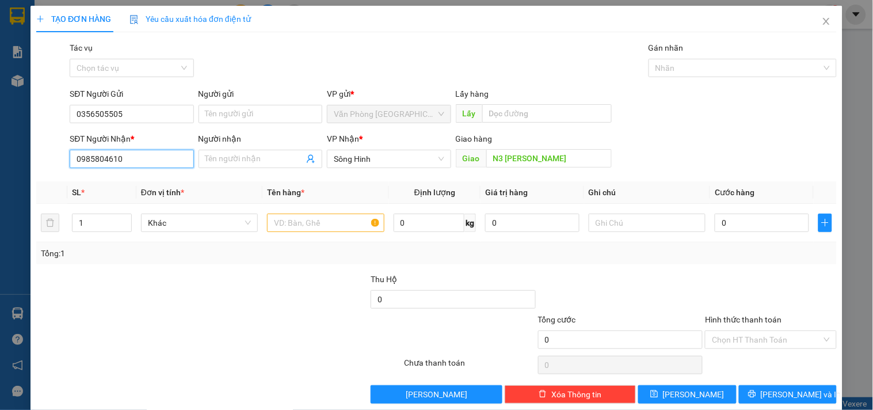
drag, startPoint x: 136, startPoint y: 151, endPoint x: 0, endPoint y: 158, distance: 136.0
click at [0, 162] on div "TẠO ĐƠN HÀNG Yêu cầu xuất hóa đơn điện tử Transit Pickup Surcharge Ids Transit …" at bounding box center [436, 205] width 873 height 410
type input "0865422823"
drag, startPoint x: 374, startPoint y: 151, endPoint x: 452, endPoint y: 169, distance: 80.3
click at [375, 153] on span "Sông Hinh" at bounding box center [389, 158] width 110 height 17
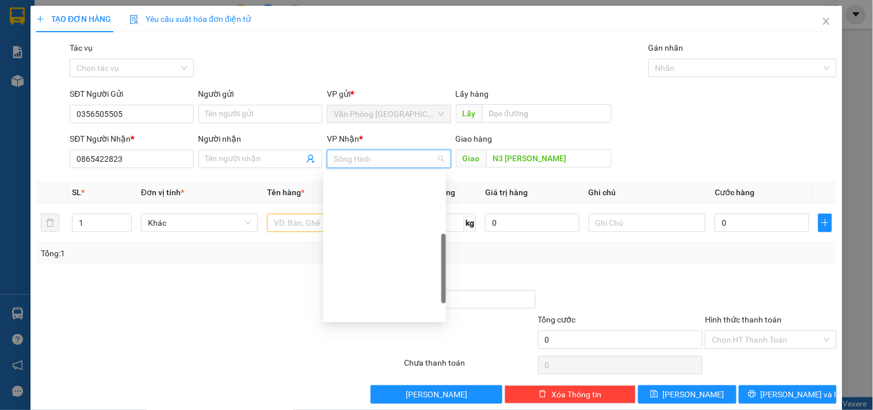
scroll to position [184, 0]
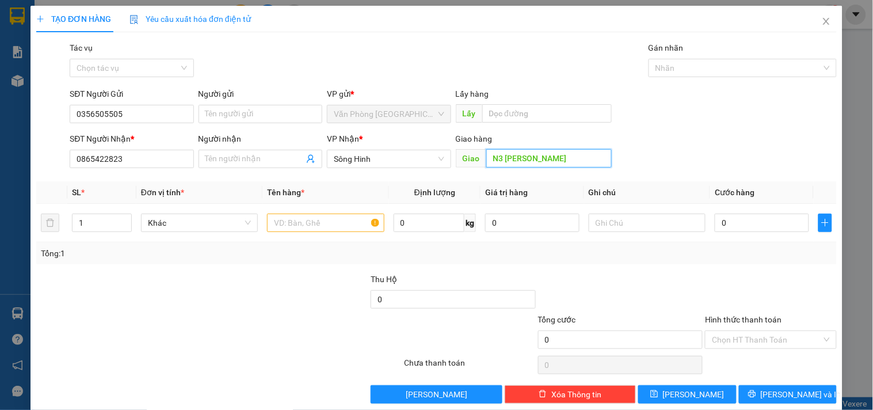
click at [571, 159] on input "N3 THANH KHÔI" at bounding box center [549, 158] width 126 height 18
drag, startPoint x: 322, startPoint y: 226, endPoint x: 326, endPoint y: 207, distance: 18.7
click at [322, 221] on input "text" at bounding box center [325, 223] width 117 height 18
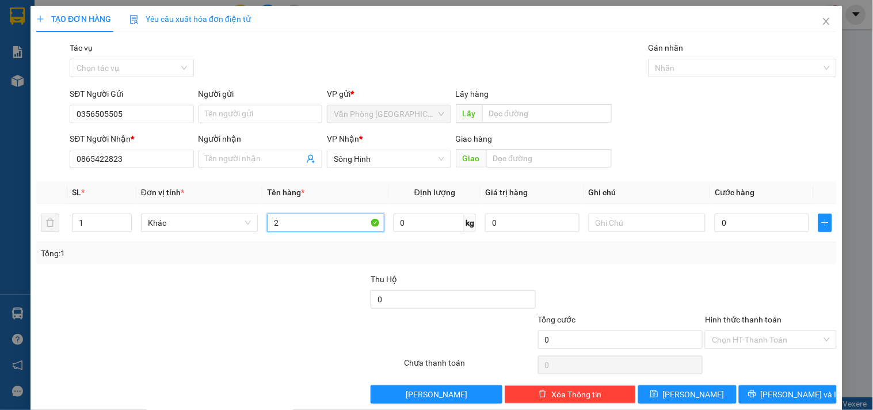
type input "2"
type input "2 BAO XANH"
click at [98, 223] on input "1" at bounding box center [102, 222] width 59 height 17
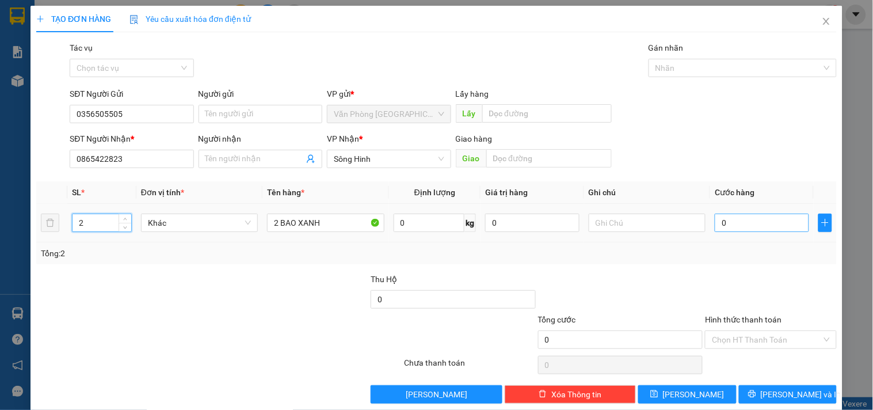
type input "2"
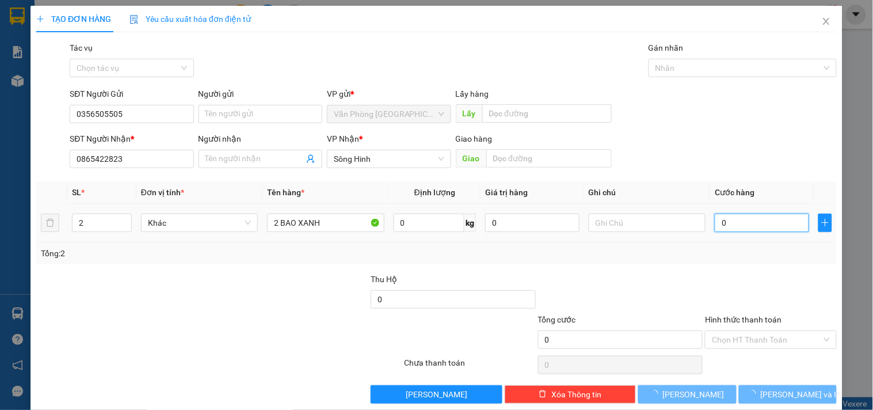
click at [752, 217] on input "0" at bounding box center [762, 223] width 94 height 18
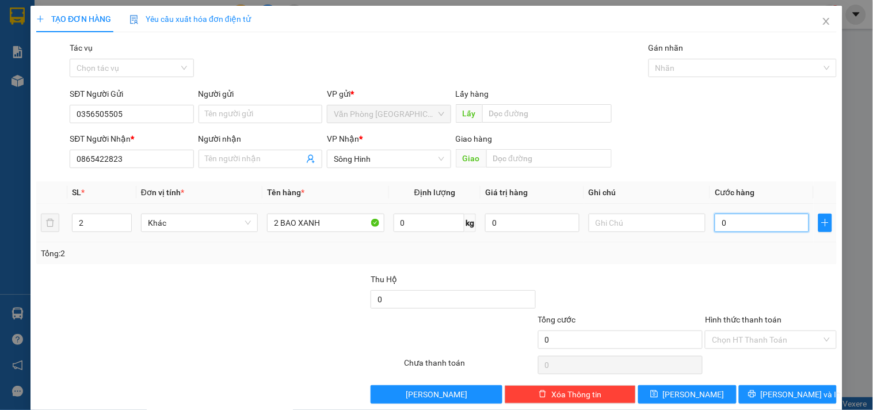
click at [756, 223] on input "0" at bounding box center [762, 223] width 94 height 18
type input "01"
type input "1"
type input "012"
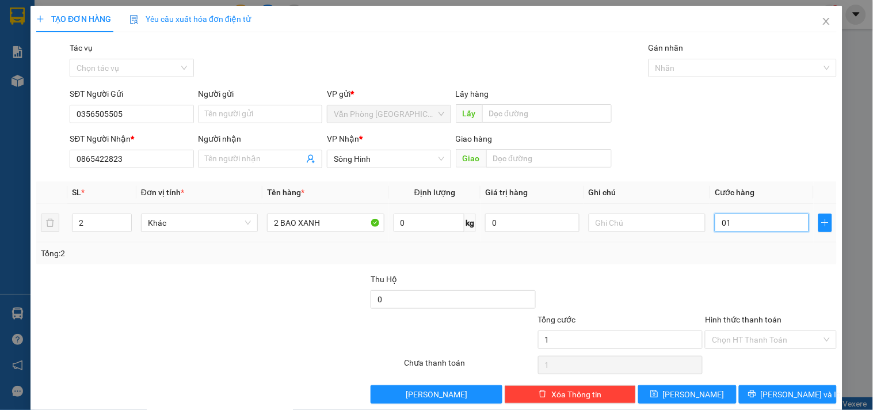
type input "12"
type input "0.120"
type input "120"
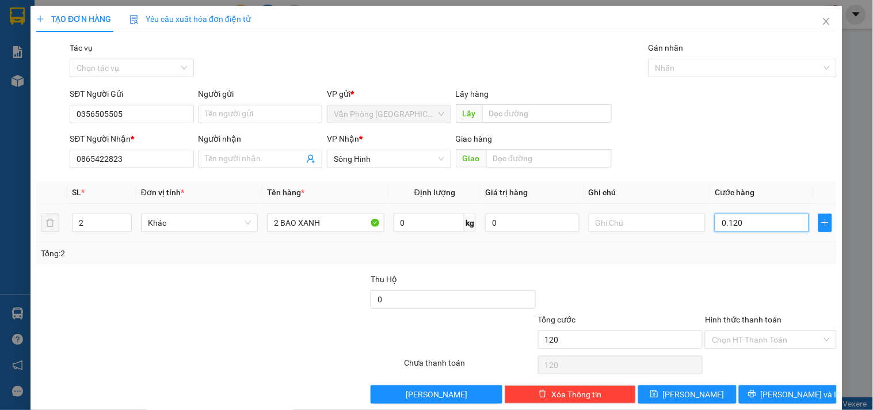
type input "01.200"
type input "1.200"
type input "012.000"
type input "12.000"
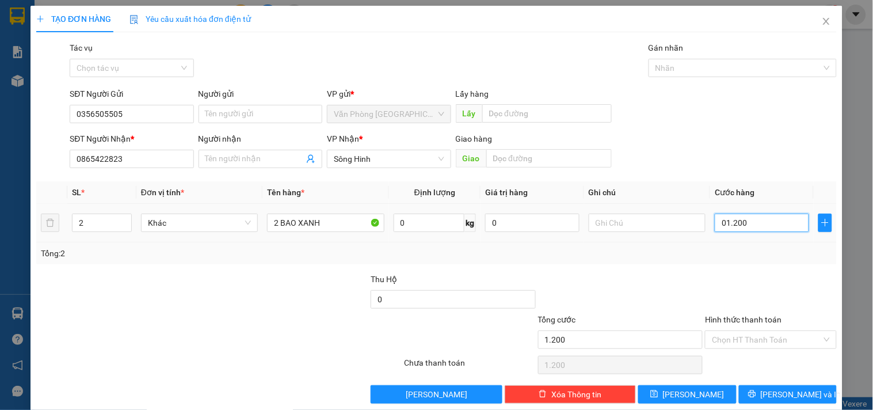
type input "12.000"
type input "0.120.000"
type input "120.000"
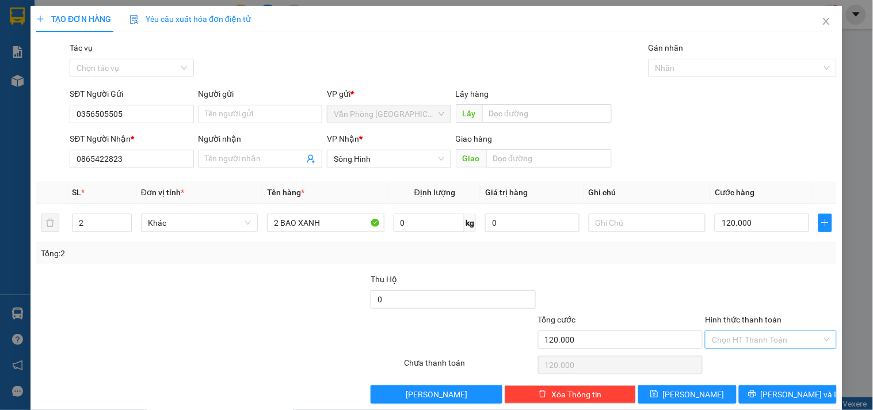
click at [745, 346] on input "Hình thức thanh toán" at bounding box center [766, 339] width 109 height 17
drag, startPoint x: 724, startPoint y: 277, endPoint x: 736, endPoint y: 290, distance: 16.7
click at [726, 277] on div "Tại văn phòng" at bounding box center [764, 279] width 116 height 13
type input "0"
drag, startPoint x: 774, startPoint y: 390, endPoint x: 784, endPoint y: 382, distance: 12.3
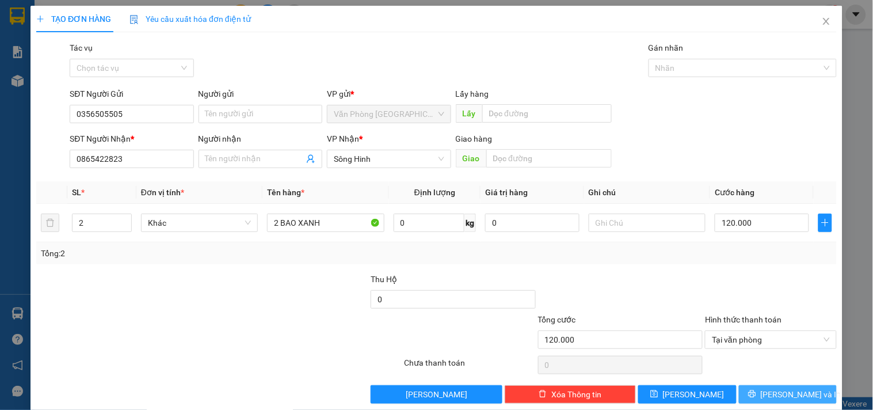
click at [774, 389] on span "Lưu và In" at bounding box center [801, 394] width 81 height 13
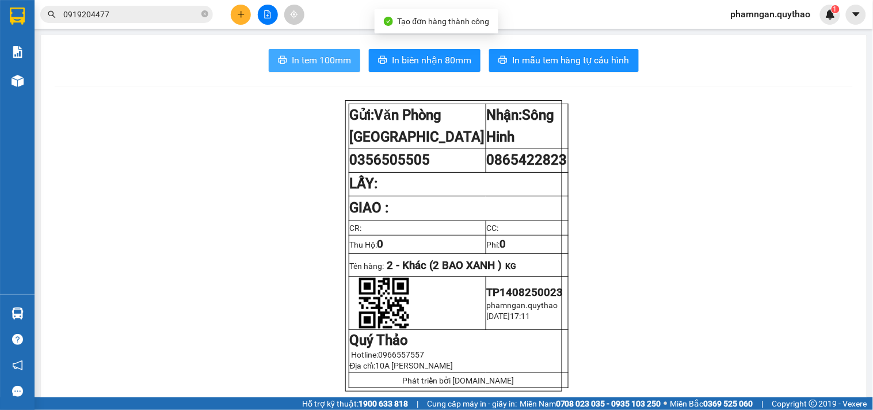
click at [333, 60] on span "In tem 100mm" at bounding box center [321, 60] width 59 height 14
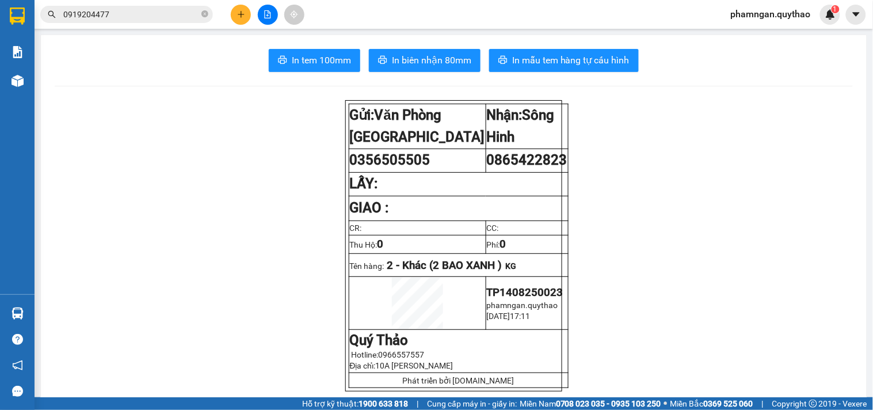
drag, startPoint x: 327, startPoint y: 74, endPoint x: 334, endPoint y: 89, distance: 16.5
click at [318, 51] on button "In tem 100mm" at bounding box center [315, 60] width 92 height 23
click at [318, 58] on span "In tem 100mm" at bounding box center [321, 60] width 59 height 14
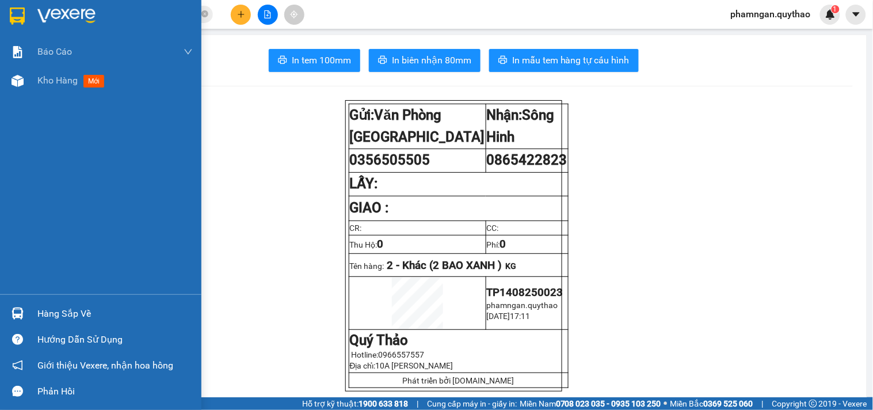
drag, startPoint x: 20, startPoint y: 79, endPoint x: 0, endPoint y: 191, distance: 114.1
click at [20, 78] on img at bounding box center [18, 81] width 12 height 12
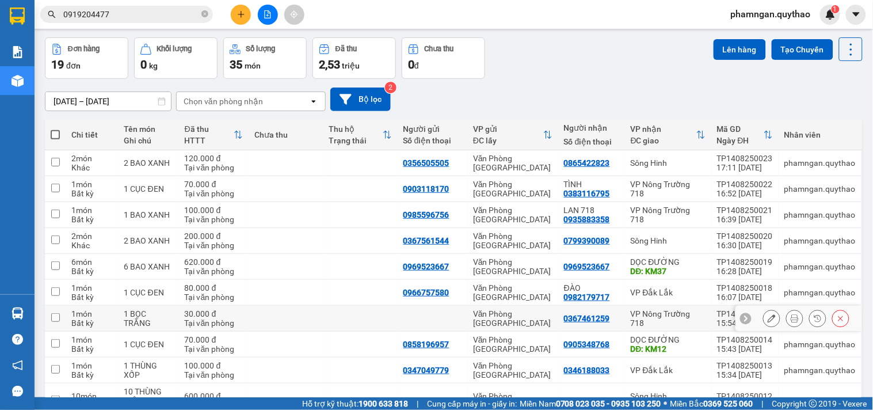
scroll to position [112, 0]
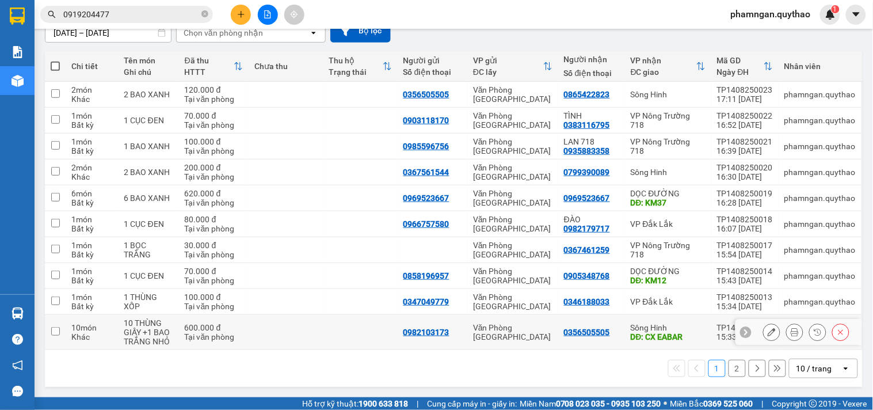
click at [768, 332] on icon at bounding box center [772, 332] width 8 height 8
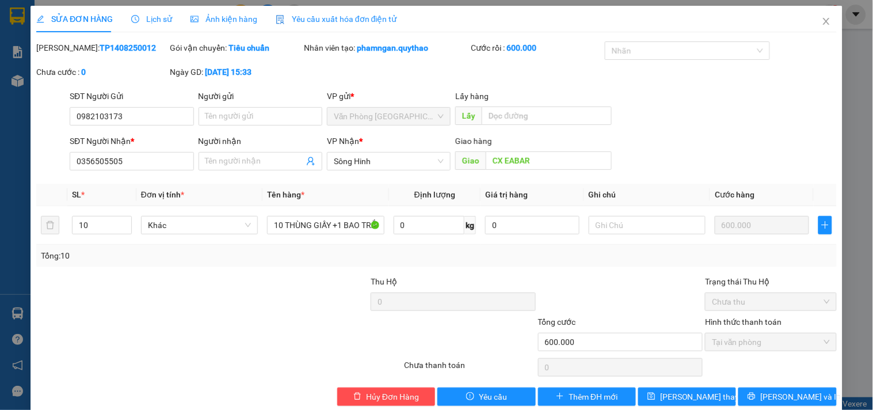
type input "0982103173"
type input "0356505505"
type input "CX EABAR"
type input "600.000"
click at [90, 220] on input "10" at bounding box center [102, 224] width 59 height 17
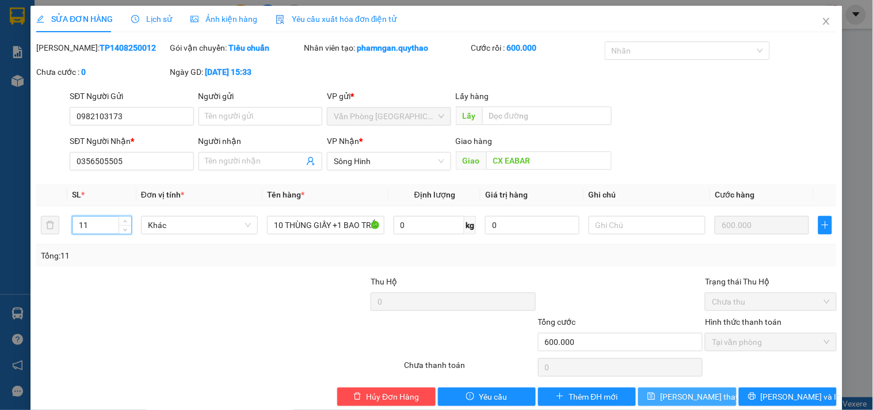
type input "11"
click at [662, 394] on button "Lưu thay đổi" at bounding box center [687, 396] width 98 height 18
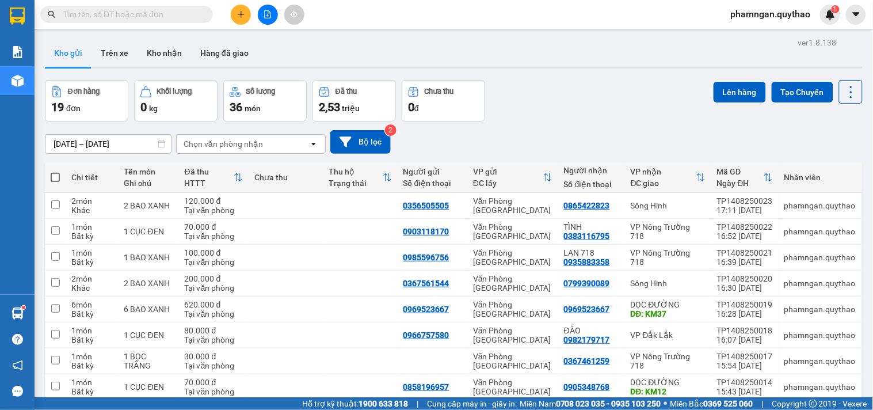
click at [244, 16] on icon "plus" at bounding box center [241, 14] width 8 height 8
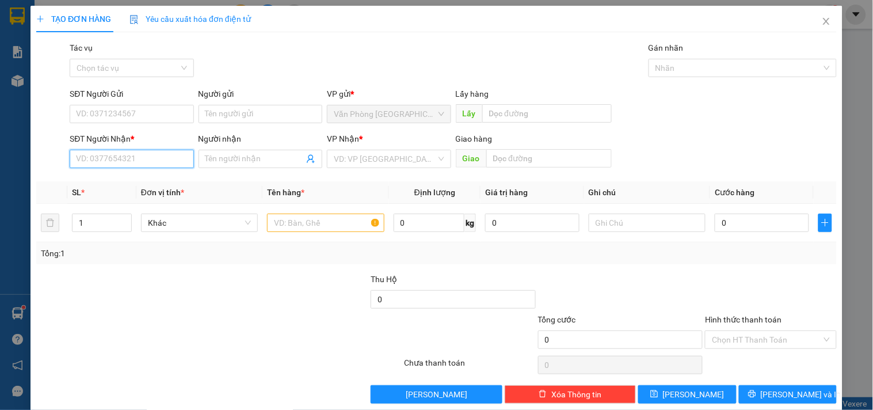
click at [148, 157] on input "SĐT Người Nhận *" at bounding box center [132, 159] width 124 height 18
click at [159, 177] on div "0362196750 - SHOP TÌNH" at bounding box center [130, 182] width 109 height 13
type input "0362196750"
type input "SHOP TÌNH"
type input "TÂN LẬP"
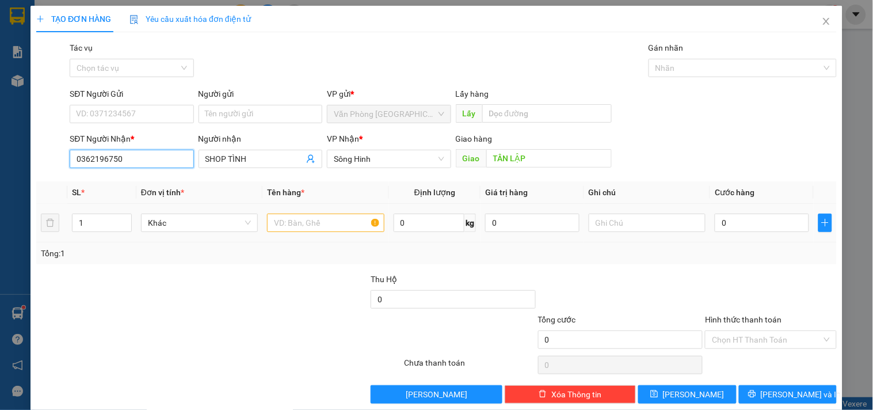
type input "0362196750"
click at [337, 218] on input "text" at bounding box center [325, 223] width 117 height 18
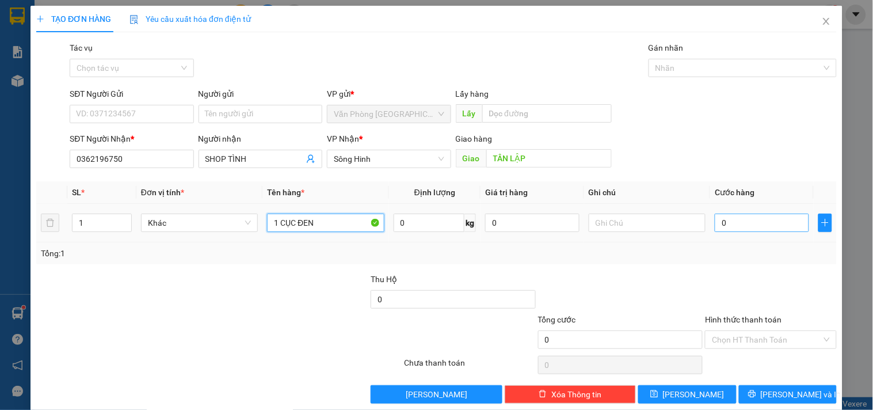
type input "1 CỤC ĐEN"
click at [740, 220] on input "0" at bounding box center [762, 223] width 94 height 18
type input "3"
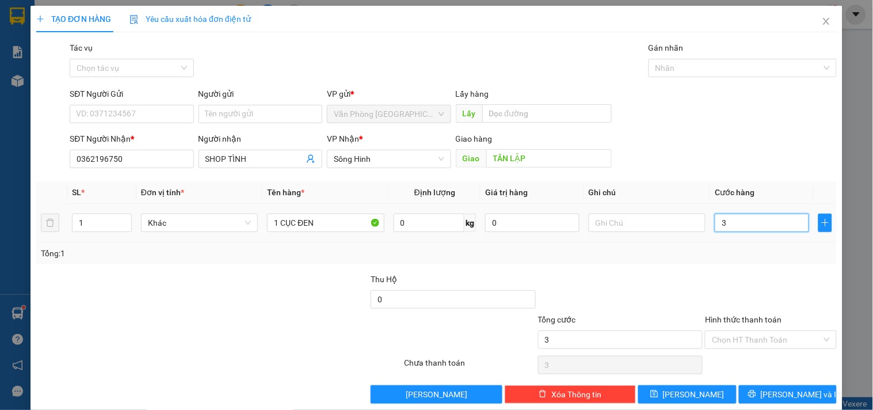
type input "30"
type input "300"
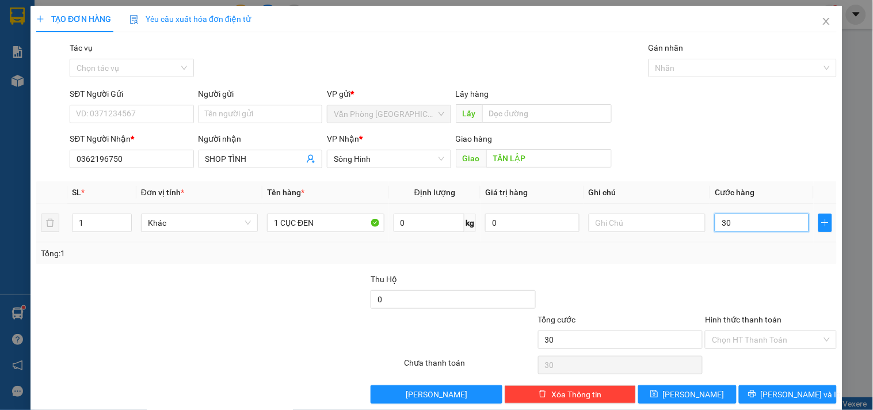
type input "300"
type input "3.000"
type input "30.000"
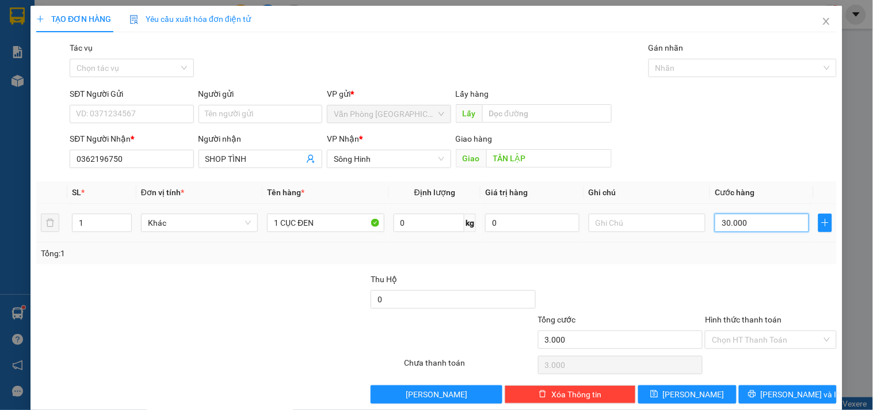
type input "30.000"
drag, startPoint x: 751, startPoint y: 346, endPoint x: 749, endPoint y: 340, distance: 6.7
click at [751, 344] on input "Hình thức thanh toán" at bounding box center [766, 339] width 109 height 17
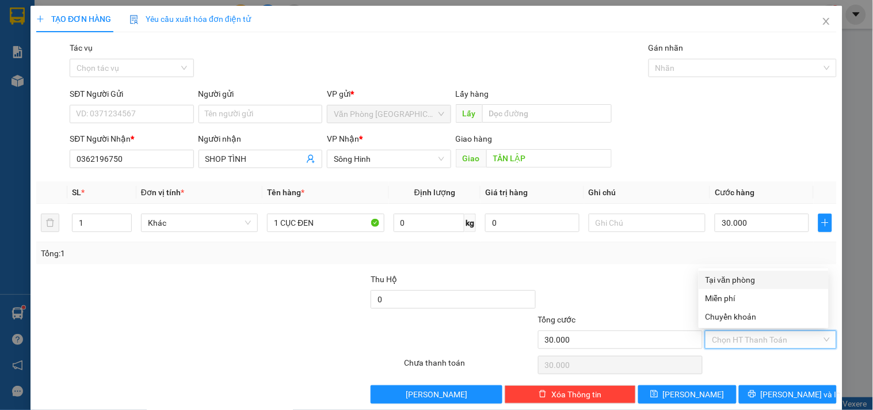
click at [734, 277] on div "Tại văn phòng" at bounding box center [764, 279] width 116 height 13
type input "0"
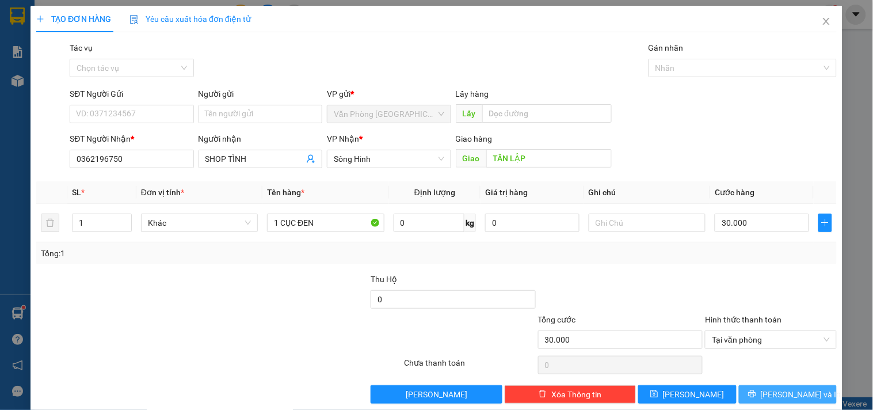
click at [756, 386] on button "[PERSON_NAME] và In" at bounding box center [788, 394] width 98 height 18
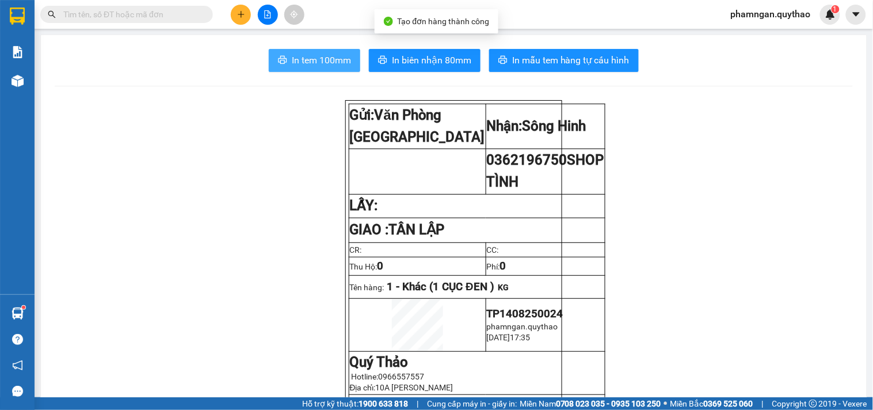
click at [332, 54] on span "In tem 100mm" at bounding box center [321, 60] width 59 height 14
click at [320, 61] on span "In tem 100mm" at bounding box center [321, 60] width 59 height 14
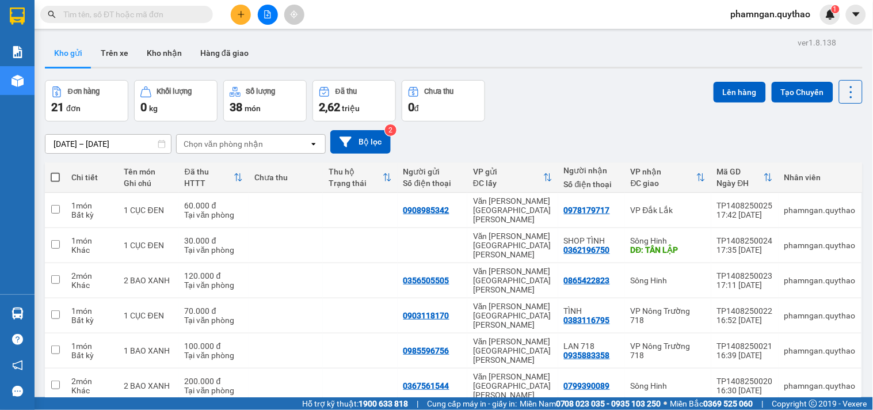
click at [55, 177] on span at bounding box center [55, 177] width 9 height 9
click at [55, 172] on input "checkbox" at bounding box center [55, 172] width 0 height 0
checkbox input "true"
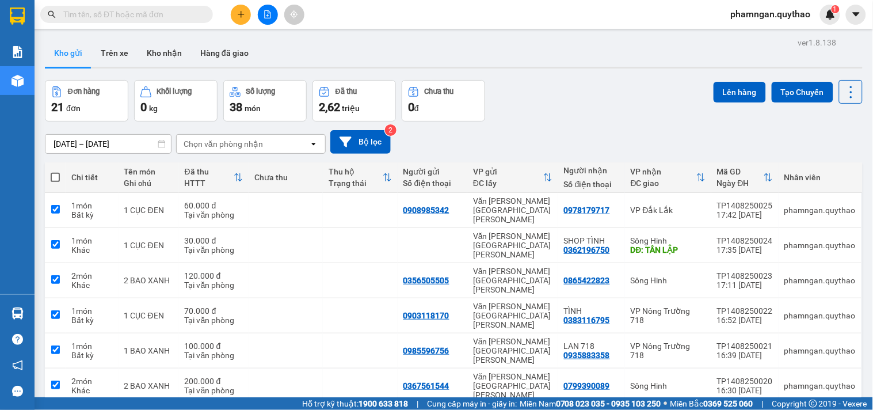
checkbox input "true"
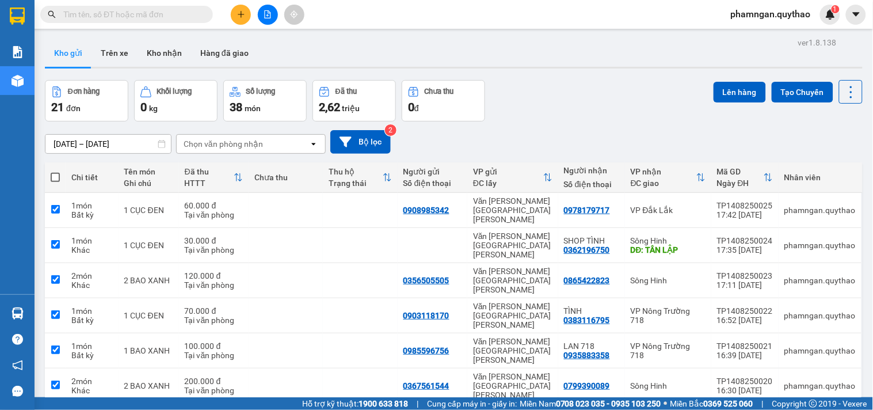
checkbox input "true"
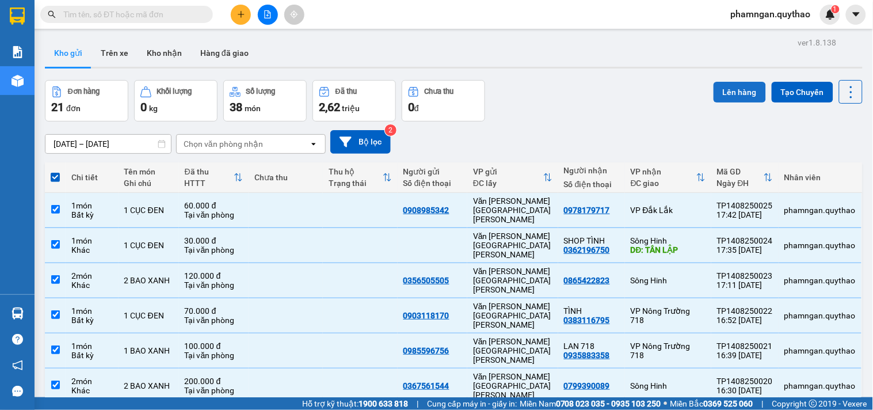
click at [732, 93] on button "Lên hàng" at bounding box center [740, 92] width 52 height 21
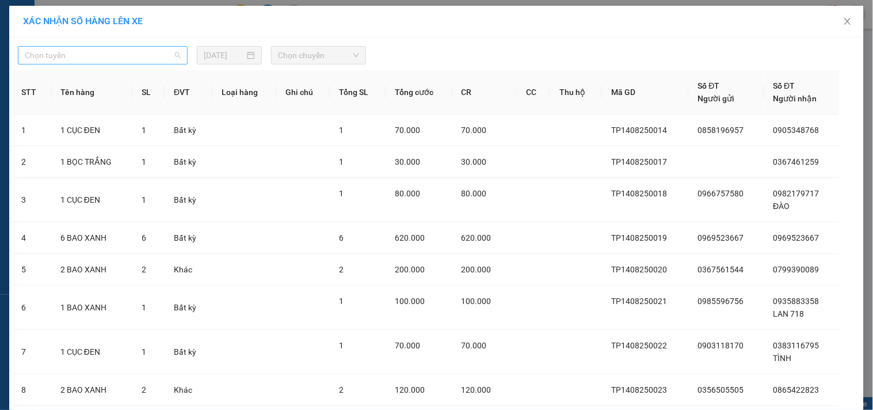
click at [158, 59] on span "Chọn tuyến" at bounding box center [103, 55] width 156 height 17
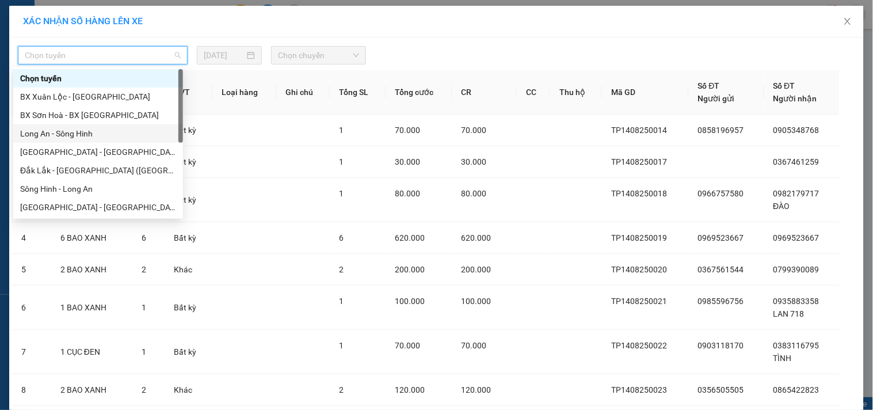
drag, startPoint x: 52, startPoint y: 129, endPoint x: 281, endPoint y: 89, distance: 232.6
click at [53, 128] on div "Long An - Sông Hinh" at bounding box center [98, 133] width 156 height 13
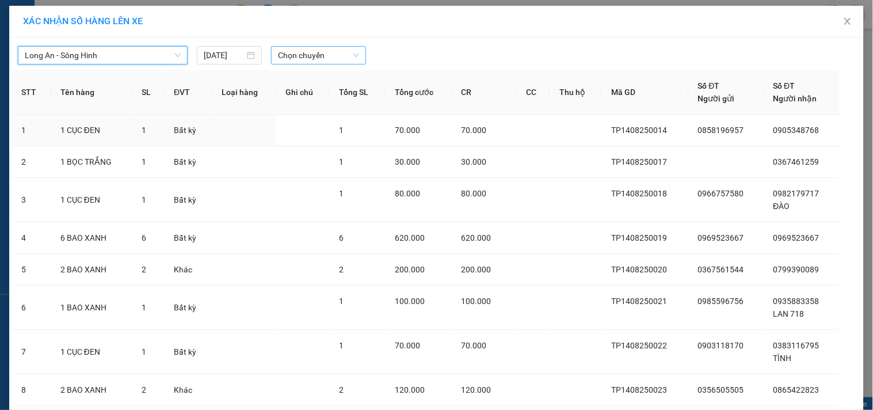
click at [295, 52] on span "Chọn chuyến" at bounding box center [318, 55] width 81 height 17
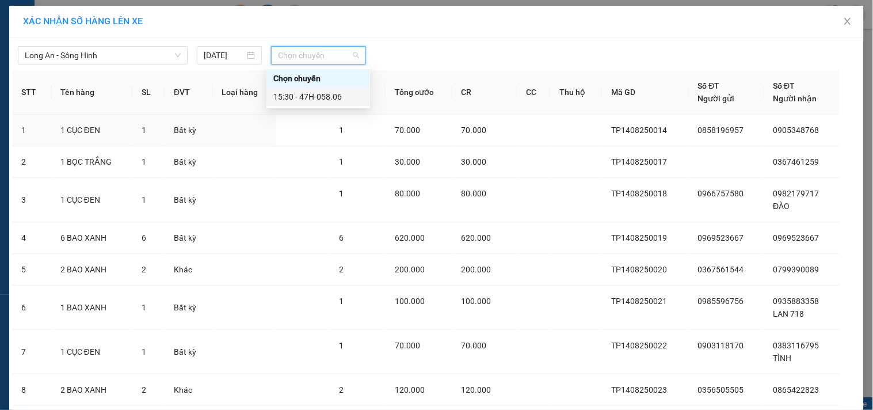
click at [358, 98] on div "15:30 - 47H-058.06" at bounding box center [318, 96] width 90 height 13
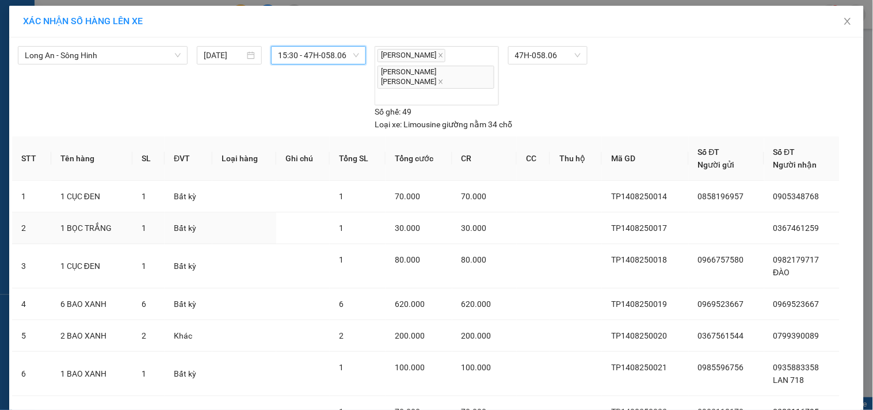
scroll to position [199, 0]
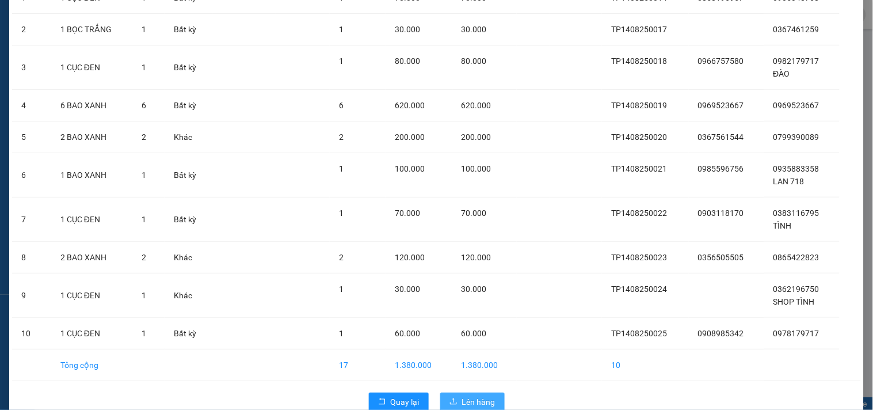
click at [469, 396] on span "Lên hàng" at bounding box center [478, 402] width 33 height 13
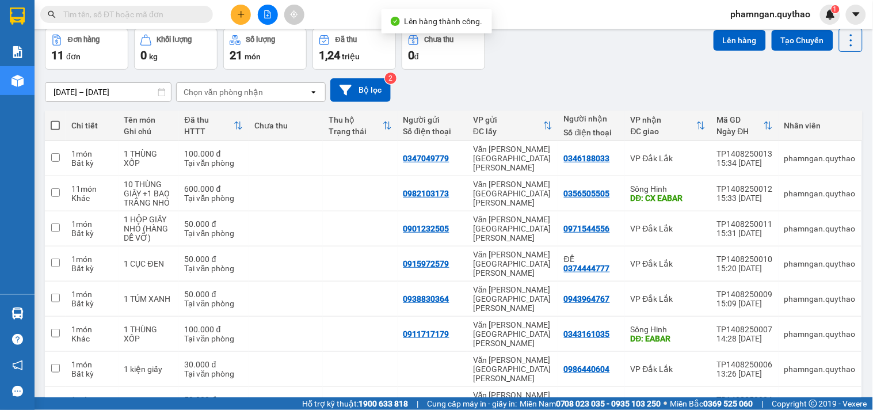
scroll to position [121, 0]
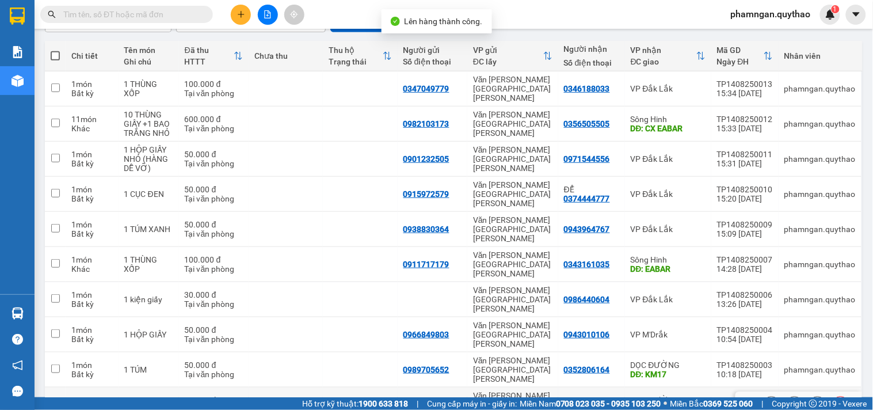
click at [687, 405] on div "DĐ: KM51" at bounding box center [668, 409] width 75 height 9
checkbox input "true"
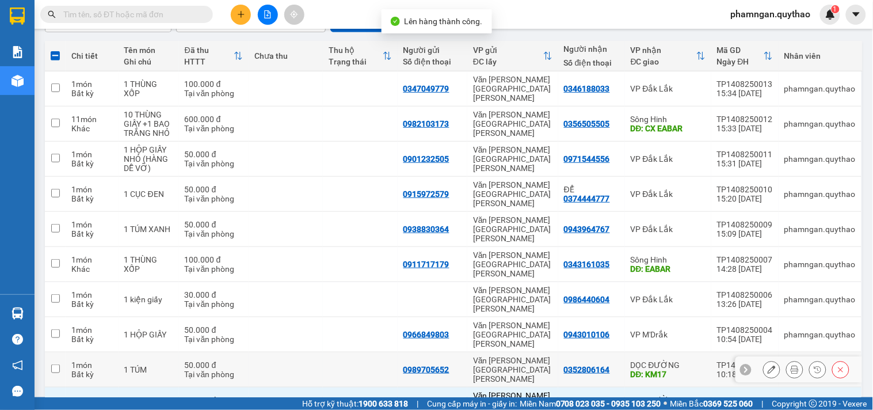
click at [682, 370] on div "DĐ: KM17" at bounding box center [668, 374] width 75 height 9
checkbox input "true"
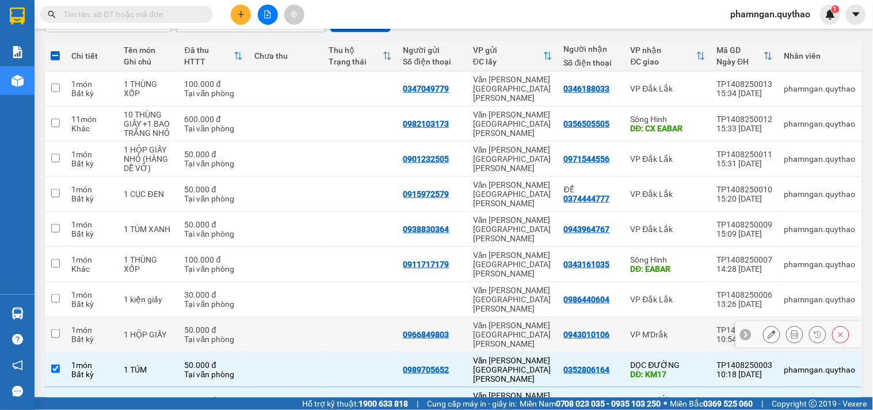
click at [683, 330] on div "VP M'Drắk" at bounding box center [668, 334] width 75 height 9
checkbox input "true"
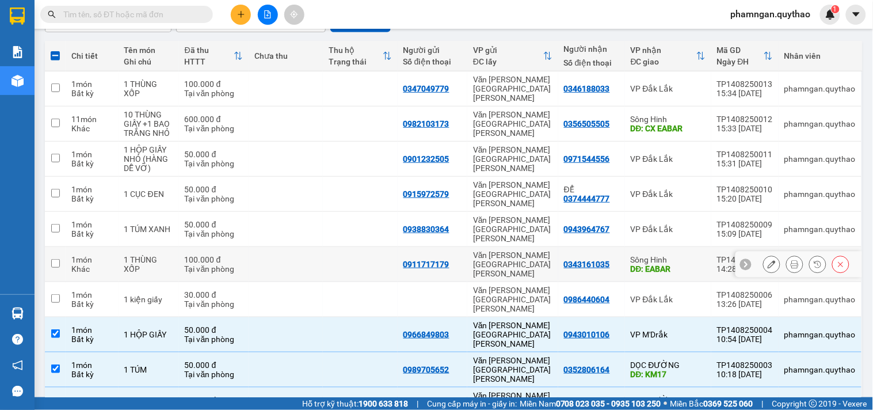
click at [283, 282] on td at bounding box center [286, 299] width 74 height 35
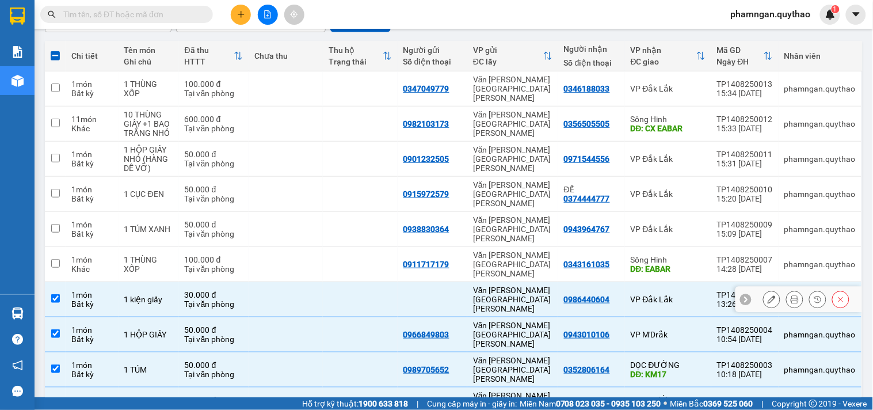
checkbox input "true"
click at [273, 247] on td at bounding box center [286, 264] width 74 height 35
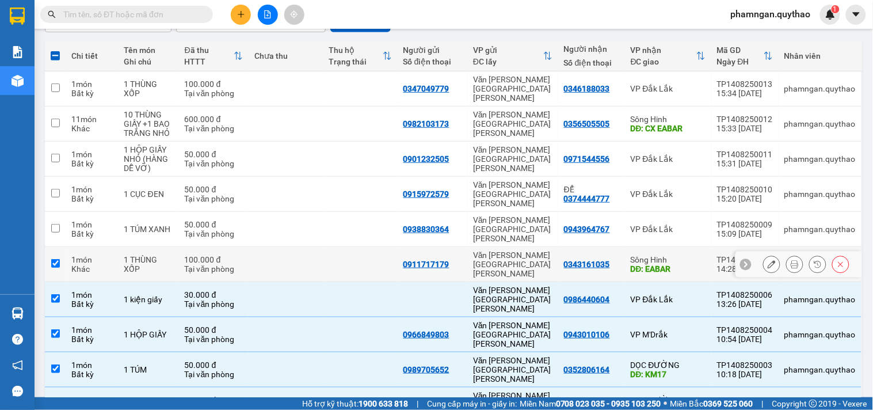
checkbox input "true"
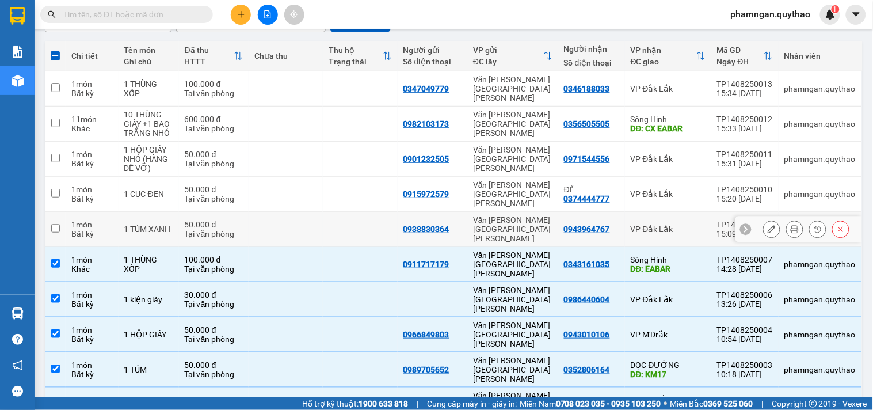
drag, startPoint x: 266, startPoint y: 203, endPoint x: 265, endPoint y: 177, distance: 26.5
click at [266, 212] on td at bounding box center [286, 229] width 74 height 35
checkbox input "true"
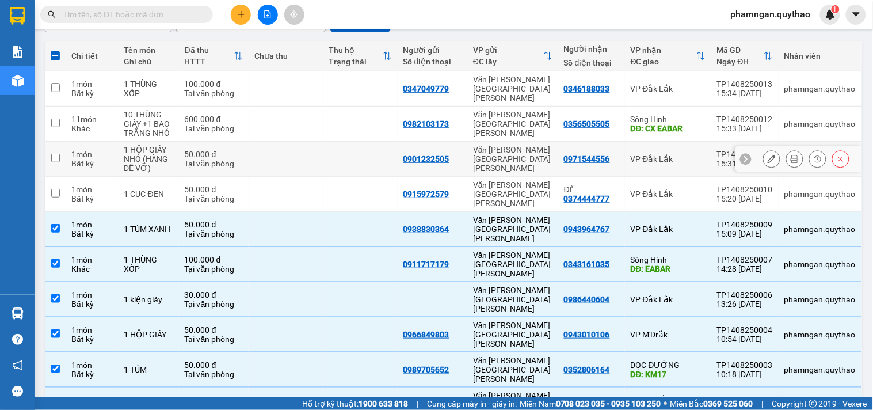
click at [271, 165] on td at bounding box center [286, 159] width 74 height 35
checkbox input "true"
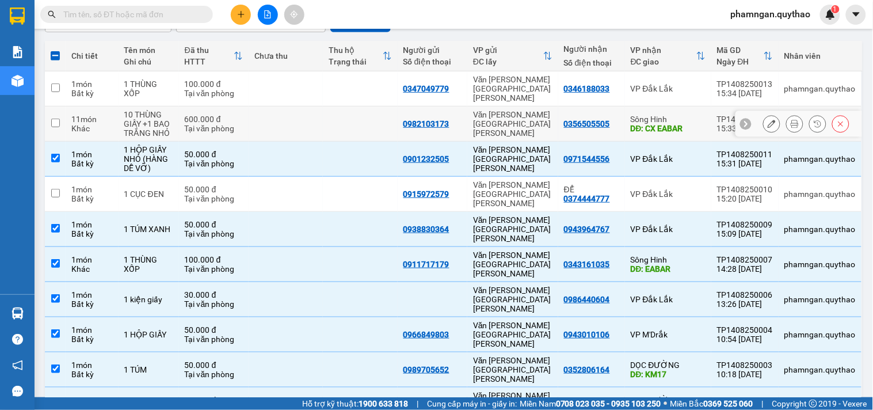
click at [317, 131] on td at bounding box center [286, 124] width 74 height 35
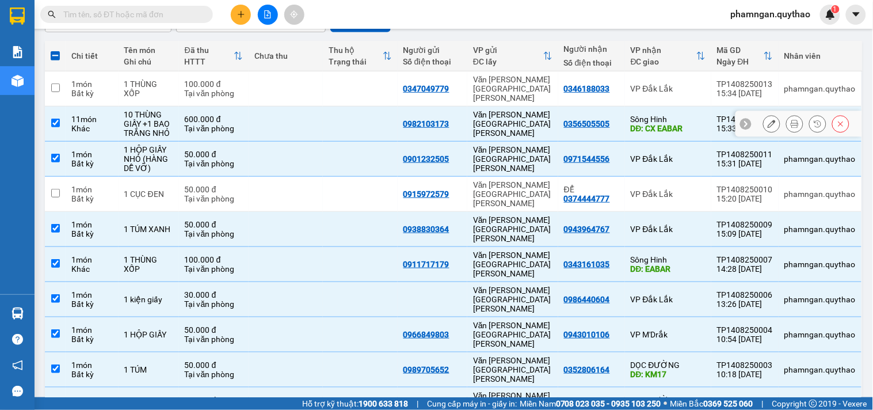
click at [328, 107] on td at bounding box center [360, 124] width 74 height 35
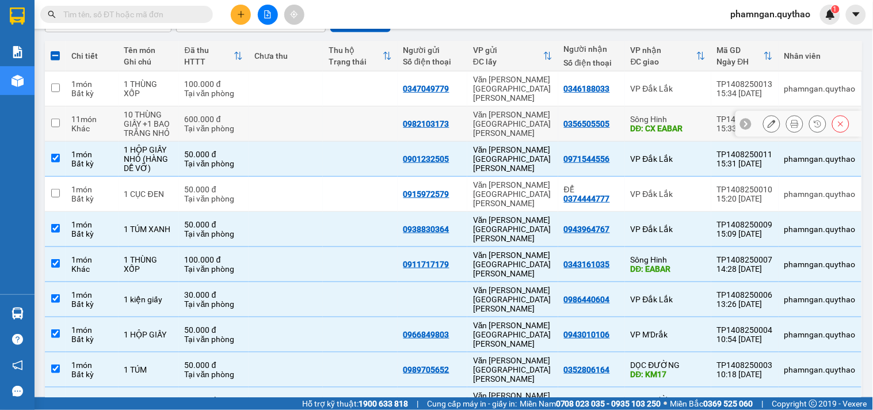
click at [210, 115] on div "600.000 đ" at bounding box center [214, 119] width 58 height 9
checkbox input "true"
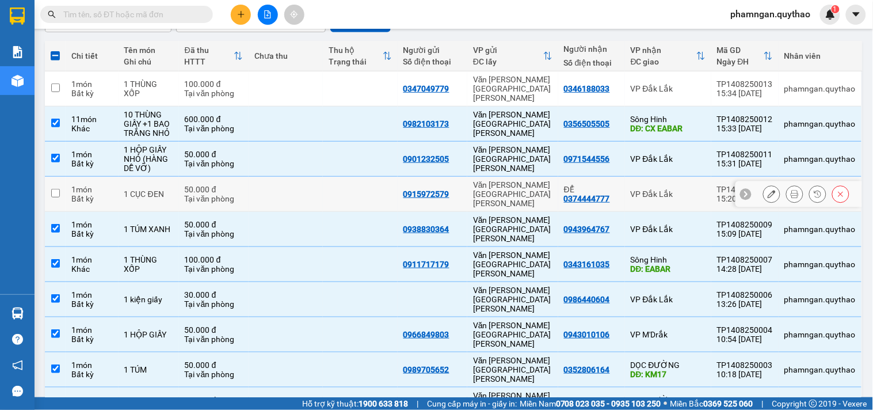
click at [205, 194] on div "Tại văn phòng" at bounding box center [214, 198] width 58 height 9
checkbox input "true"
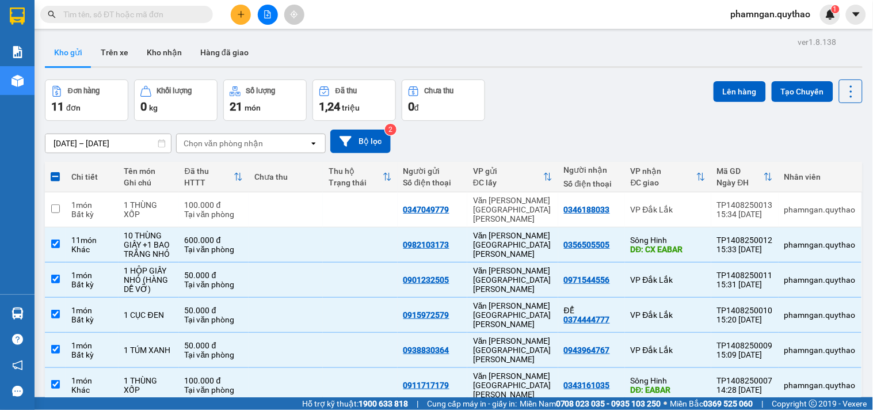
scroll to position [0, 0]
click at [736, 84] on button "Lên hàng" at bounding box center [740, 92] width 52 height 21
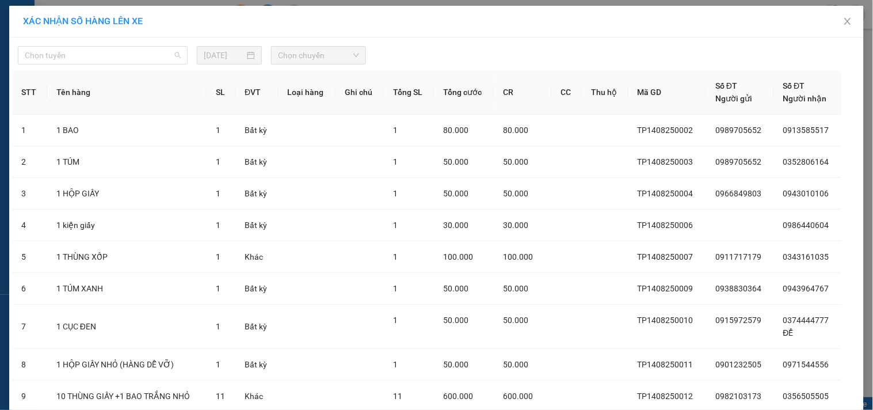
drag, startPoint x: 166, startPoint y: 58, endPoint x: 125, endPoint y: 74, distance: 43.7
click at [164, 58] on span "Chọn tuyến" at bounding box center [103, 55] width 156 height 17
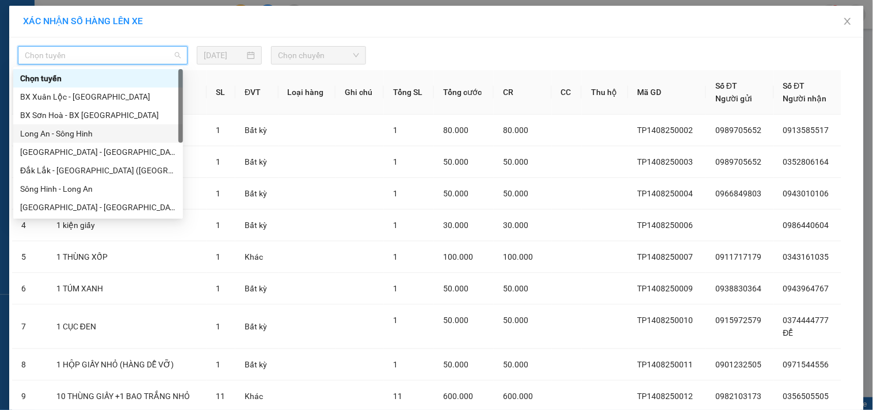
click at [77, 129] on div "Long An - Sông Hinh" at bounding box center [98, 133] width 156 height 13
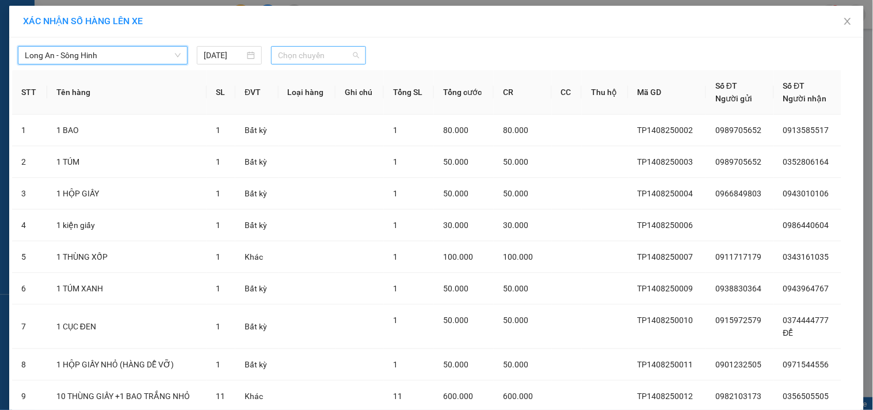
click at [289, 59] on span "Chọn chuyến" at bounding box center [318, 55] width 81 height 17
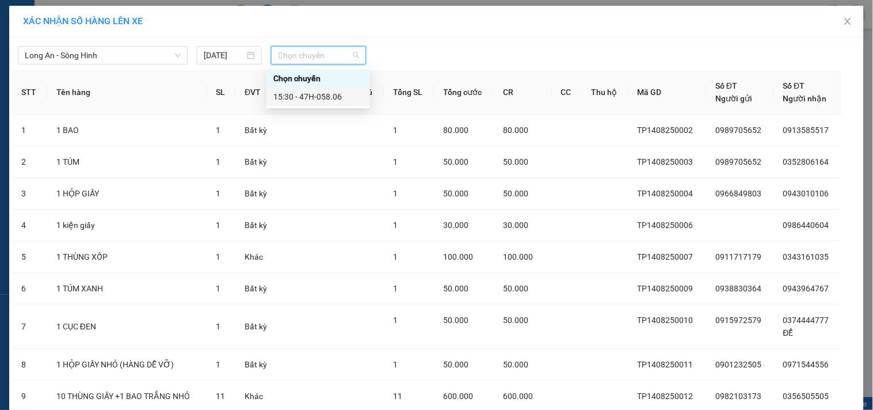
click at [330, 104] on div "15:30 - 47H-058.06" at bounding box center [319, 97] width 104 height 18
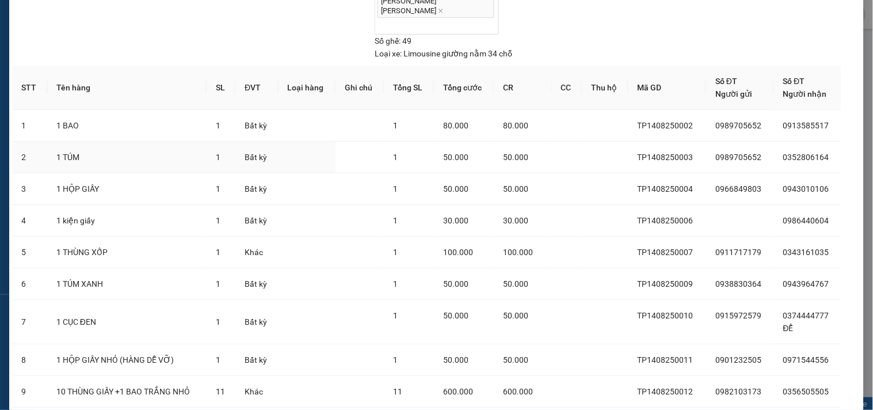
scroll to position [129, 0]
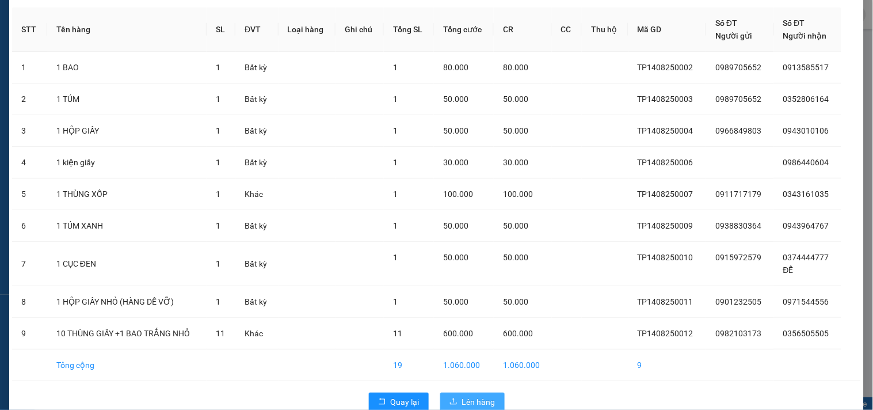
click at [470, 396] on span "Lên hàng" at bounding box center [478, 402] width 33 height 13
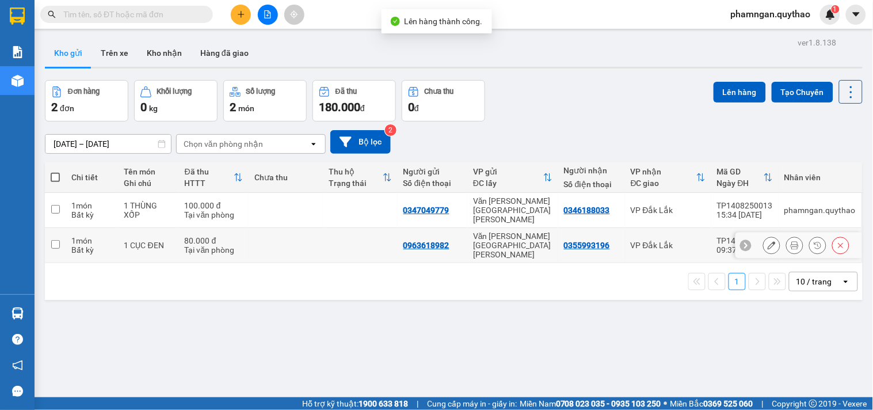
click at [290, 236] on td at bounding box center [286, 245] width 74 height 35
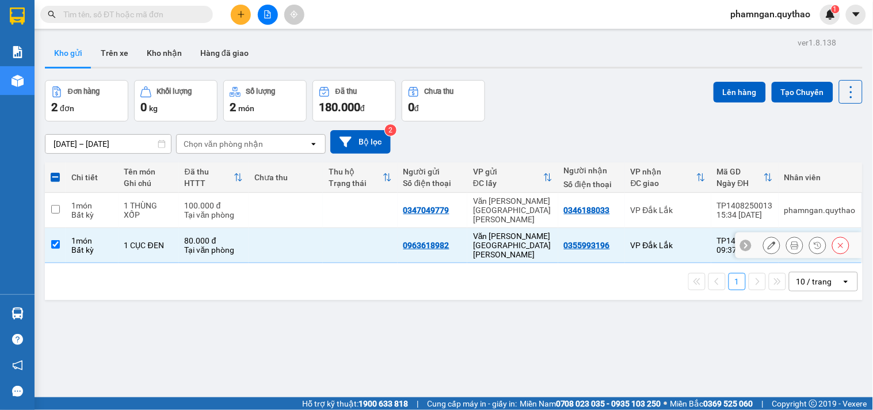
click at [349, 236] on td at bounding box center [360, 245] width 74 height 35
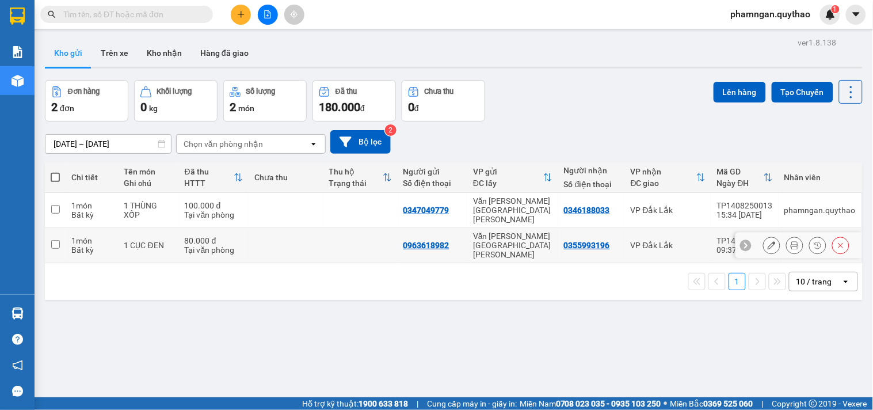
click at [367, 235] on td at bounding box center [360, 245] width 74 height 35
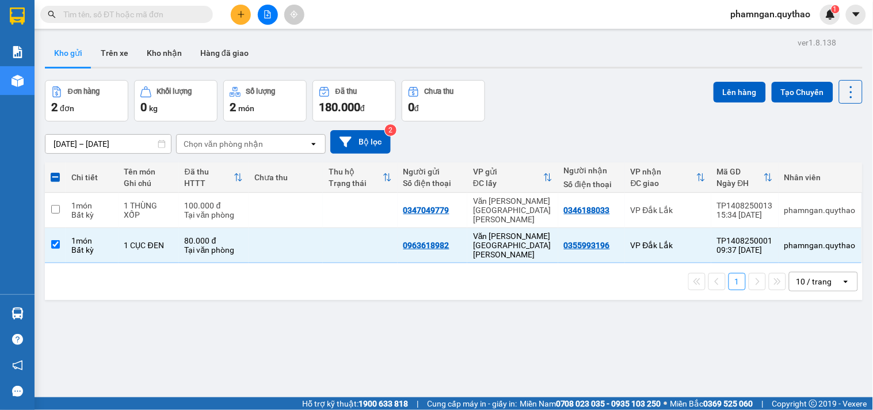
click at [321, 263] on div "1 10 / trang open" at bounding box center [454, 281] width 818 height 37
click at [332, 235] on td at bounding box center [360, 245] width 74 height 35
checkbox input "false"
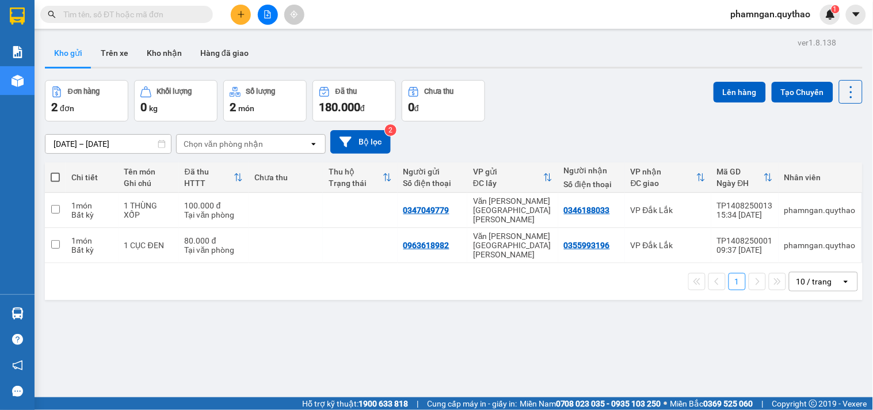
click at [271, 9] on button at bounding box center [268, 15] width 20 height 20
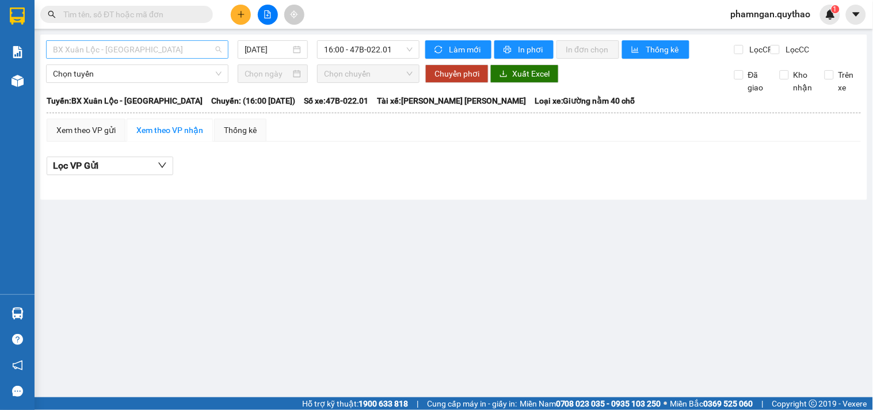
click at [135, 47] on span "BX Xuân Lộc - [GEOGRAPHIC_DATA]" at bounding box center [137, 49] width 169 height 17
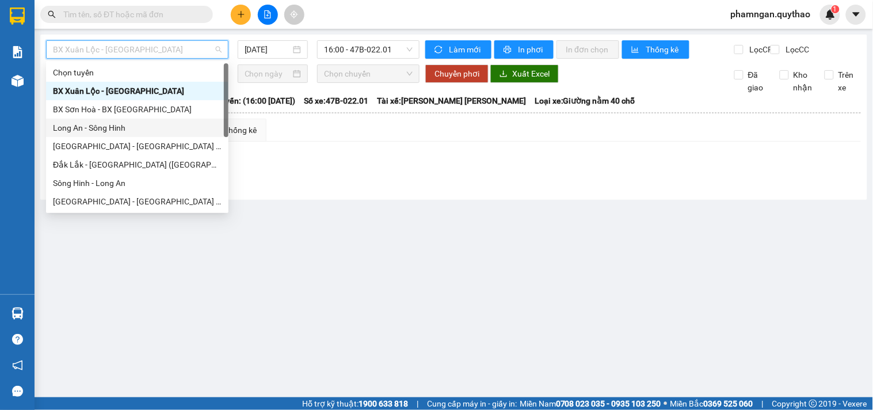
click at [75, 132] on div "Long An - Sông Hinh" at bounding box center [137, 127] width 169 height 13
type input "[DATE]"
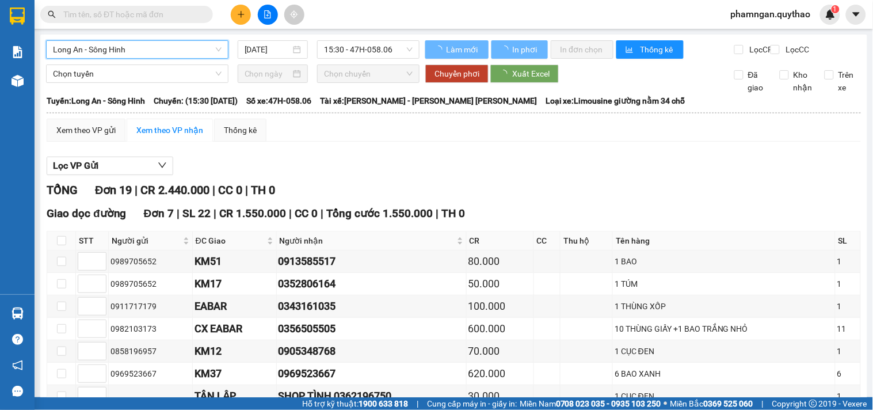
click at [278, 47] on input "[DATE]" at bounding box center [268, 49] width 47 height 13
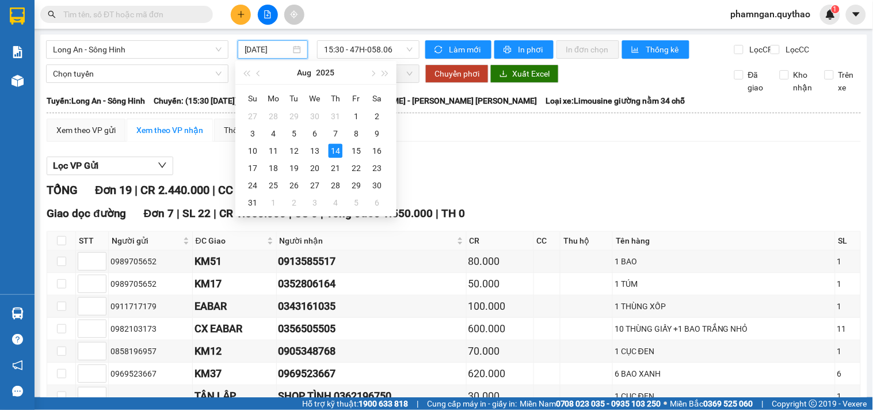
click at [533, 216] on div "Giao dọc đường Đơn 7 | SL 22 | CR 1.550.000 | CC 0 | Tổng cước 1.550.000 | TH 0" at bounding box center [454, 213] width 815 height 17
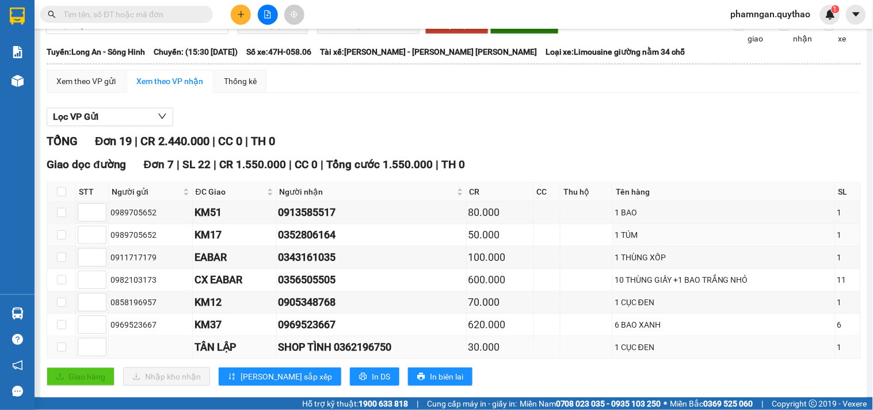
scroll to position [128, 0]
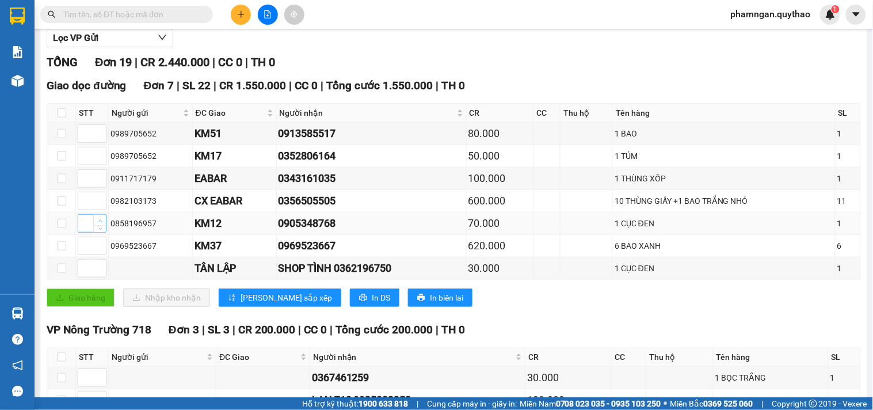
type input "1"
click at [98, 223] on icon "up" at bounding box center [100, 221] width 4 height 4
click at [100, 164] on span "Decrease Value" at bounding box center [99, 159] width 13 height 10
type input "2"
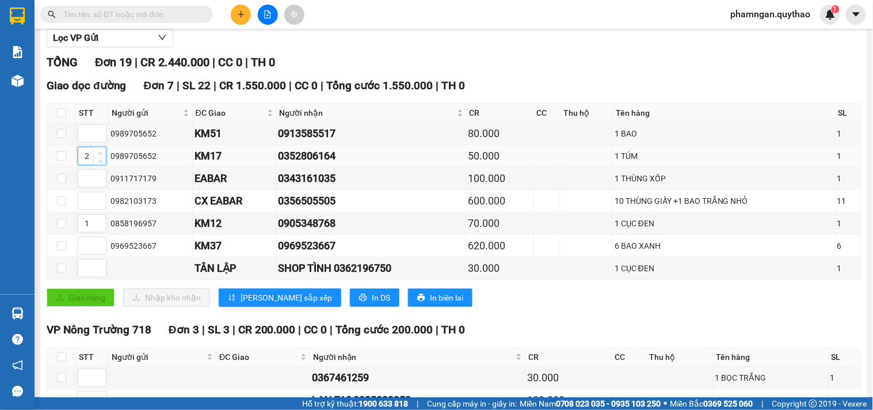
click at [100, 155] on icon "up" at bounding box center [100, 153] width 4 height 4
click at [100, 245] on icon "up" at bounding box center [100, 243] width 4 height 4
type input "3"
click at [100, 245] on icon "up" at bounding box center [100, 243] width 4 height 4
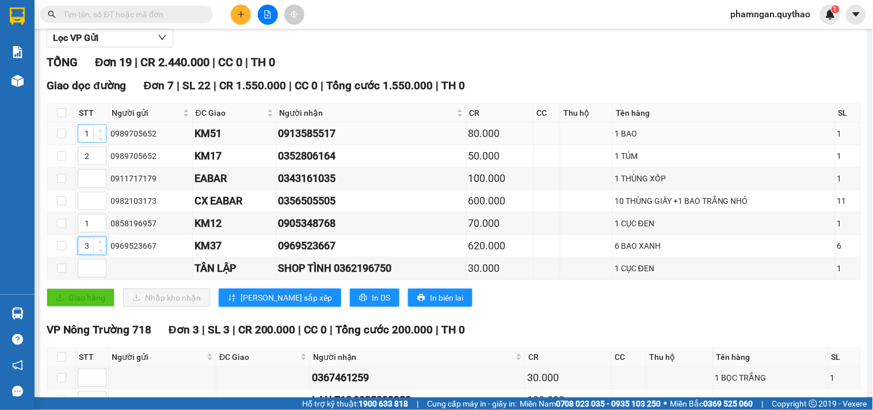
click at [98, 134] on span "up" at bounding box center [100, 130] width 7 height 7
type input "4"
click at [98, 134] on span "up" at bounding box center [100, 130] width 7 height 7
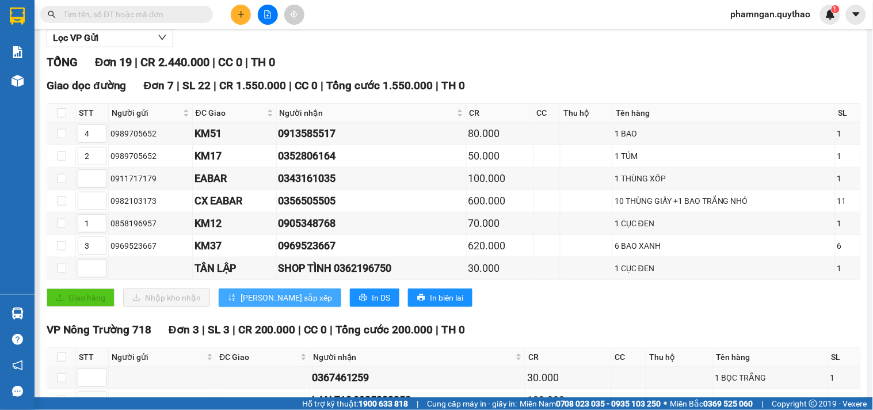
click at [249, 304] on span "[PERSON_NAME] sắp xếp" at bounding box center [287, 297] width 92 height 13
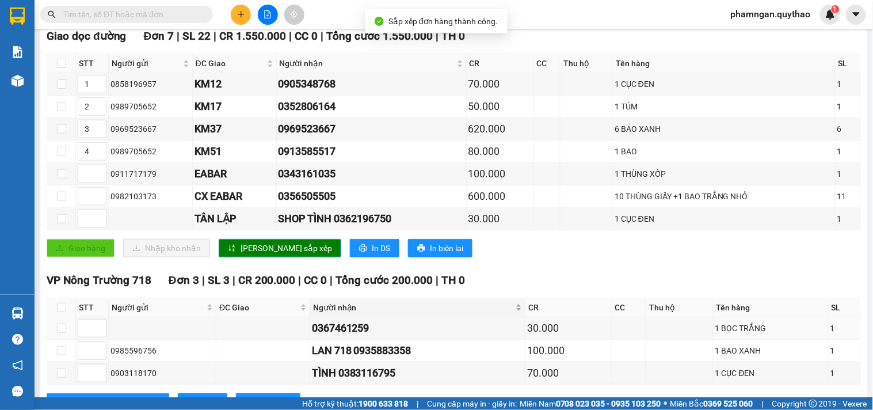
scroll to position [192, 0]
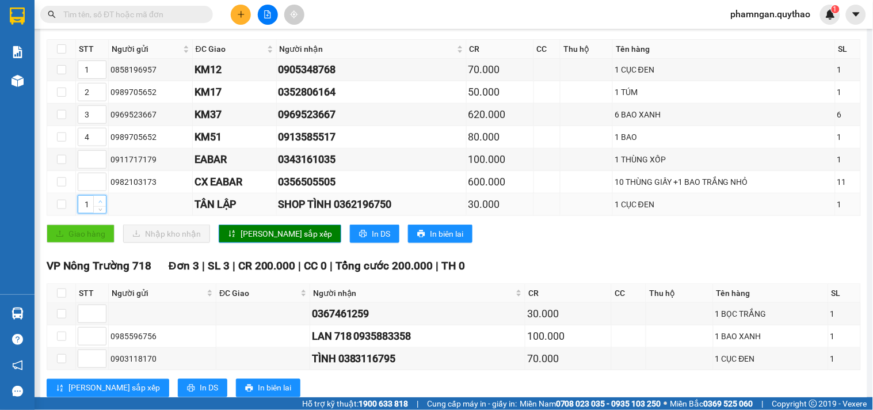
click at [100, 206] on span "Increase Value" at bounding box center [99, 201] width 13 height 10
type input "5"
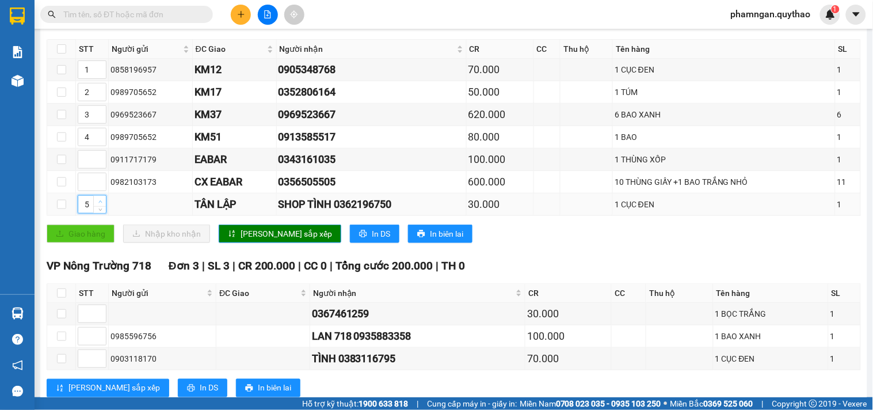
click at [100, 206] on span "Increase Value" at bounding box center [99, 201] width 13 height 10
click at [241, 240] on span "[PERSON_NAME] sắp xếp" at bounding box center [287, 233] width 92 height 13
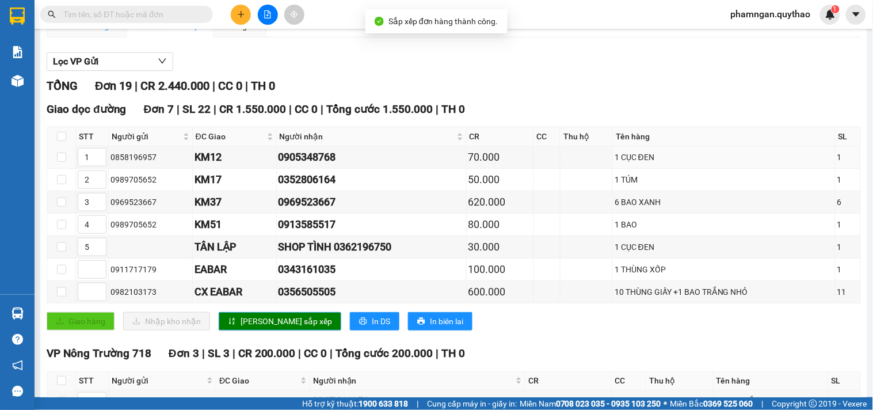
scroll to position [0, 0]
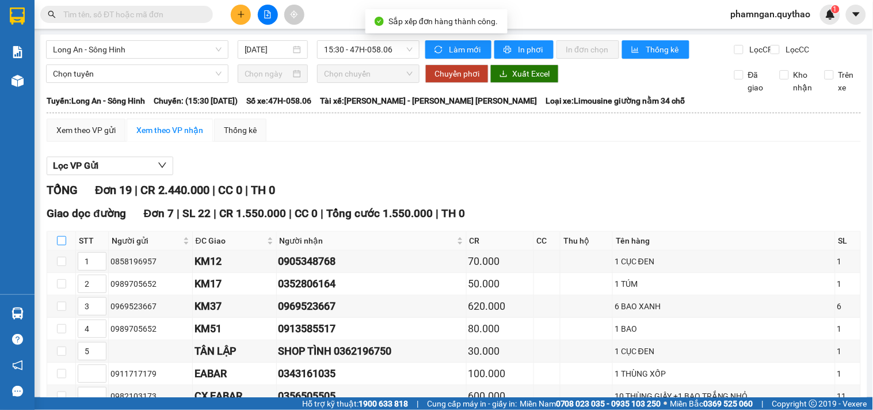
click at [63, 245] on input "checkbox" at bounding box center [61, 240] width 9 height 9
checkbox input "true"
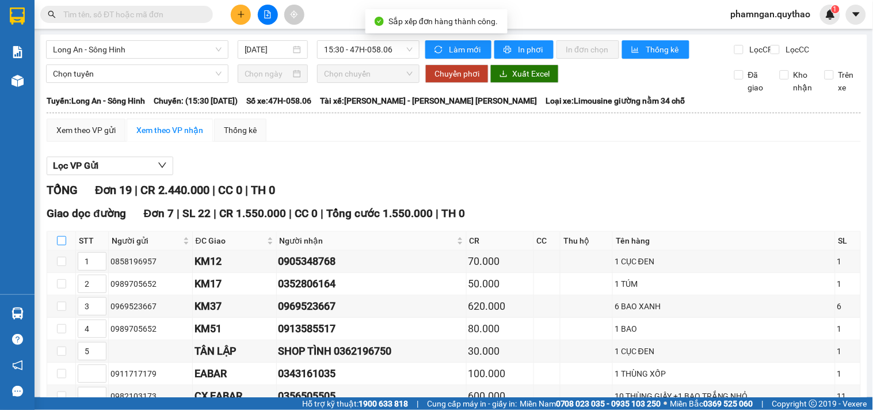
checkbox input "true"
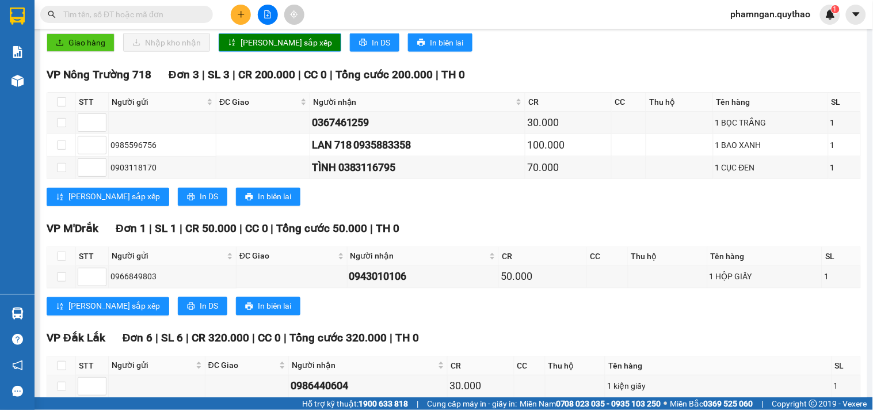
scroll to position [383, 0]
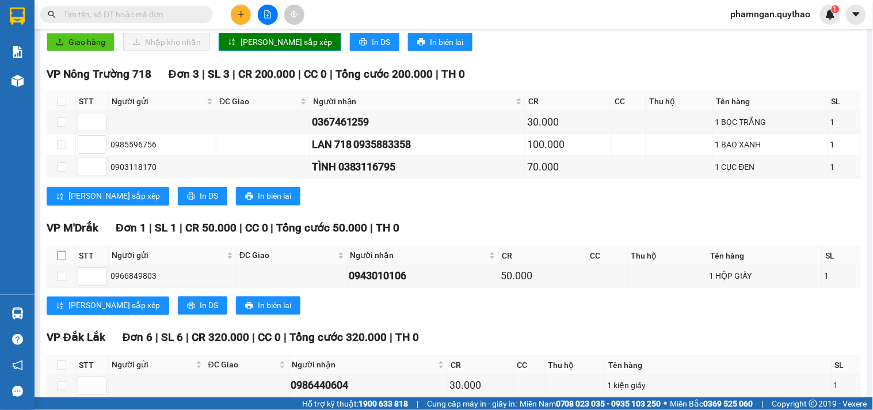
click at [58, 260] on input "checkbox" at bounding box center [61, 255] width 9 height 9
checkbox input "true"
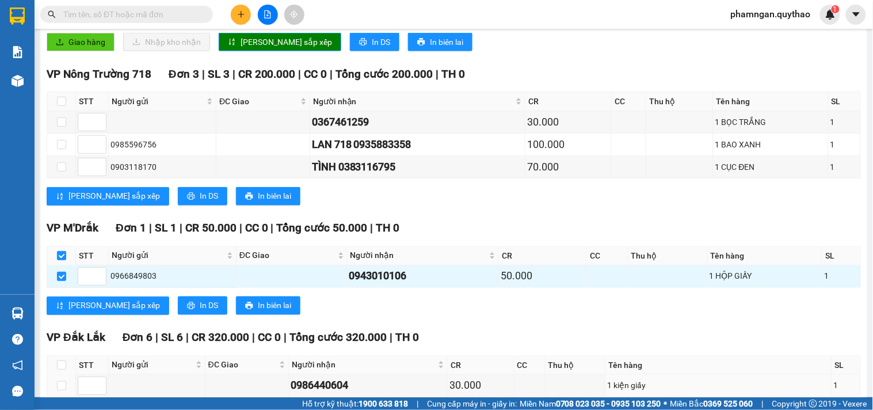
scroll to position [640, 0]
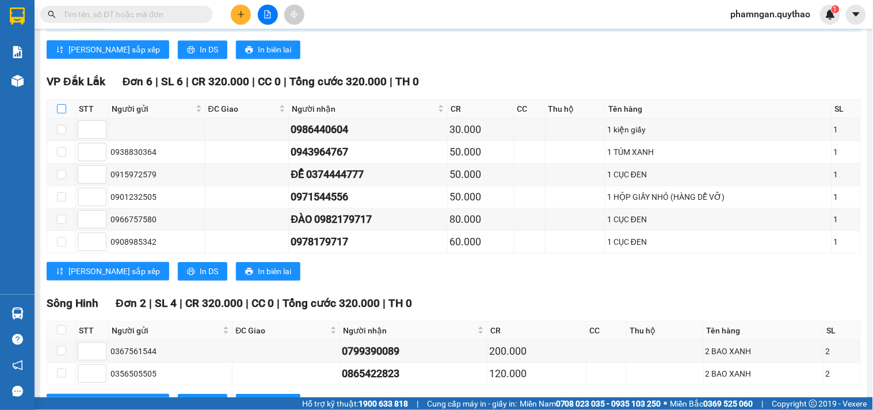
click at [59, 113] on input "checkbox" at bounding box center [61, 108] width 9 height 9
checkbox input "true"
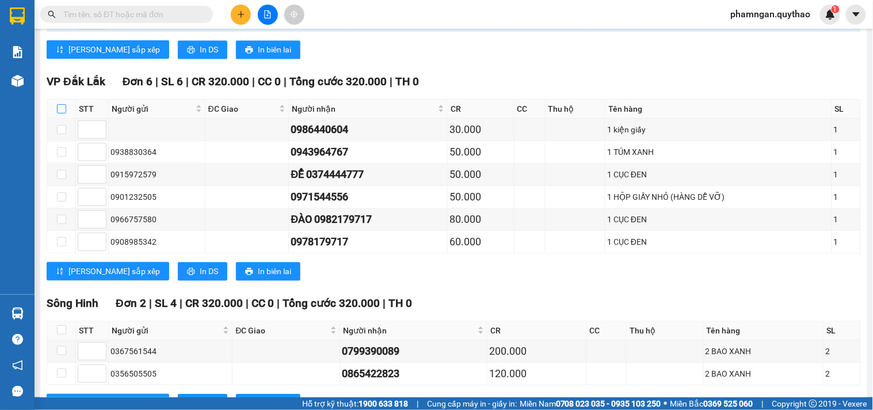
checkbox input "true"
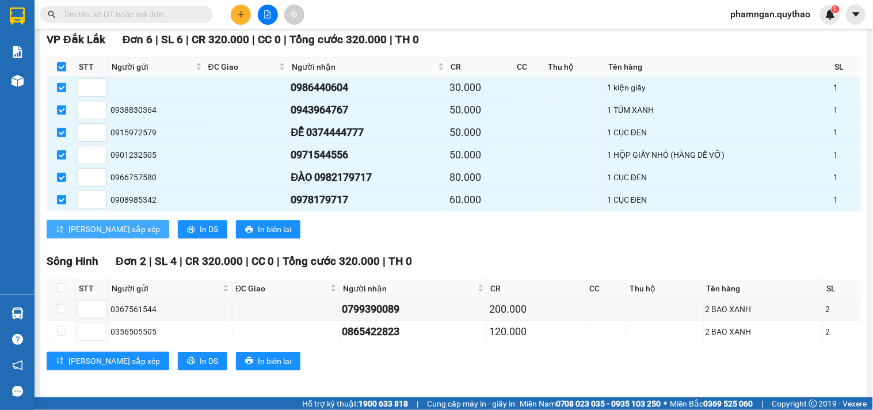
scroll to position [700, 0]
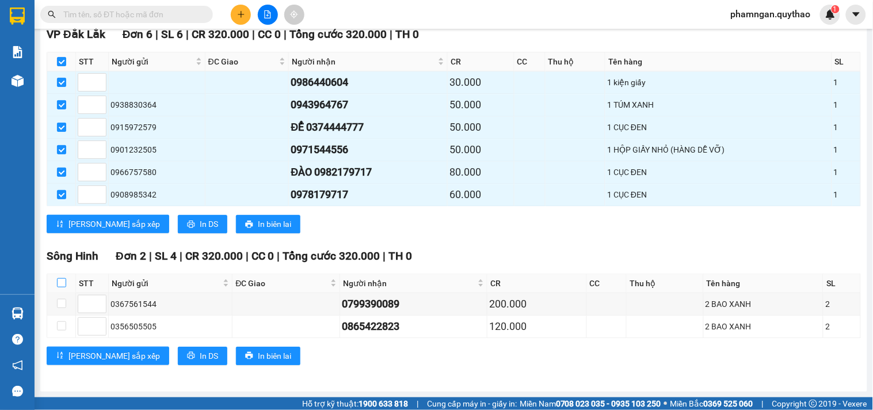
click at [61, 284] on input "checkbox" at bounding box center [61, 282] width 9 height 9
checkbox input "true"
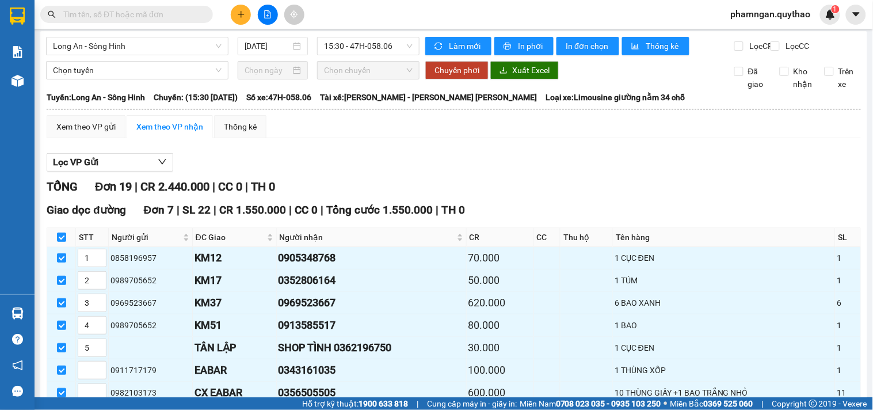
scroll to position [0, 0]
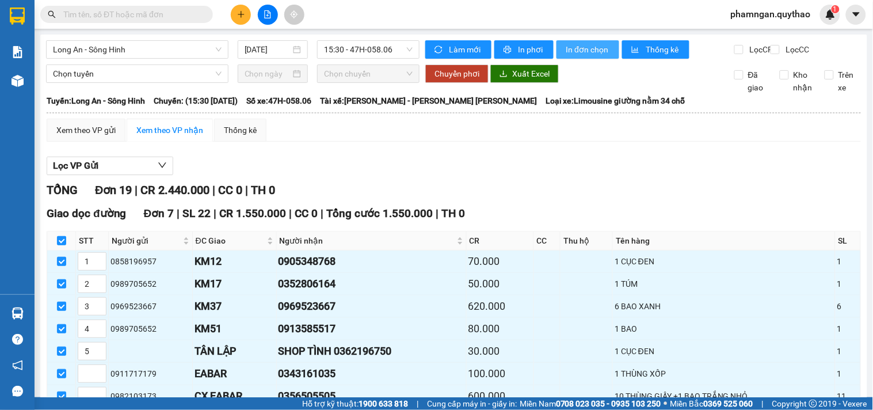
click at [576, 46] on span "In đơn chọn" at bounding box center [588, 49] width 44 height 13
click at [538, 176] on div "Lọc VP Gửi" at bounding box center [454, 166] width 815 height 19
click at [184, 52] on span "Long An - Sông Hinh" at bounding box center [137, 49] width 169 height 17
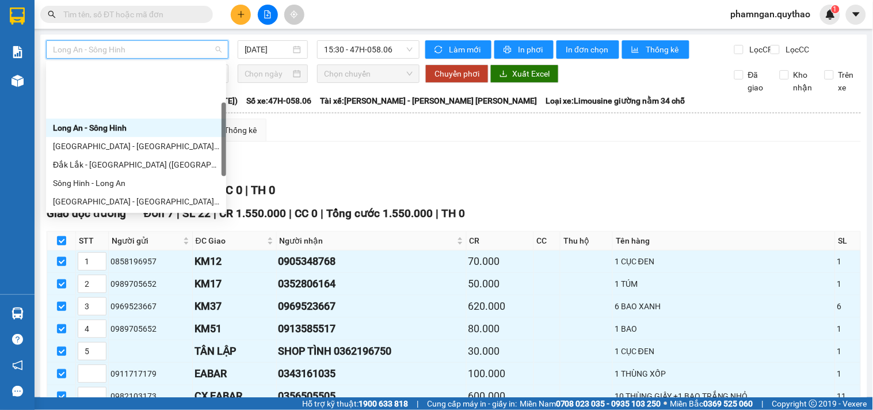
scroll to position [64, 0]
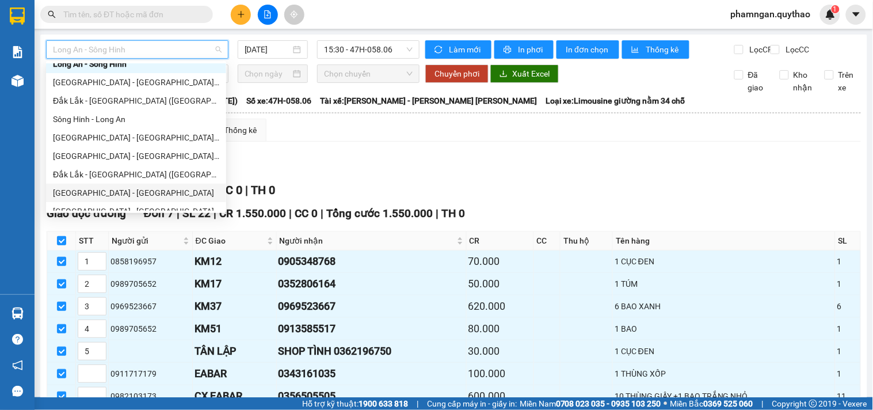
click at [83, 192] on div "[GEOGRAPHIC_DATA] - [GEOGRAPHIC_DATA]" at bounding box center [136, 193] width 166 height 13
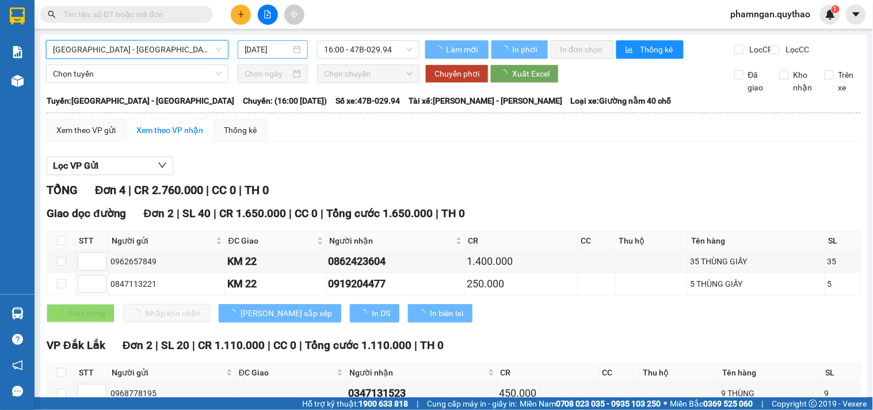
click at [269, 47] on input "[DATE]" at bounding box center [268, 49] width 47 height 13
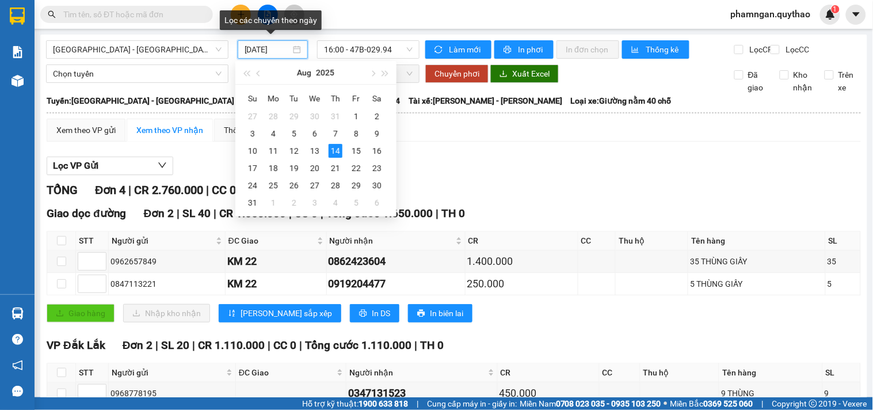
type input "[DATE]"
click at [497, 176] on div "Lọc VP Gửi" at bounding box center [454, 166] width 815 height 19
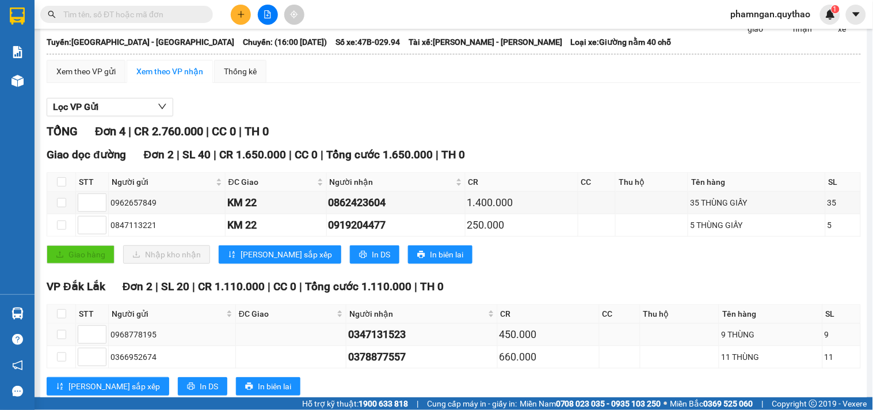
scroll to position [100, 0]
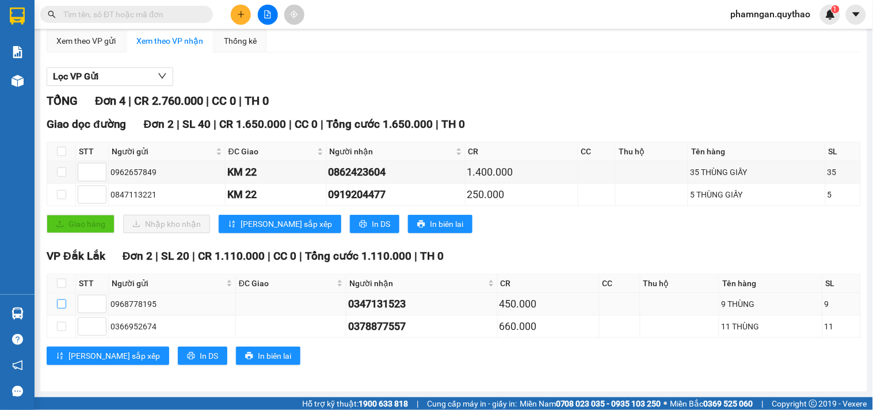
drag, startPoint x: 58, startPoint y: 303, endPoint x: 315, endPoint y: 246, distance: 263.1
click at [59, 303] on input "checkbox" at bounding box center [61, 303] width 9 height 9
checkbox input "true"
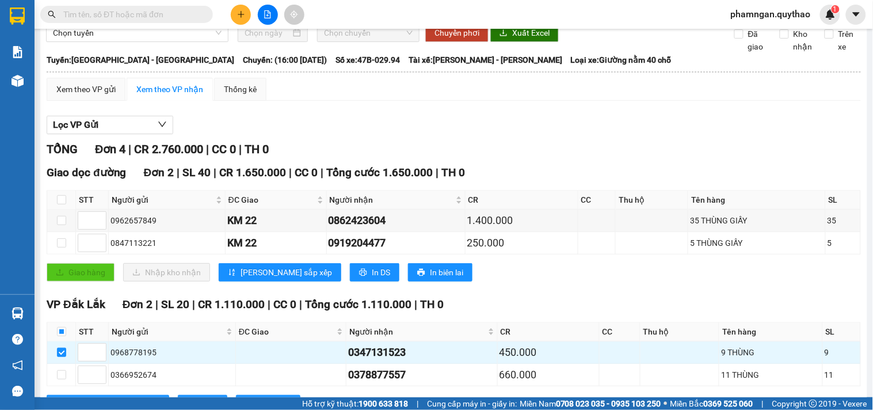
scroll to position [0, 0]
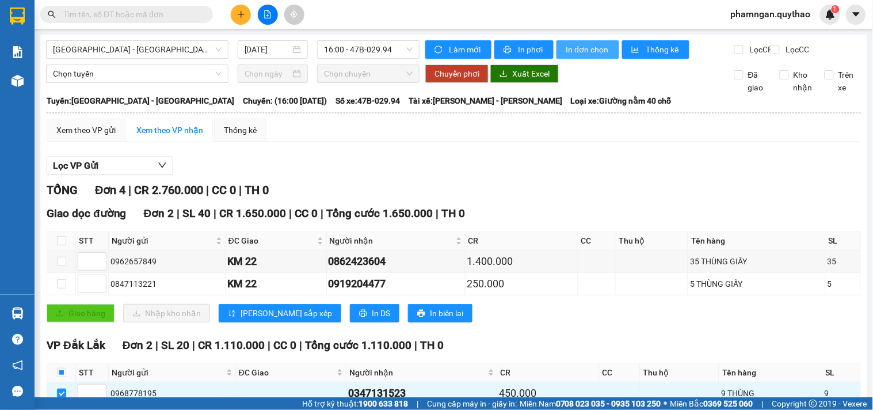
click at [566, 50] on span "In đơn chọn" at bounding box center [588, 49] width 44 height 13
click at [585, 44] on span "In đơn chọn" at bounding box center [588, 49] width 44 height 13
click at [530, 45] on span "In phơi" at bounding box center [531, 49] width 26 height 13
drag, startPoint x: 155, startPoint y: 43, endPoint x: 144, endPoint y: 50, distance: 13.3
click at [154, 43] on span "[GEOGRAPHIC_DATA] - [GEOGRAPHIC_DATA]" at bounding box center [137, 49] width 169 height 17
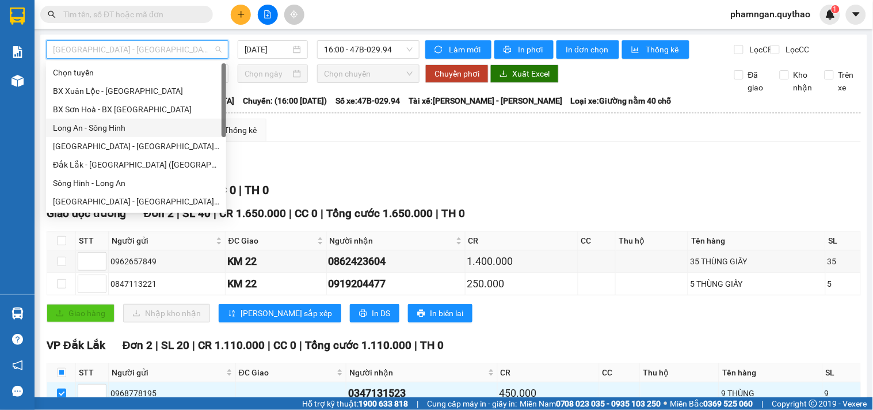
click at [94, 124] on div "Long An - Sông Hinh" at bounding box center [136, 127] width 166 height 13
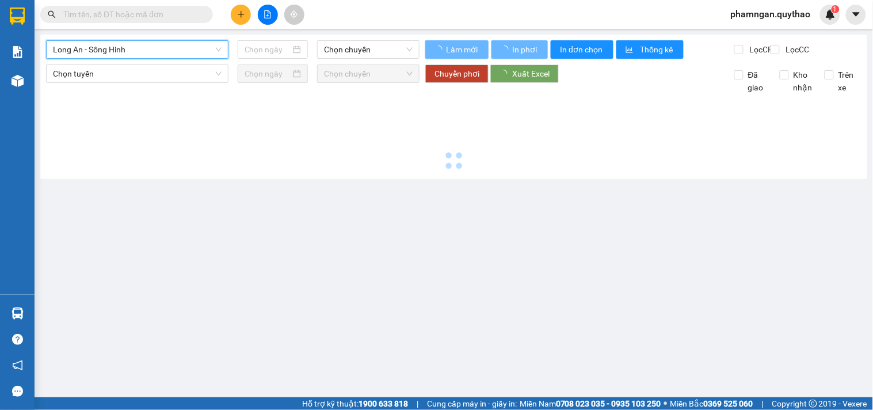
type input "[DATE]"
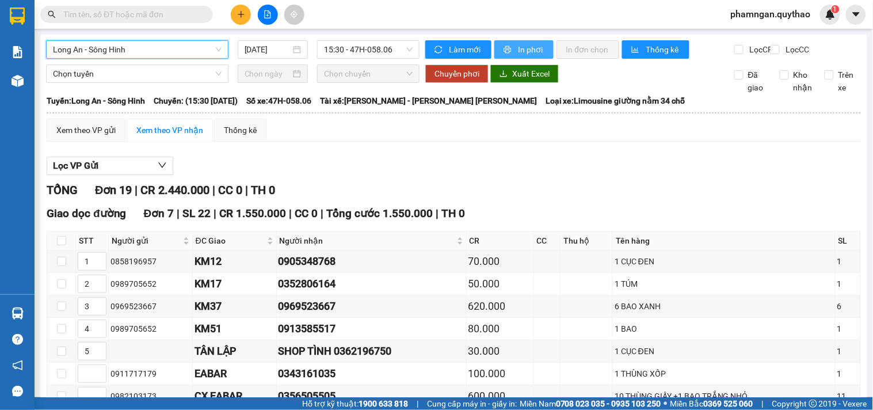
click at [522, 49] on span "In phơi" at bounding box center [531, 49] width 26 height 13
click at [518, 49] on span "In phơi" at bounding box center [531, 49] width 26 height 13
